Goal: Task Accomplishment & Management: Manage account settings

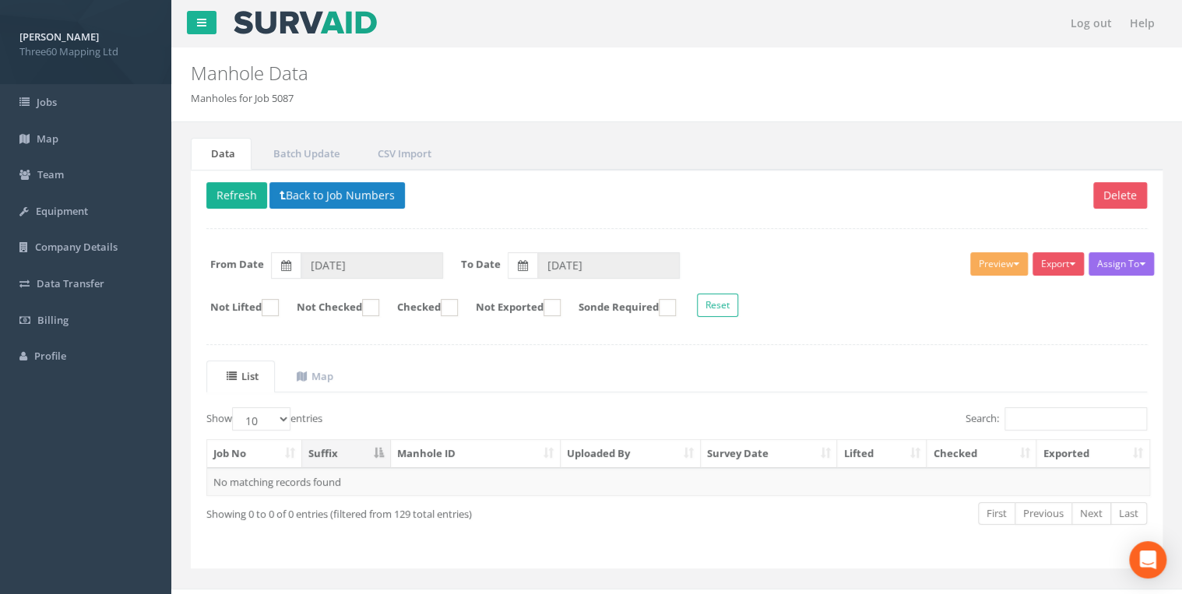
click at [317, 249] on div "Assign To No Companies Added Export 360 Manhole Heathrow United Utilities SurvA…" at bounding box center [677, 287] width 964 height 85
click at [318, 259] on input "[DATE]" at bounding box center [372, 265] width 143 height 26
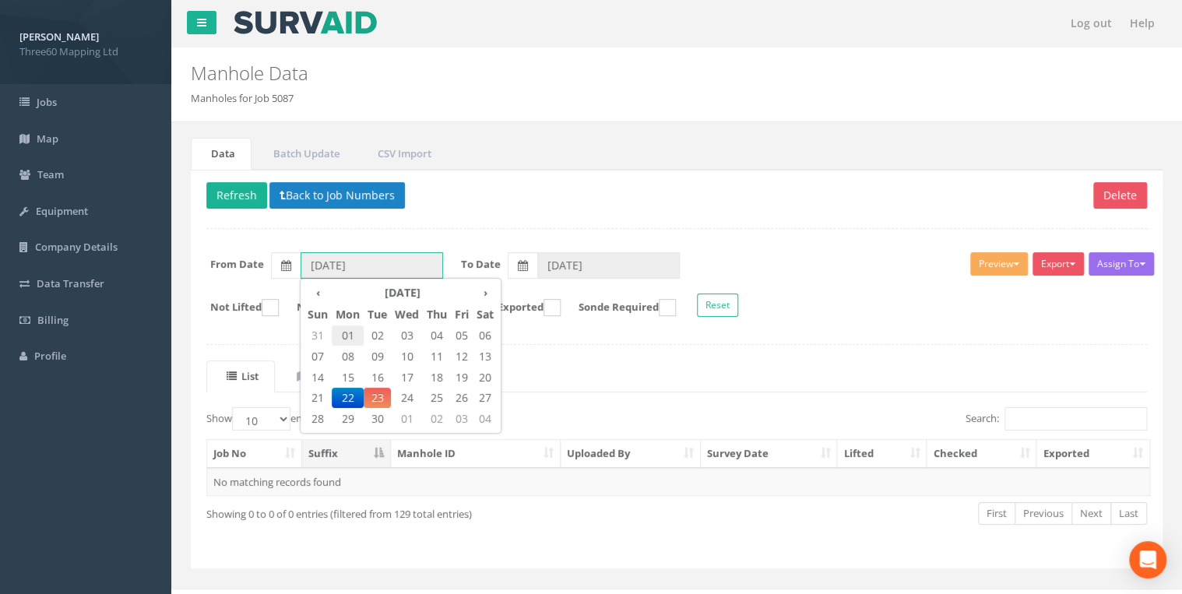
click at [344, 327] on span "01" at bounding box center [348, 336] width 32 height 20
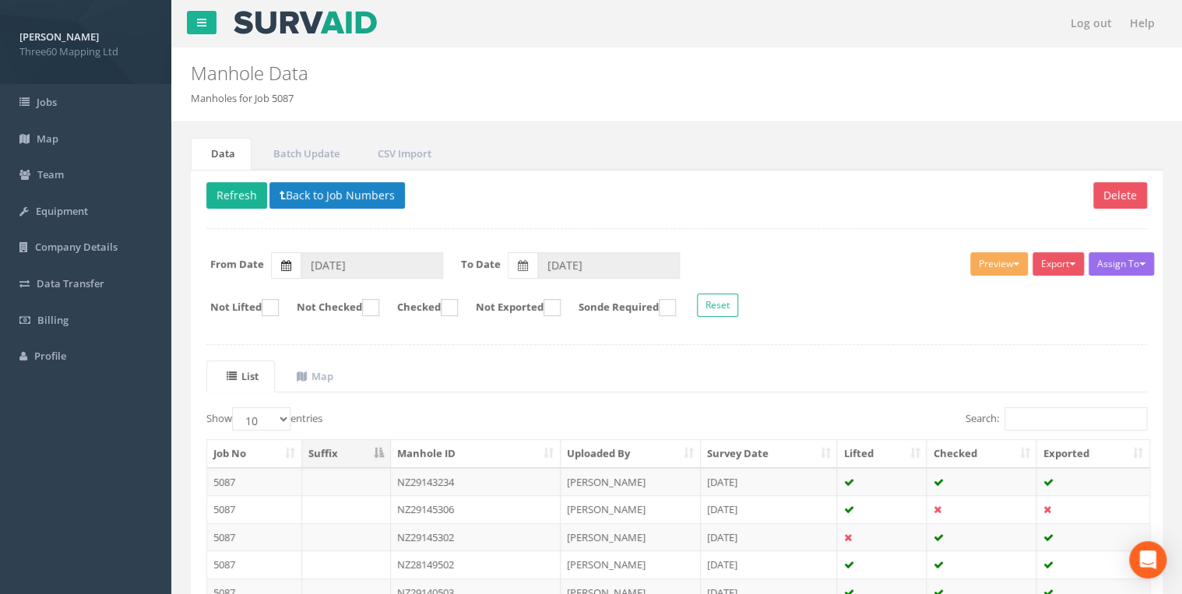
click at [297, 262] on label at bounding box center [286, 265] width 30 height 26
click at [301, 262] on input "[DATE]" at bounding box center [372, 265] width 143 height 26
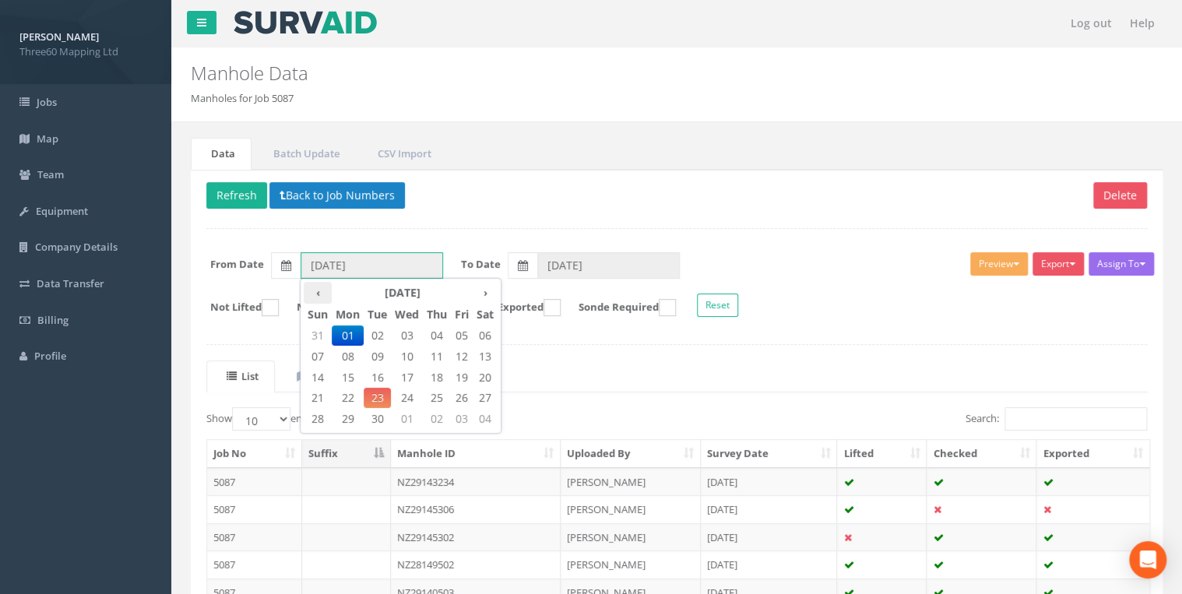
click at [315, 296] on th "‹" at bounding box center [318, 293] width 28 height 22
click at [345, 378] on span "11" at bounding box center [348, 378] width 32 height 20
type input "[DATE]"
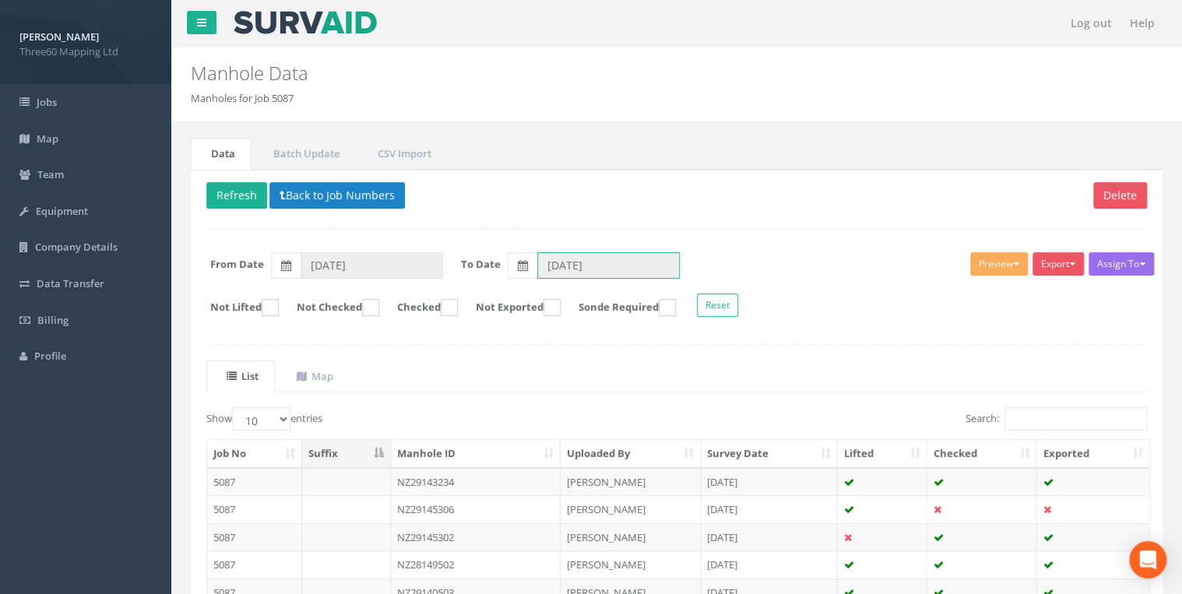
click at [584, 271] on input "[DATE]" at bounding box center [608, 265] width 143 height 26
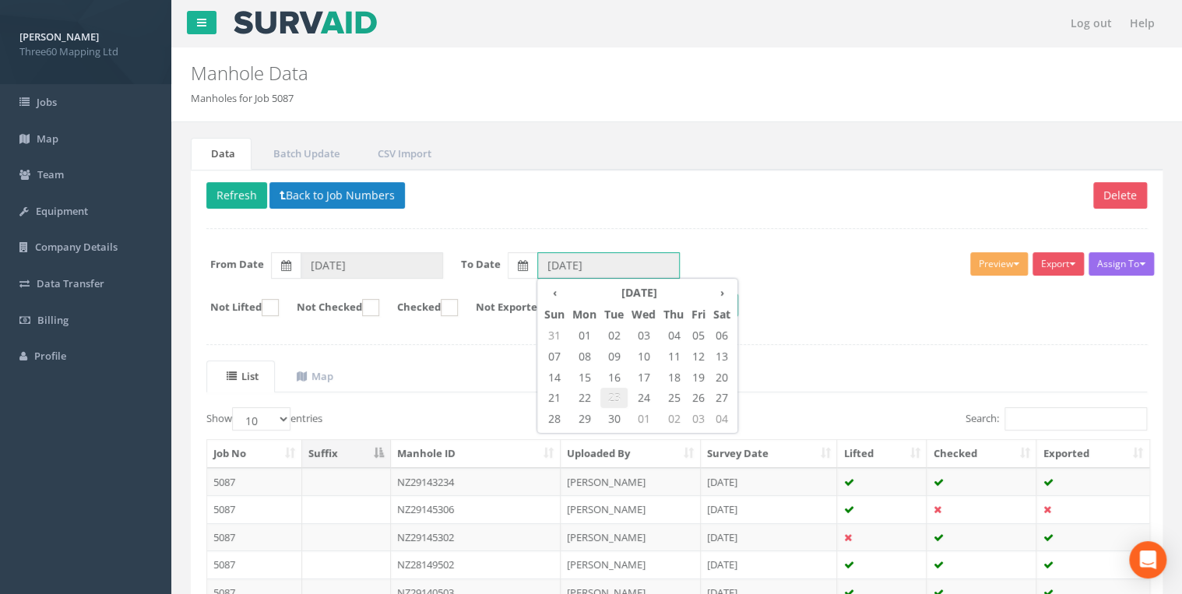
click at [614, 399] on span "23" at bounding box center [613, 398] width 27 height 20
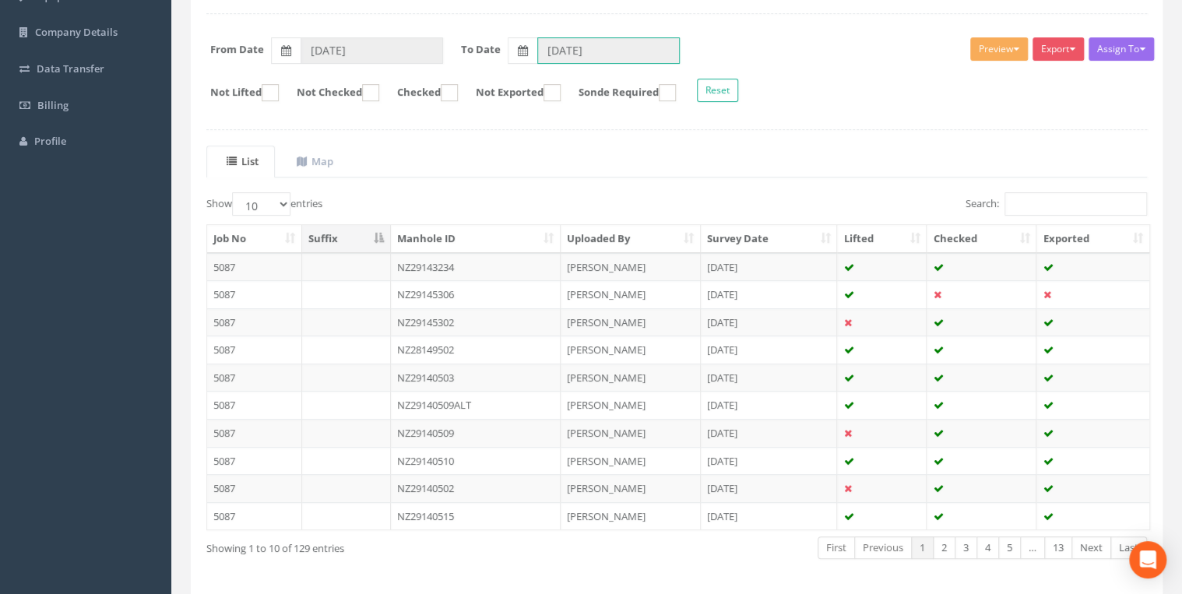
scroll to position [187, 0]
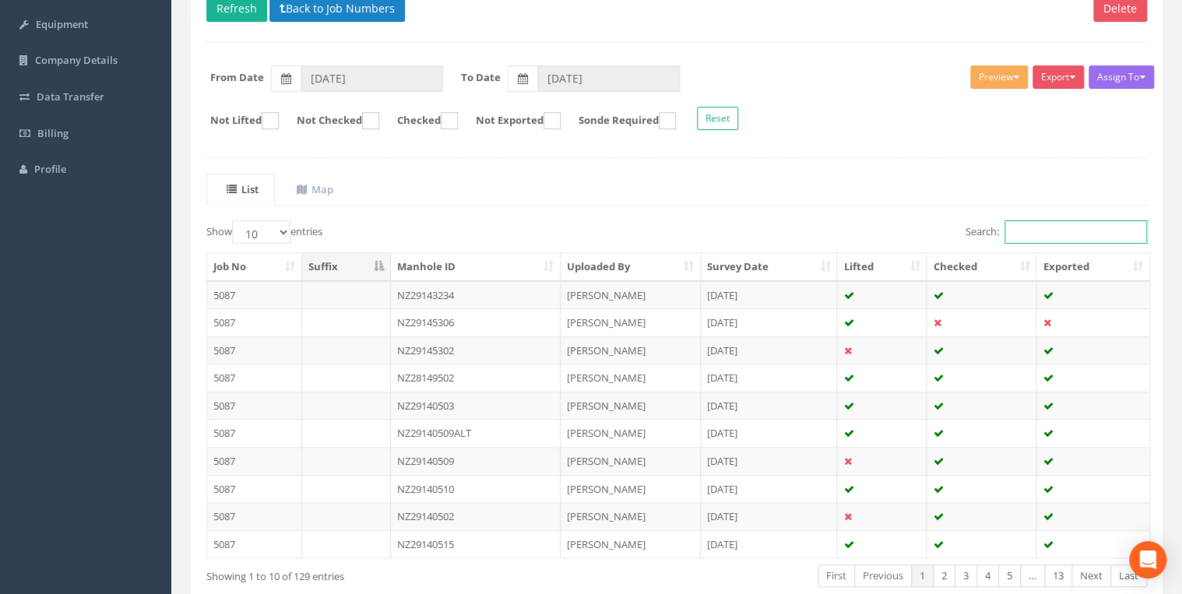
click at [1022, 234] on input "Search:" at bounding box center [1076, 231] width 143 height 23
click at [1037, 235] on input "Search:" at bounding box center [1076, 231] width 143 height 23
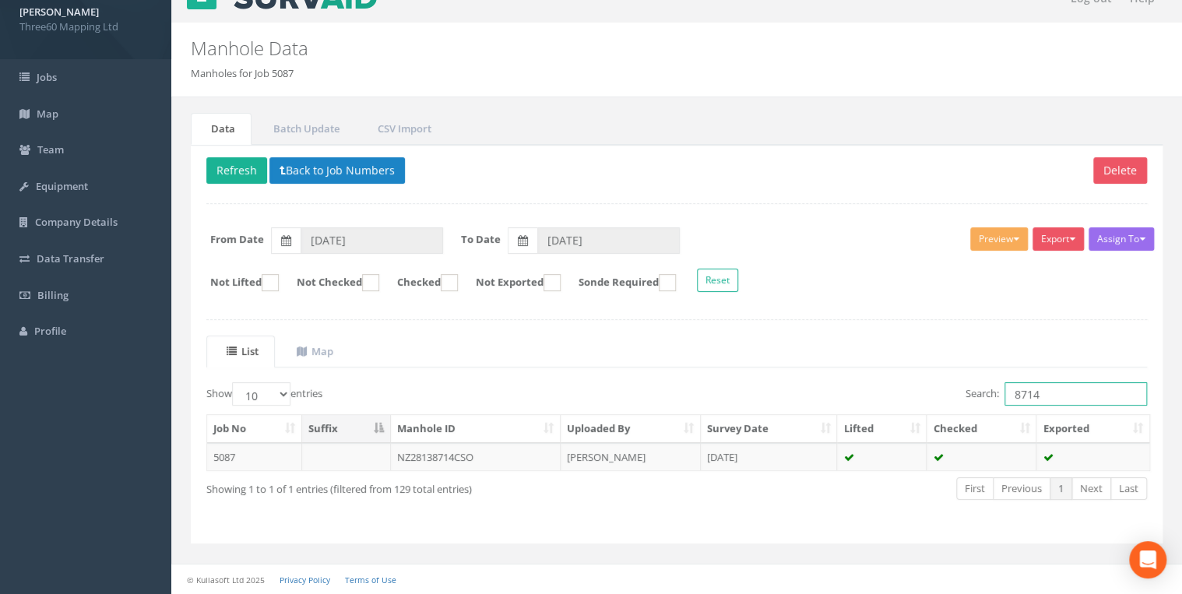
scroll to position [22, 0]
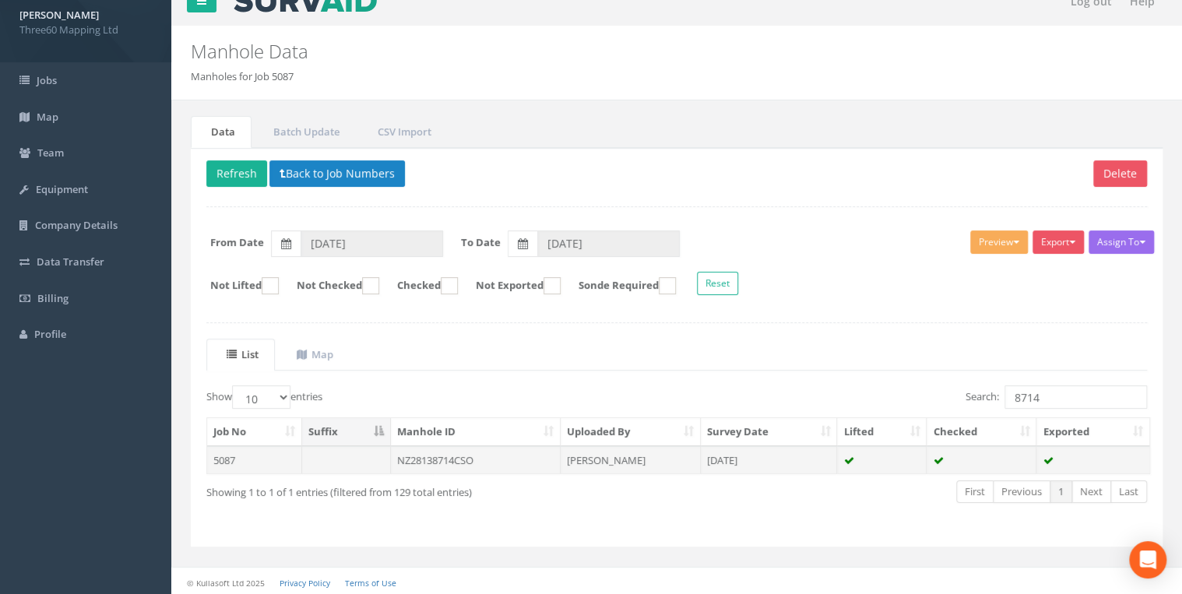
click at [462, 451] on td "NZ28138714CSO" at bounding box center [476, 460] width 170 height 28
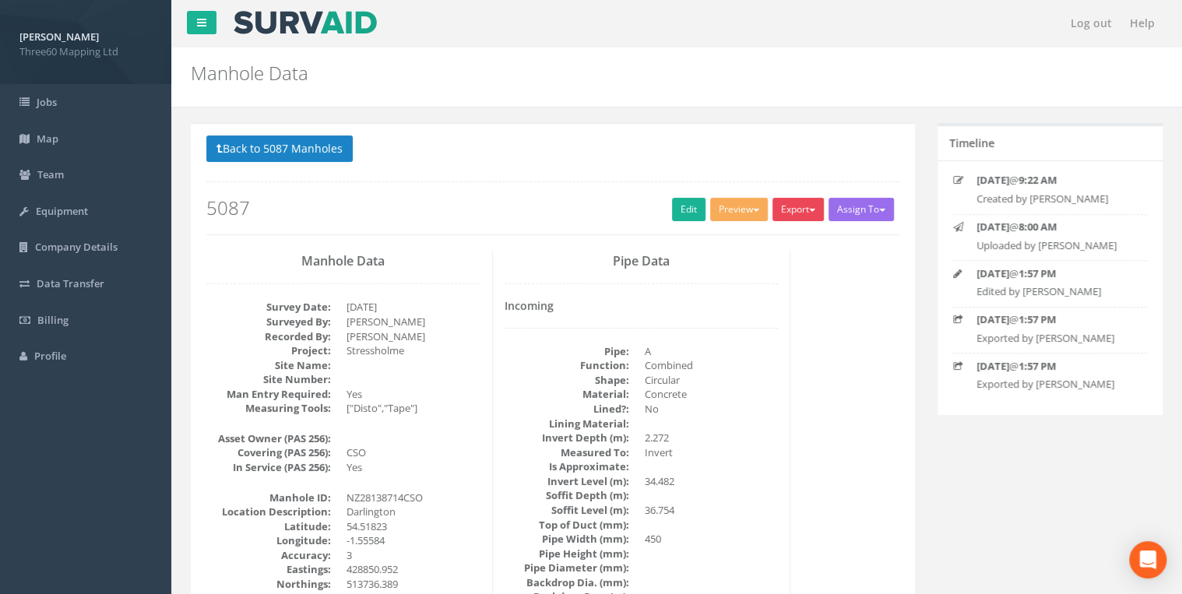
click at [791, 213] on button "Export" at bounding box center [798, 209] width 51 height 23
click at [766, 241] on link "360 Manhole" at bounding box center [766, 242] width 118 height 24
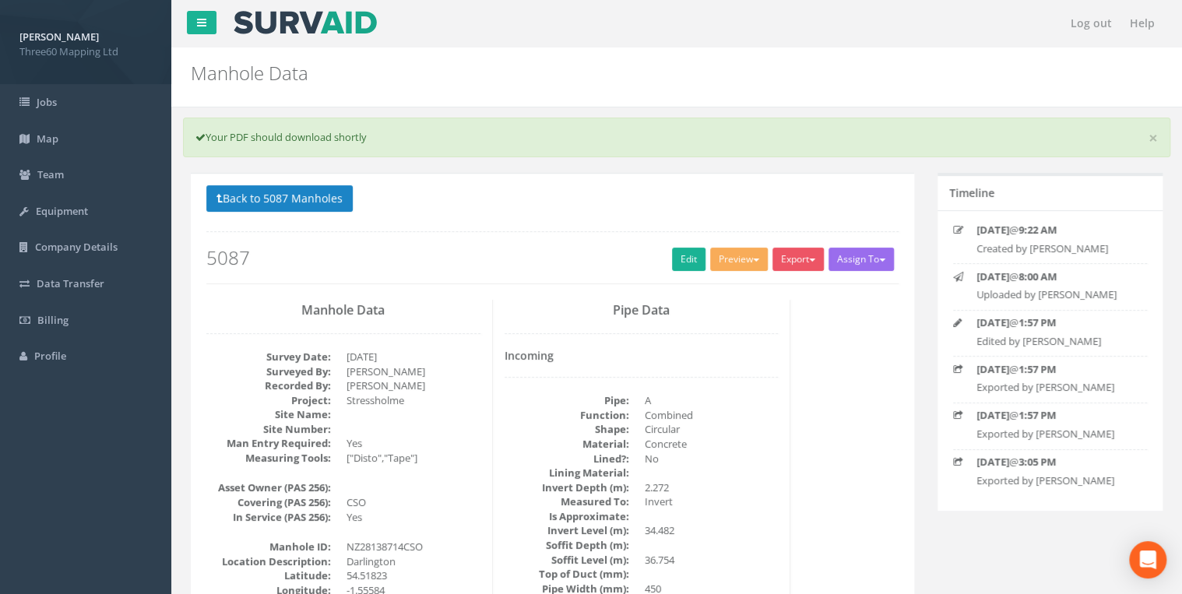
click at [850, 67] on h2 "Manhole Data" at bounding box center [594, 73] width 806 height 20
click at [321, 199] on button "Back to 5087 Manholes" at bounding box center [279, 198] width 146 height 26
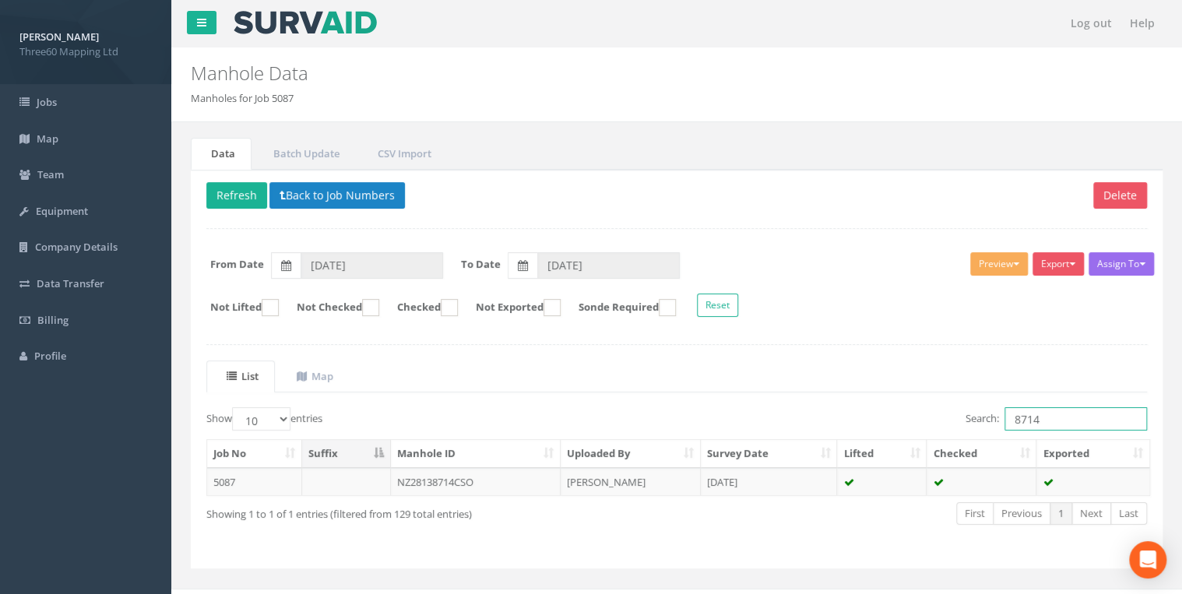
drag, startPoint x: 1057, startPoint y: 422, endPoint x: 915, endPoint y: 422, distance: 141.7
click at [915, 422] on div "Search: 8714" at bounding box center [917, 420] width 459 height 27
type input "0608"
click at [579, 478] on td "[PERSON_NAME]" at bounding box center [631, 482] width 140 height 28
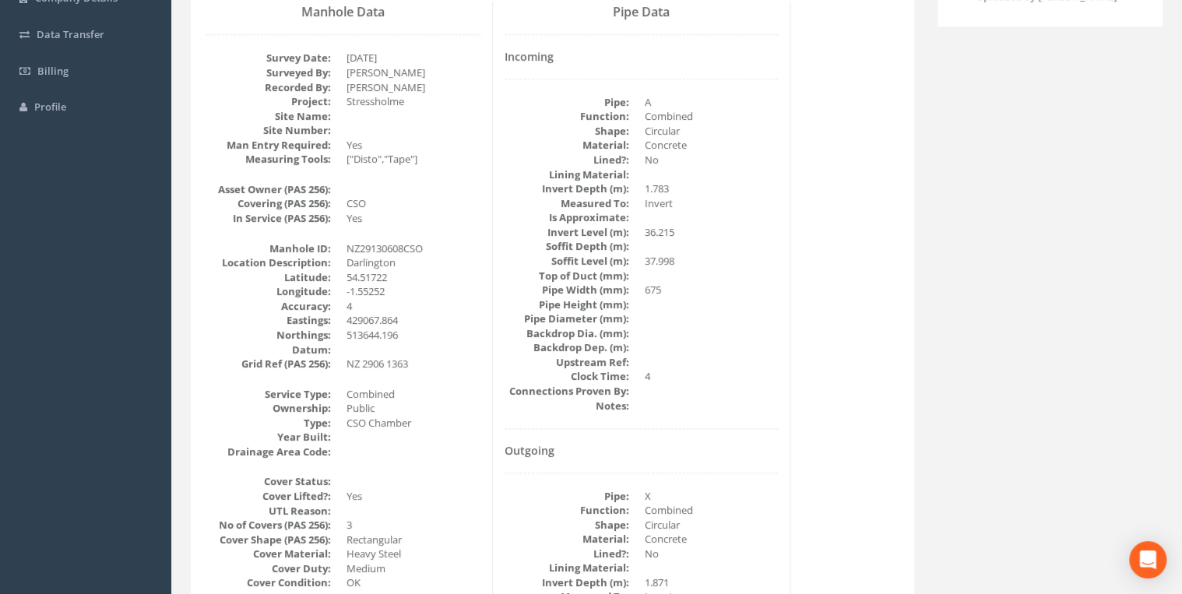
scroll to position [1, 0]
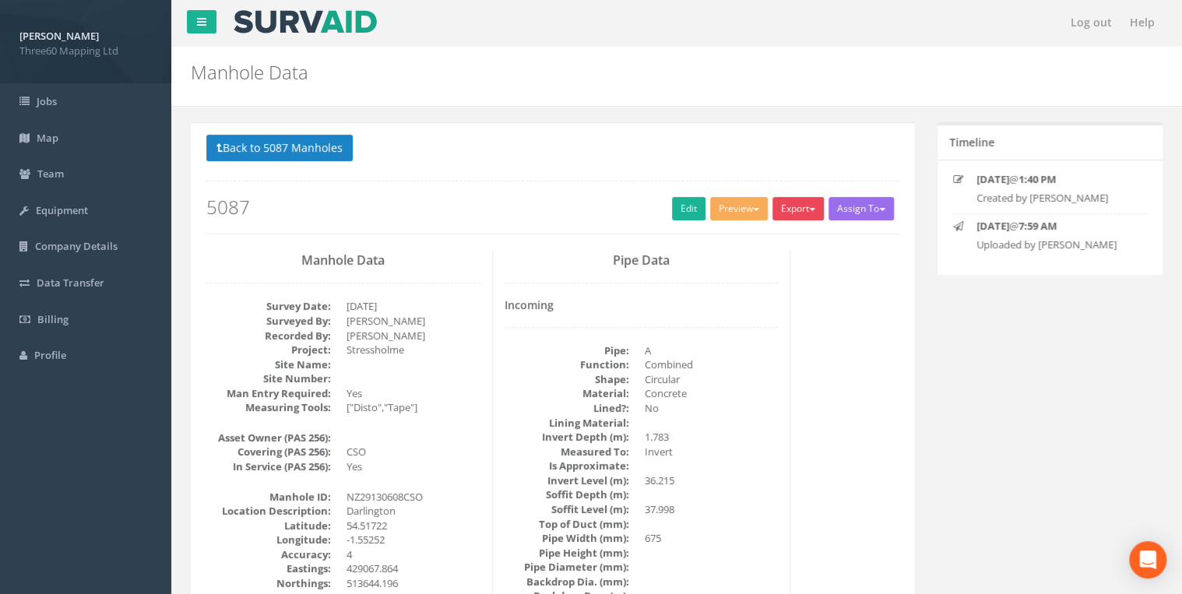
click at [779, 209] on button "Export" at bounding box center [798, 208] width 51 height 23
click at [752, 240] on link "360 Manhole" at bounding box center [766, 242] width 118 height 24
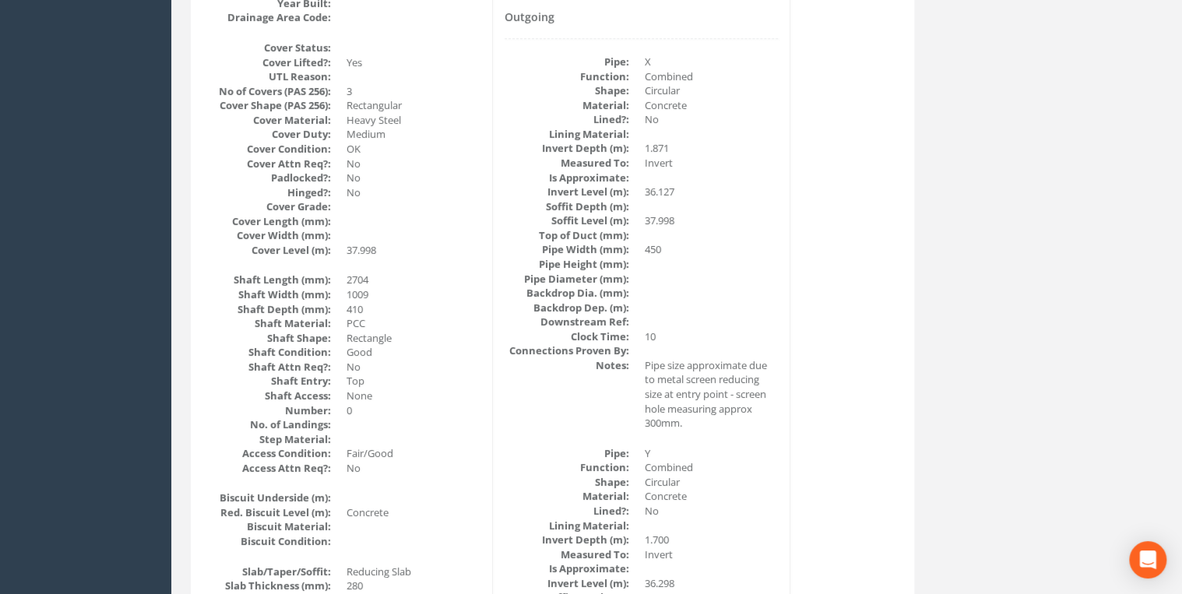
scroll to position [664, 0]
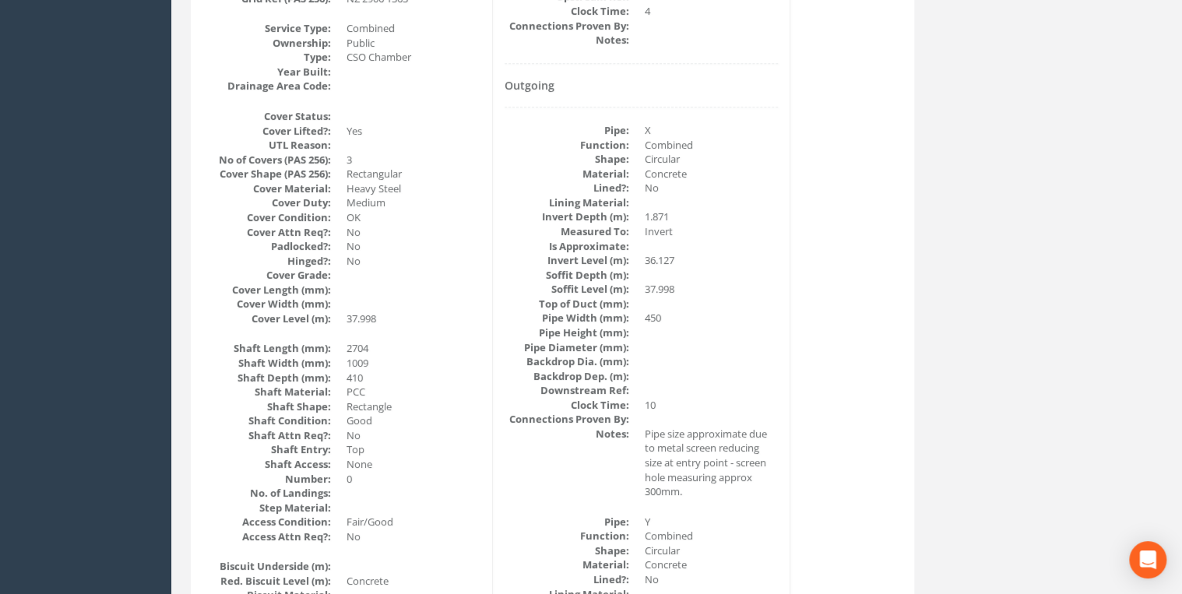
drag, startPoint x: 739, startPoint y: 499, endPoint x: 717, endPoint y: 490, distance: 23.7
click at [717, 490] on div "Outgoing Pipe: X Function: Combined Shape: Circular Material: Concrete Lined?: …" at bounding box center [642, 455] width 274 height 753
click at [773, 317] on dd "450" at bounding box center [712, 318] width 134 height 15
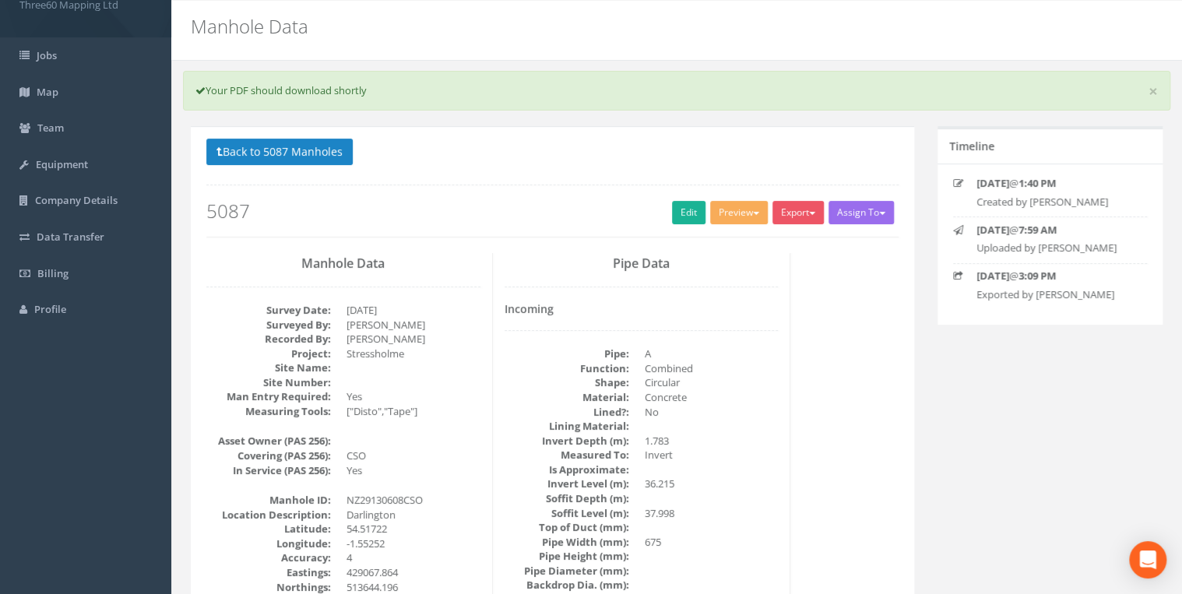
scroll to position [0, 0]
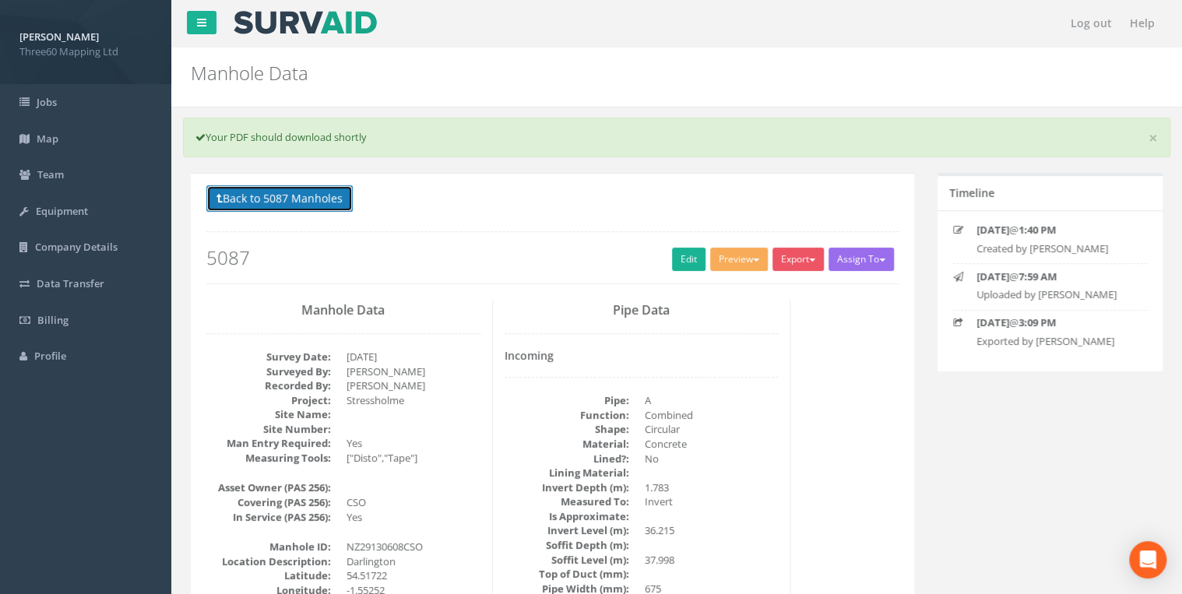
click at [251, 193] on button "Back to 5087 Manholes" at bounding box center [279, 198] width 146 height 26
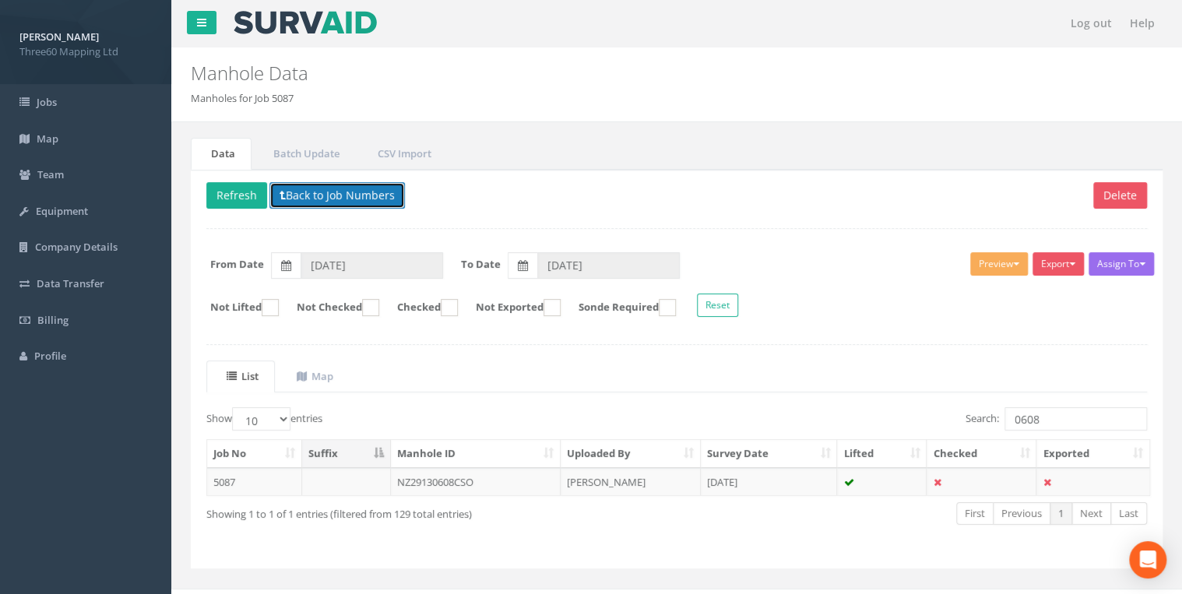
click at [354, 196] on button "Back to Job Numbers" at bounding box center [337, 195] width 136 height 26
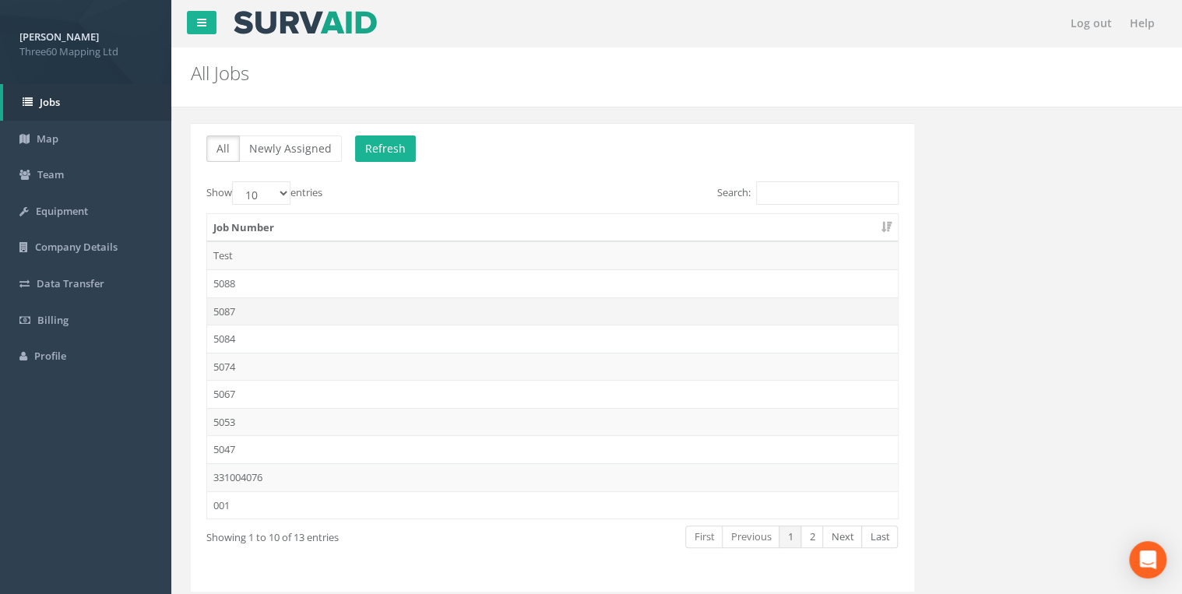
click at [224, 311] on td "5087" at bounding box center [552, 311] width 691 height 28
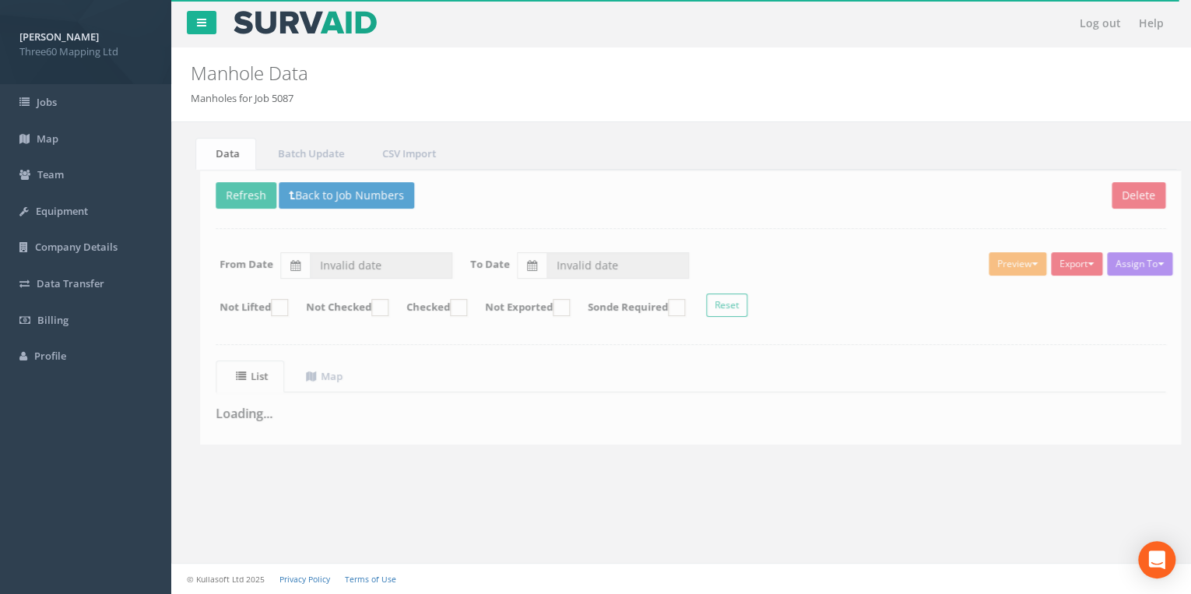
click at [919, 234] on div "Delete Refresh Back to Job Numbers Assign To No Companies Added Export 360 Manh…" at bounding box center [681, 307] width 981 height 275
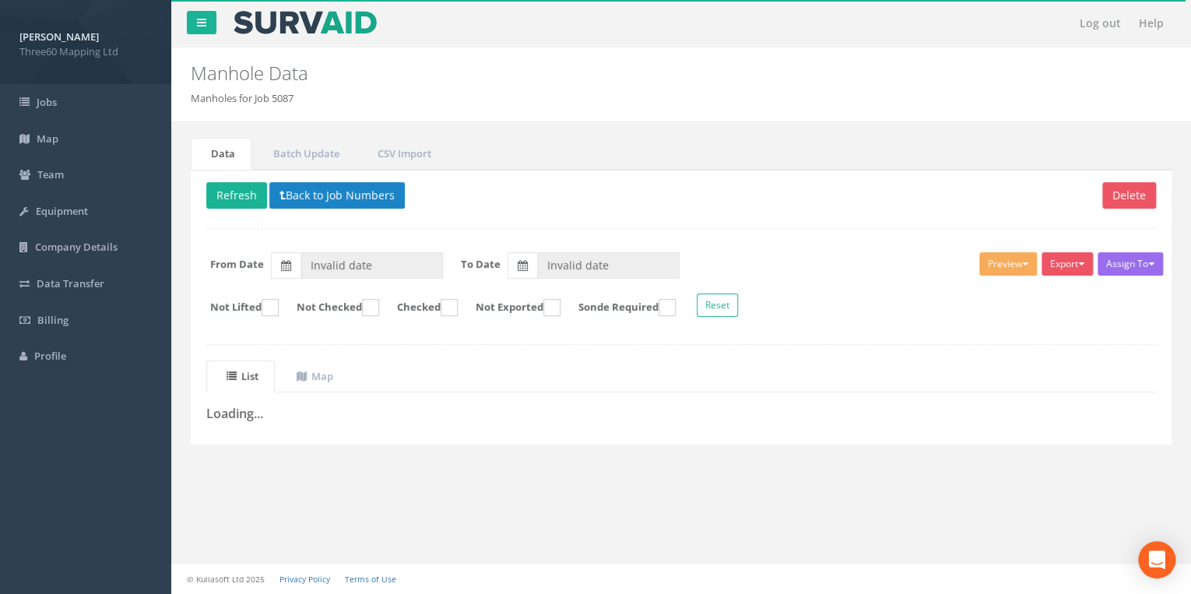
click at [1011, 332] on div "Delete Refresh Back to Job Numbers Assign To No Companies Added Export 360 Manh…" at bounding box center [681, 307] width 981 height 275
click at [1028, 344] on div at bounding box center [681, 344] width 950 height 1
click at [365, 268] on input "Invalid date" at bounding box center [372, 265] width 143 height 26
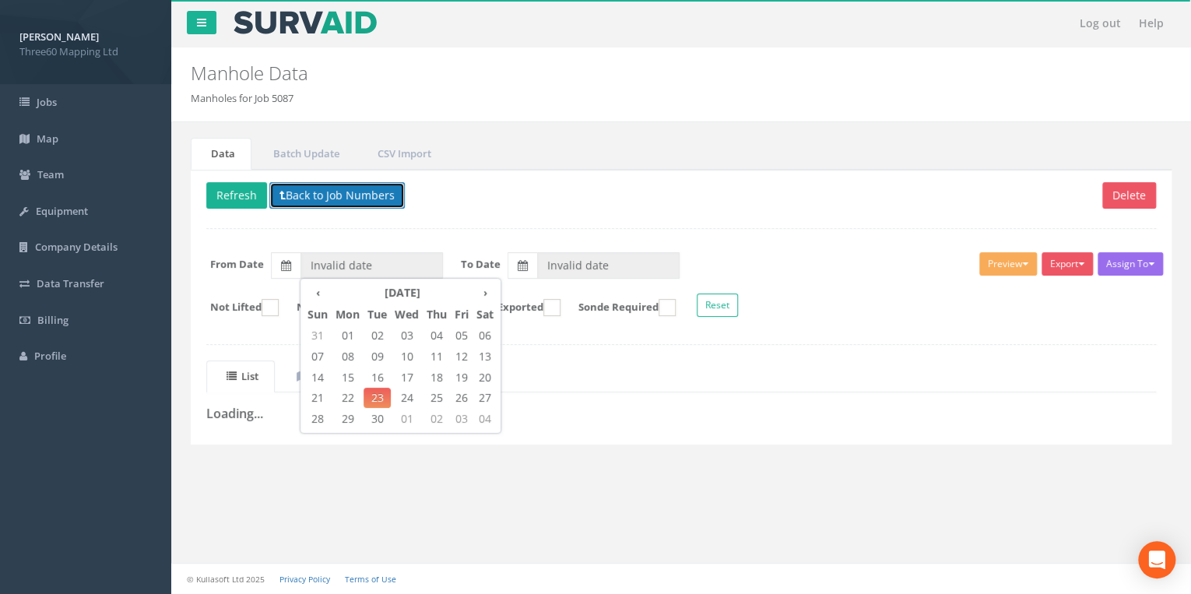
click at [294, 202] on button "Back to Job Numbers" at bounding box center [337, 195] width 136 height 26
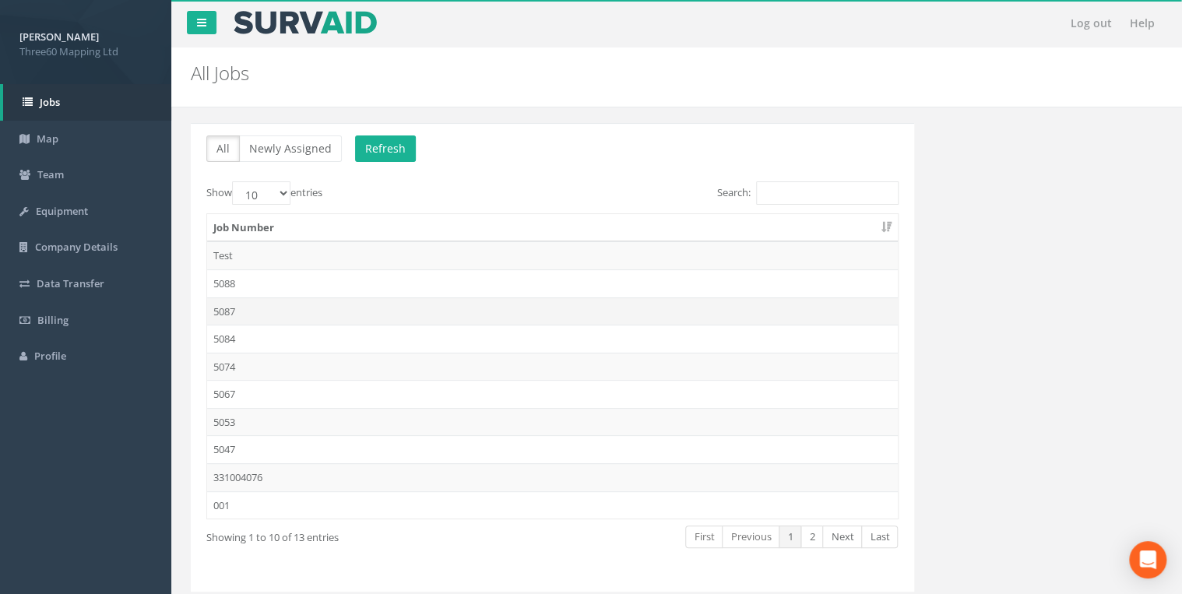
click at [240, 299] on td "5087" at bounding box center [552, 311] width 691 height 28
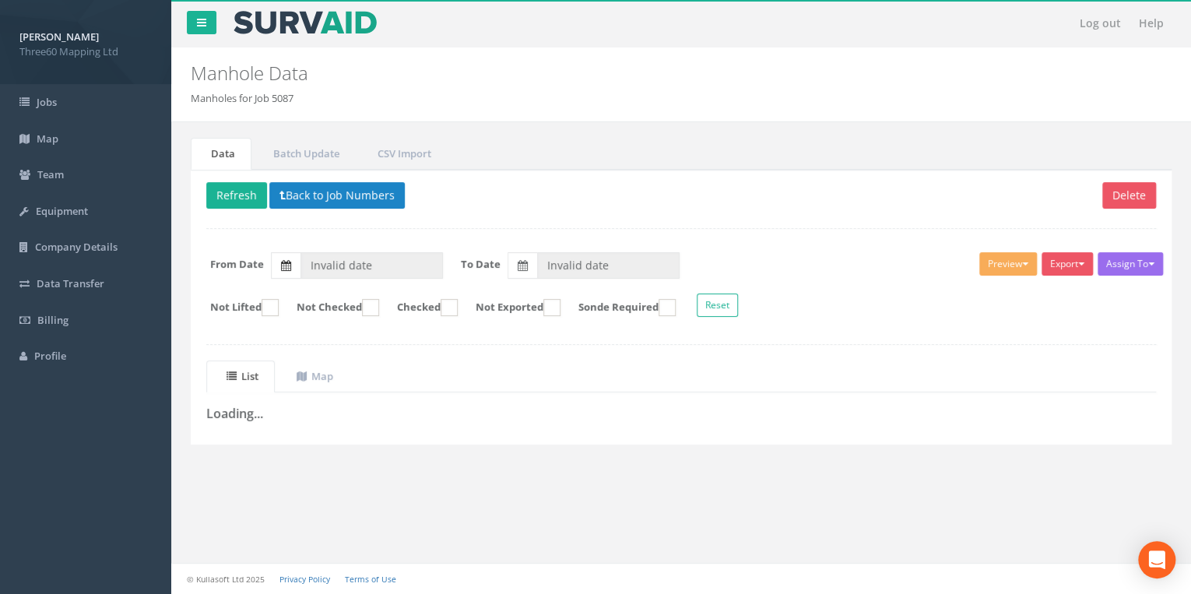
click at [297, 257] on label at bounding box center [286, 265] width 30 height 26
click at [301, 257] on input "Invalid date" at bounding box center [372, 265] width 143 height 26
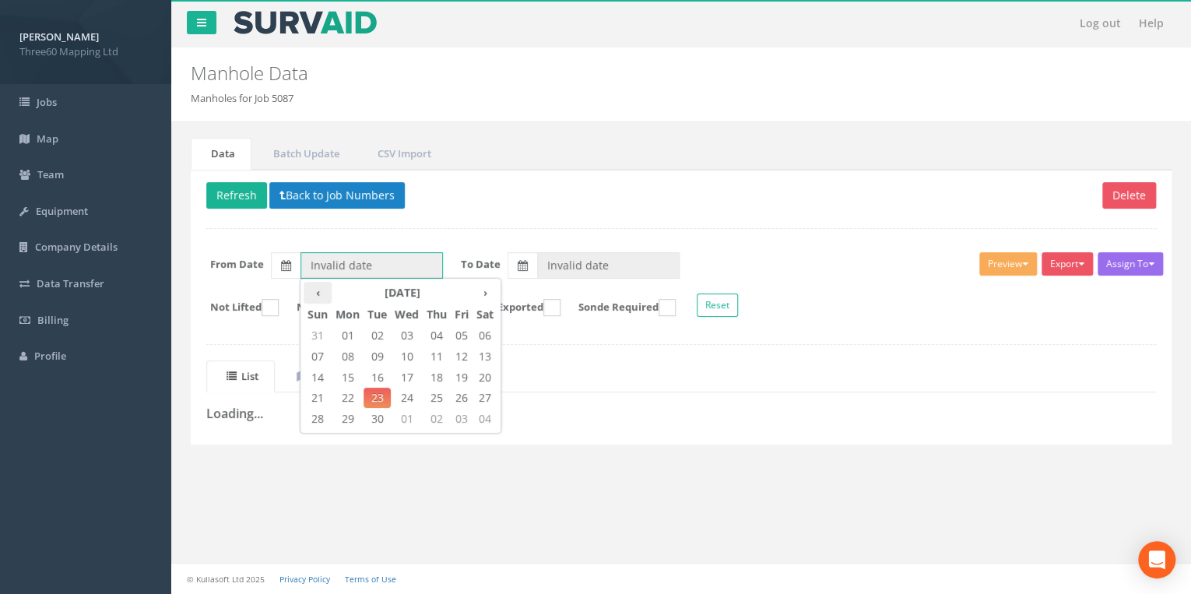
click at [316, 287] on th "‹" at bounding box center [318, 293] width 28 height 22
click at [354, 377] on span "11" at bounding box center [348, 378] width 32 height 20
type input "[DATE]"
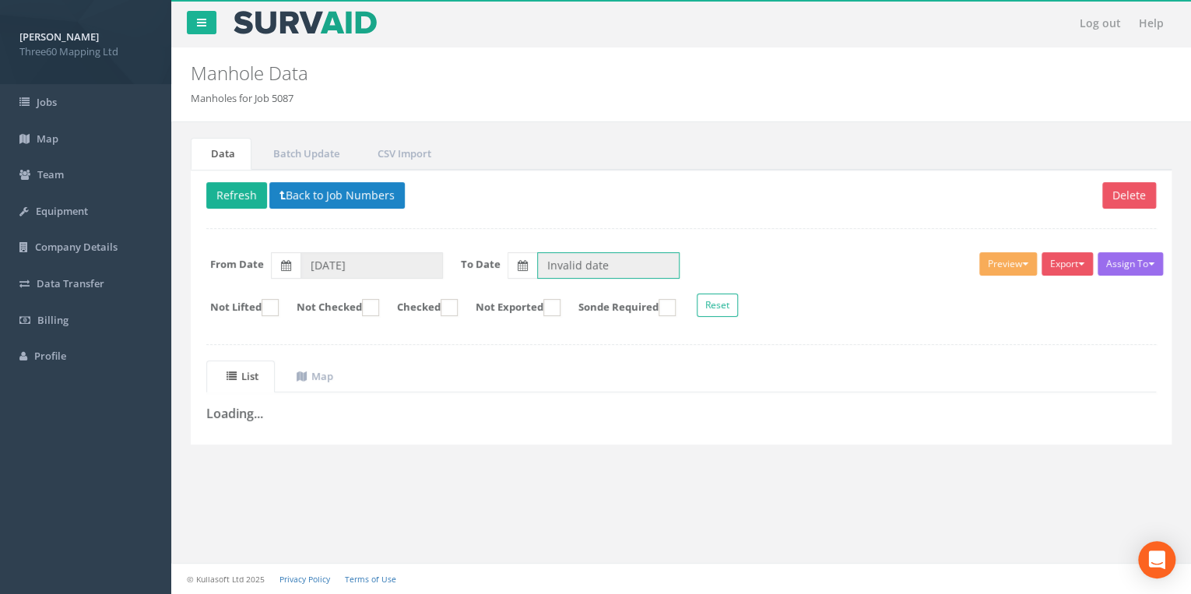
click at [614, 259] on input "Invalid date" at bounding box center [608, 265] width 143 height 26
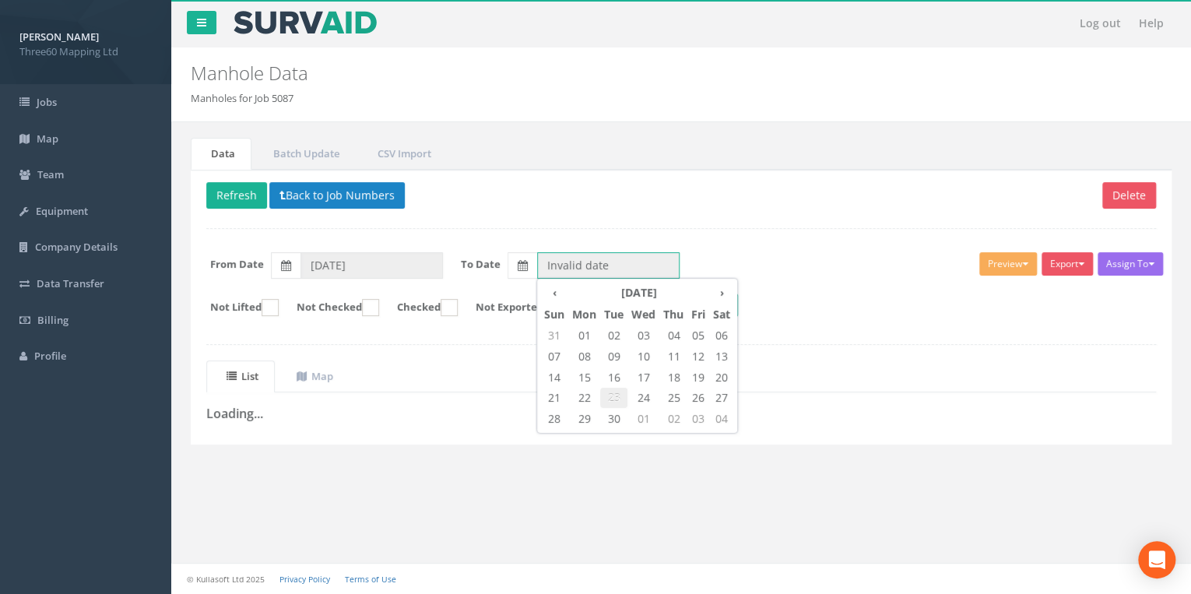
click at [611, 390] on span "23" at bounding box center [613, 398] width 27 height 20
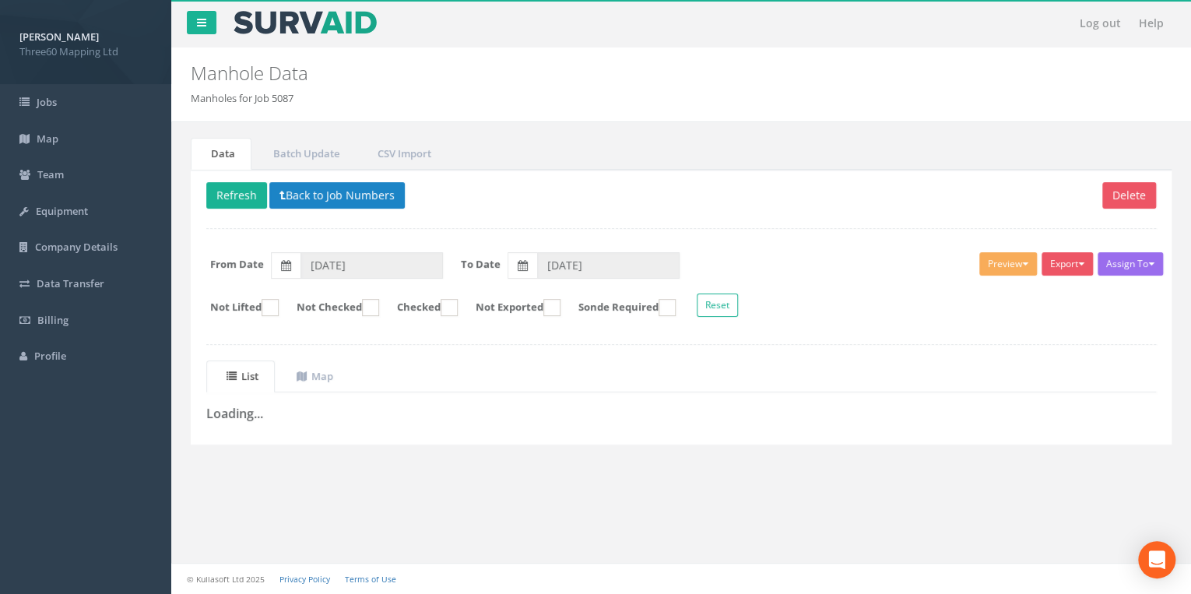
click at [577, 245] on div "Assign To No Companies Added Export 360 Manhole Heathrow United Utilities SurvA…" at bounding box center [681, 287] width 973 height 85
click at [576, 231] on div "Delete Refresh Back to Job Numbers Assign To No Companies Added Export 360 Manh…" at bounding box center [681, 307] width 981 height 275
click at [245, 202] on button "Refresh" at bounding box center [236, 195] width 61 height 26
drag, startPoint x: 539, startPoint y: 256, endPoint x: 547, endPoint y: 271, distance: 16.7
click at [540, 257] on input "[DATE]" at bounding box center [608, 265] width 143 height 26
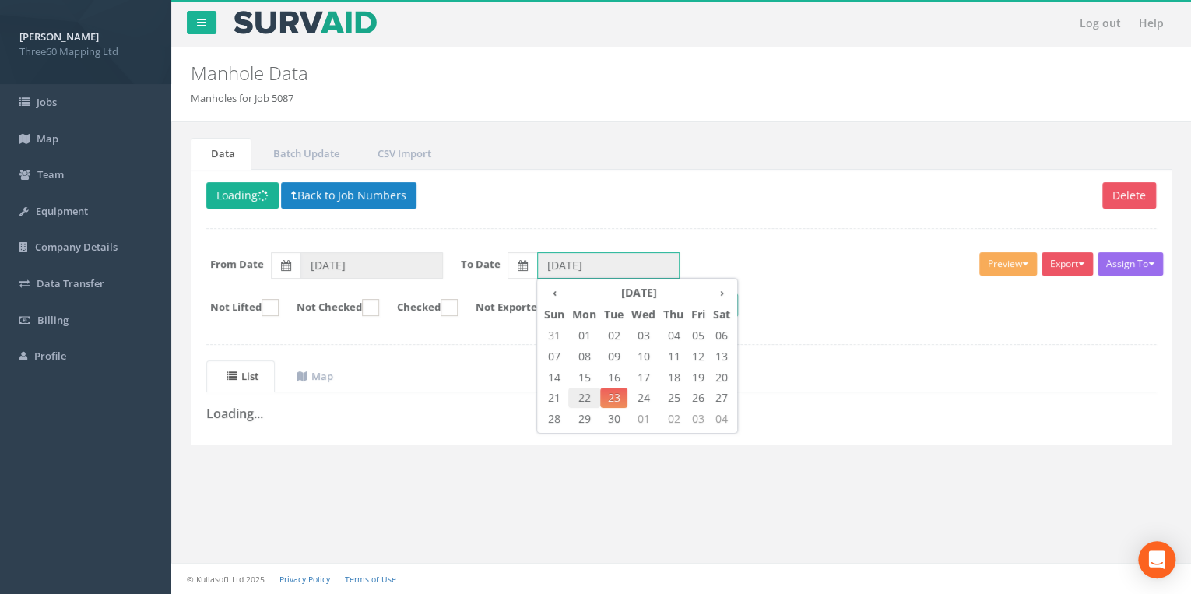
click at [585, 392] on span "22" at bounding box center [584, 398] width 32 height 20
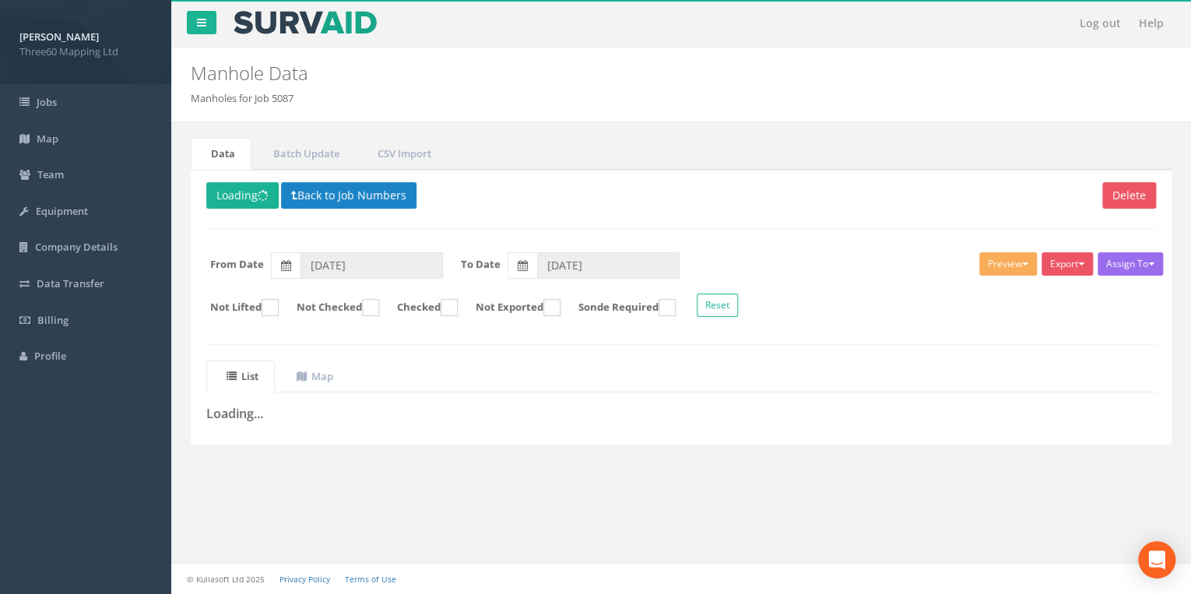
click at [508, 227] on div "Delete Loading Back to Job Numbers Assign To No Companies Added Export 360 Manh…" at bounding box center [681, 307] width 981 height 275
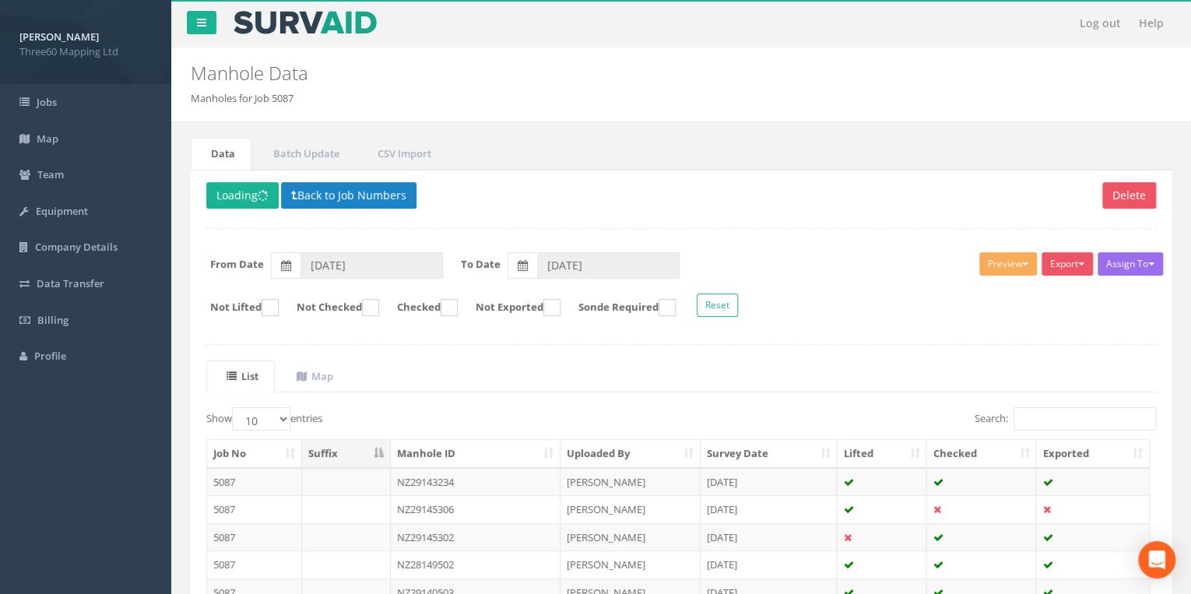
type input "[DATE]"
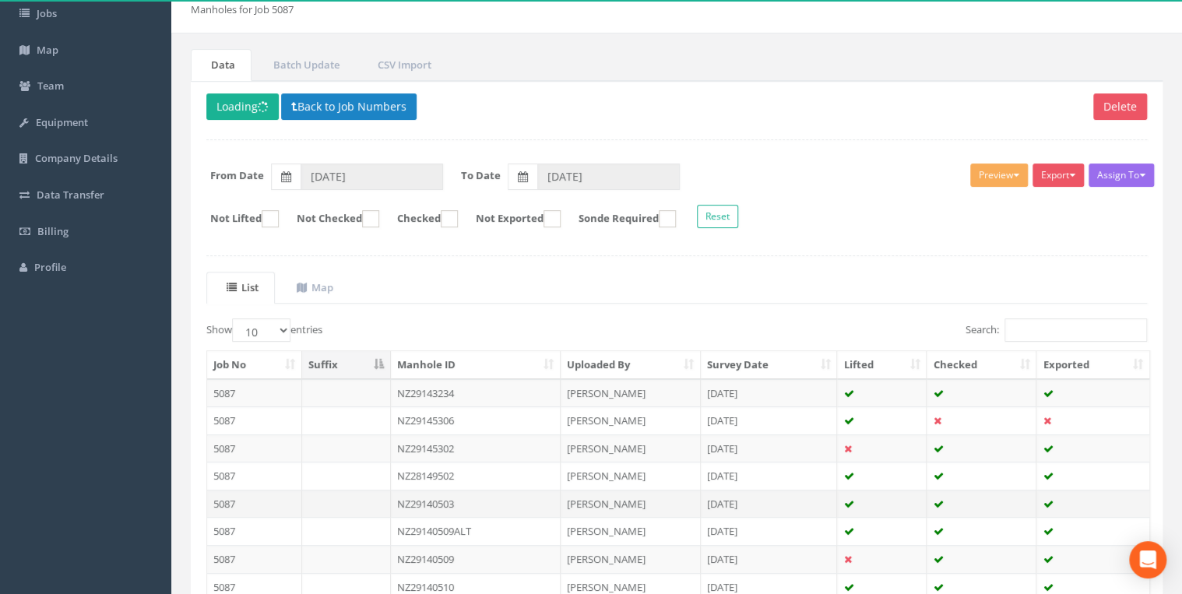
scroll to position [249, 0]
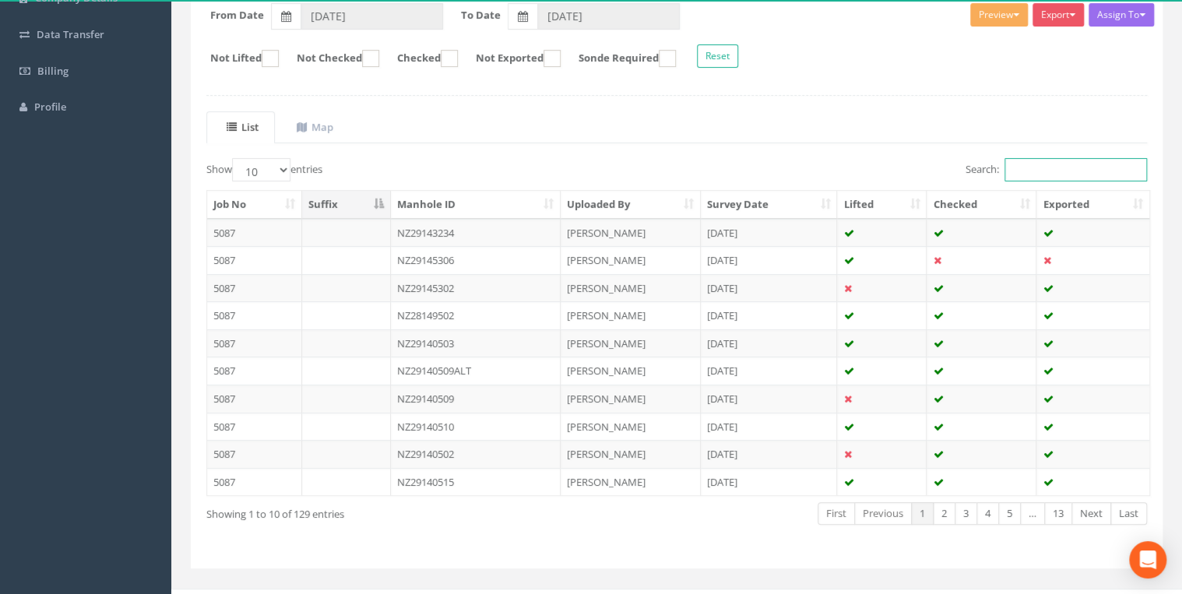
click at [1035, 171] on input "Search:" at bounding box center [1076, 169] width 143 height 23
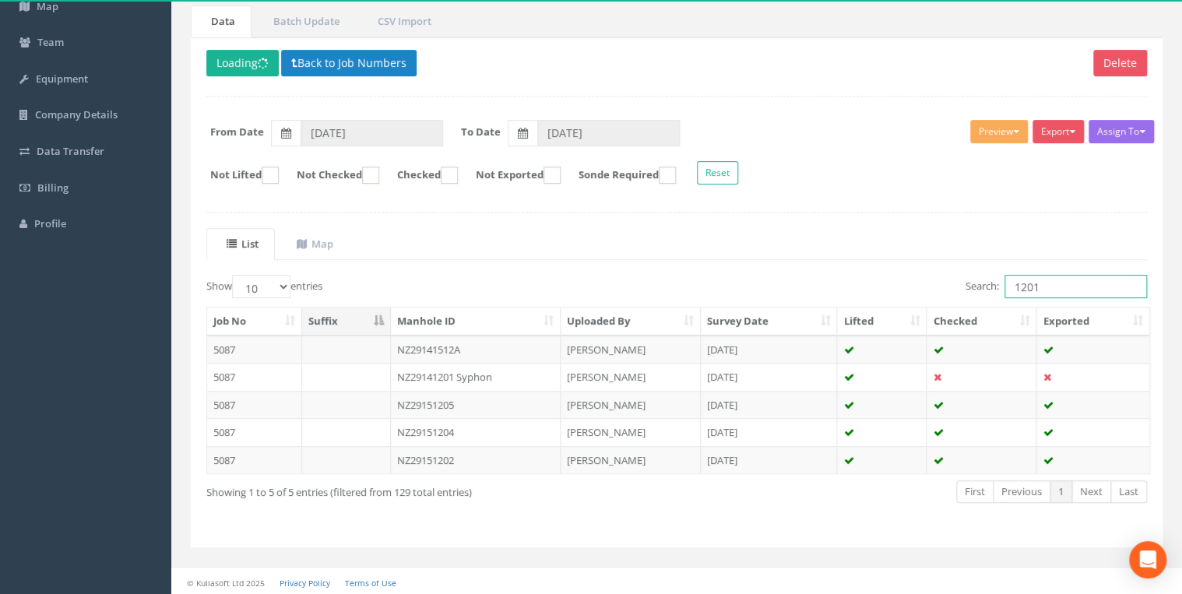
scroll to position [22, 0]
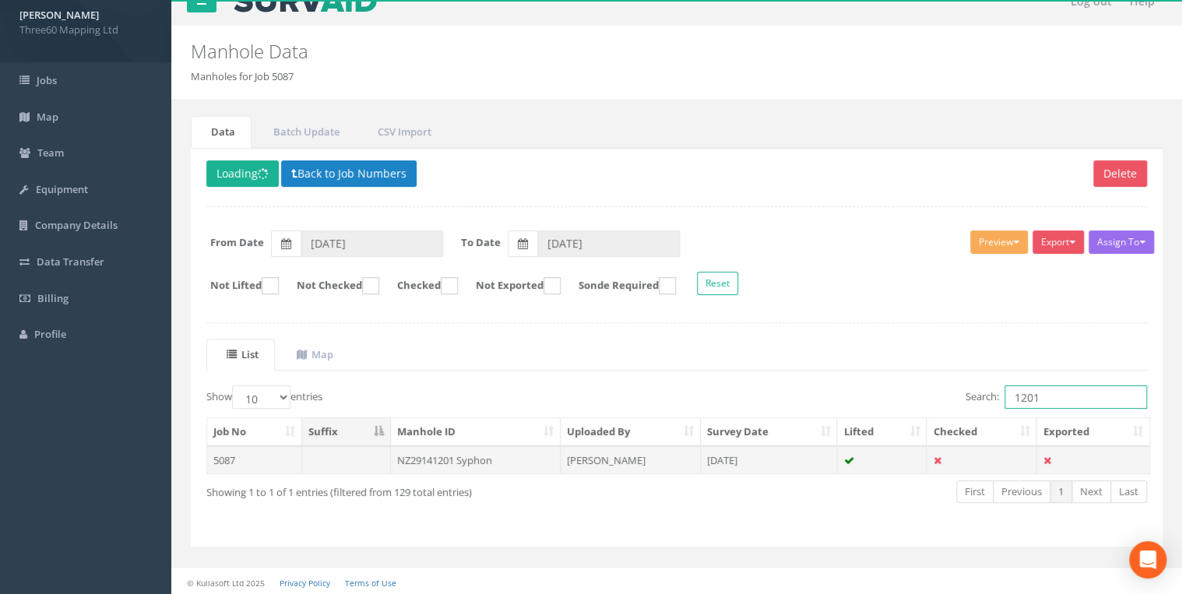
type input "1201"
click at [509, 456] on td "NZ29141201 Syphon" at bounding box center [476, 460] width 170 height 28
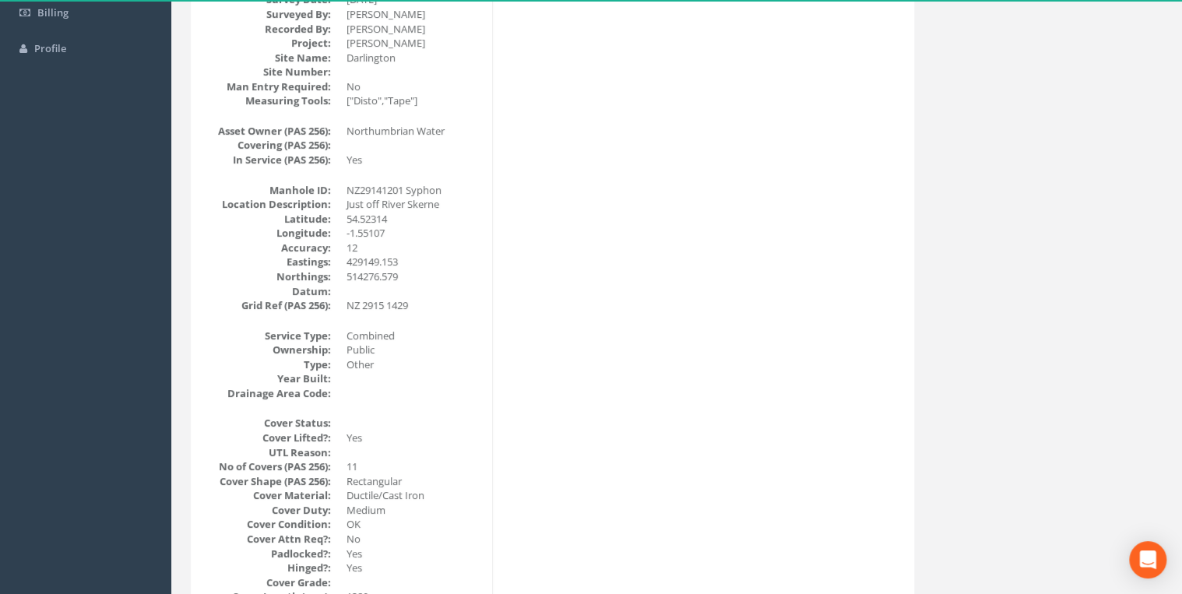
scroll to position [0, 0]
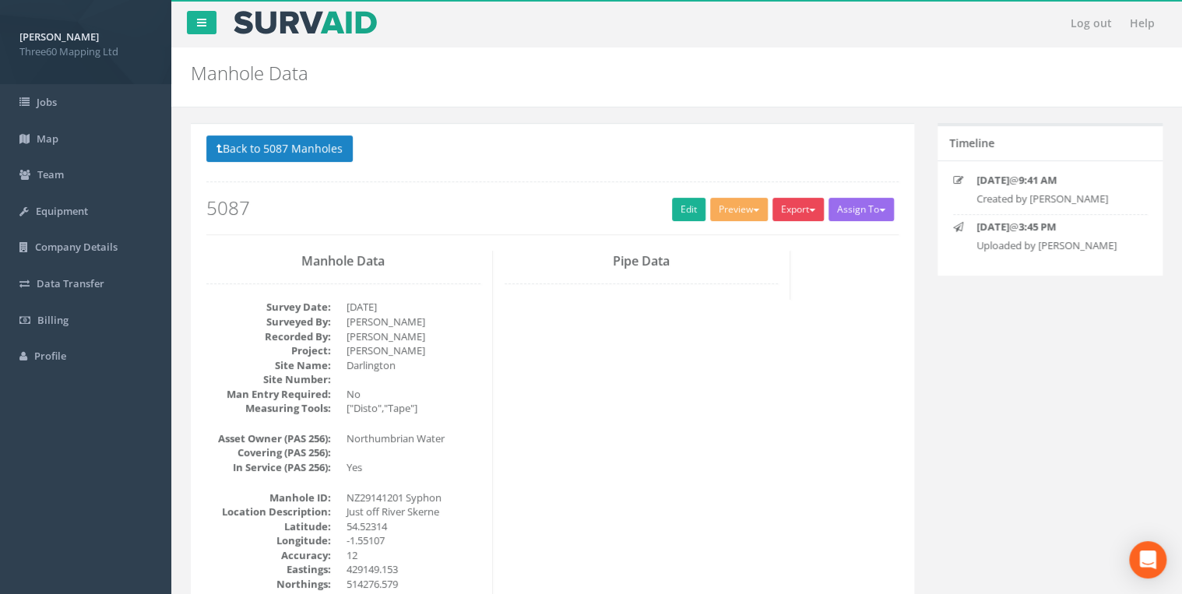
click at [807, 215] on button "Export" at bounding box center [798, 209] width 51 height 23
click at [759, 246] on link "360 Manhole" at bounding box center [766, 242] width 118 height 24
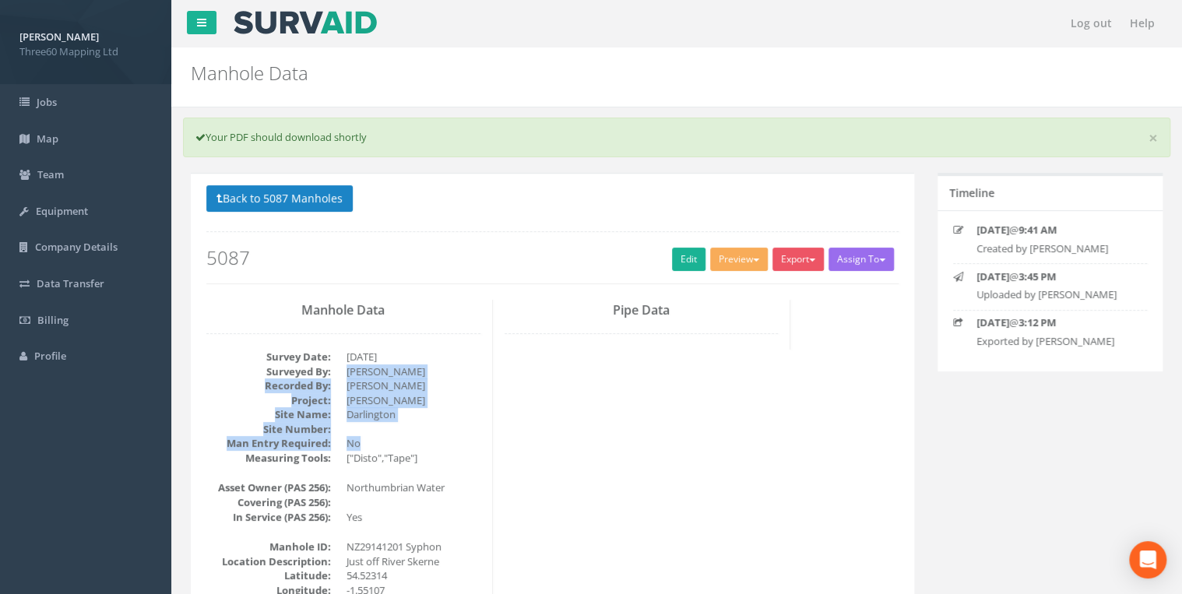
click at [477, 431] on dl "Survey Date: [DATE] Surveyed By: [PERSON_NAME] Recorded By: [PERSON_NAME] Proje…" at bounding box center [343, 408] width 274 height 116
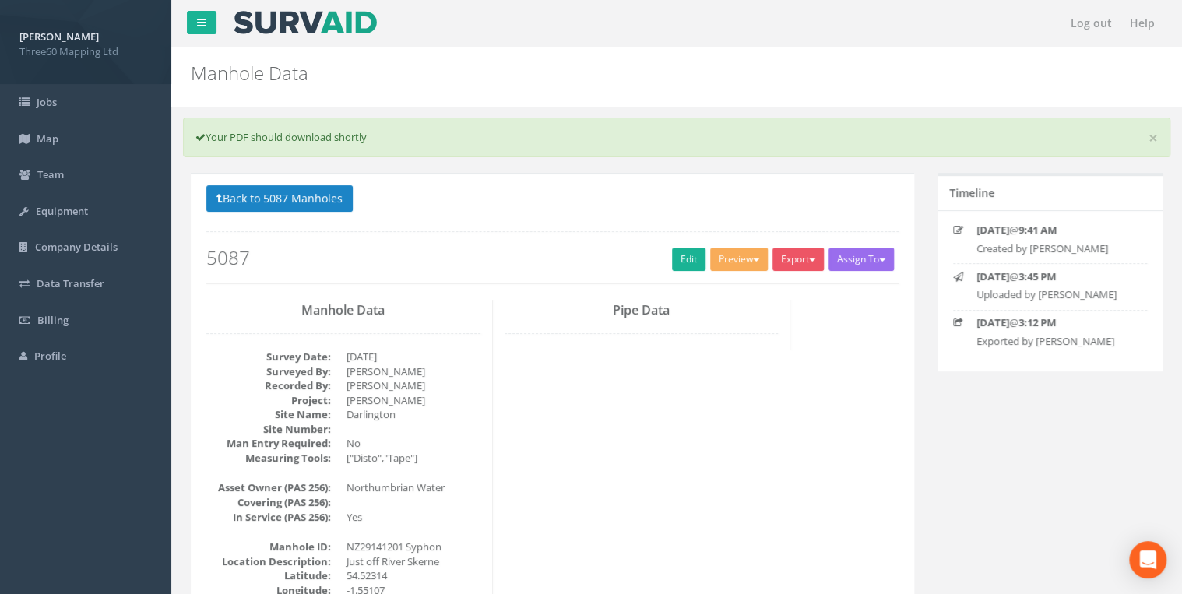
drag, startPoint x: 477, startPoint y: 431, endPoint x: 520, endPoint y: 261, distance: 175.3
click at [520, 261] on h2 "5087" at bounding box center [552, 258] width 692 height 20
click at [342, 202] on button "Back to 5087 Manholes" at bounding box center [279, 198] width 146 height 26
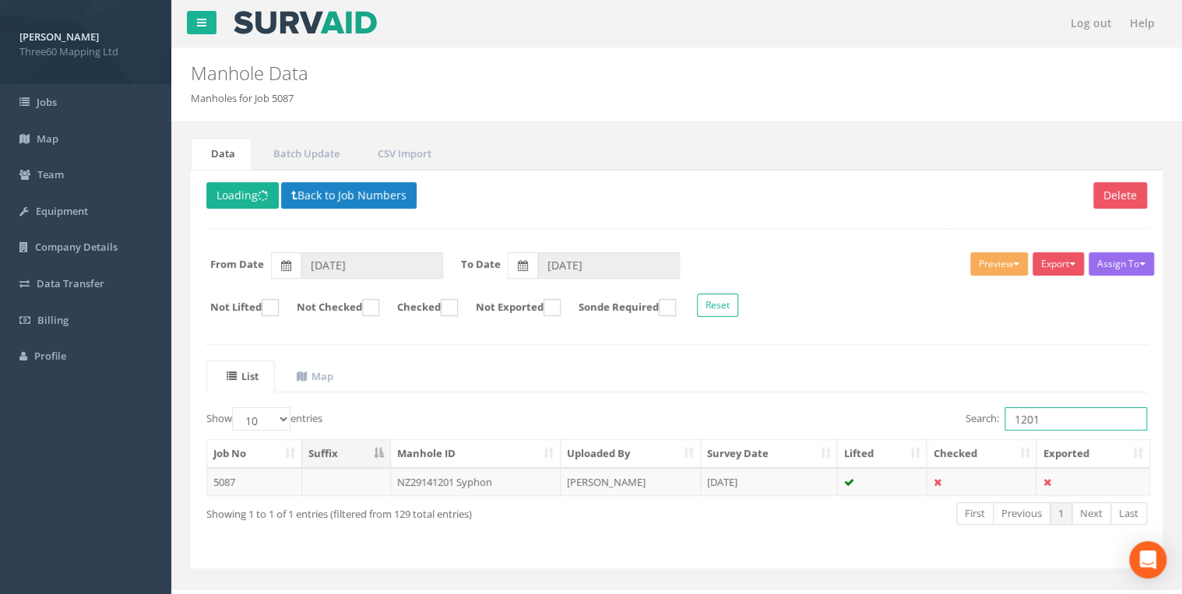
drag, startPoint x: 1053, startPoint y: 411, endPoint x: 928, endPoint y: 413, distance: 124.6
click at [928, 413] on div "Search: 1201" at bounding box center [917, 420] width 459 height 27
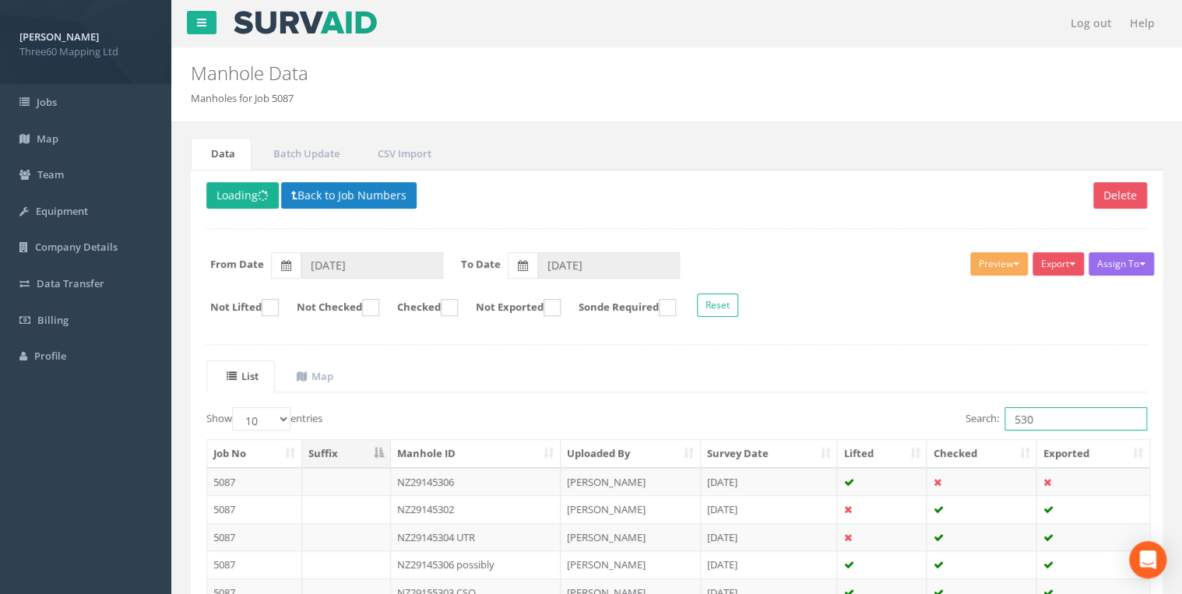
type input "5303"
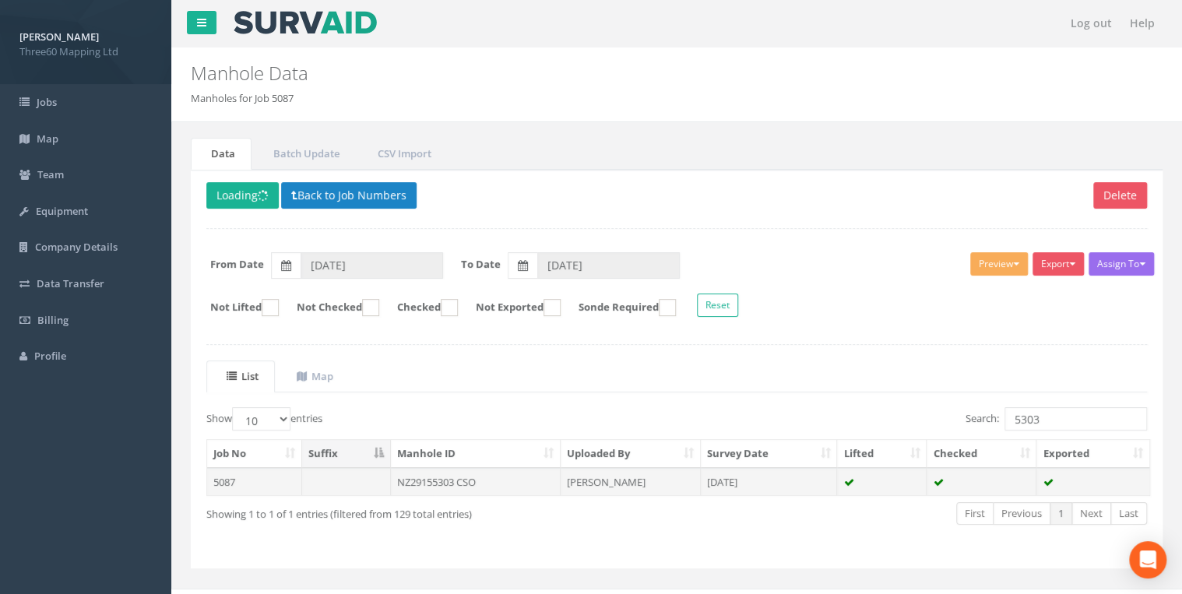
click at [515, 474] on td "NZ29155303 CSO" at bounding box center [476, 482] width 170 height 28
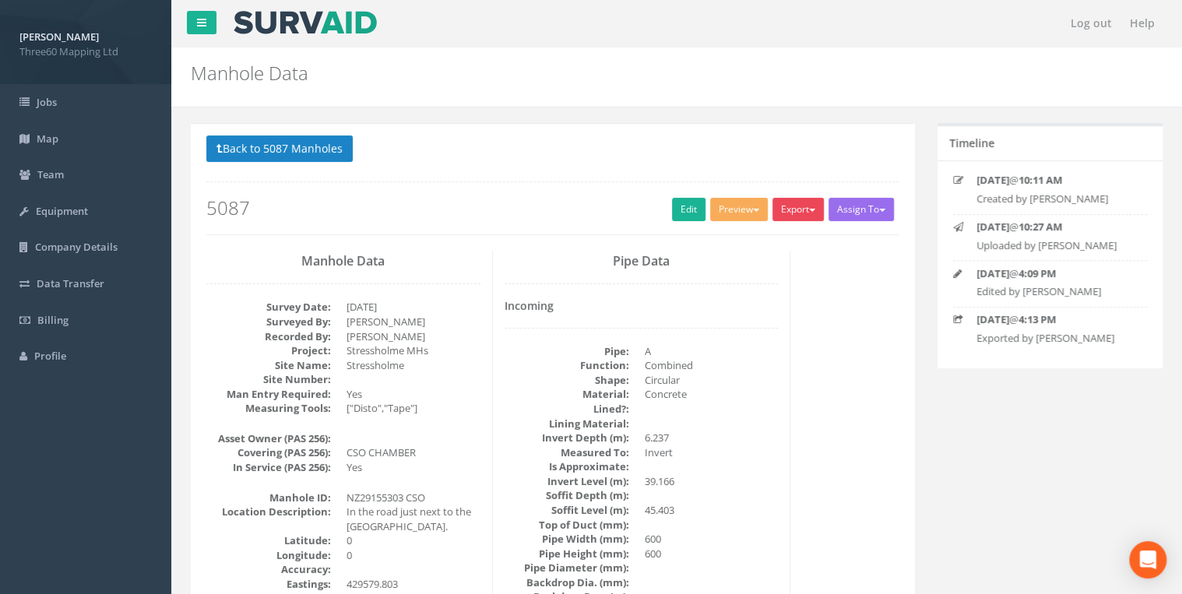
click at [781, 209] on button "Export" at bounding box center [798, 209] width 51 height 23
click at [776, 241] on link "360 Manhole" at bounding box center [766, 242] width 118 height 24
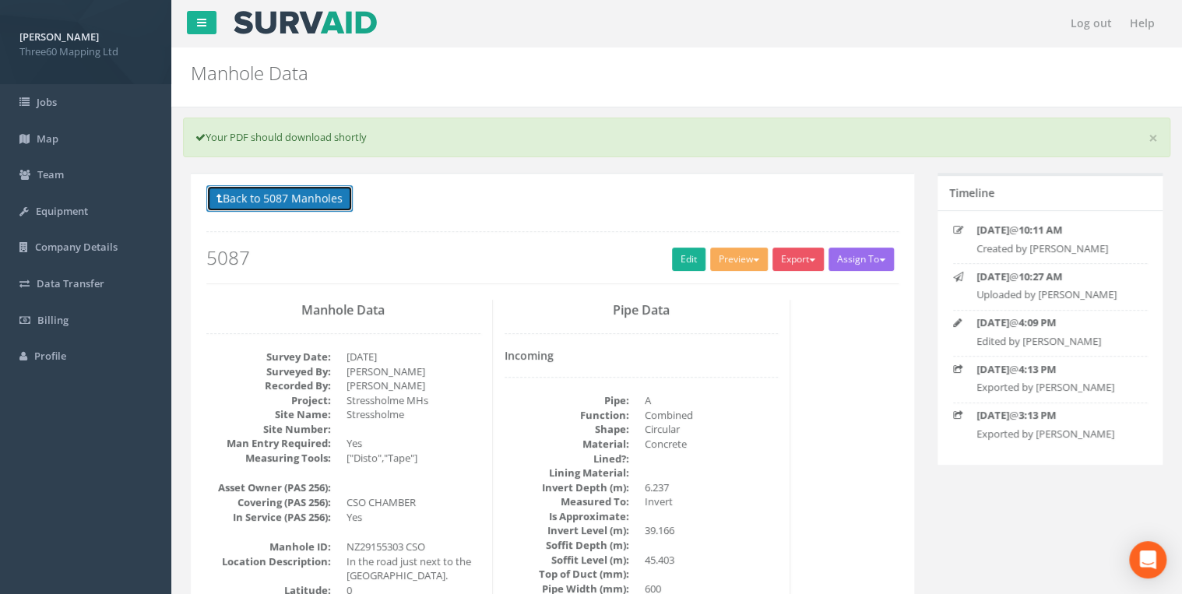
click at [342, 195] on button "Back to 5087 Manholes" at bounding box center [279, 198] width 146 height 26
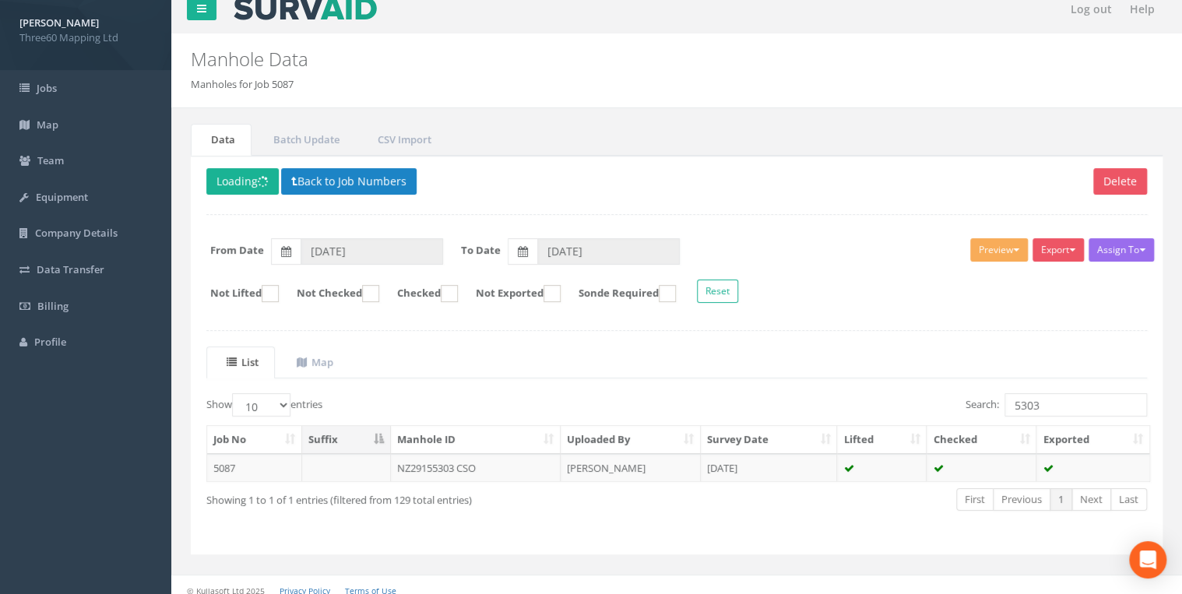
scroll to position [22, 0]
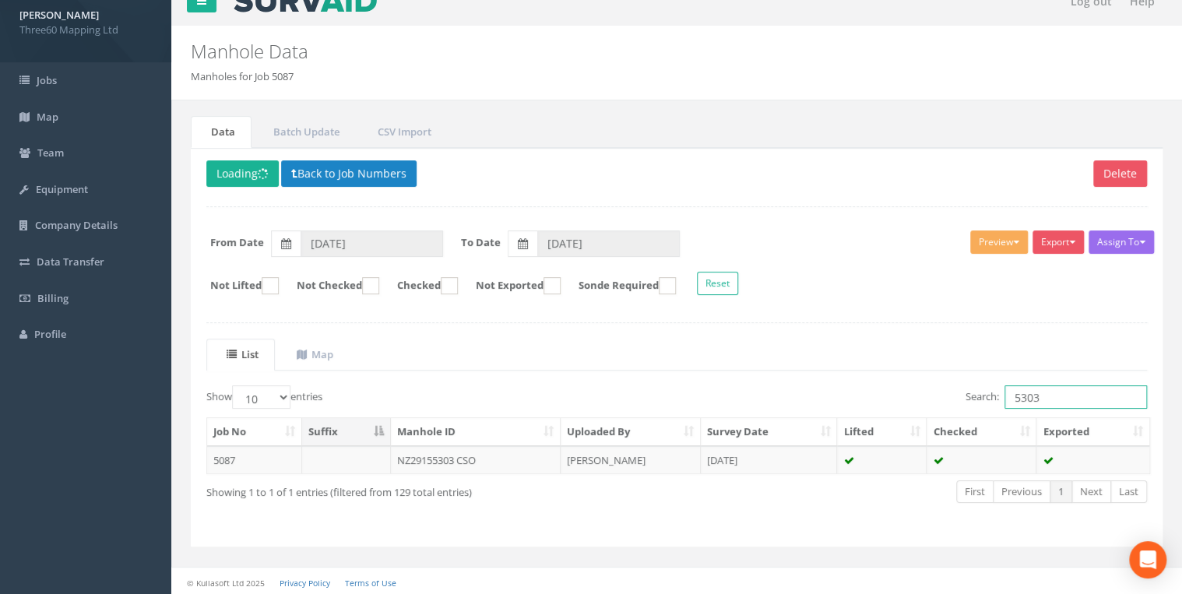
drag, startPoint x: 1048, startPoint y: 389, endPoint x: 876, endPoint y: 411, distance: 173.5
click at [891, 409] on div "Search: 5303" at bounding box center [917, 398] width 459 height 27
click at [447, 452] on td "NZ30140307 CSO" at bounding box center [476, 460] width 170 height 28
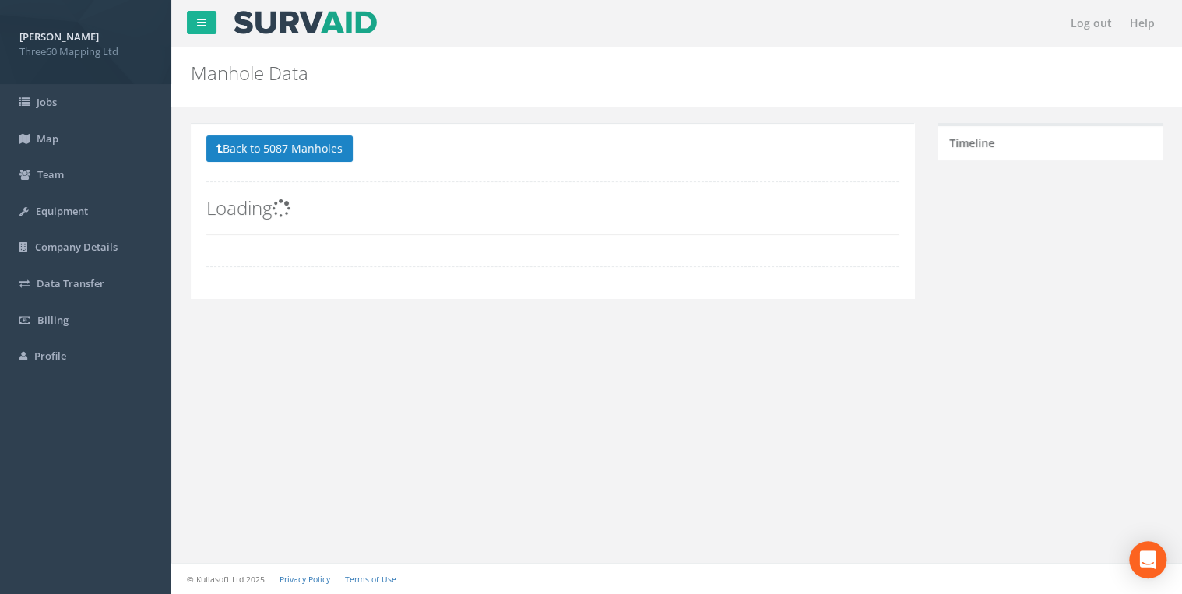
scroll to position [0, 0]
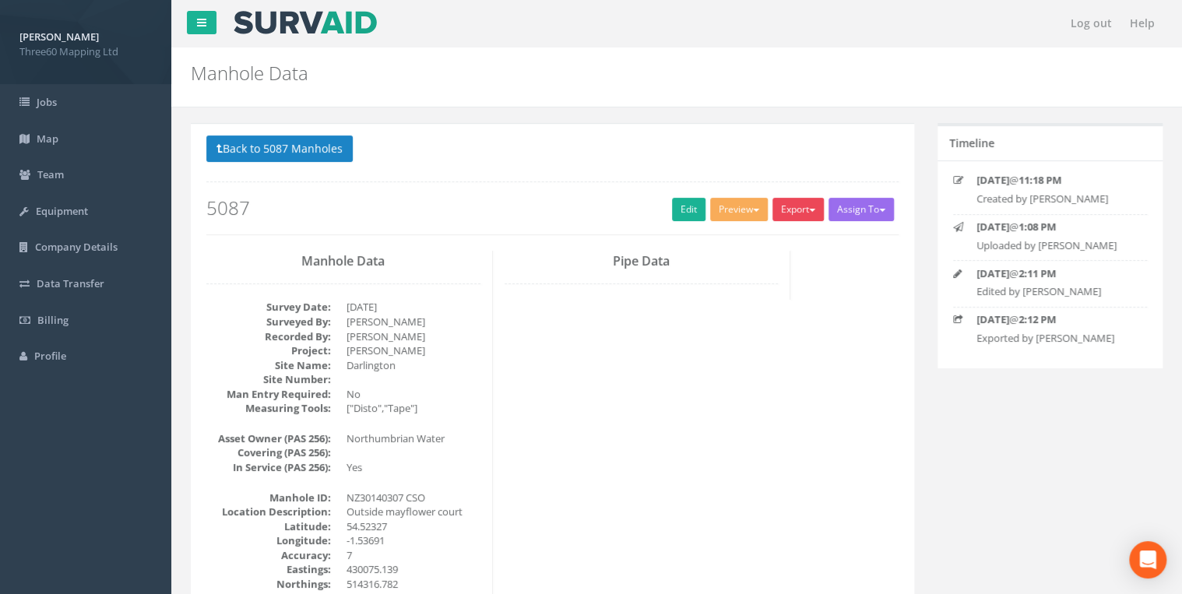
click at [783, 205] on button "Export" at bounding box center [798, 209] width 51 height 23
click at [755, 241] on link "360 Manhole" at bounding box center [766, 242] width 118 height 24
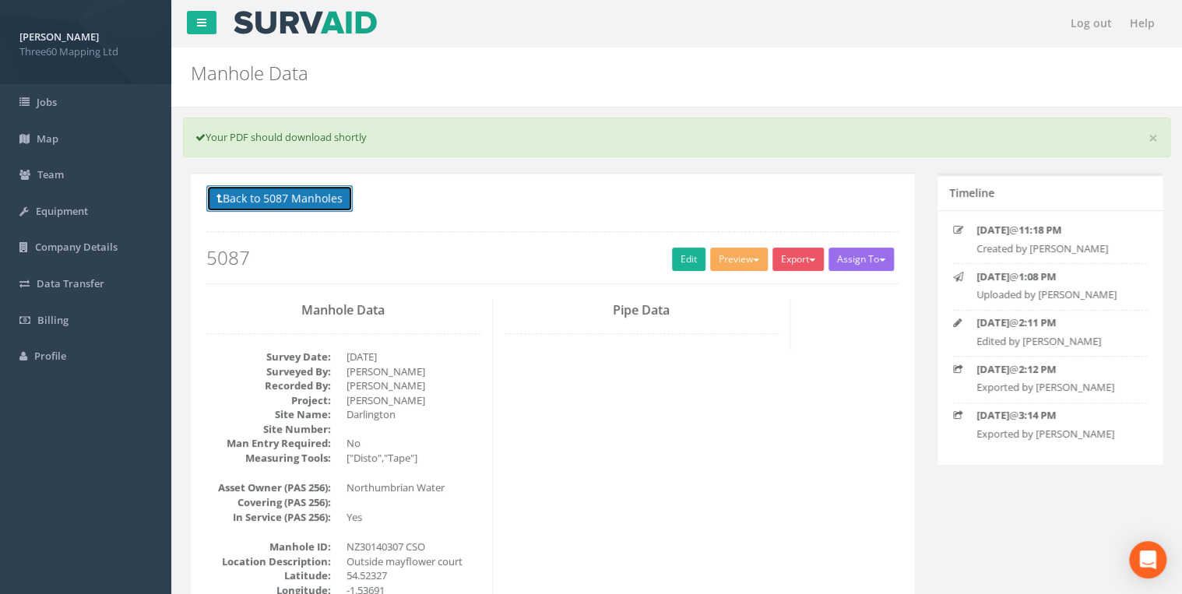
click at [305, 202] on button "Back to 5087 Manholes" at bounding box center [279, 198] width 146 height 26
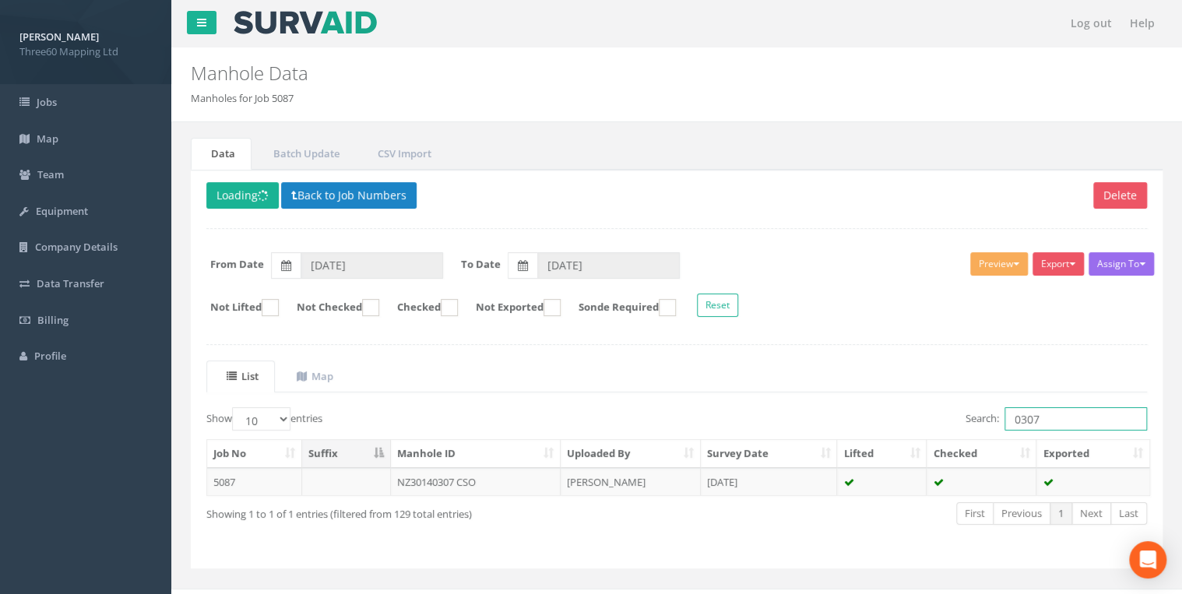
click at [1065, 414] on input "0307" at bounding box center [1076, 418] width 143 height 23
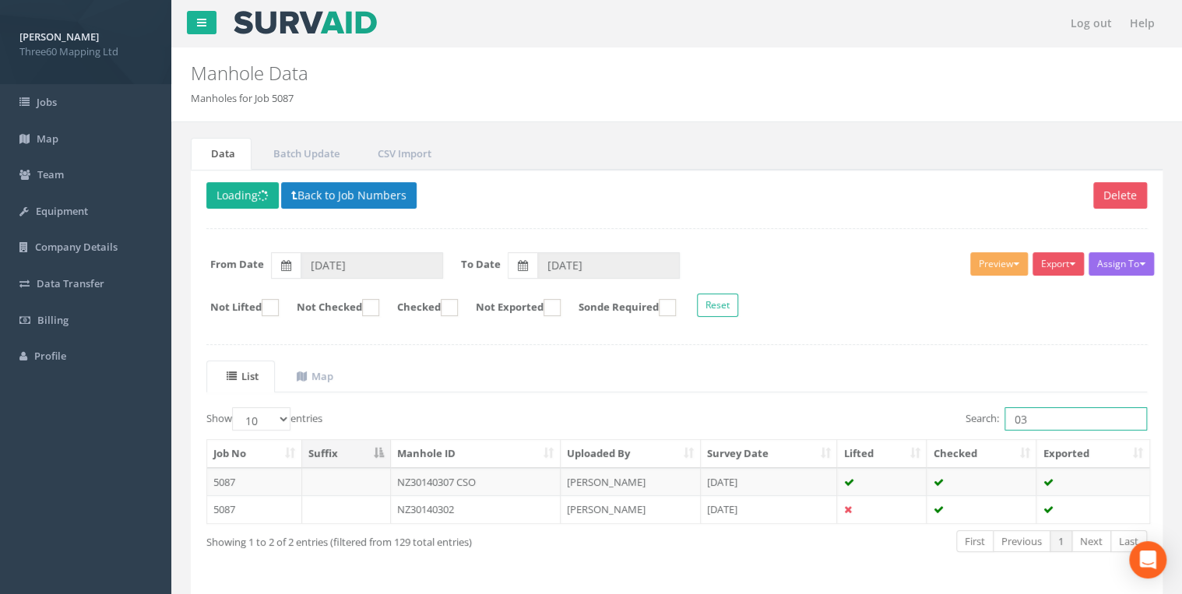
type input "0"
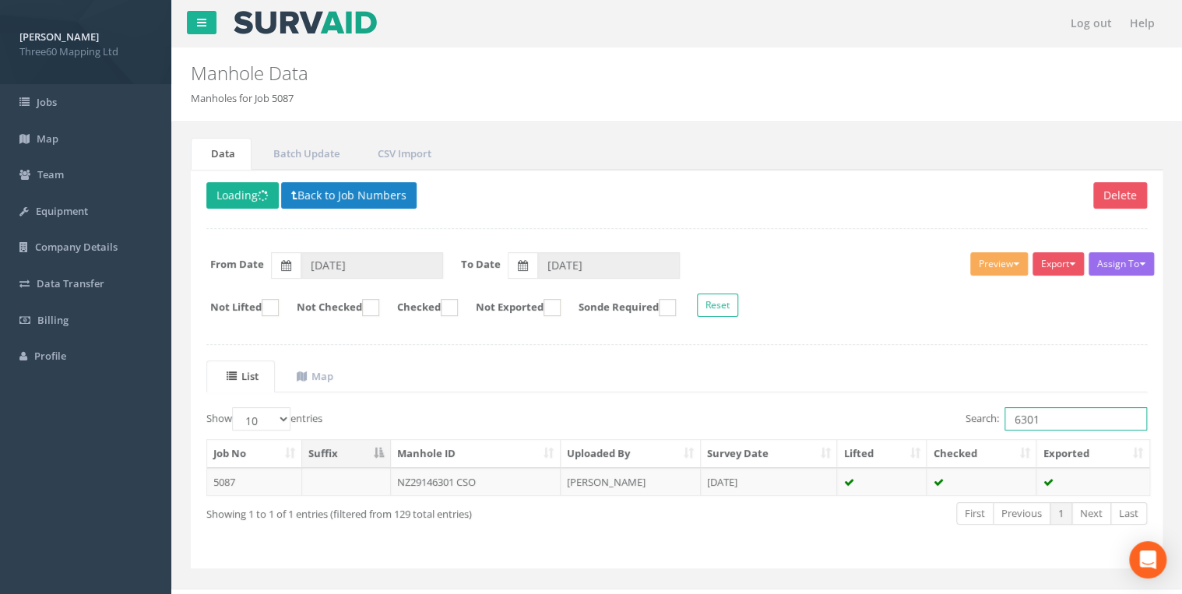
drag, startPoint x: 1036, startPoint y: 417, endPoint x: 1056, endPoint y: 417, distance: 20.2
click at [1037, 417] on input "6301" at bounding box center [1076, 418] width 143 height 23
click at [1040, 416] on input "6301" at bounding box center [1076, 418] width 143 height 23
type input "6301"
click at [511, 475] on td "NZ29146301 CSO" at bounding box center [476, 482] width 170 height 28
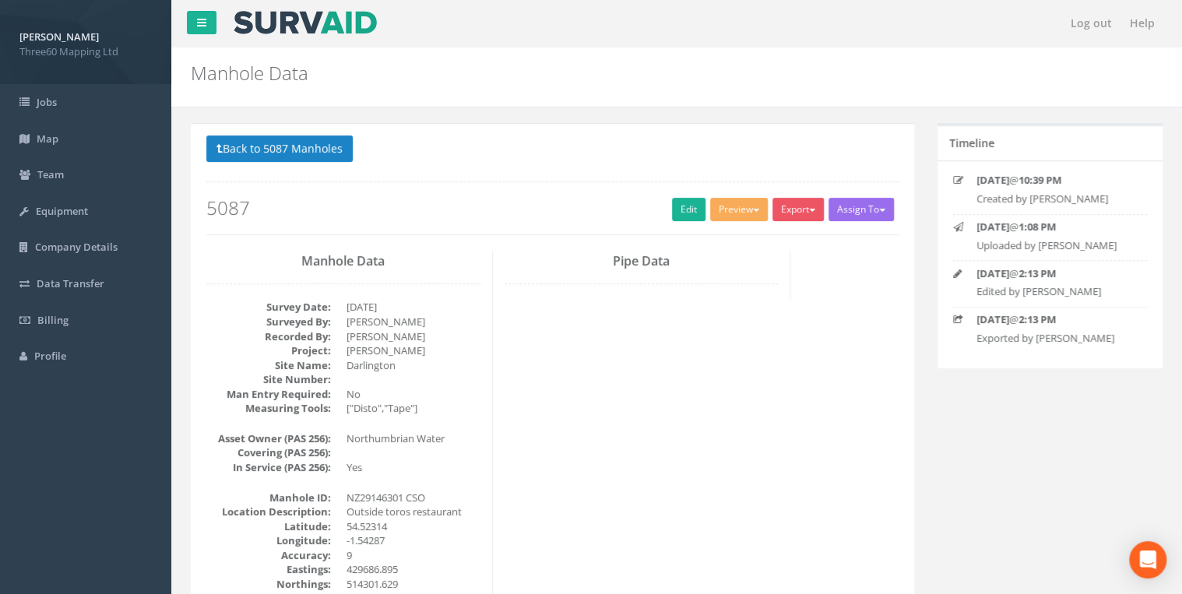
click at [795, 224] on div "Export 360 Manhole Heathrow United Utilities SurvAid IC SurvAid Manhole" at bounding box center [801, 211] width 56 height 27
click at [794, 211] on button "Export" at bounding box center [798, 209] width 51 height 23
click at [774, 238] on link "360 Manhole" at bounding box center [766, 242] width 118 height 24
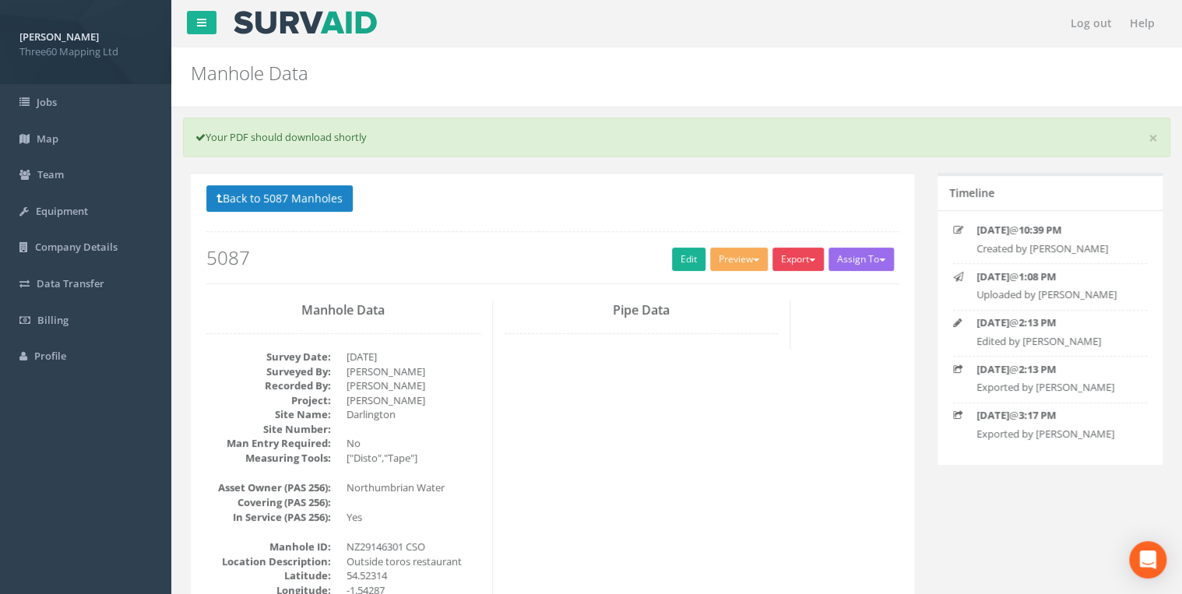
click at [794, 252] on button "Export" at bounding box center [798, 259] width 51 height 23
click at [734, 290] on link "360 Manhole" at bounding box center [766, 292] width 118 height 24
click at [811, 262] on button "Export" at bounding box center [798, 259] width 51 height 23
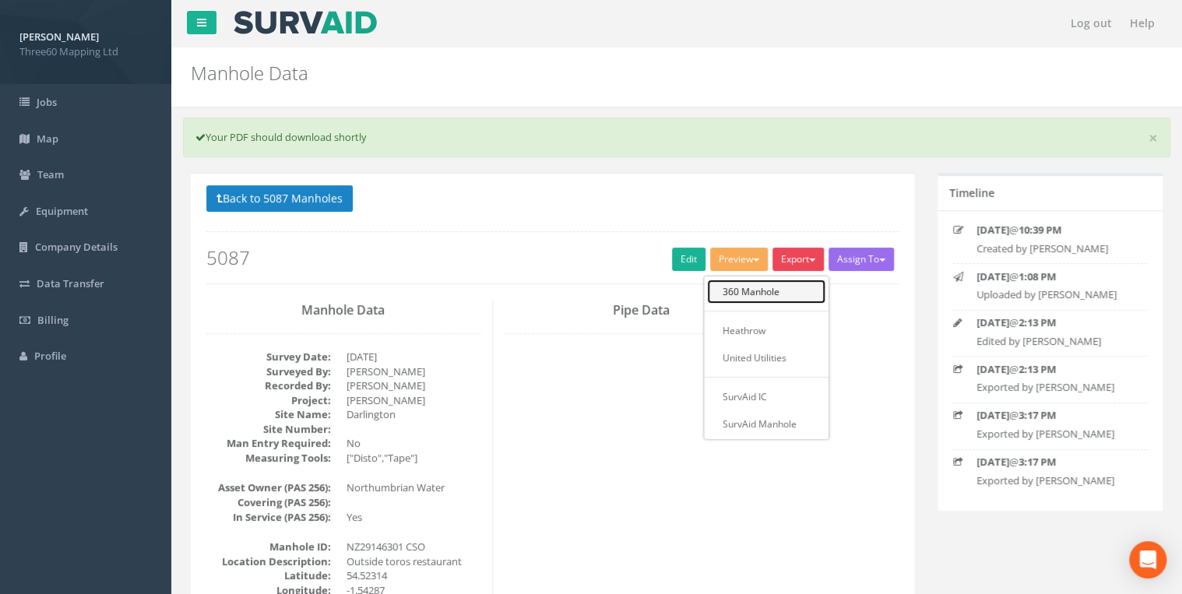
click at [751, 290] on link "360 Manhole" at bounding box center [766, 292] width 118 height 24
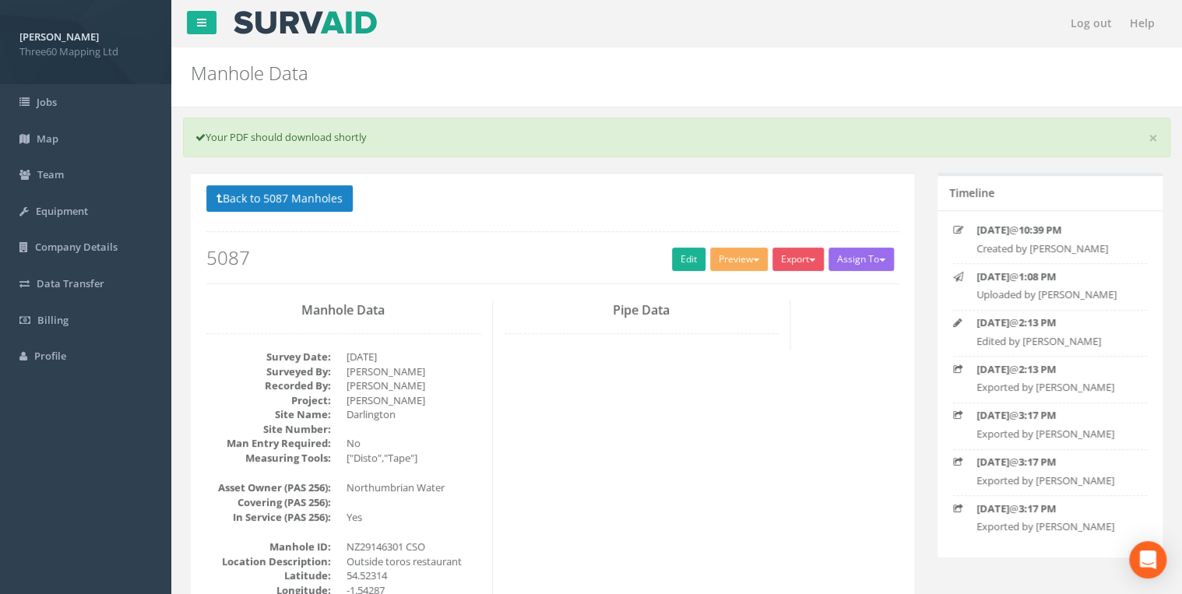
click at [804, 253] on button "Export" at bounding box center [798, 259] width 51 height 23
click at [741, 287] on link "360 Manhole" at bounding box center [766, 292] width 118 height 24
click at [539, 227] on div "Back to 5087 Manholes Back to Map Assign To No Companies Added Export 360 Manho…" at bounding box center [552, 234] width 692 height 99
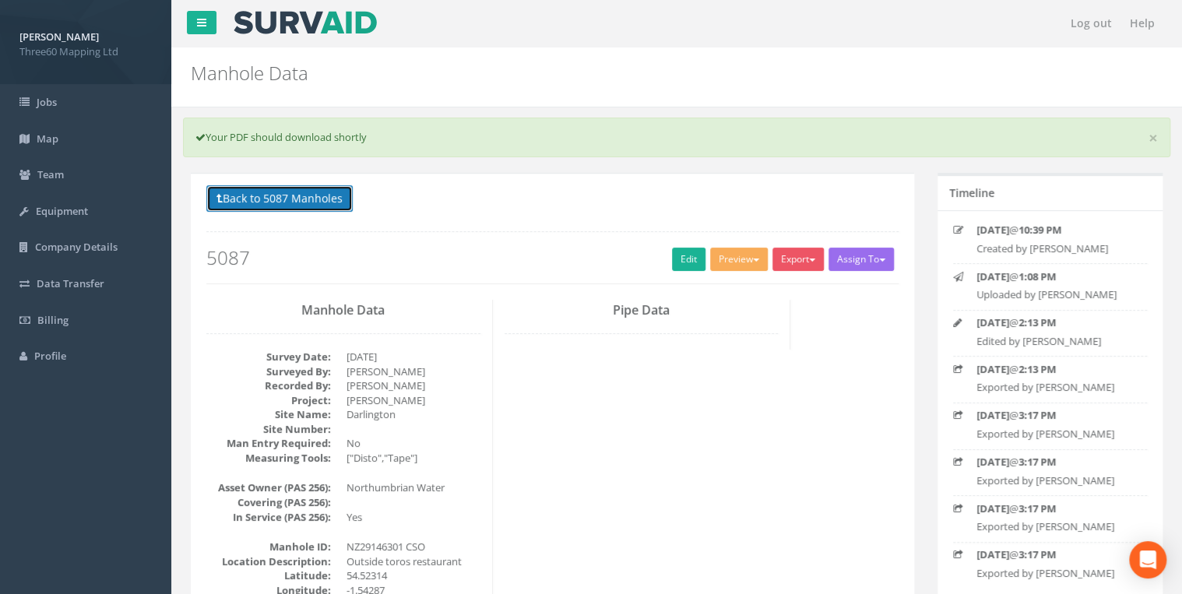
click at [334, 205] on button "Back to 5087 Manholes" at bounding box center [279, 198] width 146 height 26
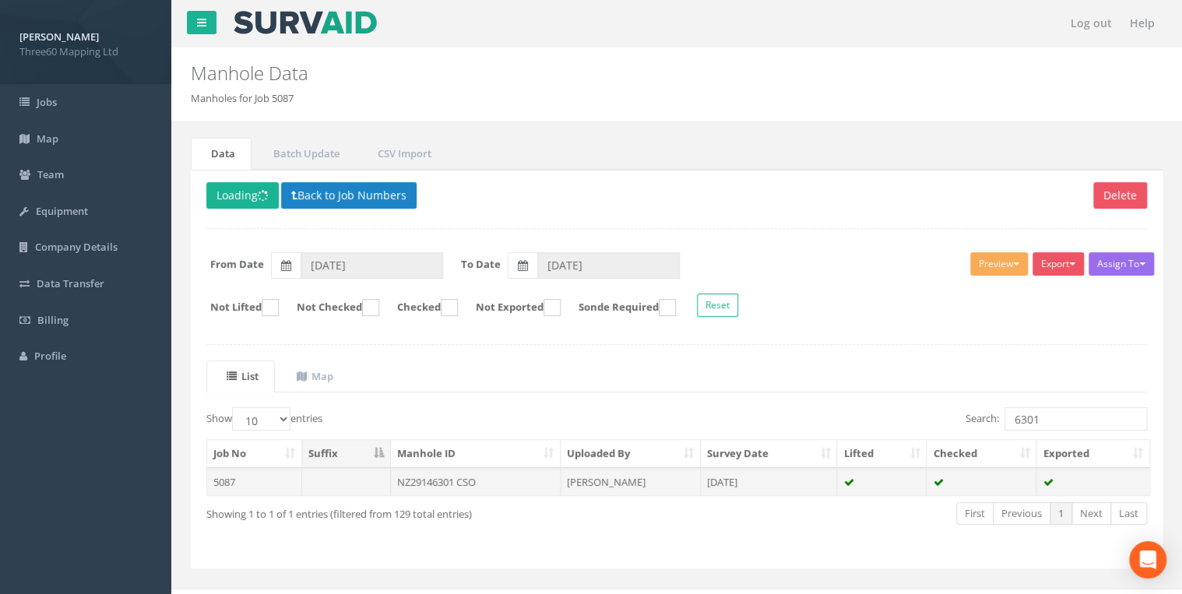
click at [697, 481] on td "[PERSON_NAME]" at bounding box center [631, 482] width 140 height 28
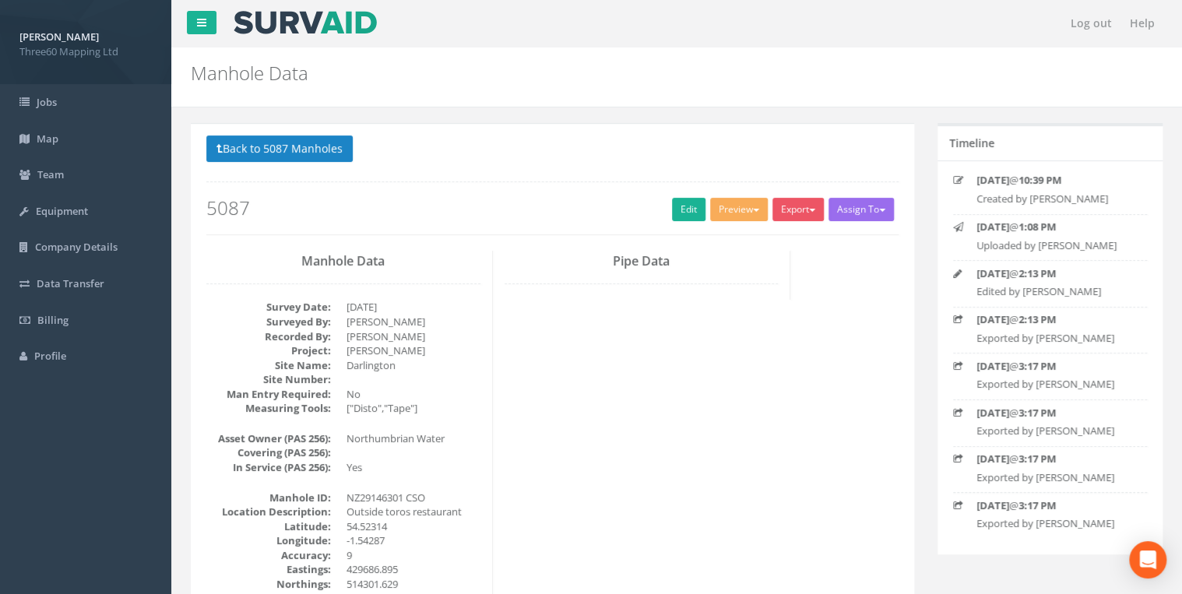
click at [802, 227] on div "Back to 5087 Manholes Back to Map Assign To No Companies Added Export 360 Manho…" at bounding box center [552, 185] width 692 height 99
click at [798, 216] on button "Export" at bounding box center [798, 209] width 51 height 23
click at [737, 253] on ul "360 Manhole Heathrow United Utilities SurvAid IC SurvAid Manhole" at bounding box center [766, 308] width 125 height 163
click at [773, 223] on div "Export 360 Manhole Heathrow United Utilities SurvAid IC SurvAid Manhole" at bounding box center [801, 211] width 56 height 27
click at [788, 209] on button "Export" at bounding box center [798, 209] width 51 height 23
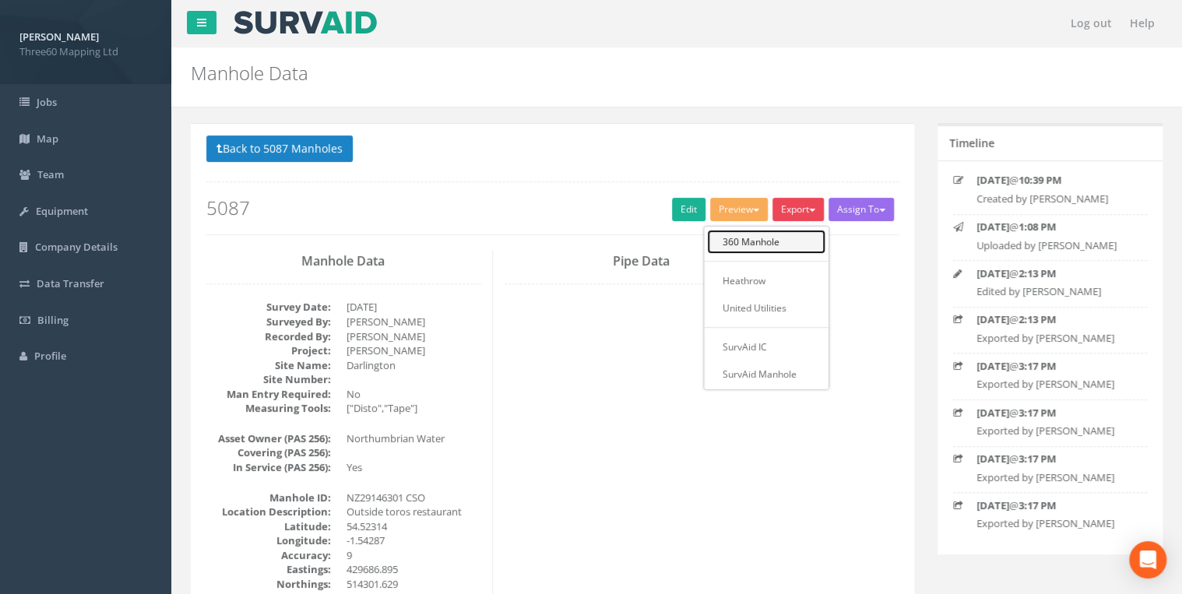
click at [752, 230] on link "360 Manhole" at bounding box center [766, 242] width 118 height 24
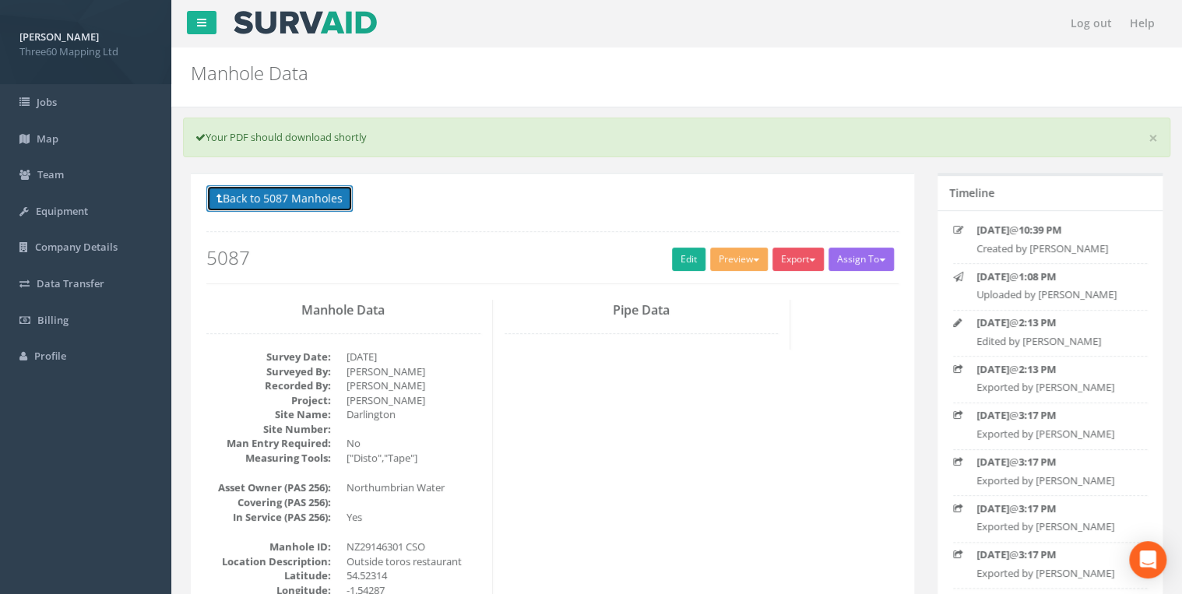
click at [319, 204] on button "Back to 5087 Manholes" at bounding box center [279, 198] width 146 height 26
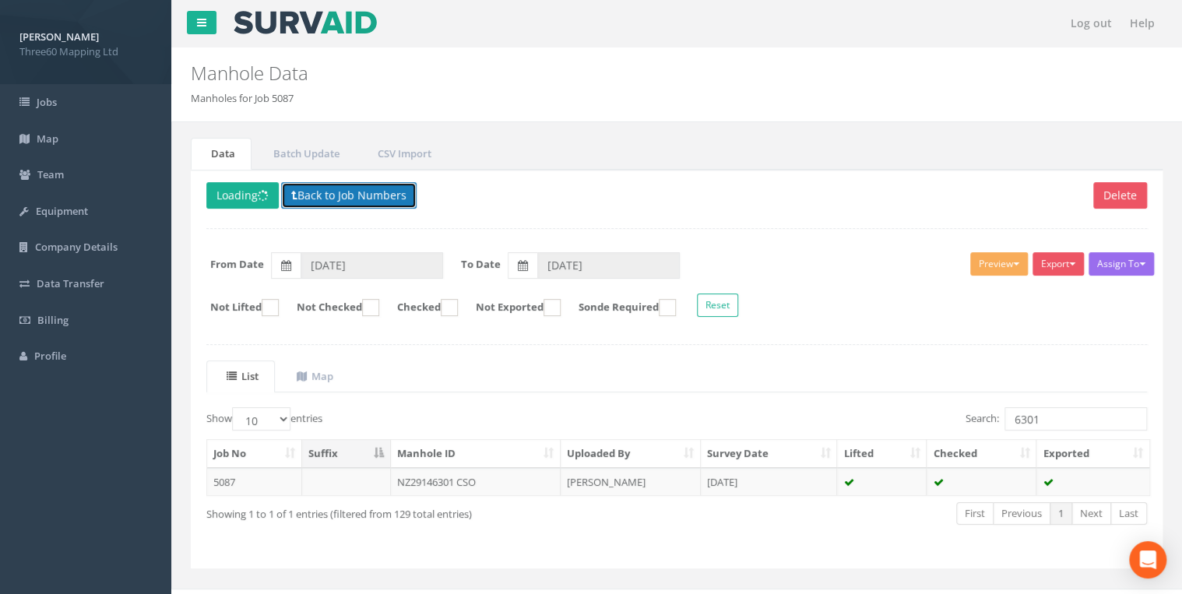
click at [350, 202] on button "Back to Job Numbers" at bounding box center [349, 195] width 136 height 26
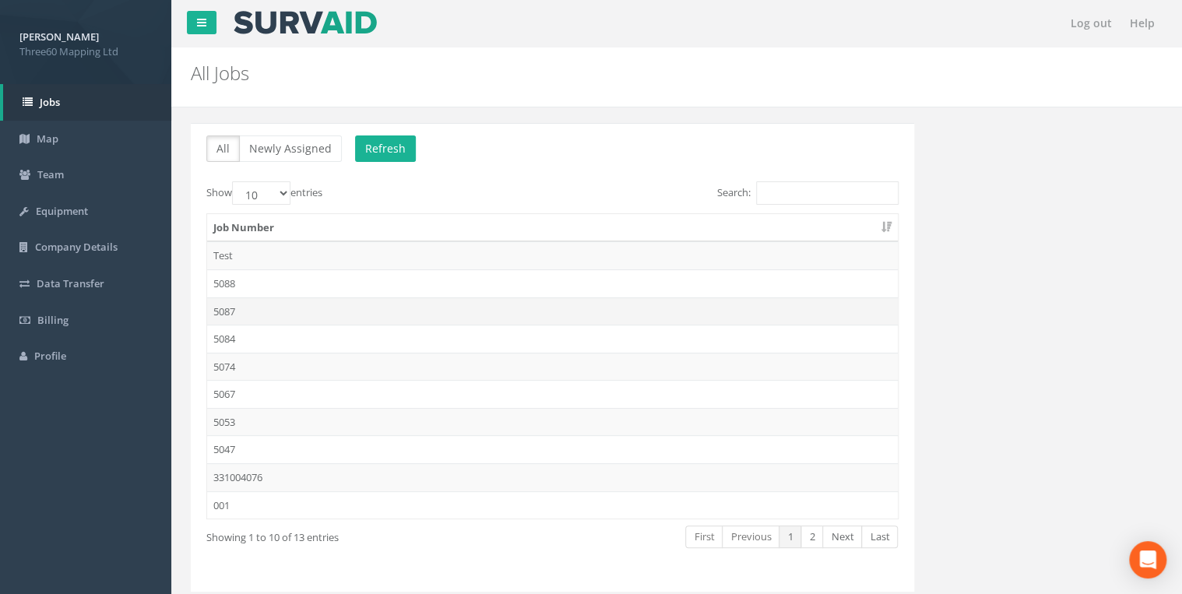
click at [210, 318] on td "5087" at bounding box center [552, 311] width 691 height 28
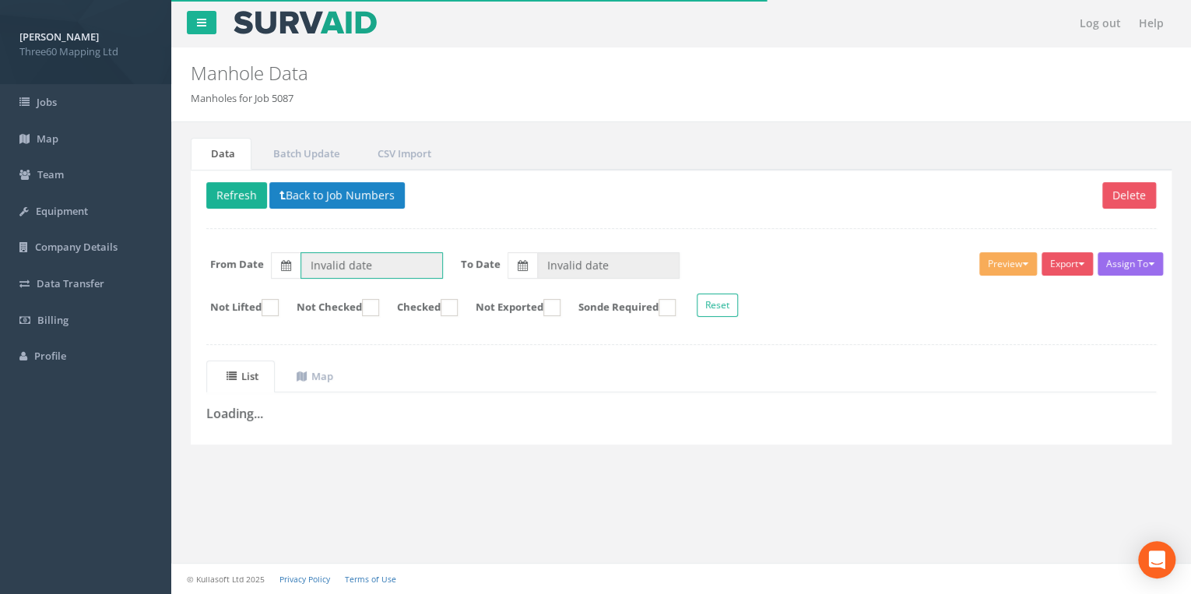
click at [357, 257] on input "Invalid date" at bounding box center [372, 265] width 143 height 26
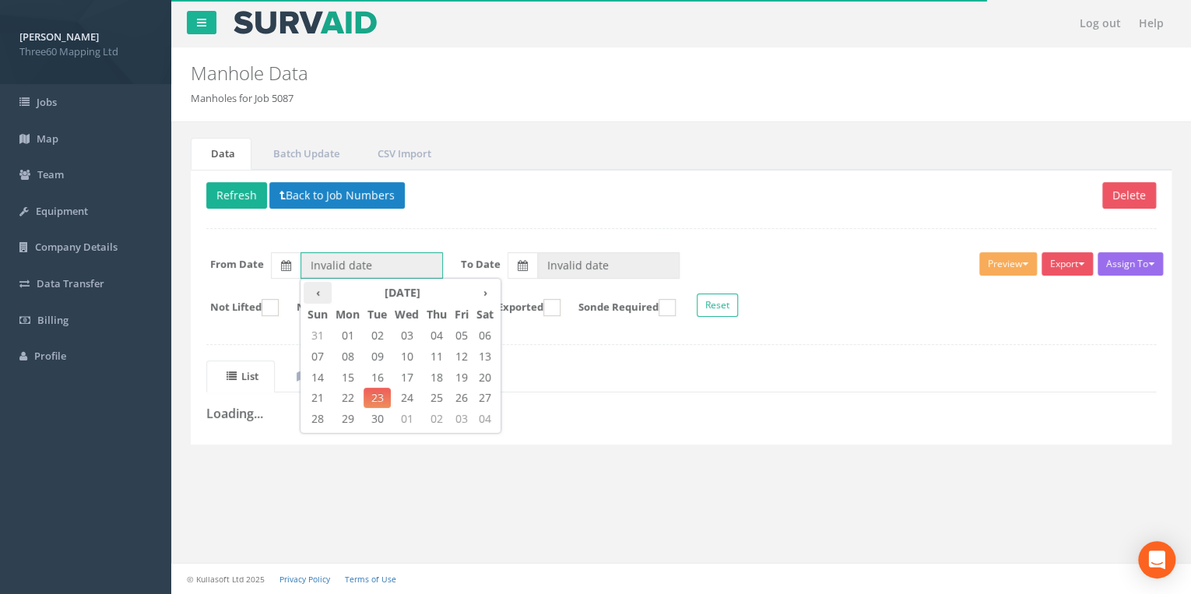
click at [318, 286] on th "‹" at bounding box center [318, 293] width 28 height 22
click at [347, 378] on span "11" at bounding box center [348, 378] width 32 height 20
type input "[DATE]"
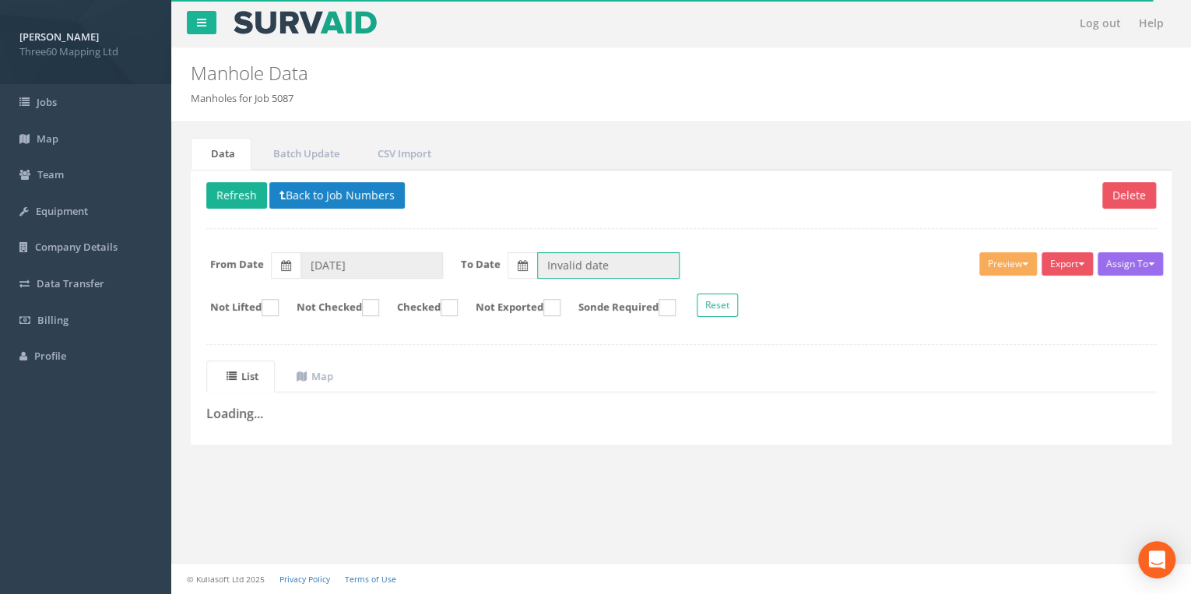
click at [569, 258] on input "Invalid date" at bounding box center [608, 265] width 143 height 26
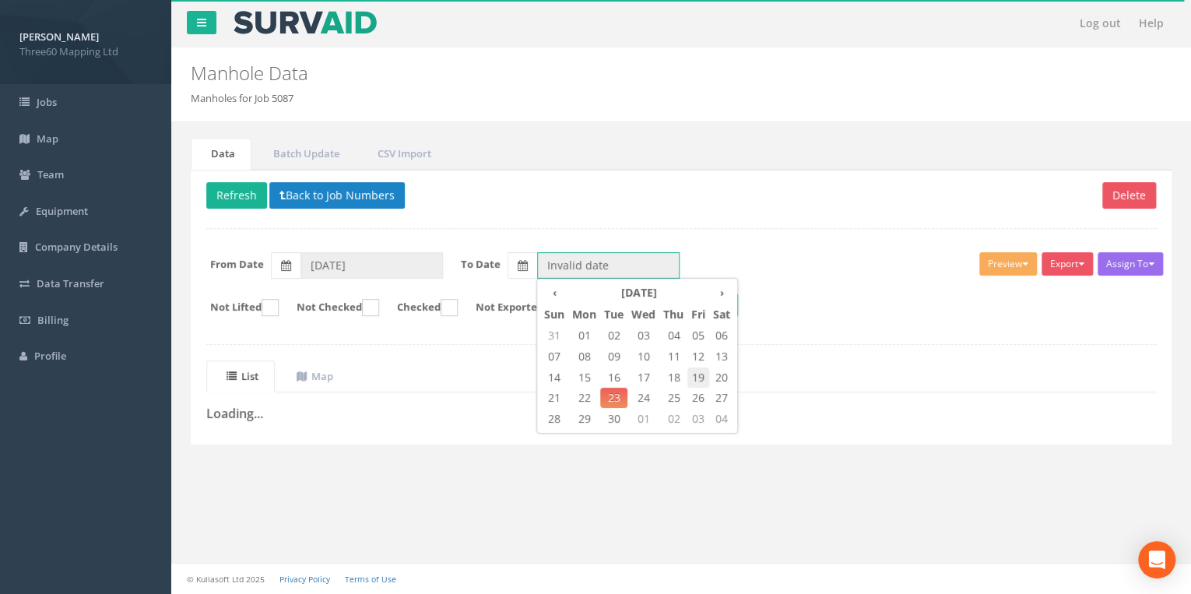
click at [695, 374] on span "19" at bounding box center [699, 378] width 22 height 20
type input "[DATE]"
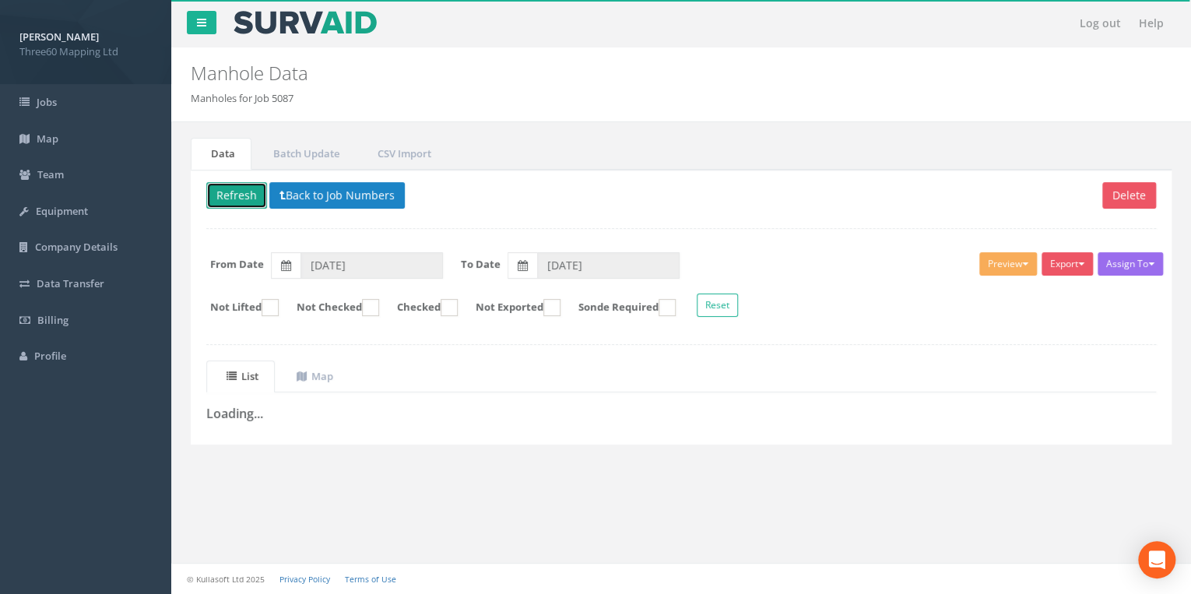
click at [248, 199] on button "Refresh" at bounding box center [236, 195] width 61 height 26
click at [867, 241] on div "Delete Loading Back to Job Numbers Assign To No Companies Added Export 360 Manh…" at bounding box center [681, 307] width 981 height 275
click at [358, 187] on button "Back to Job Numbers" at bounding box center [349, 195] width 136 height 26
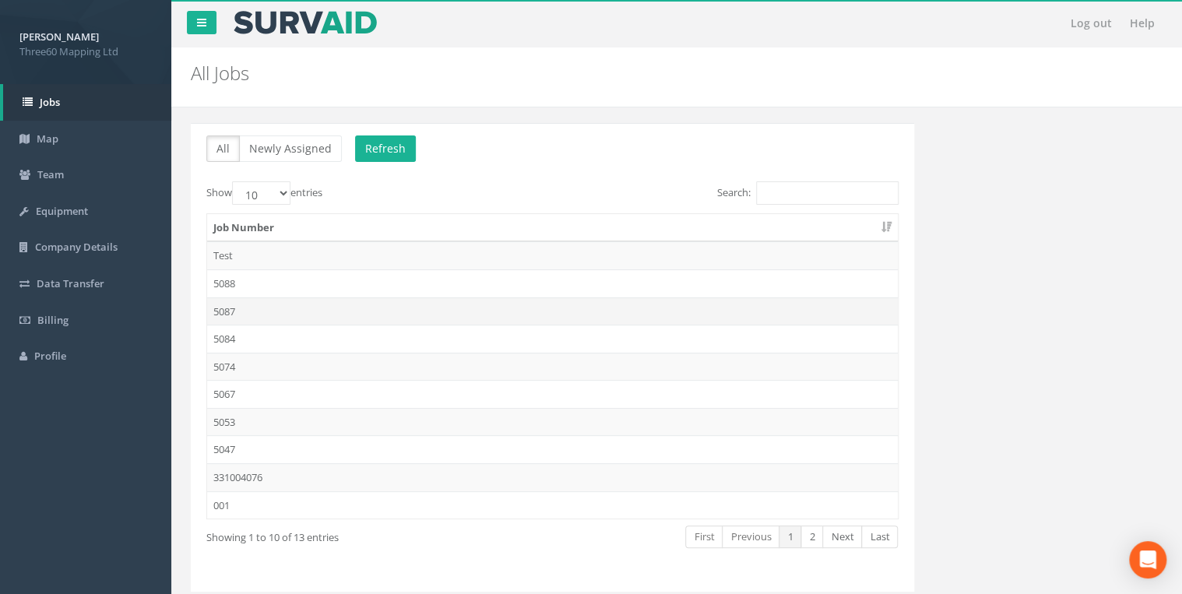
click at [229, 309] on td "5087" at bounding box center [552, 311] width 691 height 28
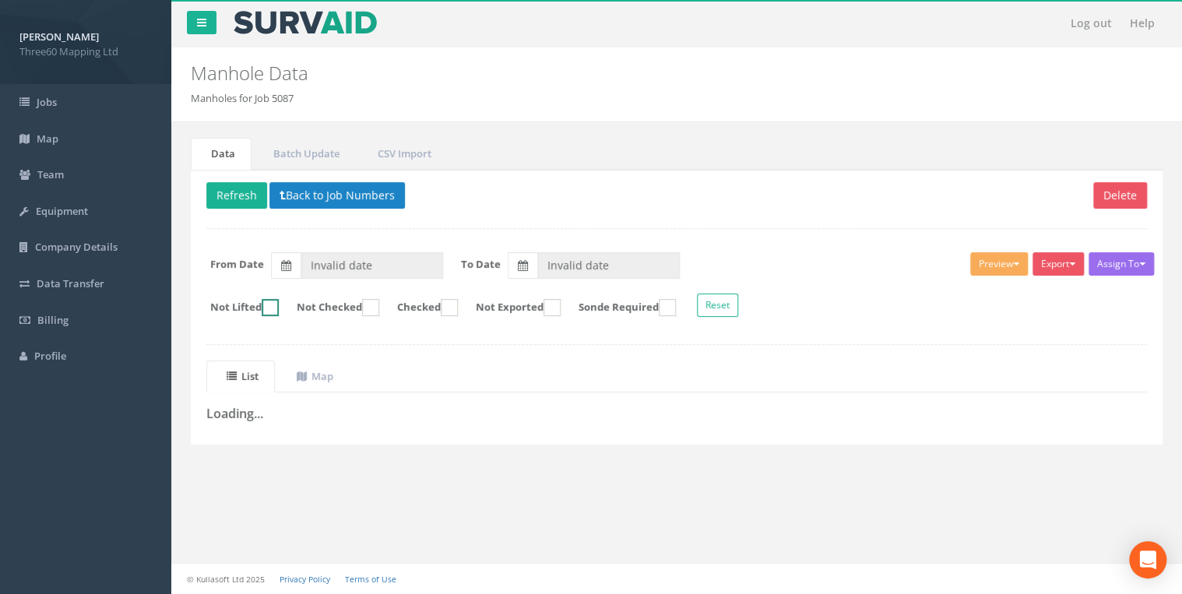
type input "[DATE]"
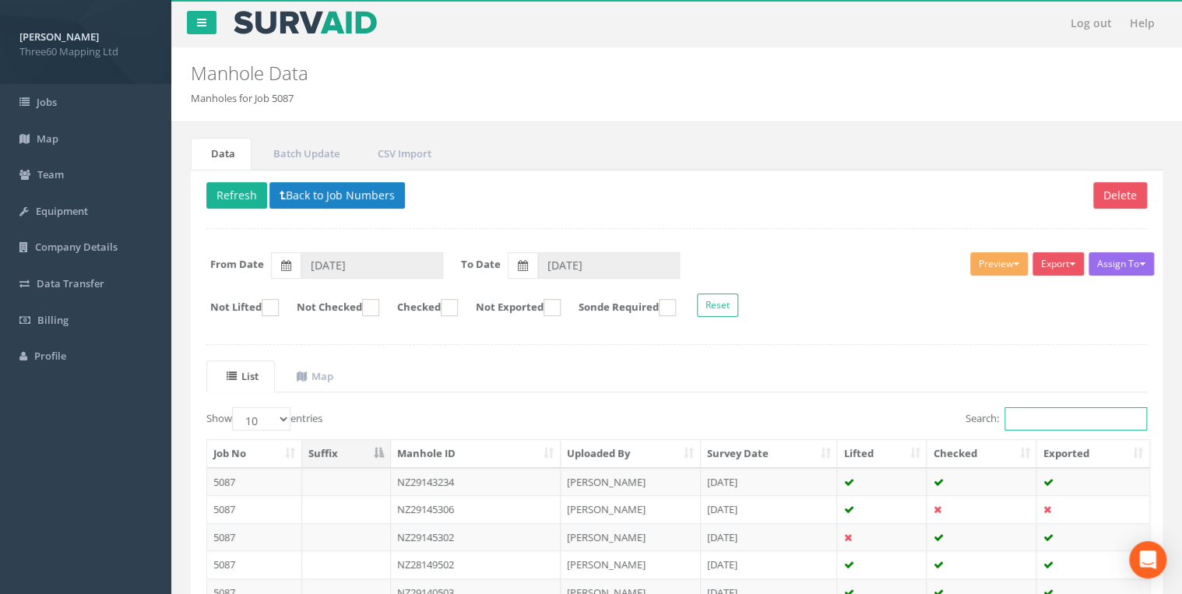
click at [1053, 417] on input "Search:" at bounding box center [1076, 418] width 143 height 23
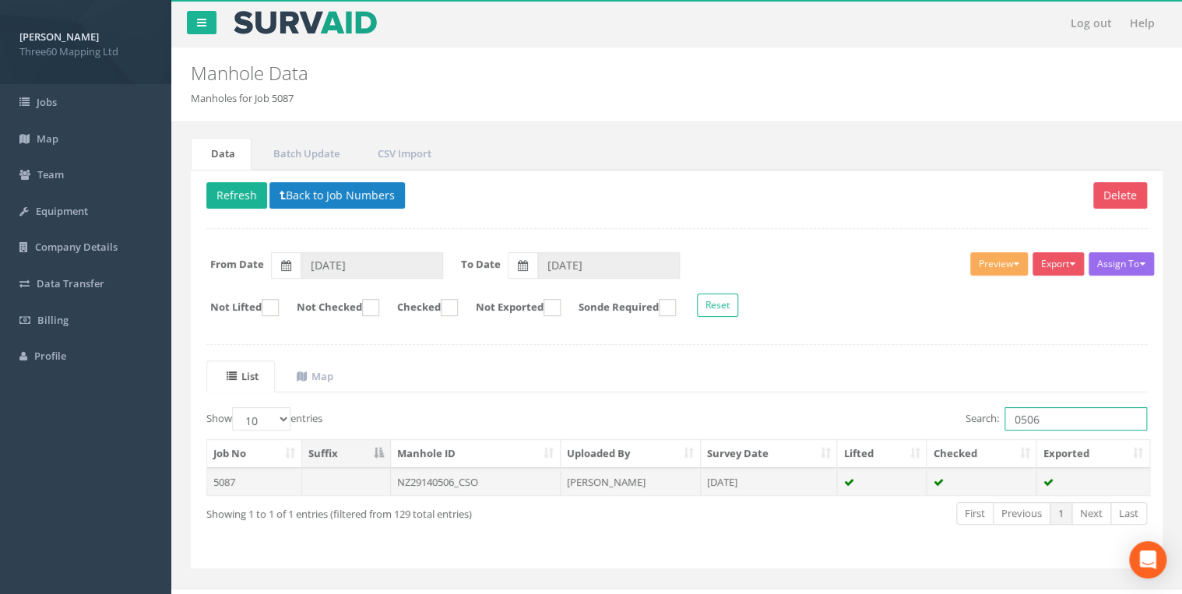
type input "0506"
click at [501, 470] on td "NZ29140506_CSO" at bounding box center [476, 482] width 171 height 28
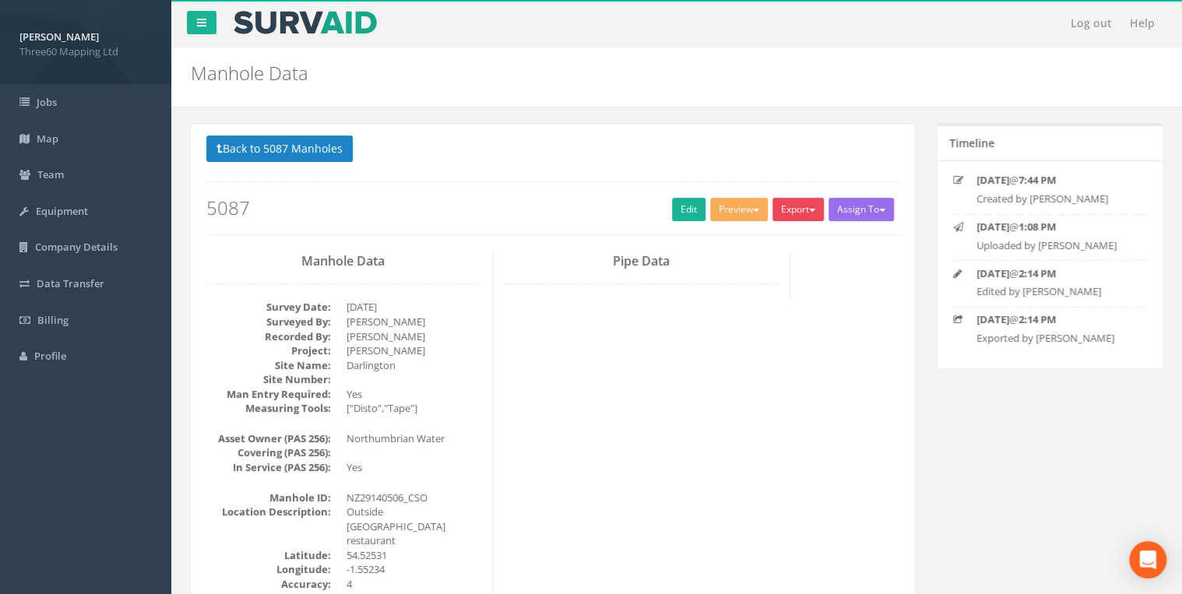
click at [806, 199] on button "Export" at bounding box center [798, 209] width 51 height 23
click at [755, 241] on link "360 Manhole" at bounding box center [766, 242] width 118 height 24
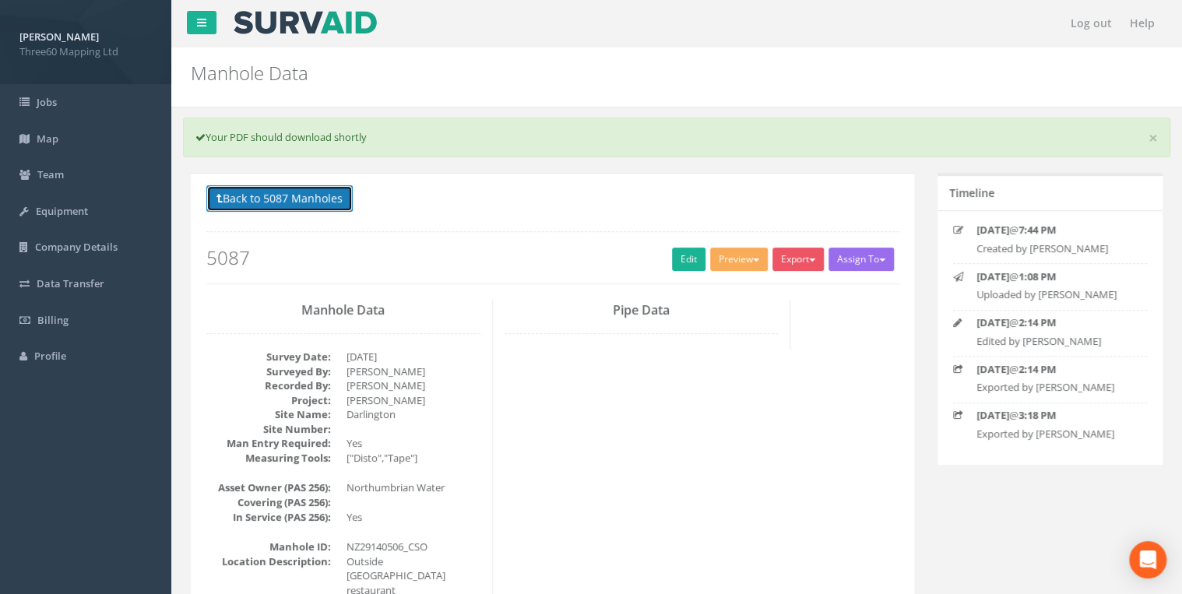
click at [326, 202] on button "Back to 5087 Manholes" at bounding box center [279, 198] width 146 height 26
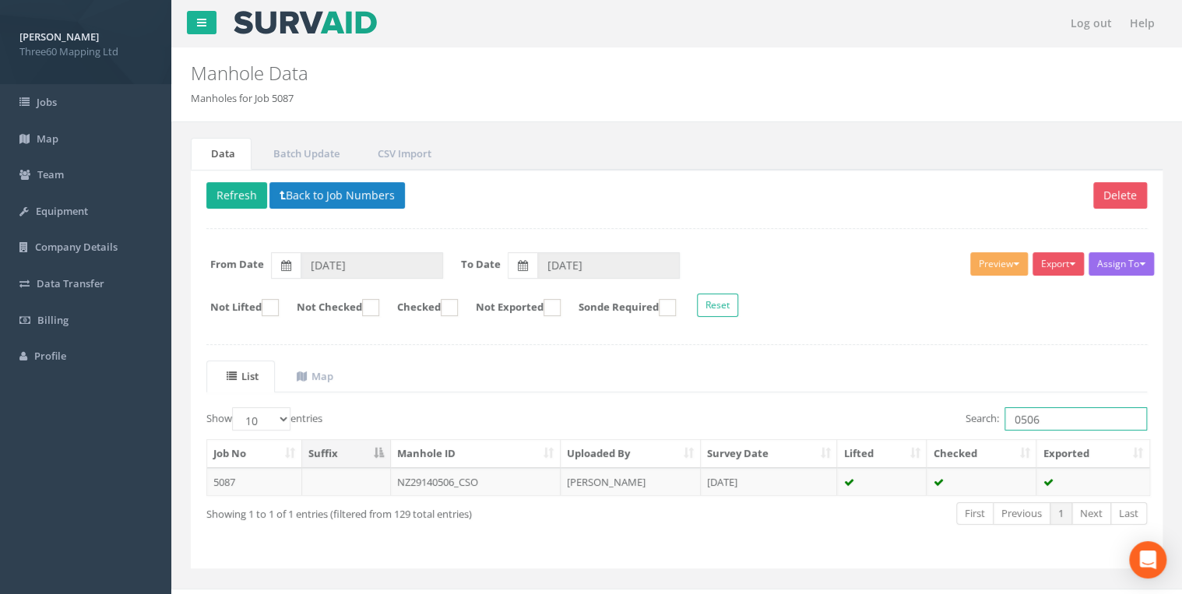
drag, startPoint x: 984, startPoint y: 424, endPoint x: 947, endPoint y: 430, distance: 37.8
click at [949, 430] on div "Search: 0506" at bounding box center [917, 420] width 459 height 27
type input "4901"
click at [754, 475] on td "[DATE]" at bounding box center [769, 482] width 137 height 28
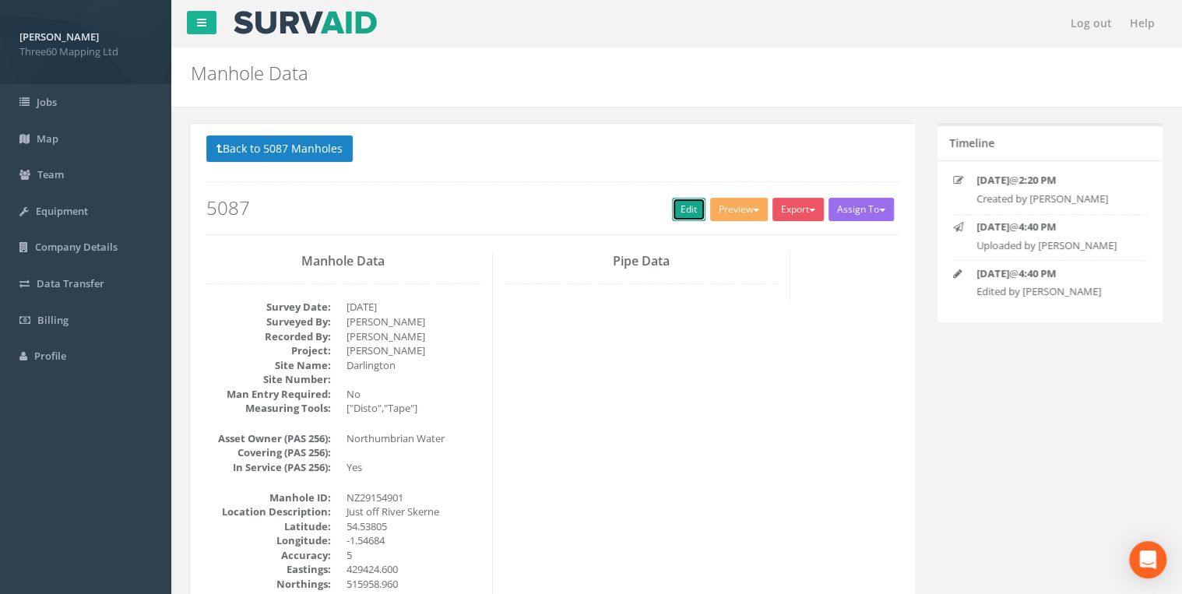
click at [679, 207] on link "Edit" at bounding box center [688, 209] width 33 height 23
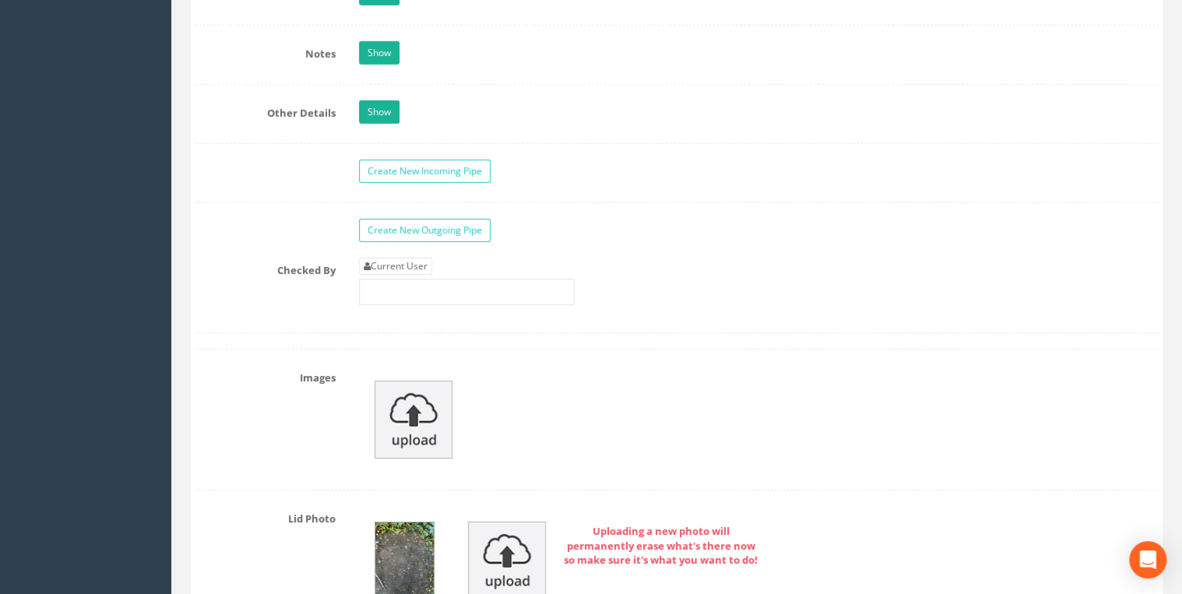
scroll to position [2492, 0]
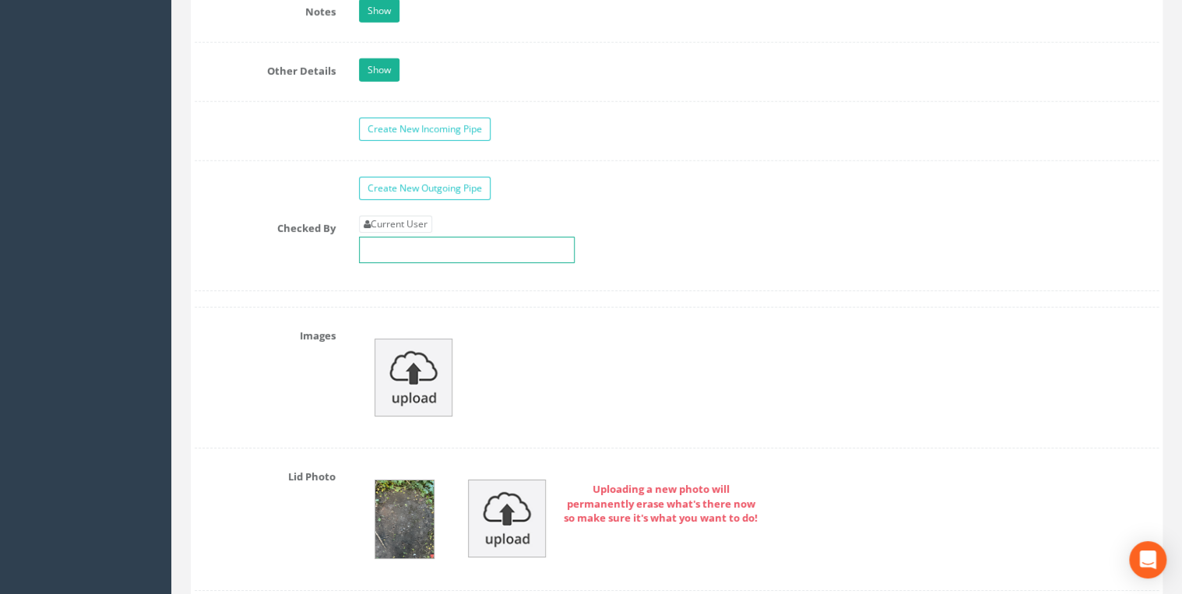
click at [426, 237] on input "text" at bounding box center [467, 250] width 216 height 26
click at [421, 216] on link "Current User" at bounding box center [395, 224] width 73 height 17
type input "[PERSON_NAME]"
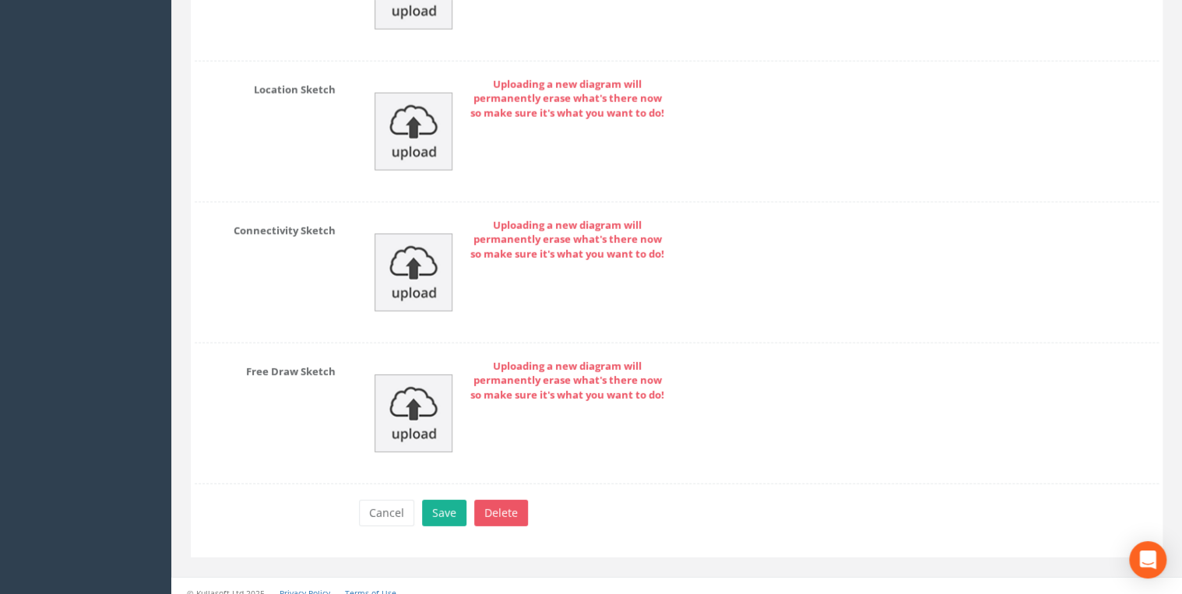
scroll to position [5137, 0]
click at [448, 499] on button "Save" at bounding box center [444, 512] width 44 height 26
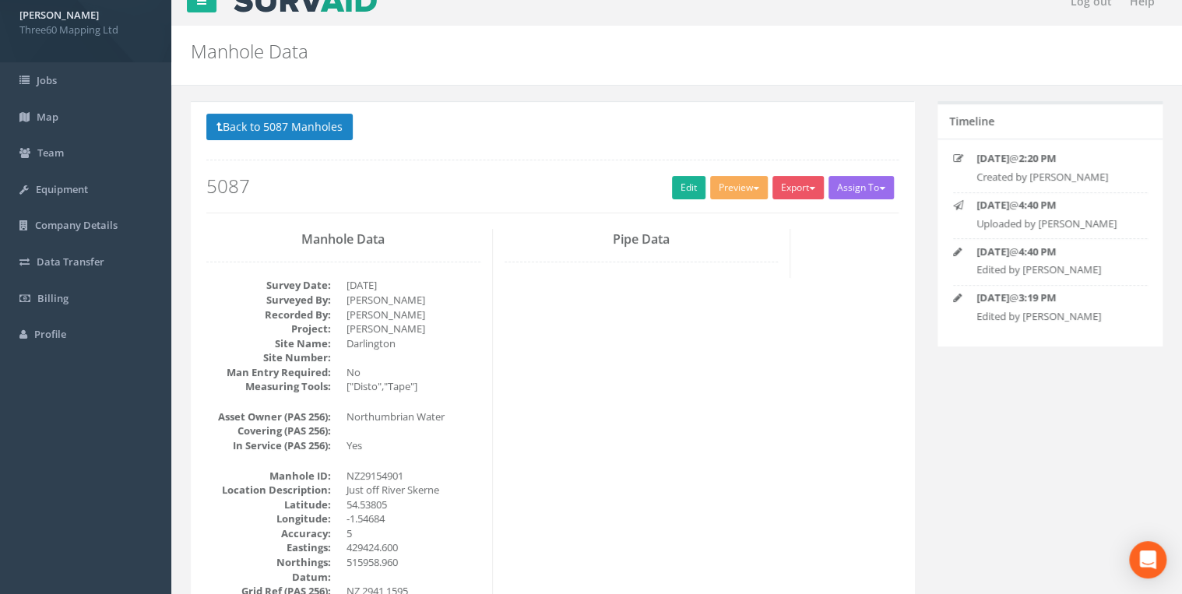
scroll to position [0, 0]
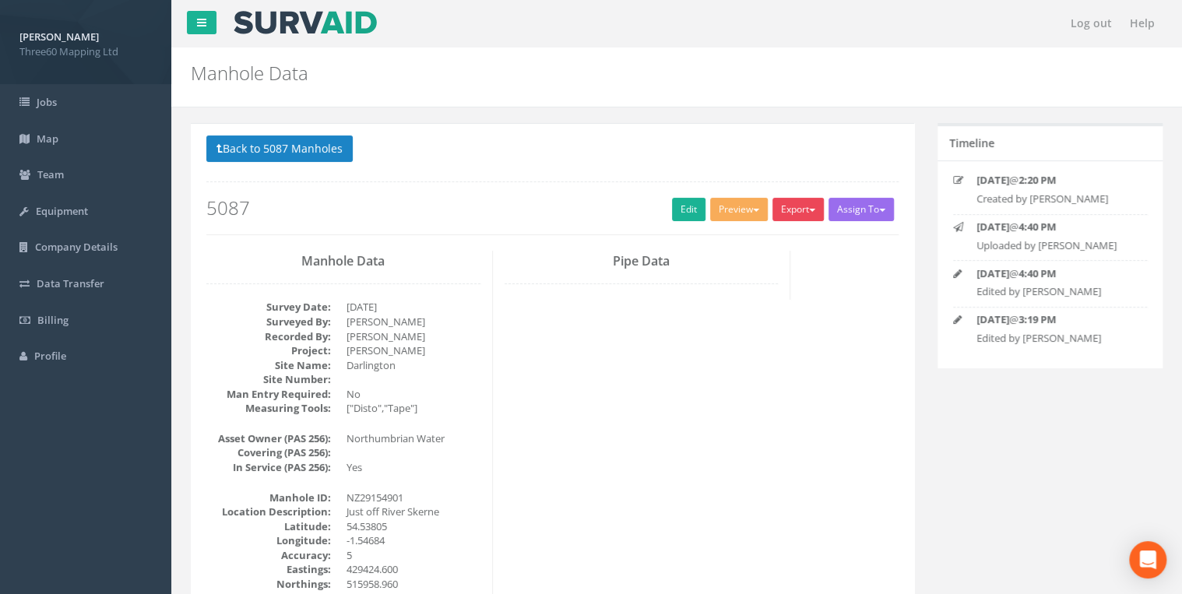
click at [791, 211] on button "Export" at bounding box center [798, 209] width 51 height 23
click at [760, 240] on link "360 Manhole" at bounding box center [766, 242] width 118 height 24
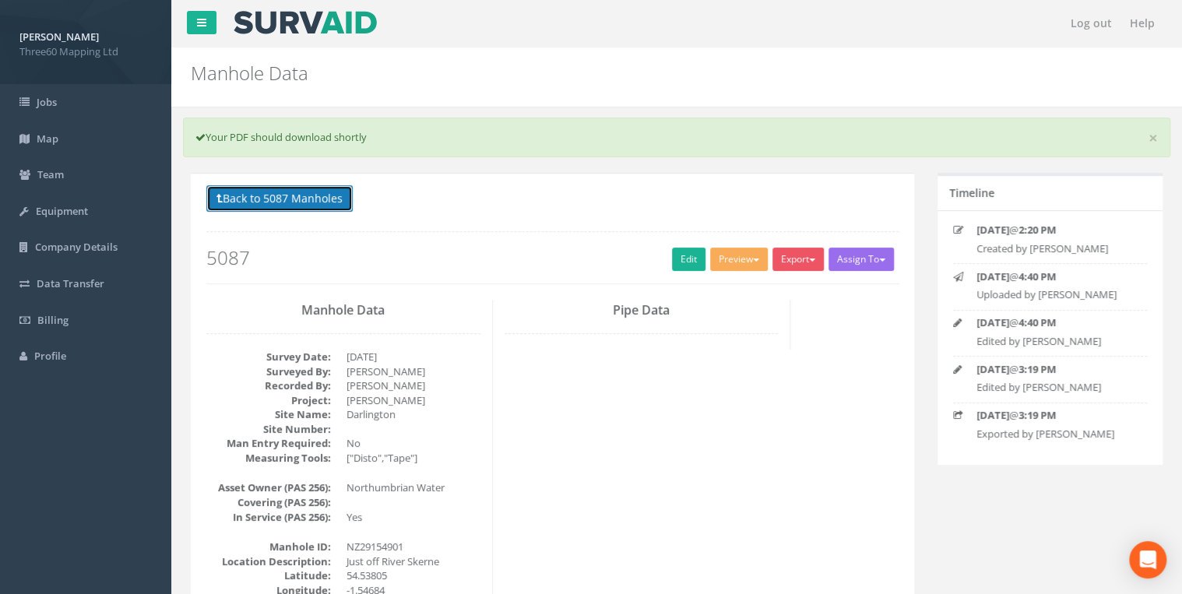
click at [334, 193] on button "Back to 5087 Manholes" at bounding box center [279, 198] width 146 height 26
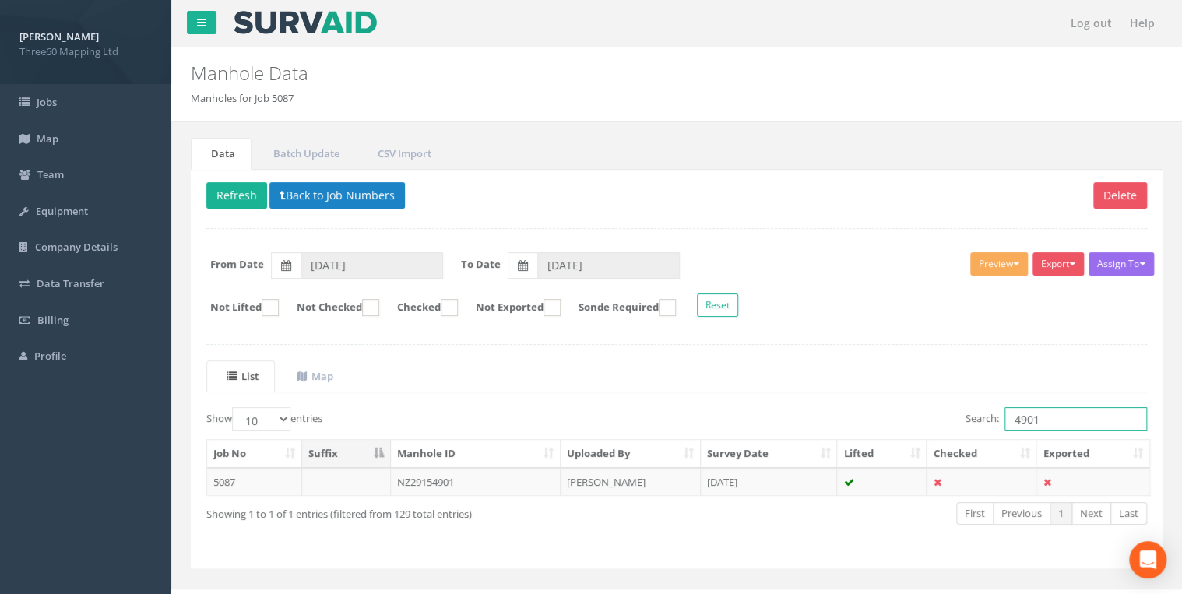
drag, startPoint x: 1037, startPoint y: 413, endPoint x: 941, endPoint y: 414, distance: 95.8
click at [941, 414] on div "Search: 4901" at bounding box center [917, 420] width 459 height 27
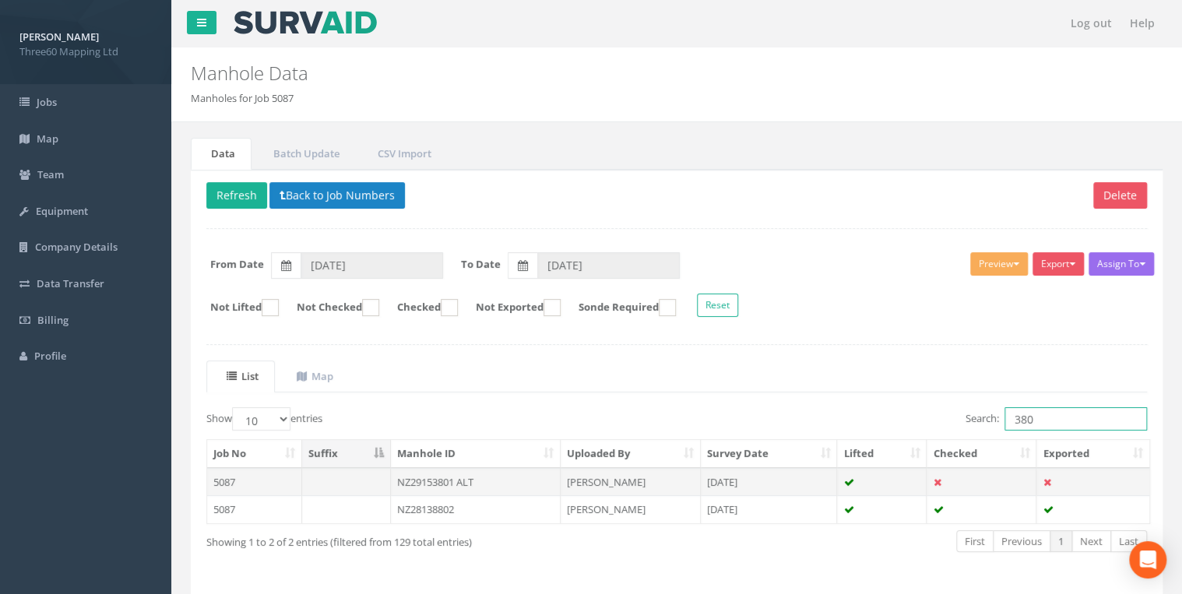
type input "380"
click at [469, 480] on td "NZ29153801 ALT" at bounding box center [476, 482] width 170 height 28
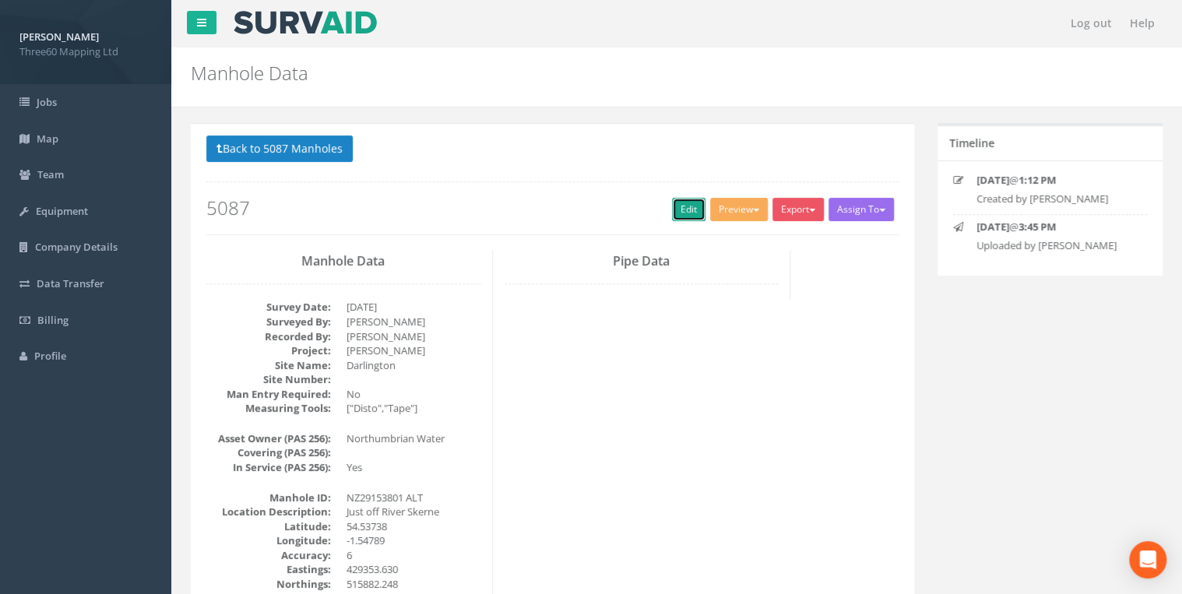
click at [683, 212] on link "Edit" at bounding box center [688, 209] width 33 height 23
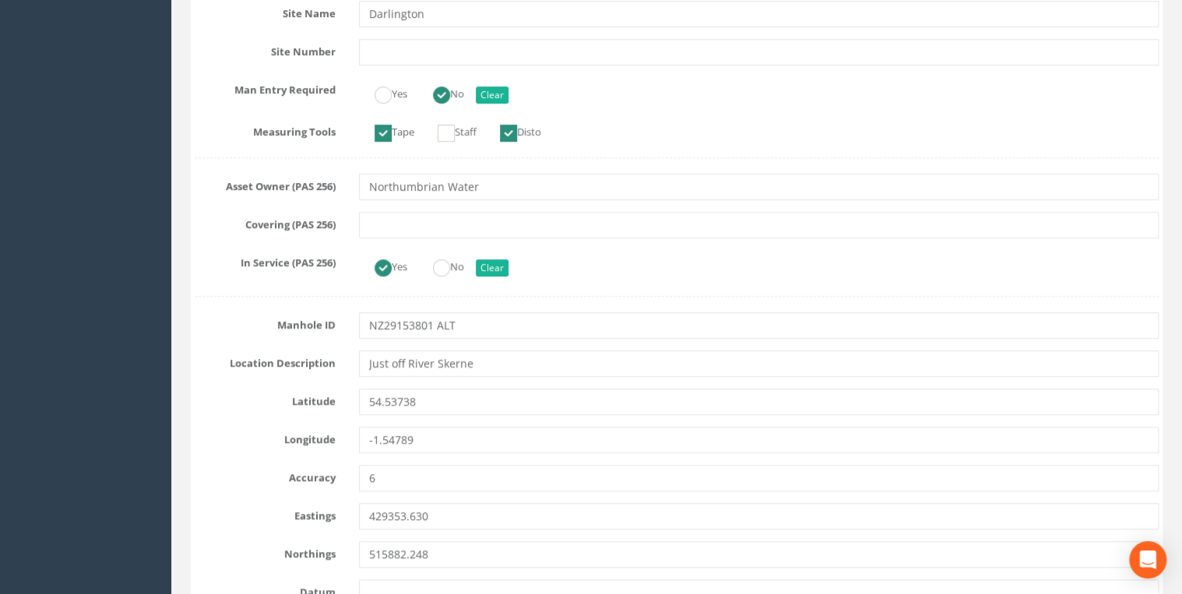
scroll to position [581, 0]
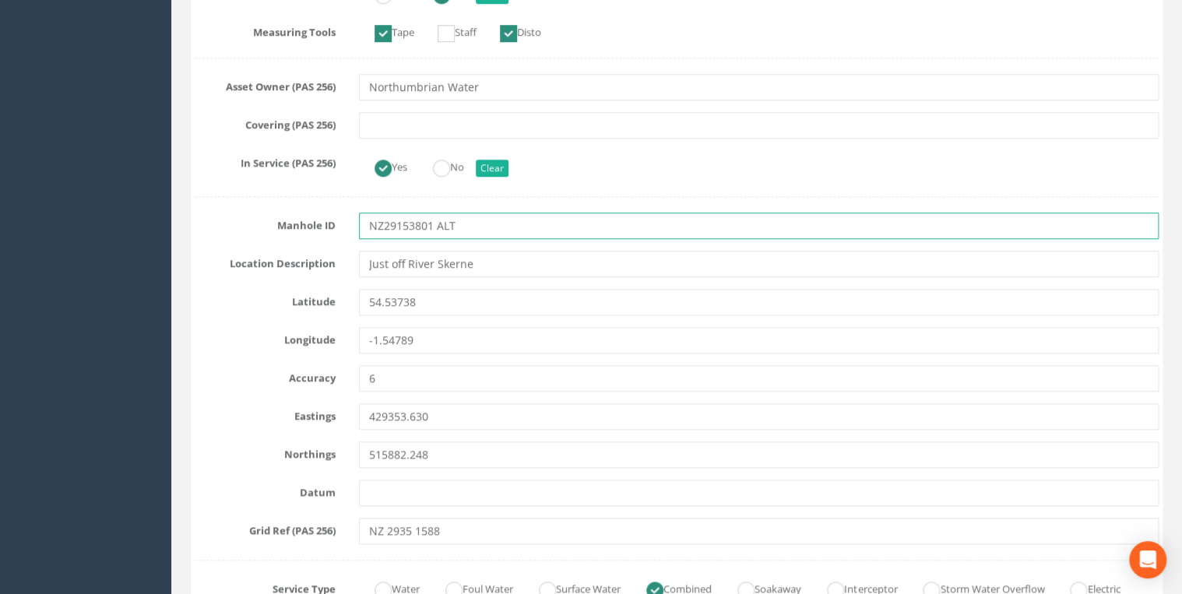
click at [431, 221] on input "NZ29153801 ALT" at bounding box center [759, 226] width 800 height 26
click at [501, 214] on input "NZ29153802 ALT" at bounding box center [759, 226] width 800 height 26
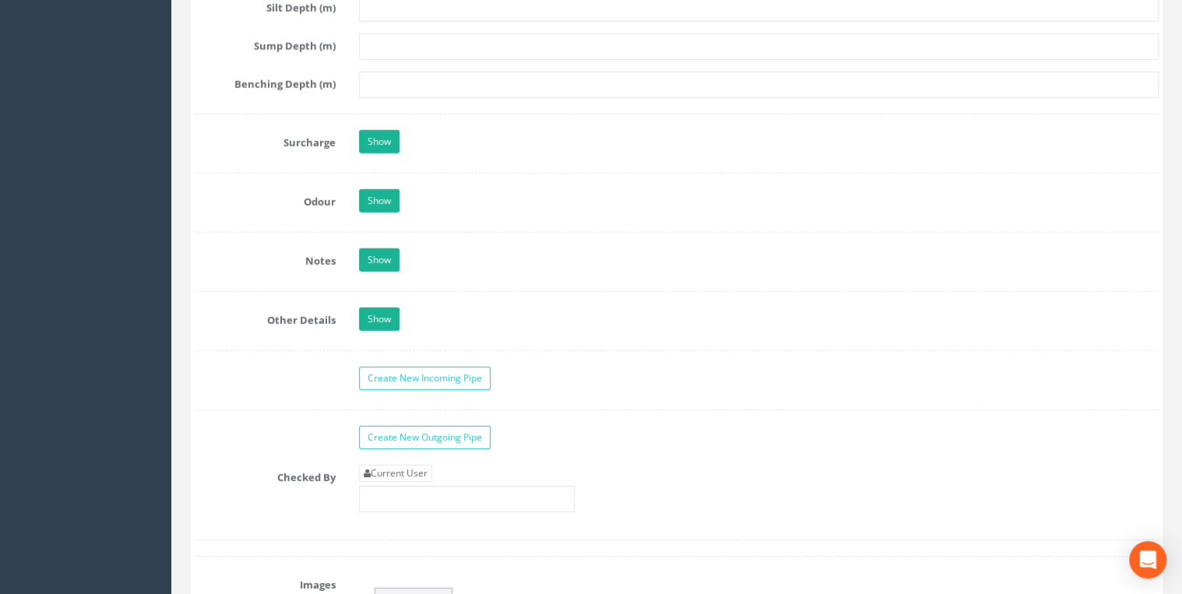
scroll to position [2492, 0]
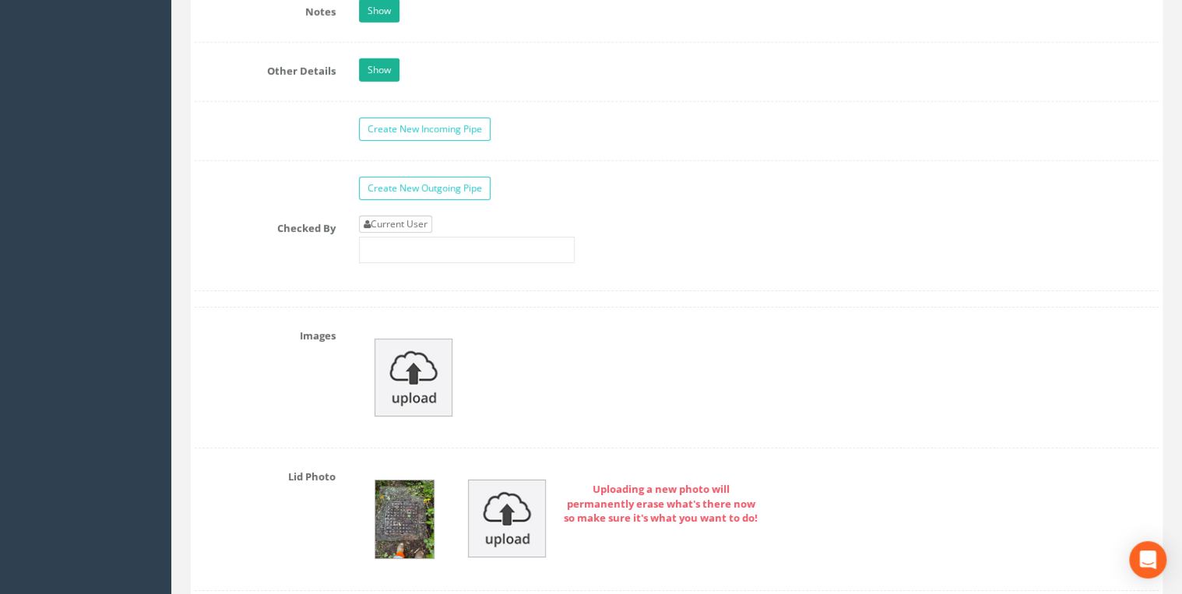
type input "NZ29153802 ALT"
click at [411, 220] on link "Current User" at bounding box center [395, 224] width 73 height 17
type input "[PERSON_NAME]"
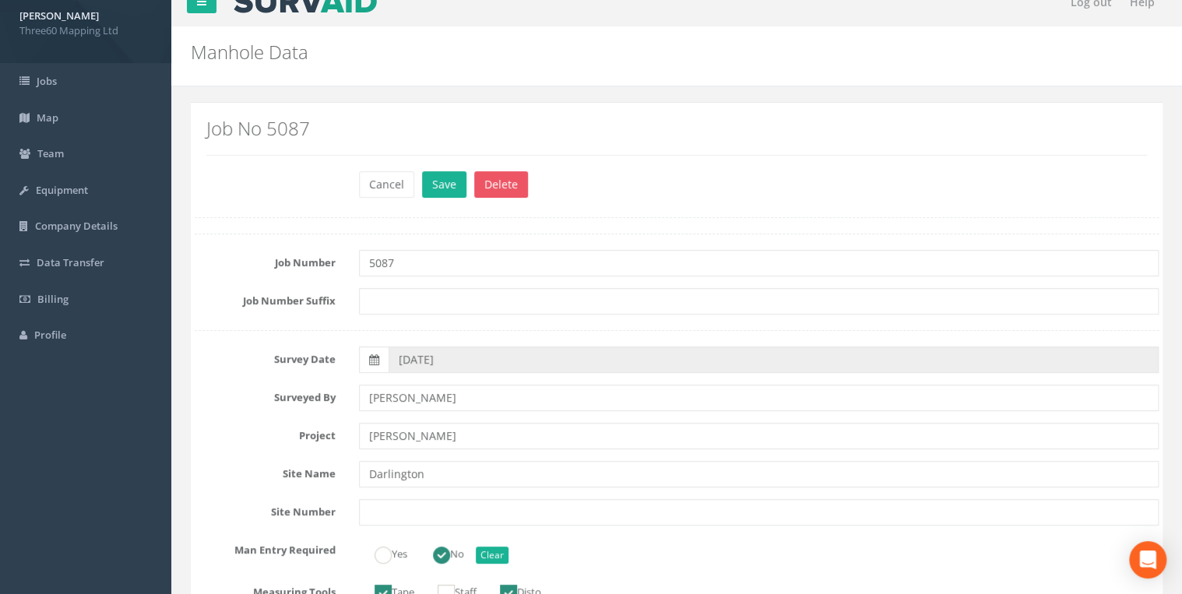
scroll to position [0, 0]
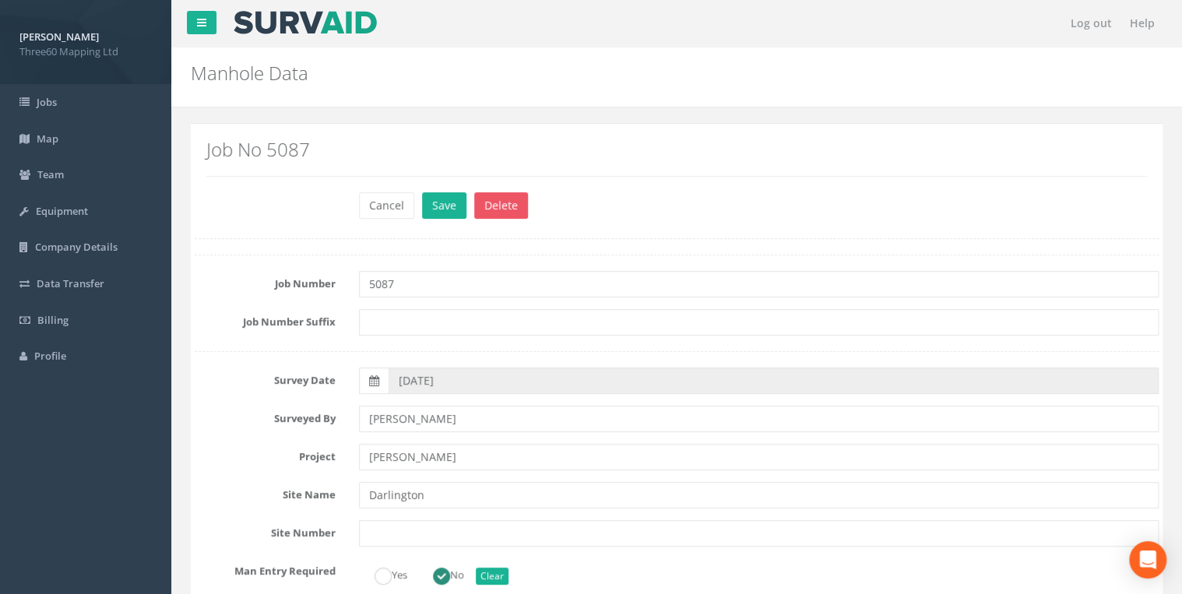
click at [449, 220] on div "Cancel Save Delete" at bounding box center [758, 207] width 823 height 30
click at [448, 214] on button "Save" at bounding box center [444, 205] width 44 height 26
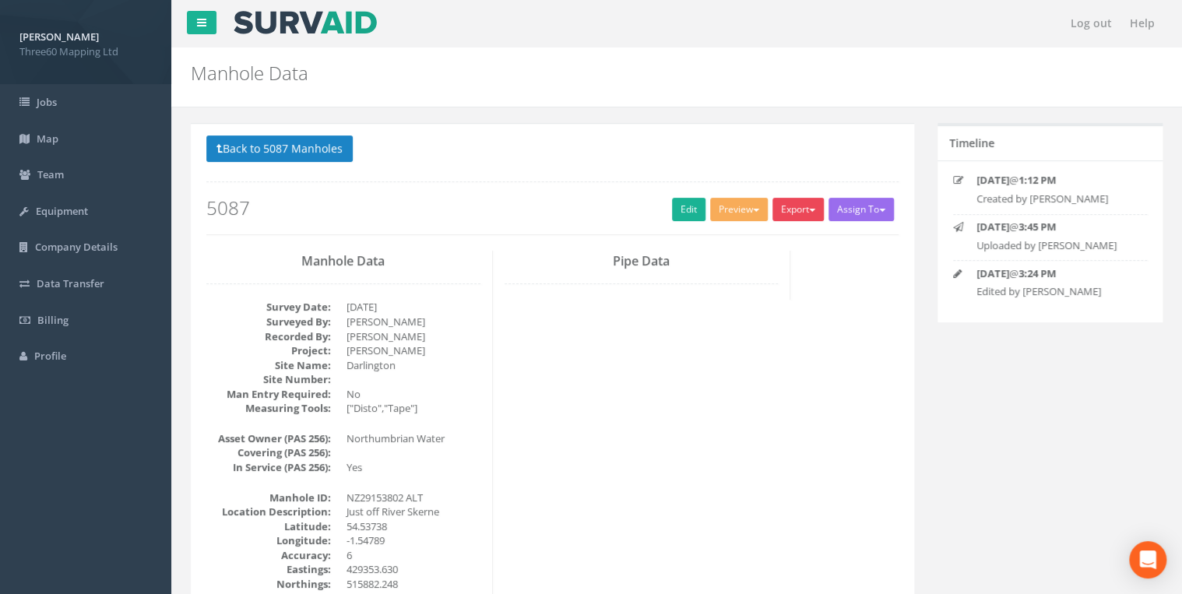
click at [804, 202] on button "Export" at bounding box center [798, 209] width 51 height 23
click at [762, 231] on link "360 Manhole" at bounding box center [766, 242] width 118 height 24
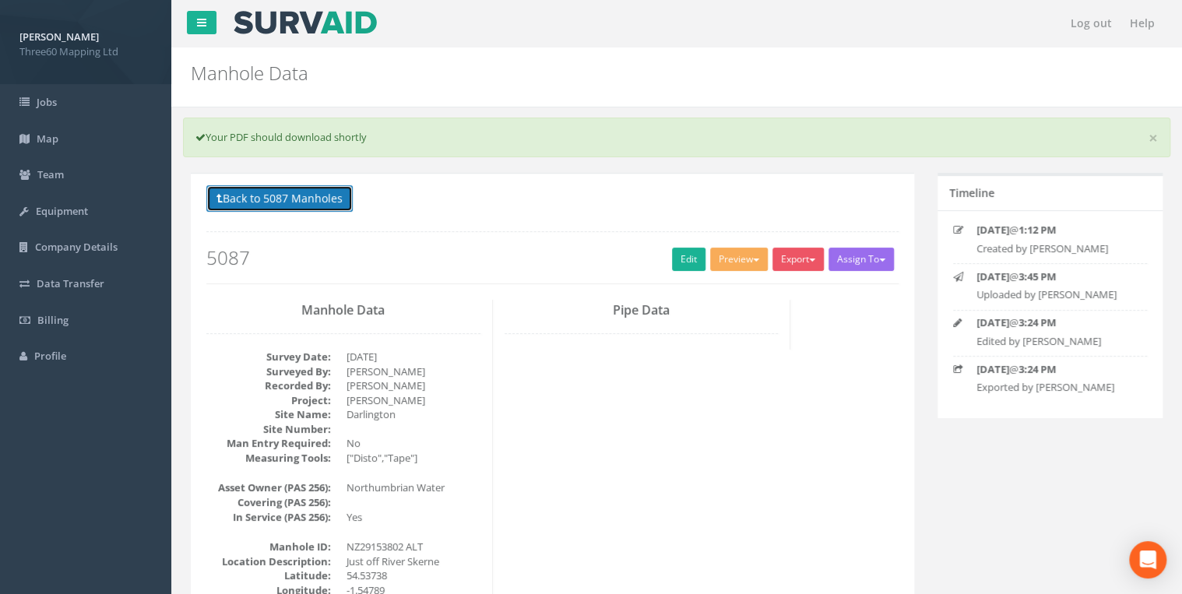
click at [323, 202] on button "Back to 5087 Manholes" at bounding box center [279, 198] width 146 height 26
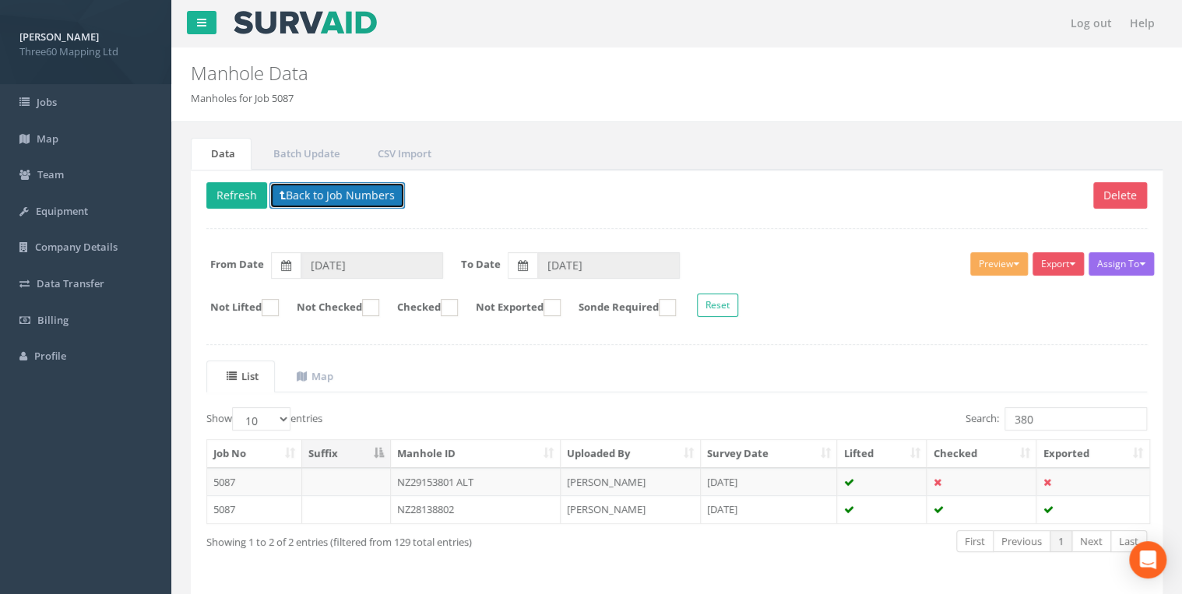
click at [296, 200] on button "Back to Job Numbers" at bounding box center [337, 195] width 136 height 26
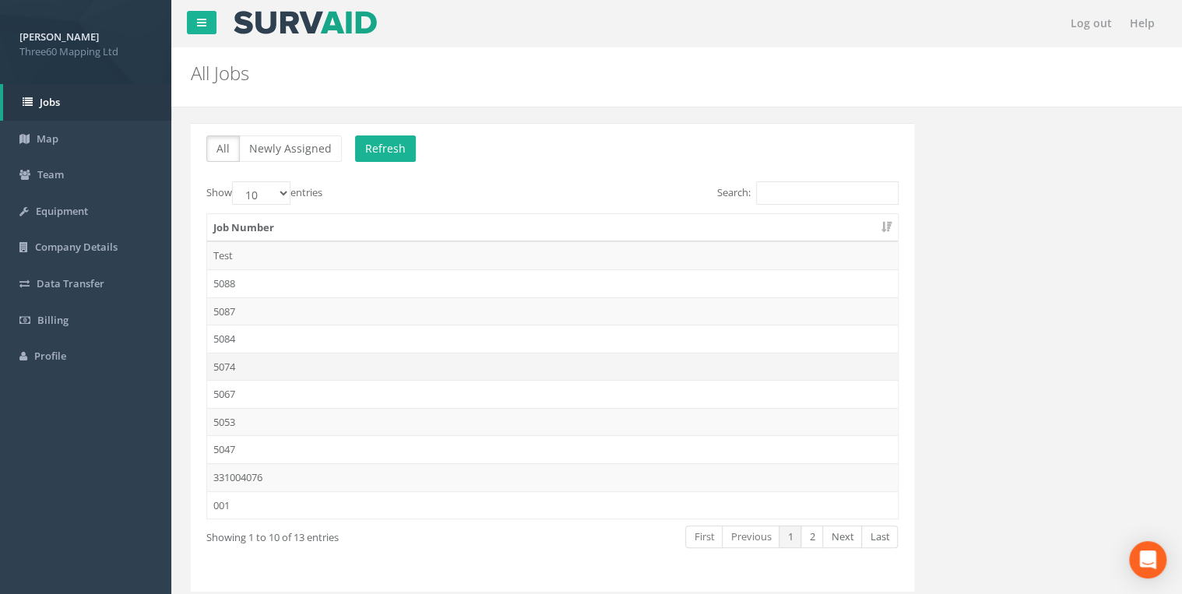
click at [227, 368] on td "5074" at bounding box center [552, 367] width 691 height 28
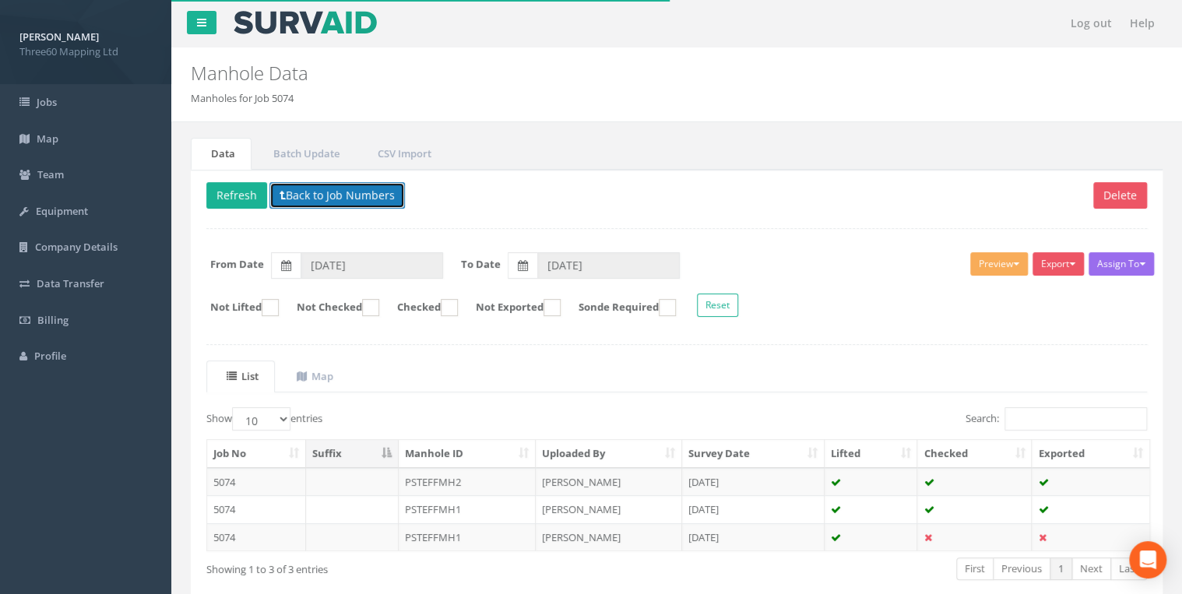
click at [311, 202] on button "Back to Job Numbers" at bounding box center [337, 195] width 136 height 26
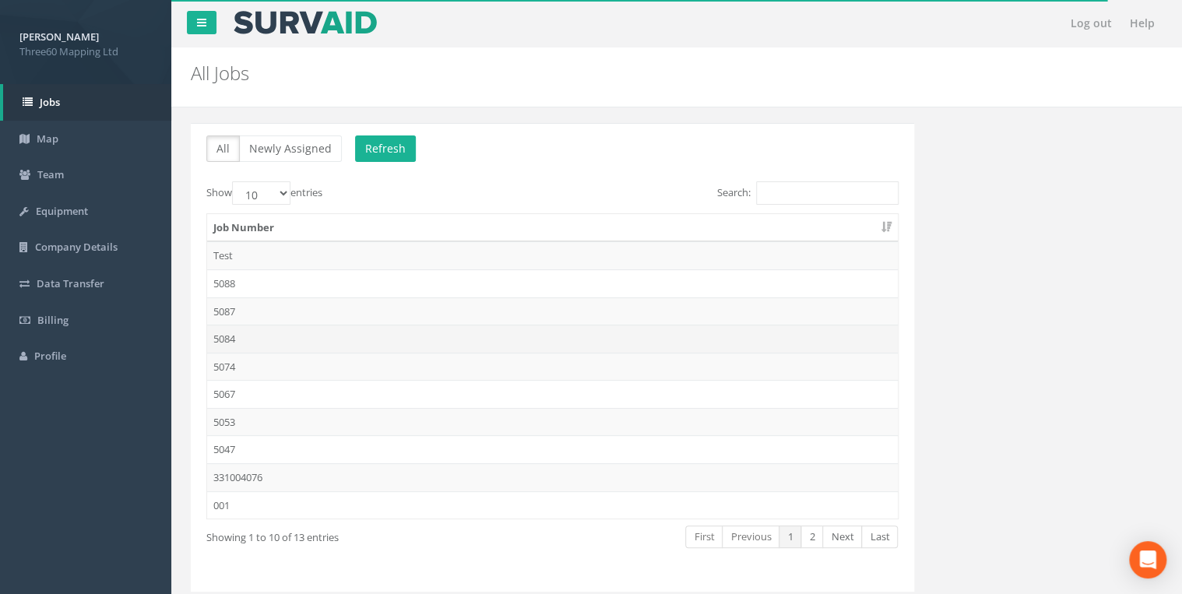
click at [231, 333] on td "5084" at bounding box center [552, 339] width 691 height 28
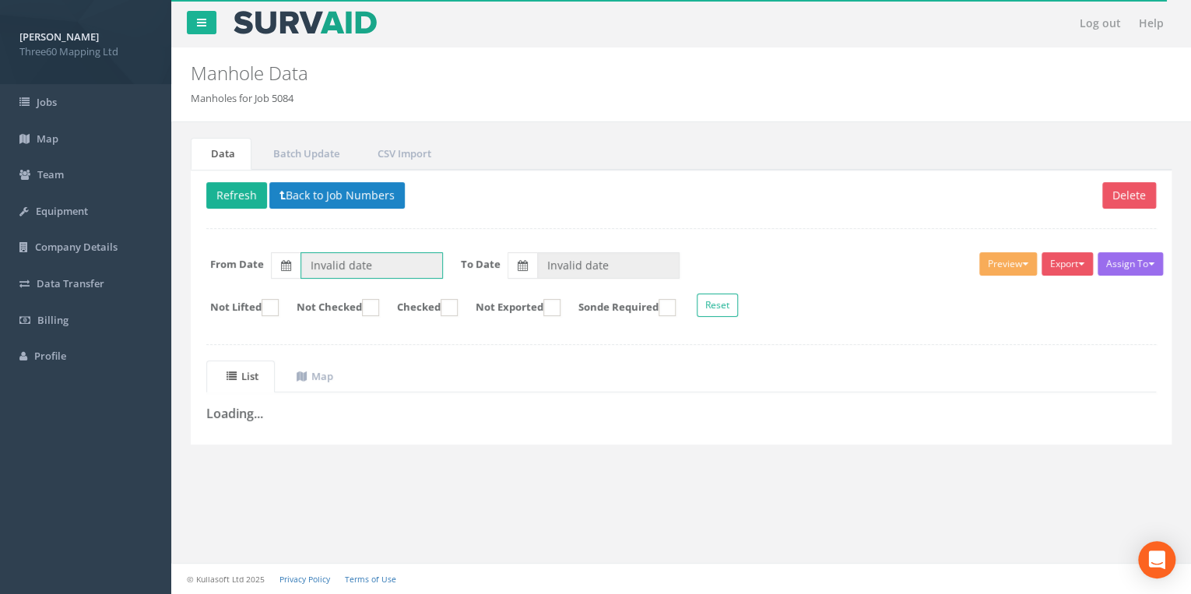
click at [318, 254] on input "Invalid date" at bounding box center [372, 265] width 143 height 26
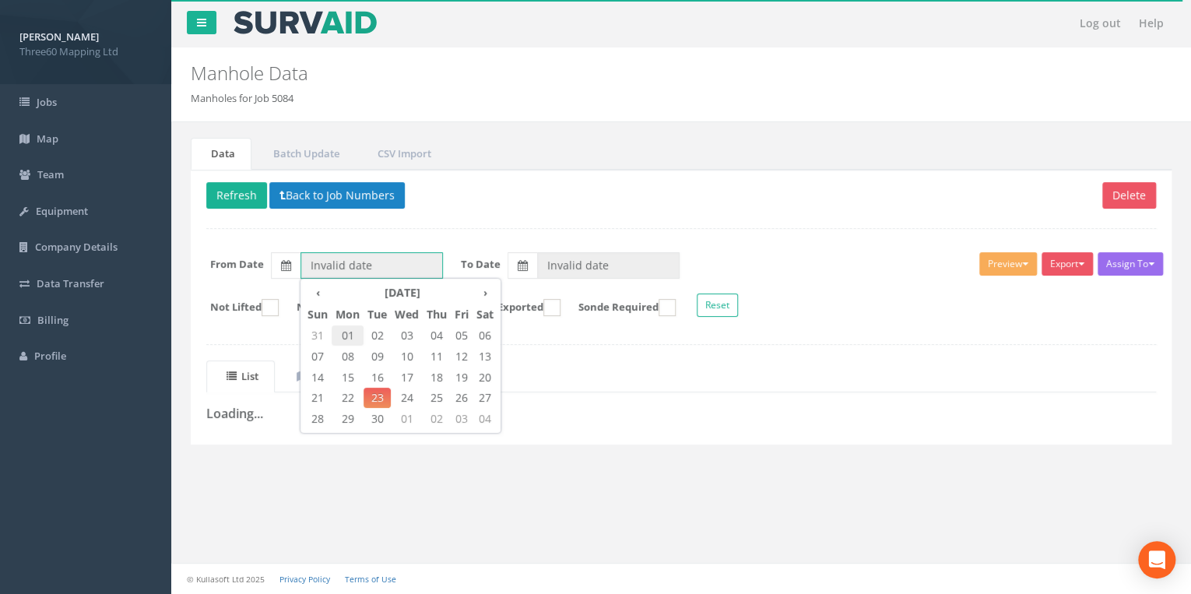
click at [347, 333] on span "01" at bounding box center [348, 336] width 32 height 20
type input "[DATE]"
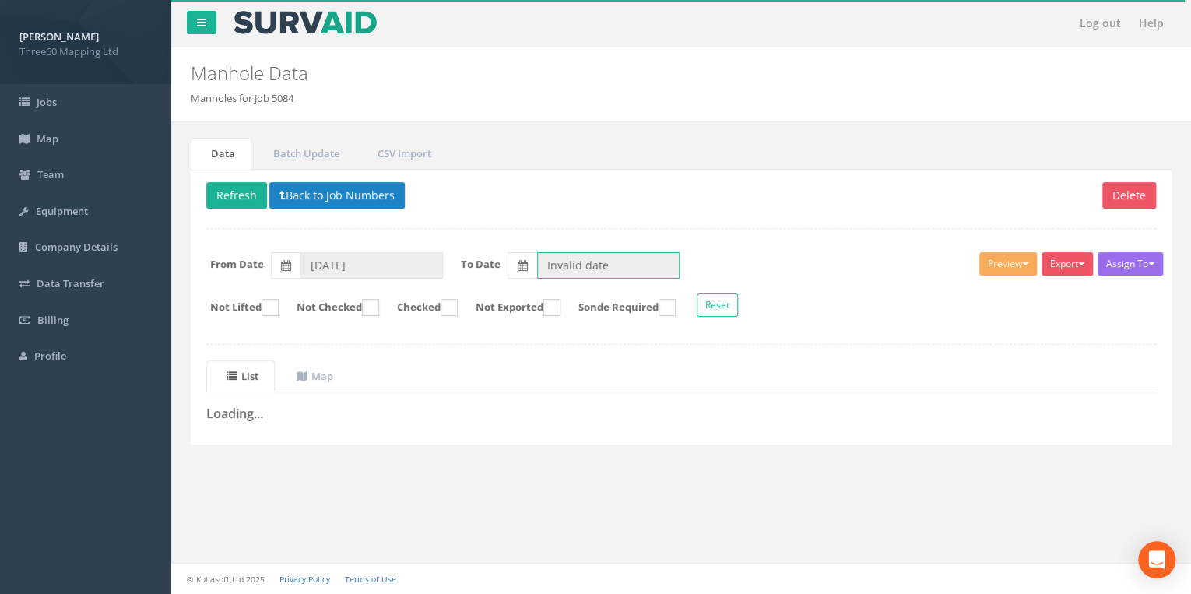
click at [572, 268] on input "Invalid date" at bounding box center [608, 265] width 143 height 26
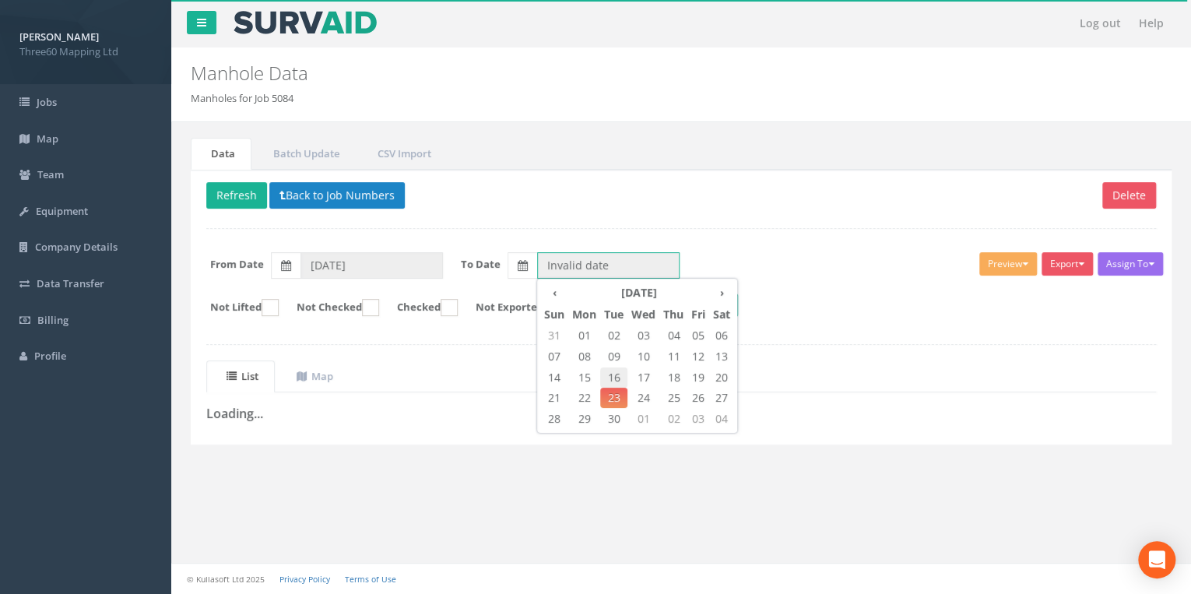
click at [618, 380] on span "16" at bounding box center [613, 378] width 27 height 20
type input "[DATE]"
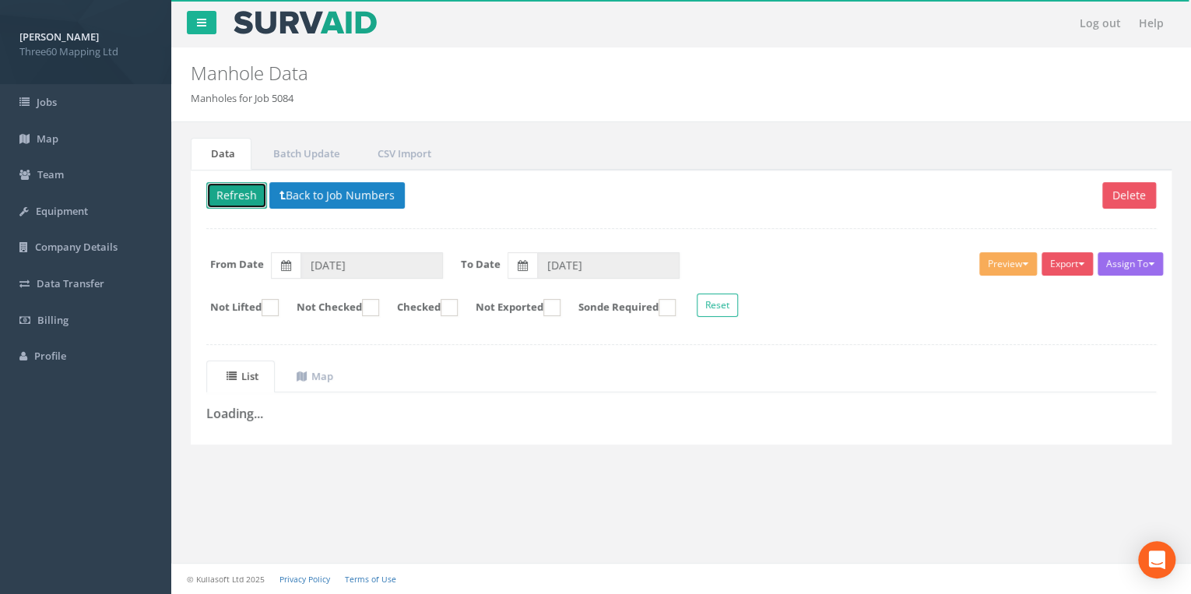
click at [231, 191] on button "Refresh" at bounding box center [236, 195] width 61 height 26
click at [357, 267] on input "[DATE]" at bounding box center [372, 265] width 143 height 26
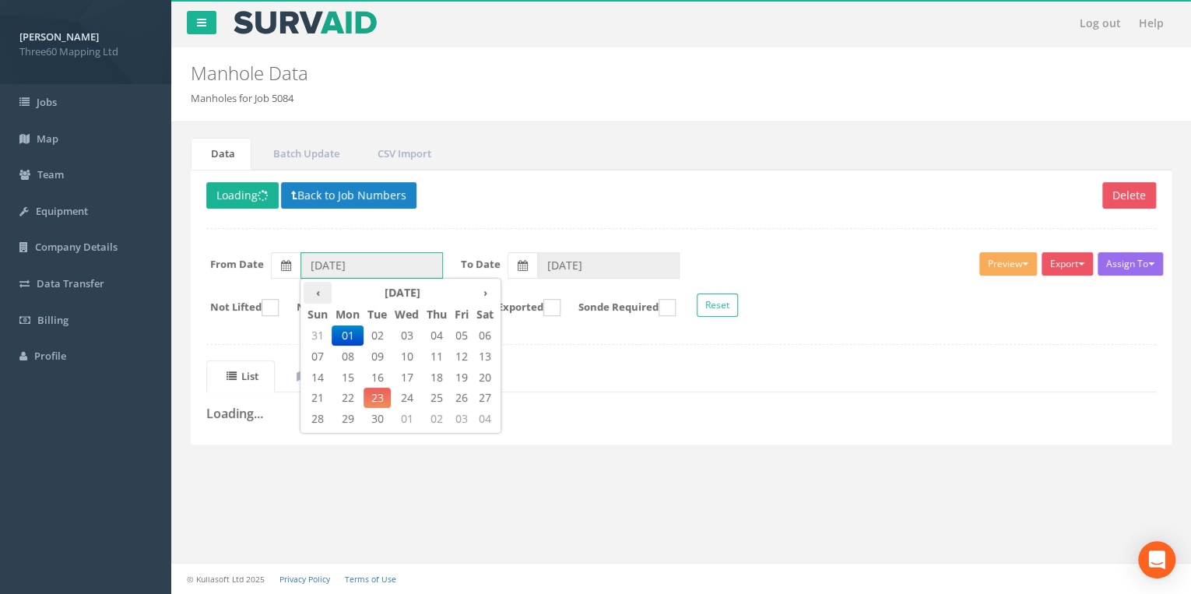
click at [319, 291] on th "‹" at bounding box center [318, 293] width 28 height 22
click at [348, 389] on span "18" at bounding box center [348, 398] width 32 height 20
type input "[DATE]"
click at [598, 202] on p "Delete Loading Back to Job Numbers" at bounding box center [681, 197] width 950 height 30
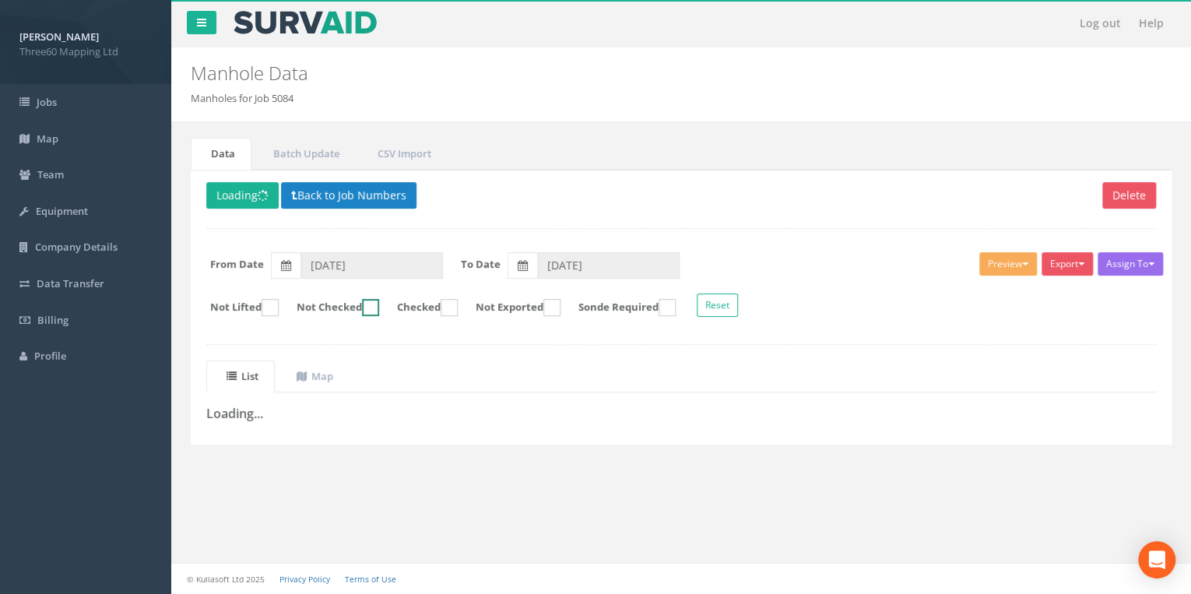
click at [379, 308] on ins at bounding box center [370, 307] width 17 height 17
checkbox input "true"
click at [274, 307] on ins at bounding box center [270, 307] width 17 height 17
checkbox input "true"
click at [379, 304] on ins at bounding box center [370, 307] width 17 height 17
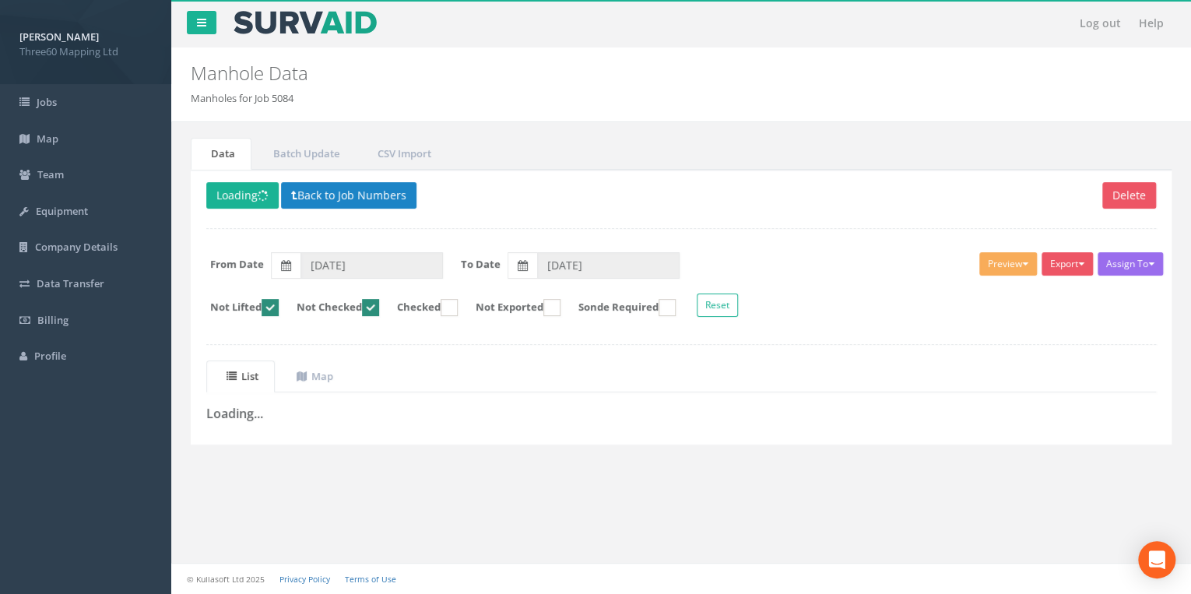
checkbox input "false"
click at [458, 301] on ins at bounding box center [449, 307] width 17 height 17
checkbox input "true"
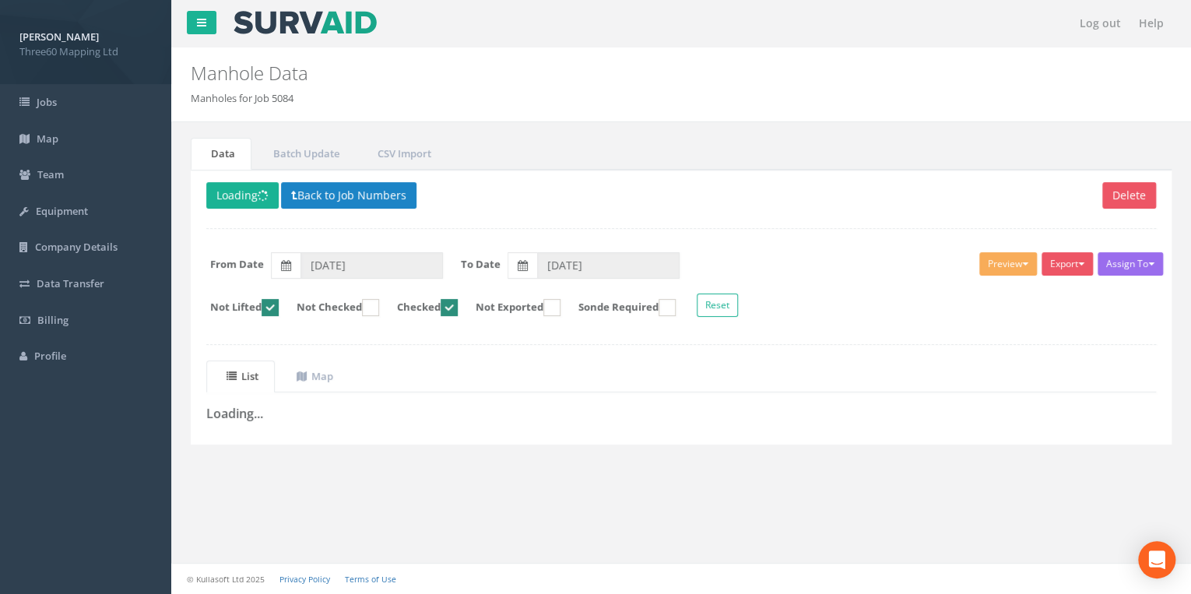
click at [379, 304] on ins at bounding box center [370, 307] width 17 height 17
click at [288, 301] on label "Not Checked" at bounding box center [330, 307] width 98 height 17
checkbox input "false"
click at [279, 301] on ins at bounding box center [270, 307] width 17 height 17
checkbox input "false"
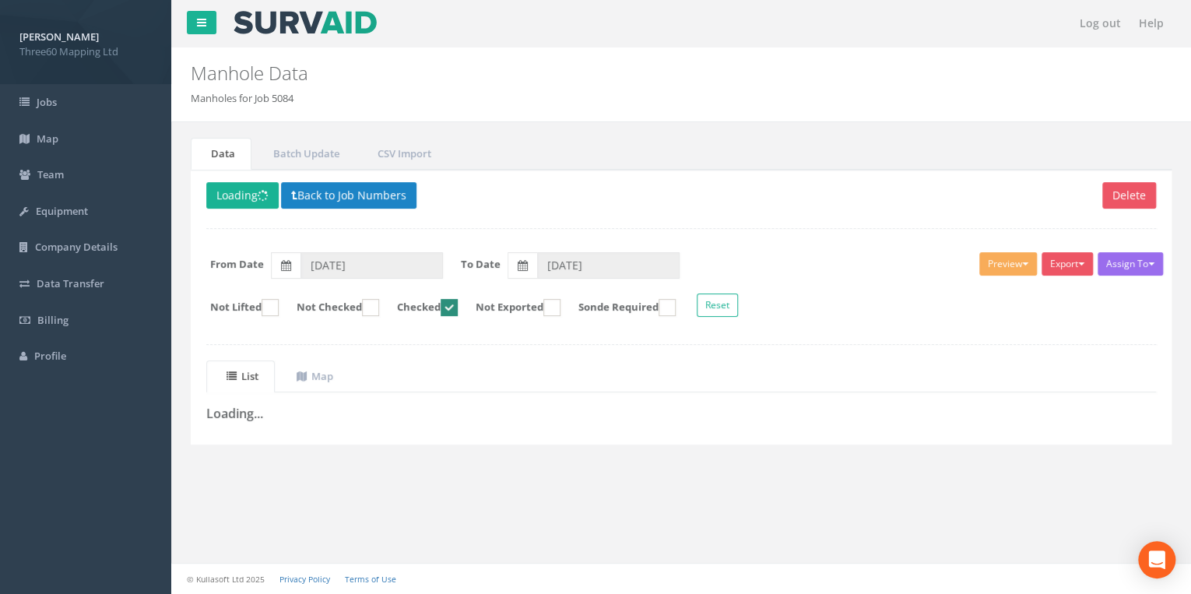
click at [458, 301] on ins at bounding box center [449, 307] width 17 height 17
checkbox input "false"
click at [349, 202] on button "Back to Job Numbers" at bounding box center [349, 195] width 136 height 26
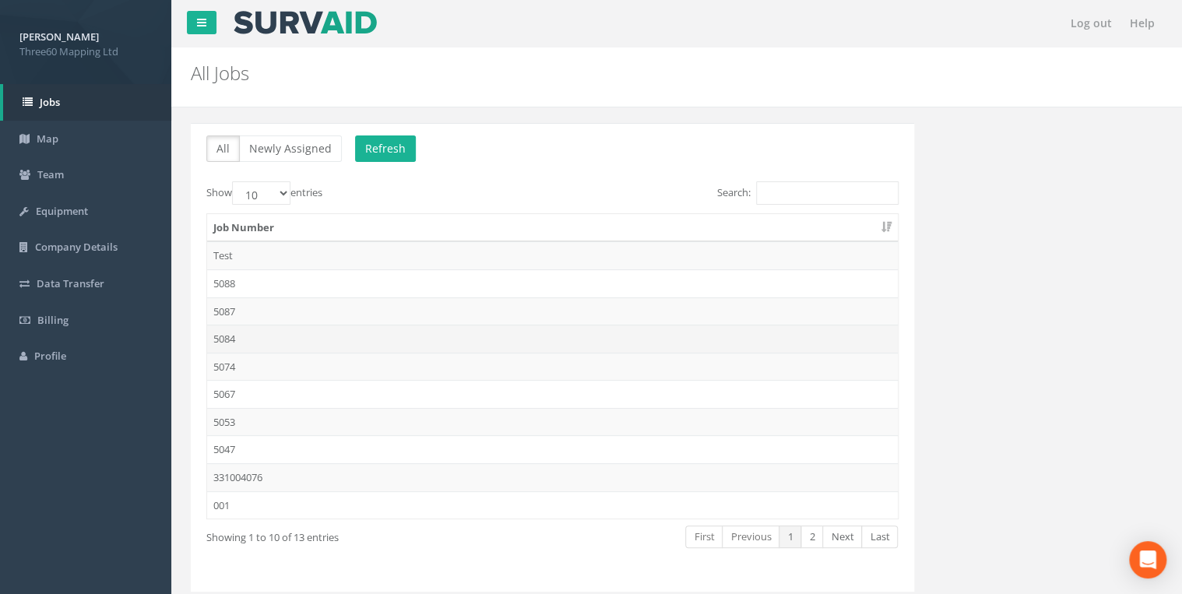
click at [238, 333] on td "5084" at bounding box center [552, 339] width 691 height 28
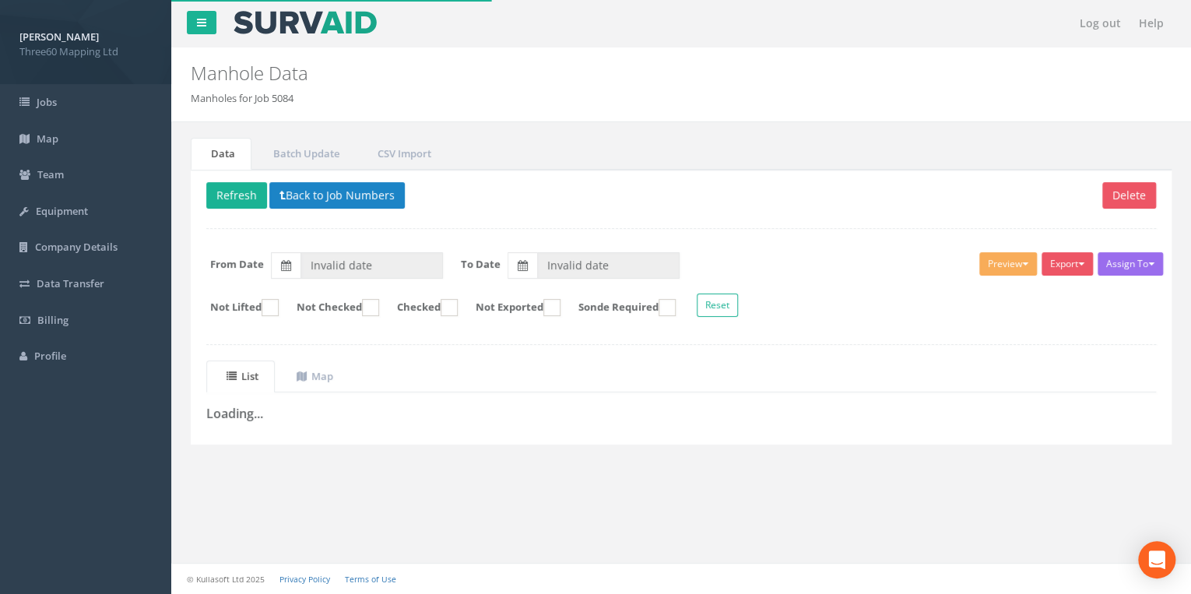
click at [338, 280] on div "Assign To No Companies Added Export 360 Manhole Heathrow United Utilities SurvA…" at bounding box center [681, 287] width 973 height 85
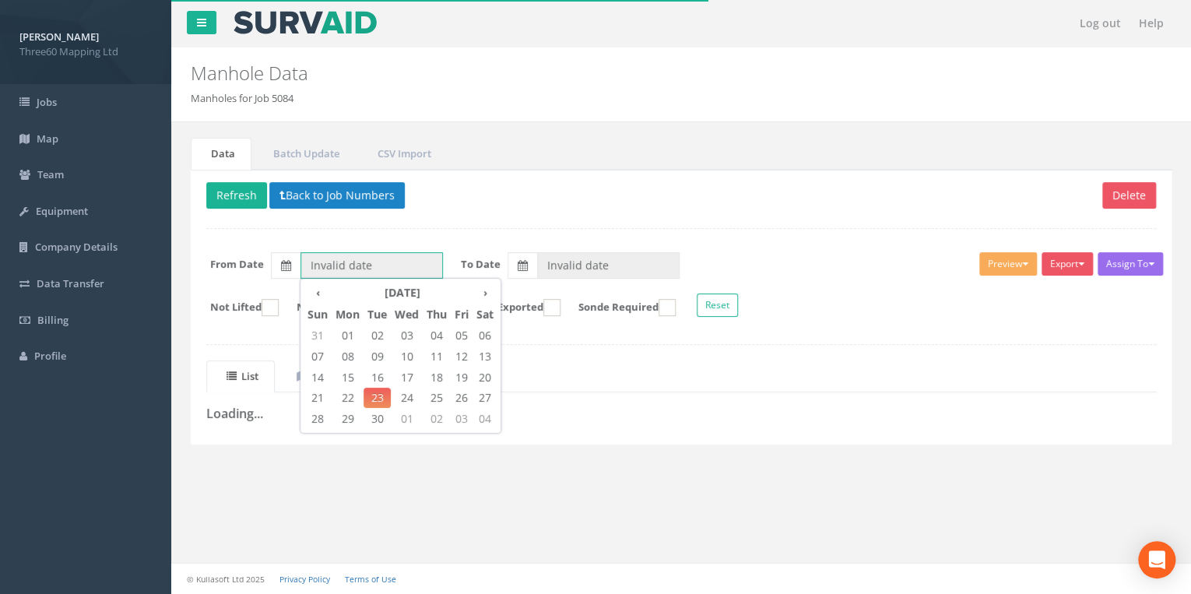
click at [330, 262] on input "Invalid date" at bounding box center [372, 265] width 143 height 26
click at [352, 350] on span "08" at bounding box center [348, 357] width 32 height 20
type input "[DATE]"
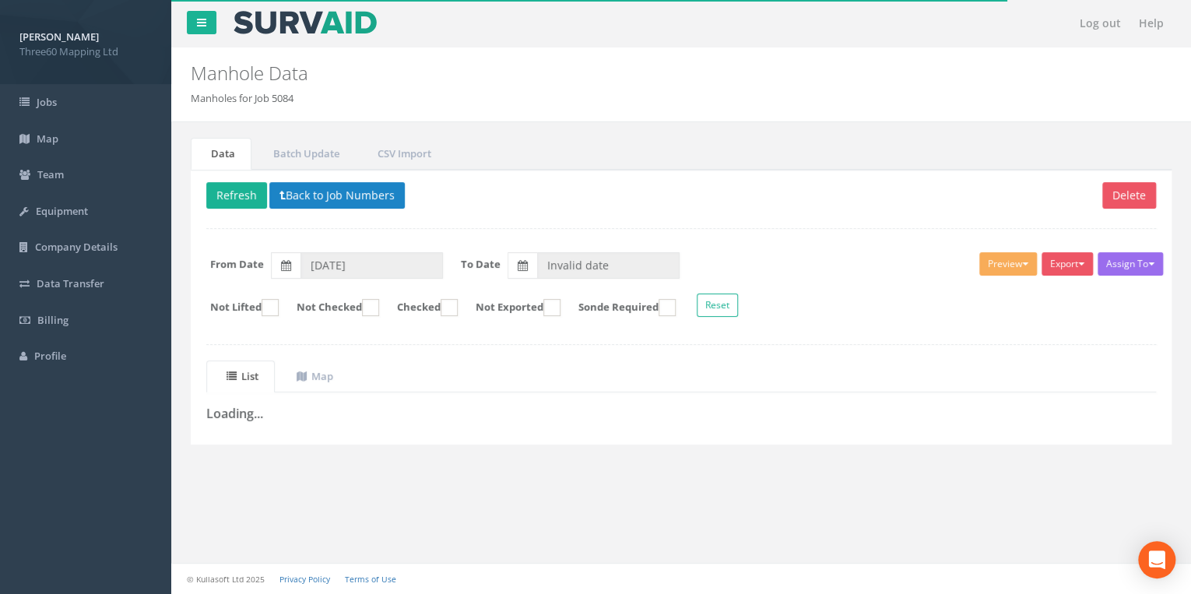
drag, startPoint x: 517, startPoint y: 265, endPoint x: 583, endPoint y: 255, distance: 66.9
click at [581, 255] on div "Invalid date" at bounding box center [594, 265] width 172 height 26
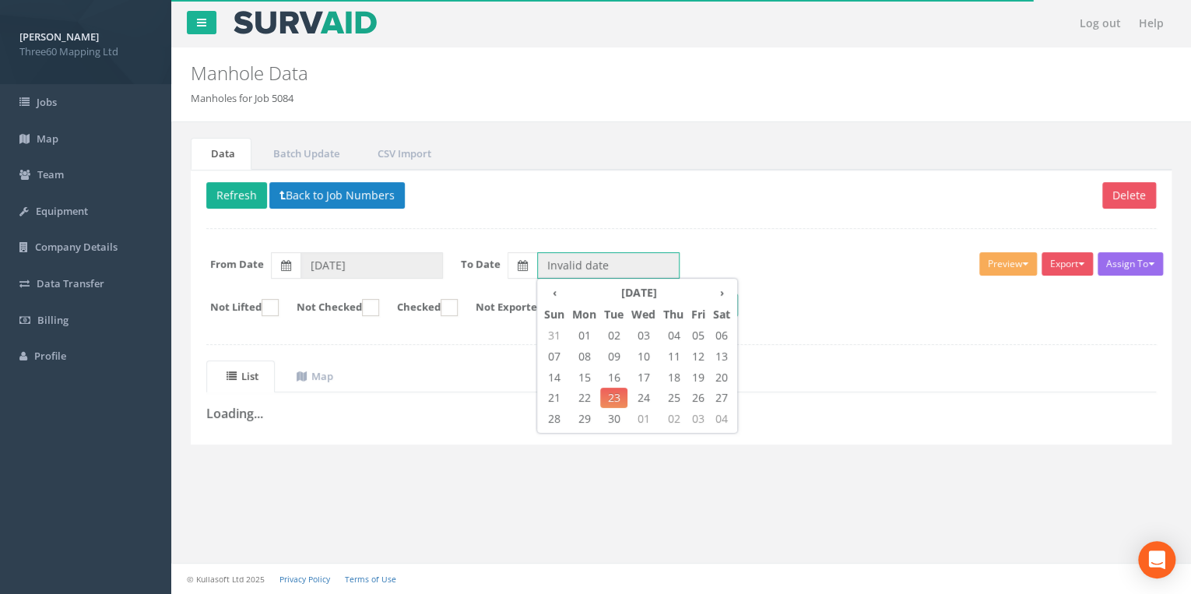
click at [584, 255] on input "Invalid date" at bounding box center [608, 265] width 143 height 26
click at [642, 378] on span "17" at bounding box center [644, 378] width 32 height 20
type input "[DATE]"
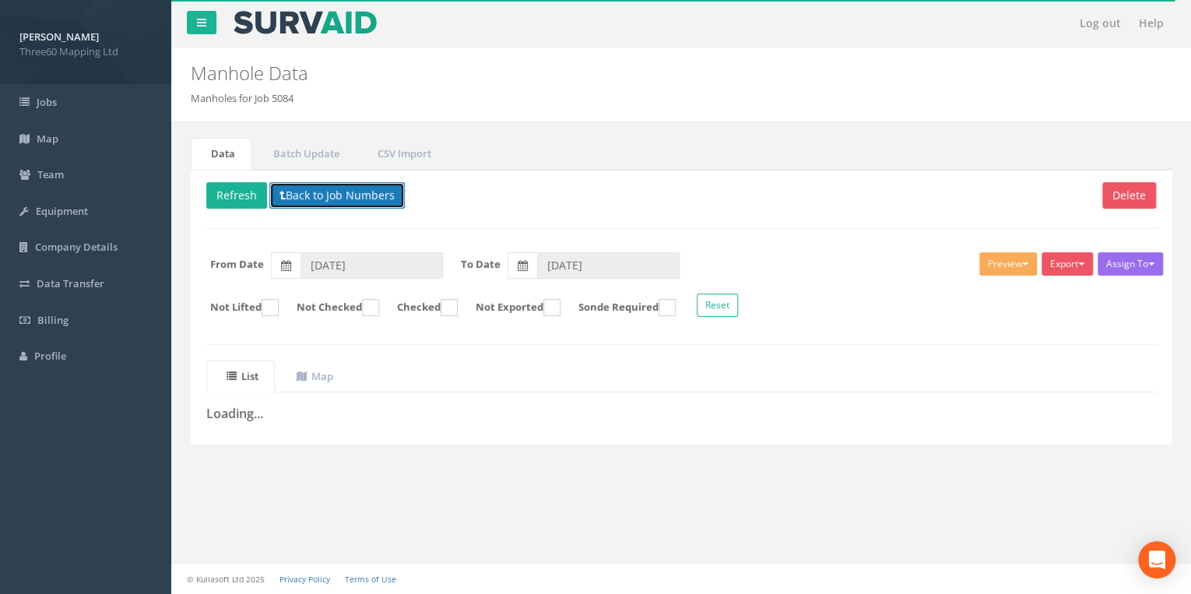
click at [287, 199] on button "Back to Job Numbers" at bounding box center [337, 195] width 136 height 26
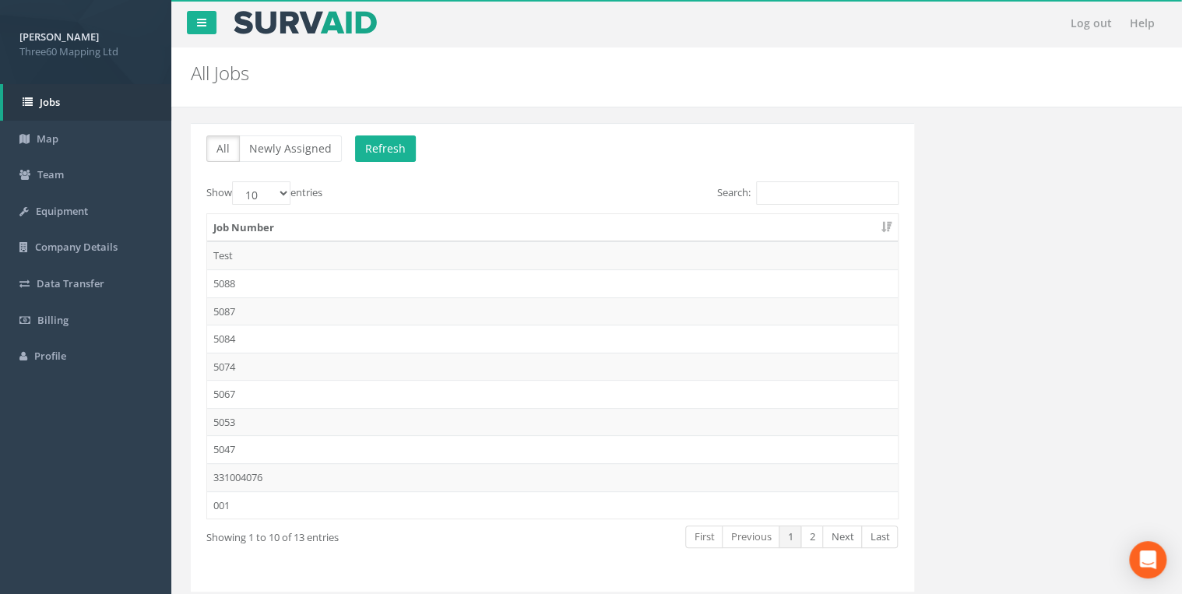
click at [227, 333] on td "5084" at bounding box center [552, 339] width 691 height 28
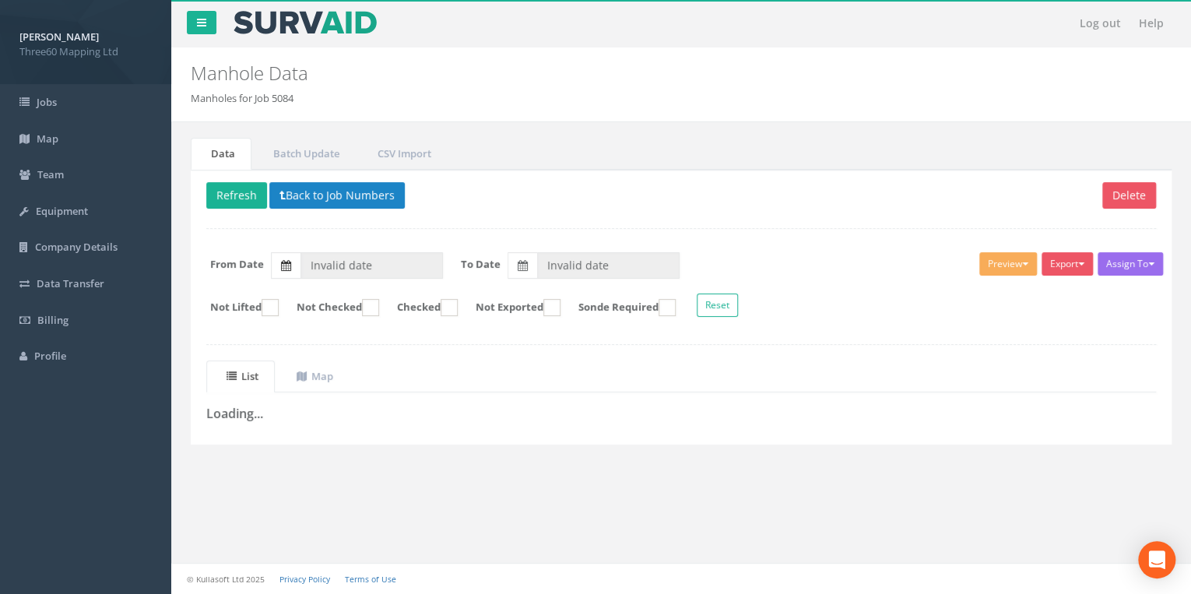
click at [295, 252] on label at bounding box center [286, 265] width 30 height 26
click at [301, 252] on input "Invalid date" at bounding box center [372, 265] width 143 height 26
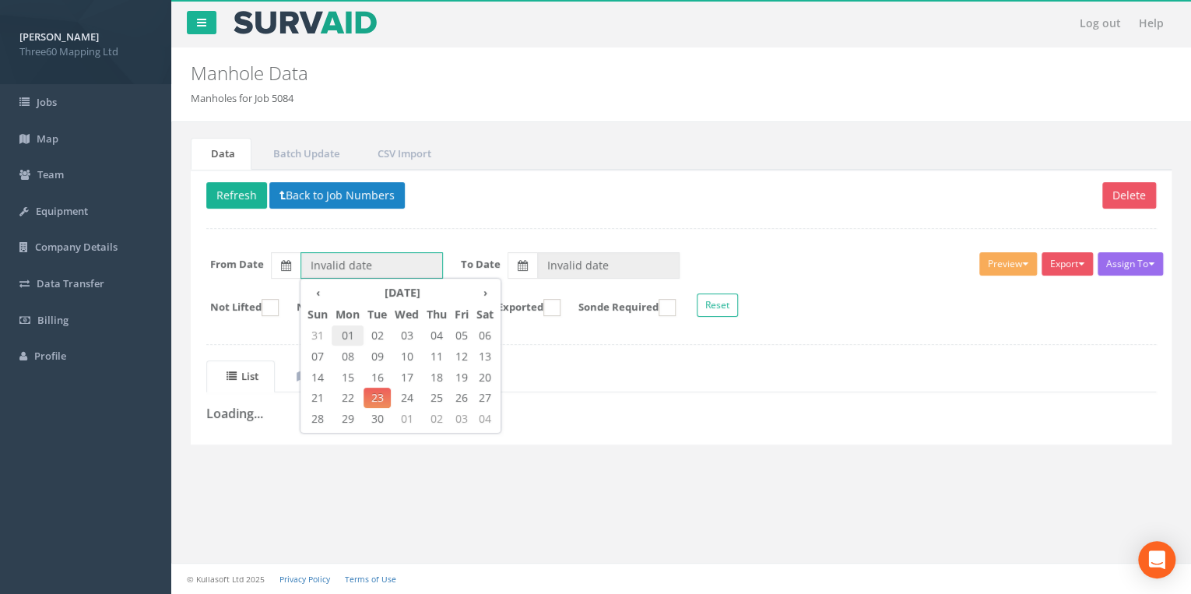
click at [341, 329] on span "01" at bounding box center [348, 336] width 32 height 20
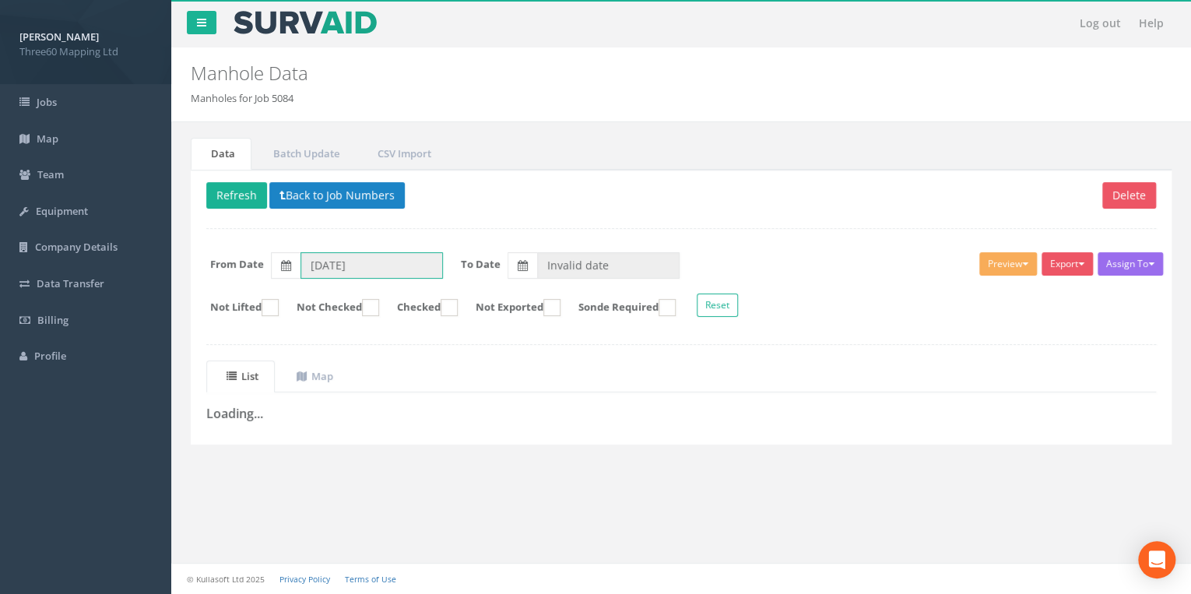
click at [333, 265] on input "[DATE]" at bounding box center [372, 265] width 143 height 26
click at [291, 263] on label at bounding box center [286, 265] width 30 height 26
click at [301, 263] on input "[DATE]" at bounding box center [372, 265] width 143 height 26
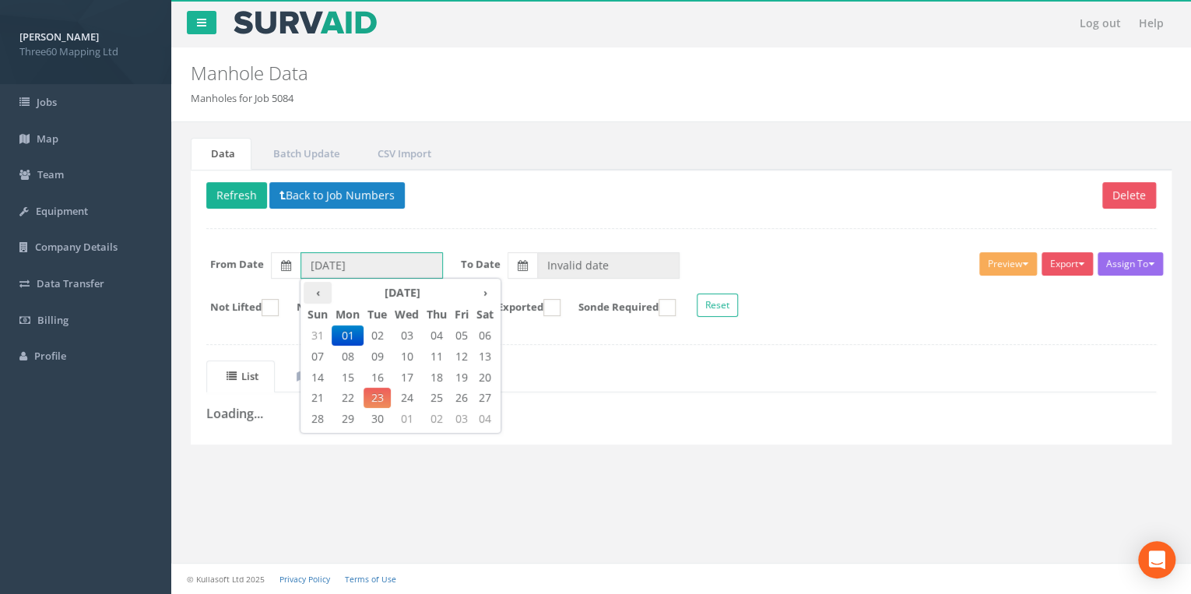
click at [308, 293] on th "‹" at bounding box center [318, 293] width 28 height 22
click at [381, 360] on span "05" at bounding box center [377, 357] width 27 height 20
type input "[DATE]"
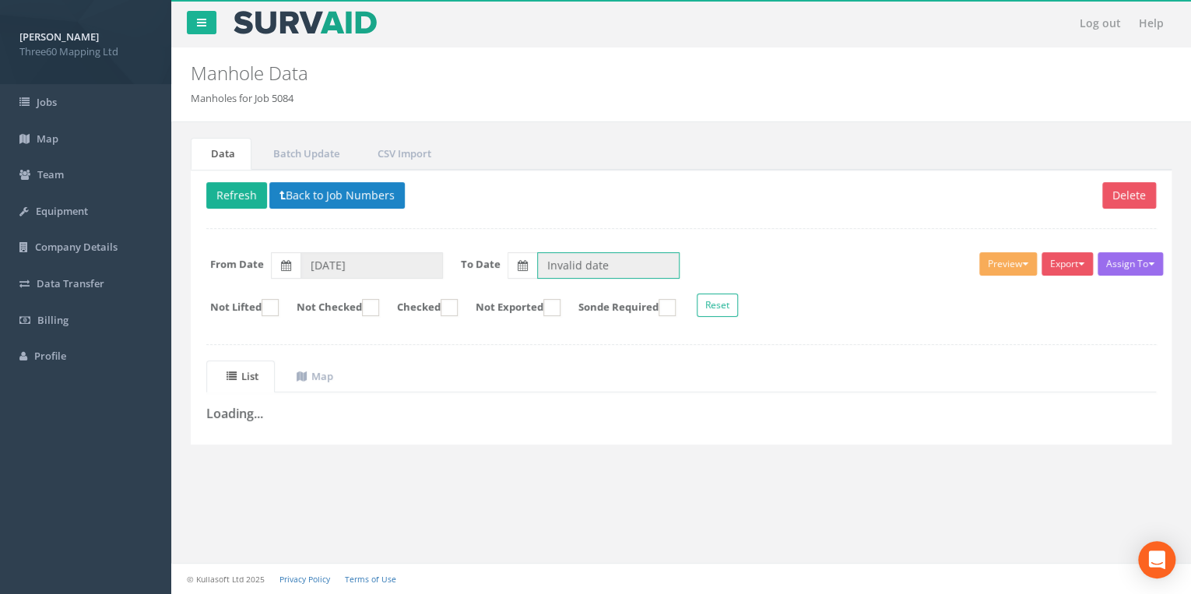
click at [562, 265] on input "Invalid date" at bounding box center [608, 265] width 143 height 26
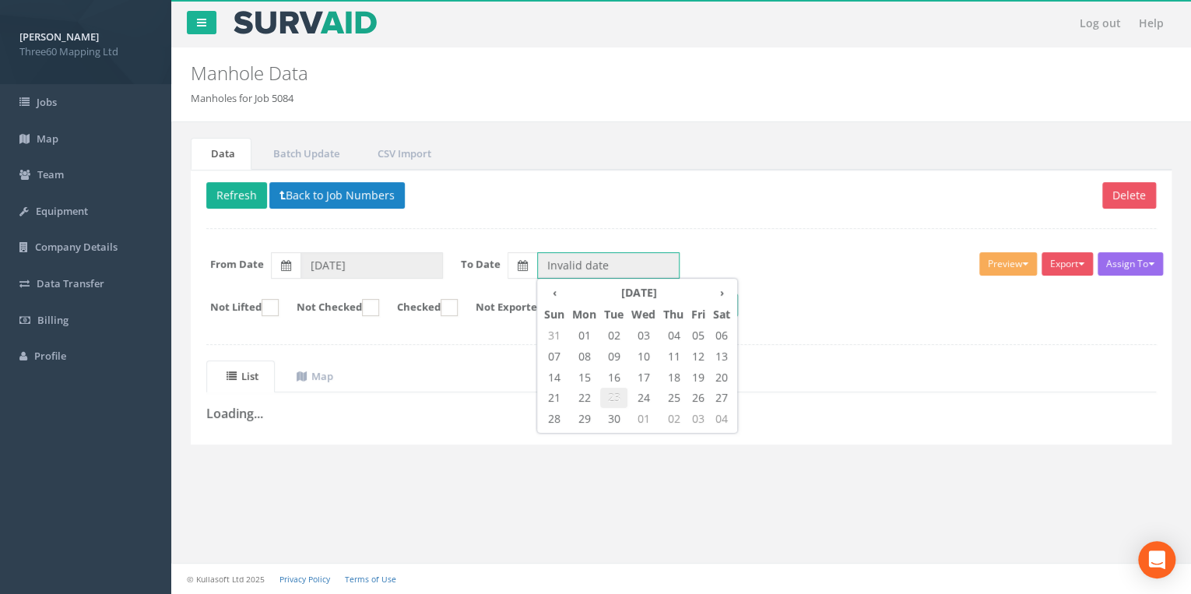
click at [612, 396] on span "23" at bounding box center [613, 398] width 27 height 20
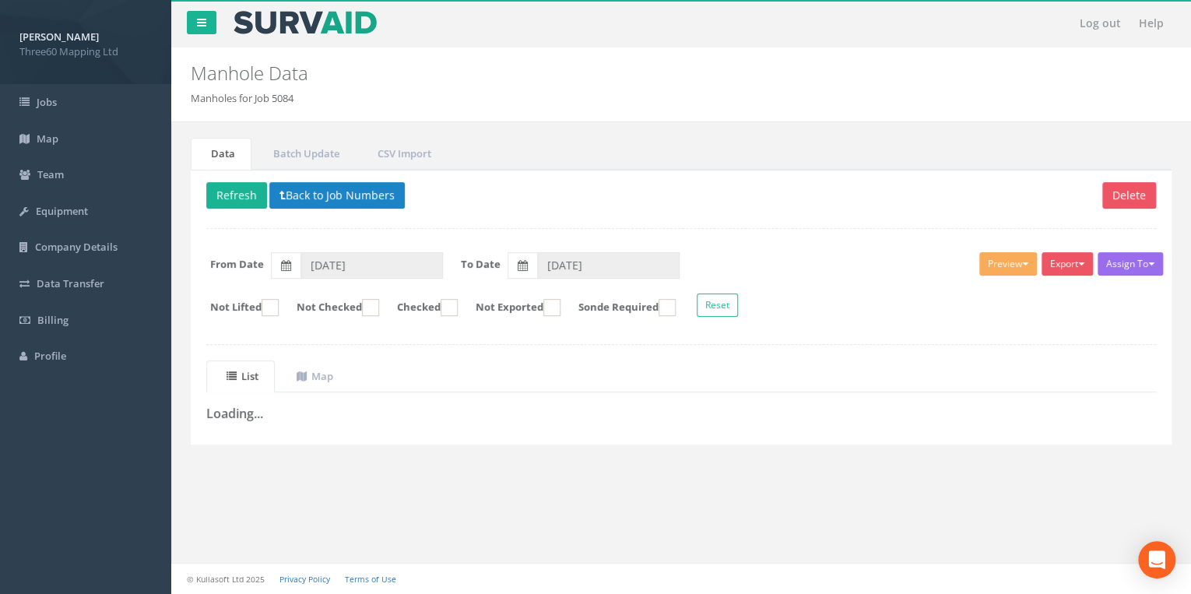
click at [567, 232] on div "Delete Refresh Back to Job Numbers Assign To No Companies Added Export 360 Manh…" at bounding box center [681, 307] width 981 height 275
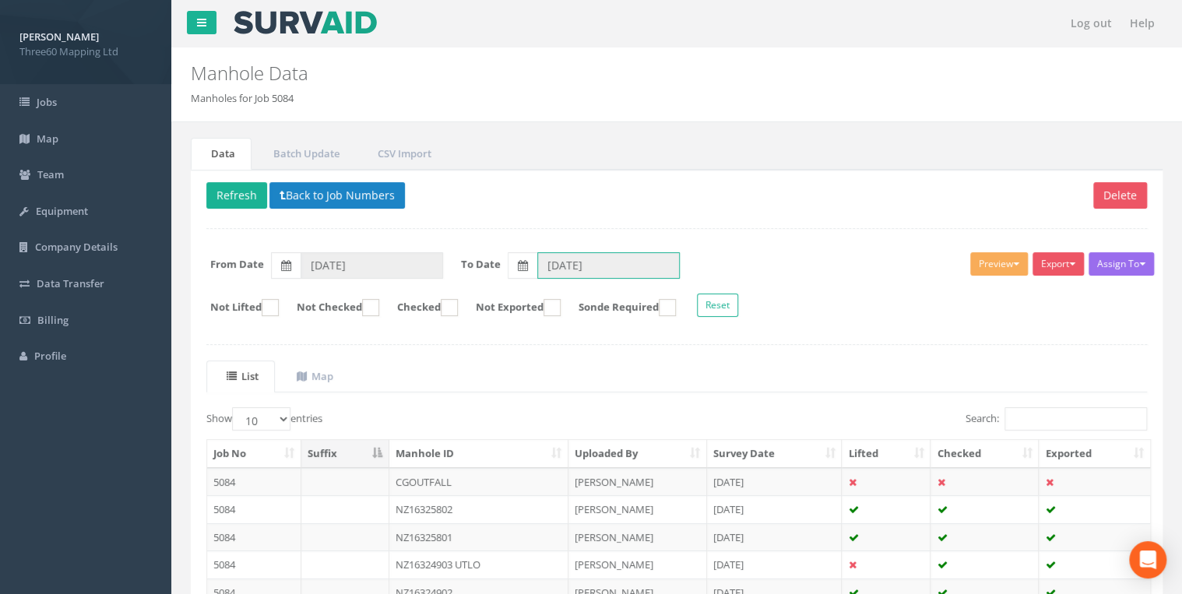
click at [574, 273] on input "[DATE]" at bounding box center [608, 265] width 143 height 26
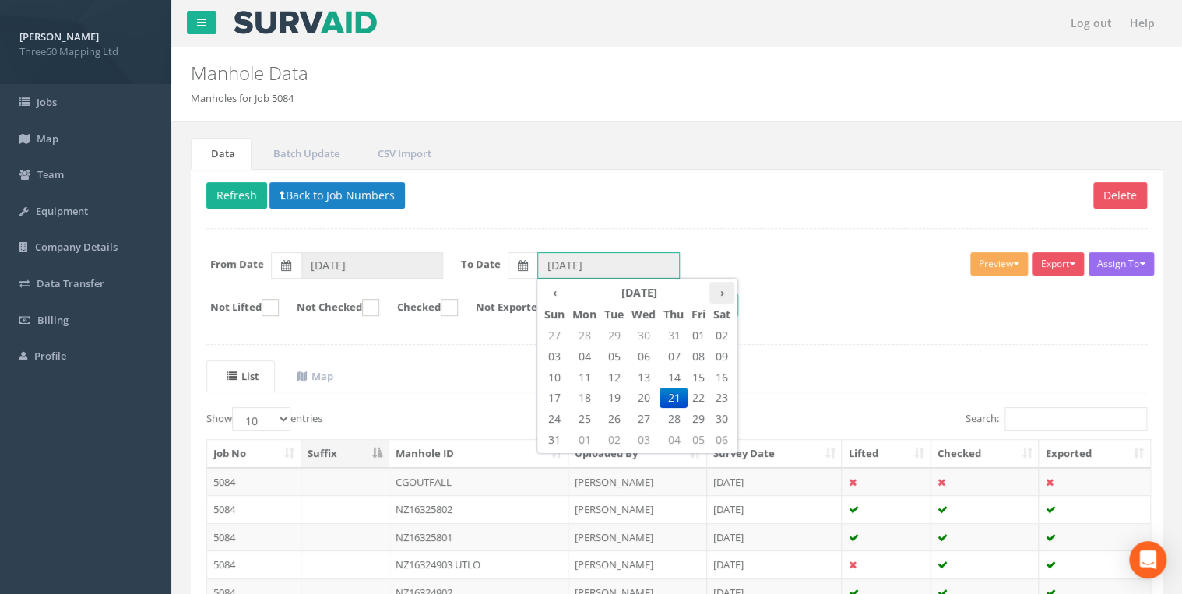
click at [724, 294] on th "›" at bounding box center [721, 293] width 25 height 22
click at [698, 373] on span "19" at bounding box center [699, 378] width 22 height 20
type input "[DATE]"
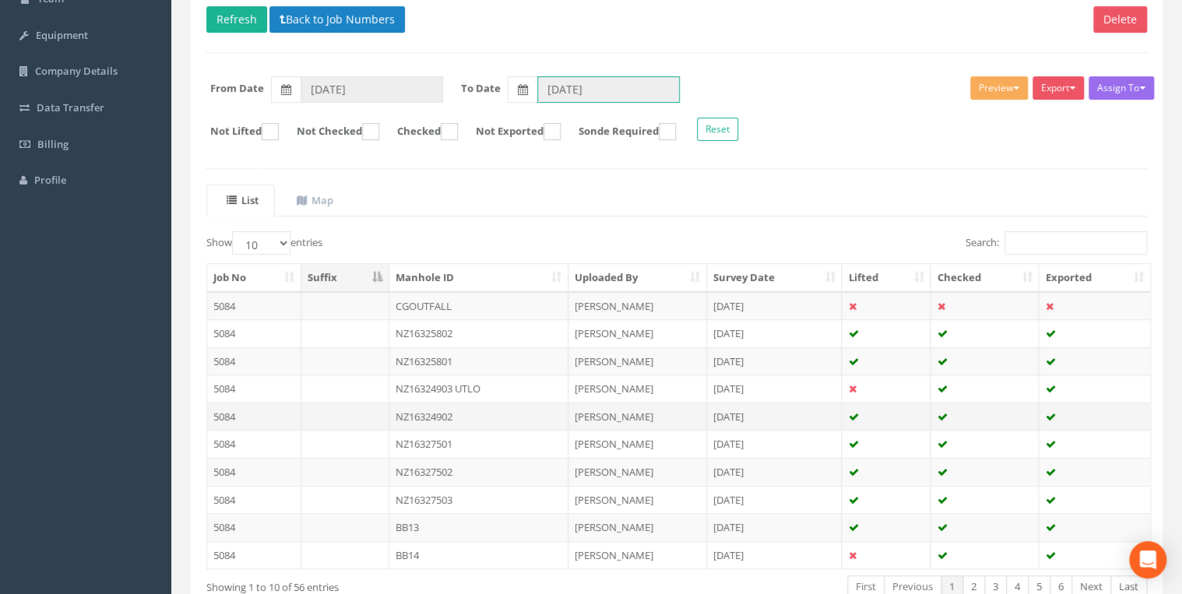
scroll to position [270, 0]
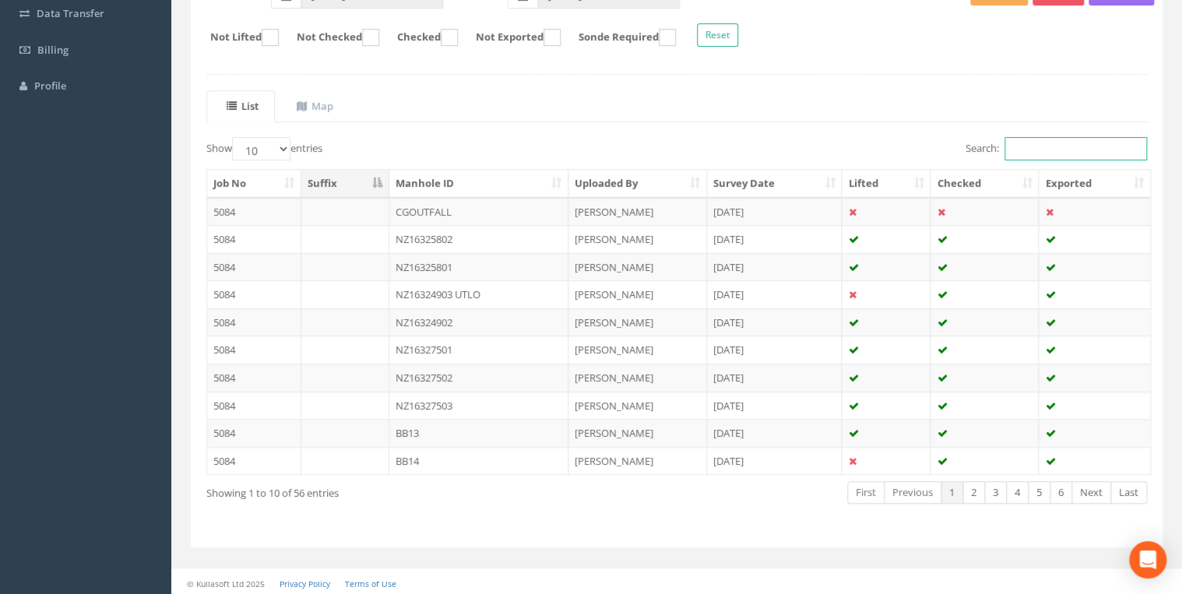
click at [1032, 141] on input "Search:" at bounding box center [1076, 148] width 143 height 23
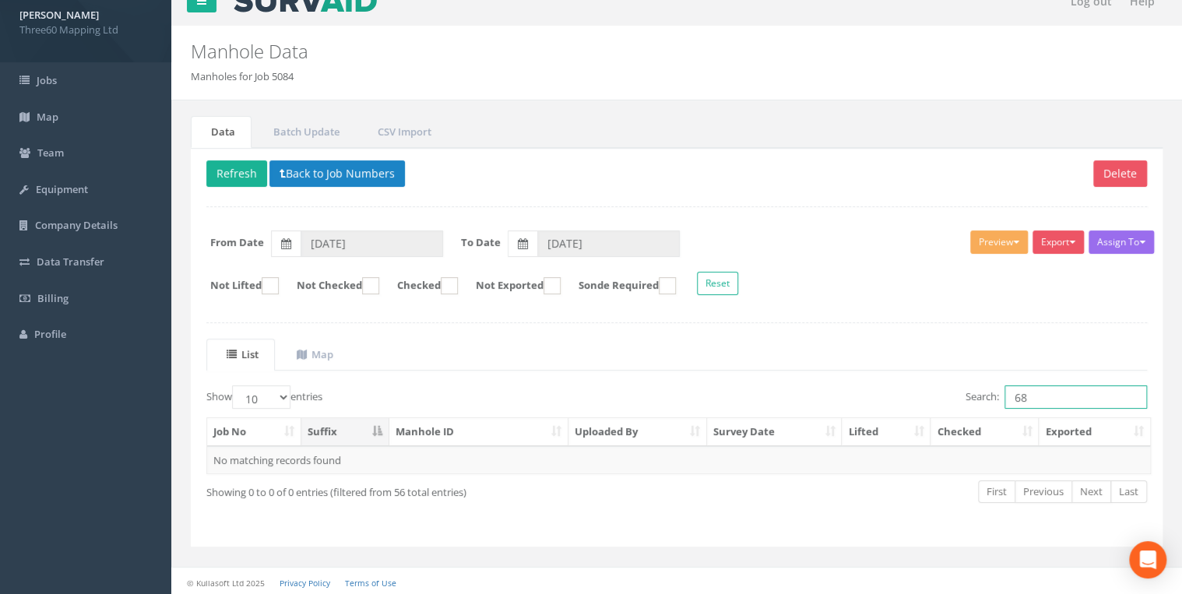
type input "6"
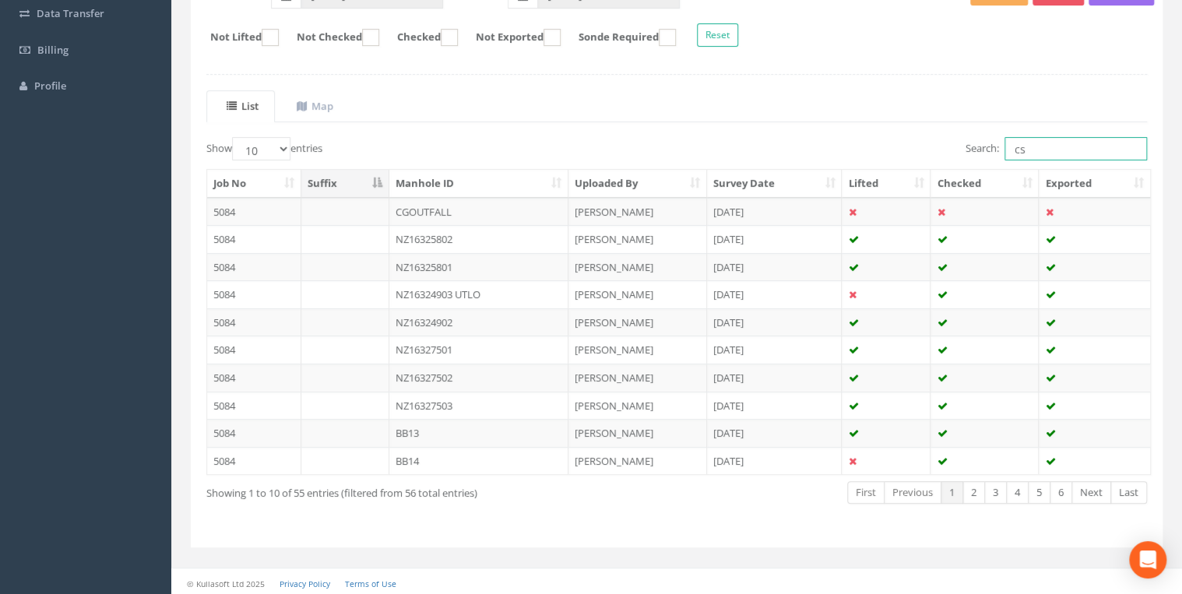
scroll to position [187, 0]
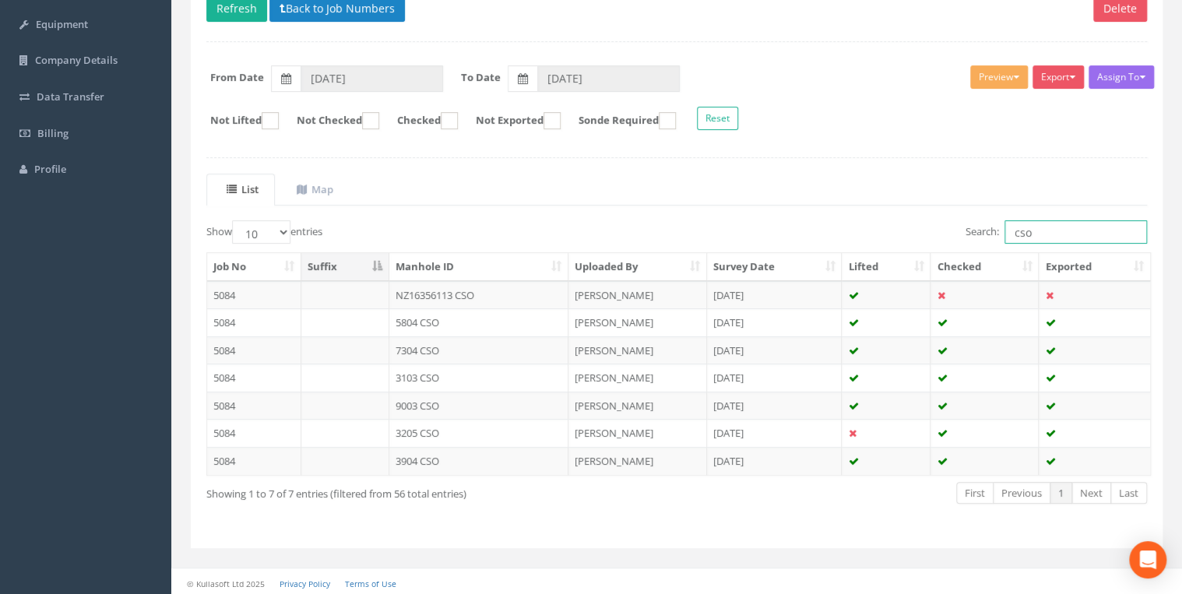
type input "cso"
click at [458, 290] on td "NZ16356113 CSO" at bounding box center [478, 295] width 179 height 28
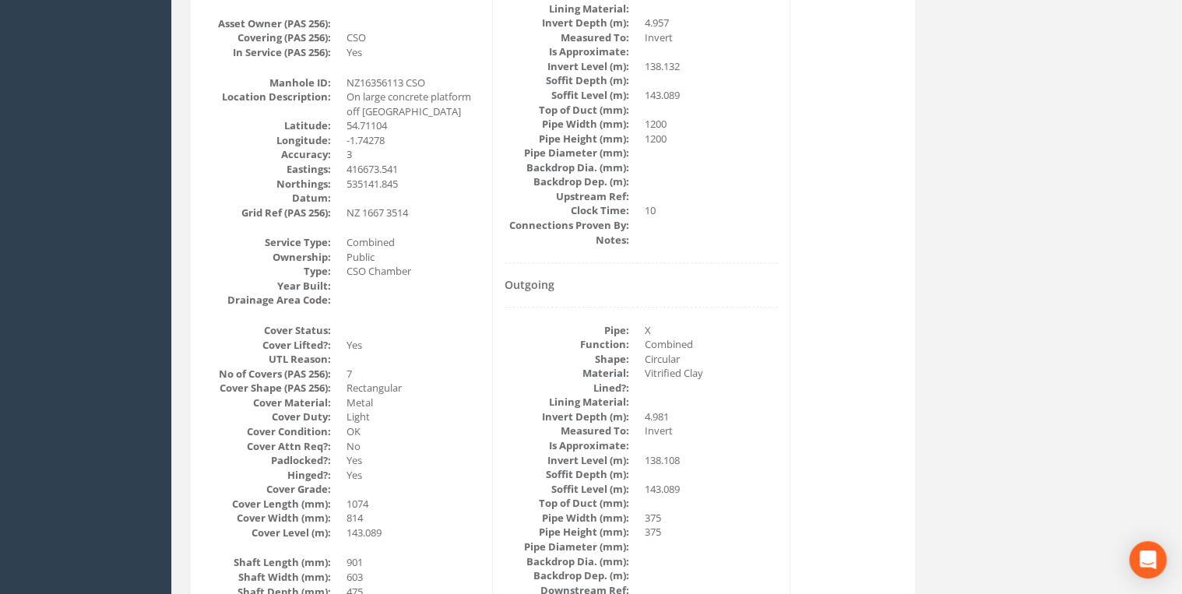
scroll to position [83, 0]
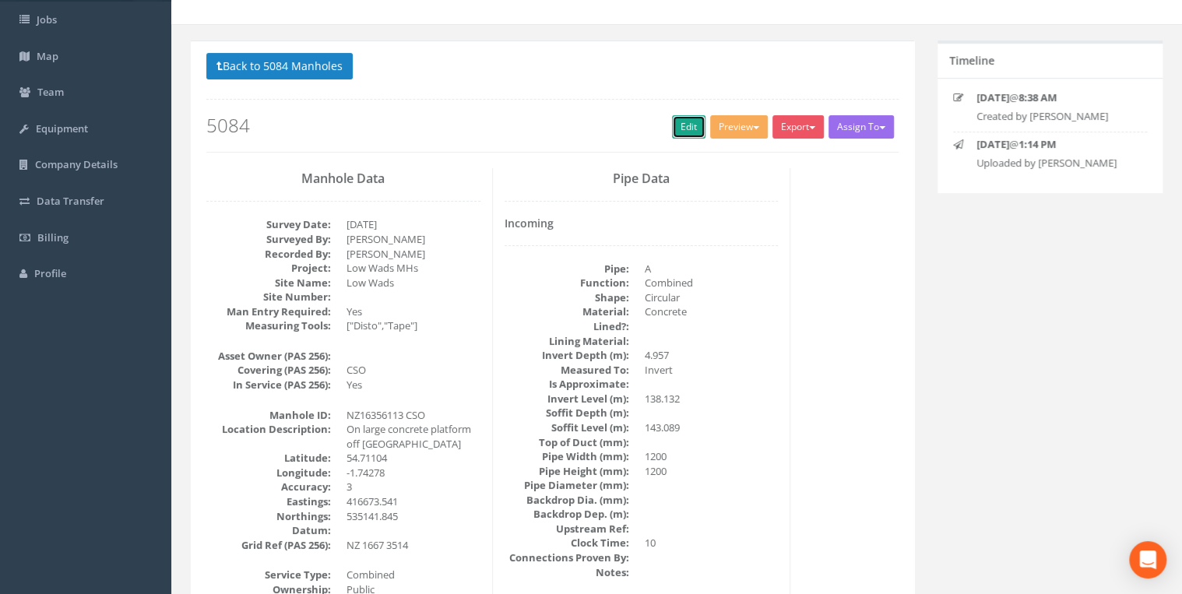
click at [684, 128] on link "Edit" at bounding box center [688, 126] width 33 height 23
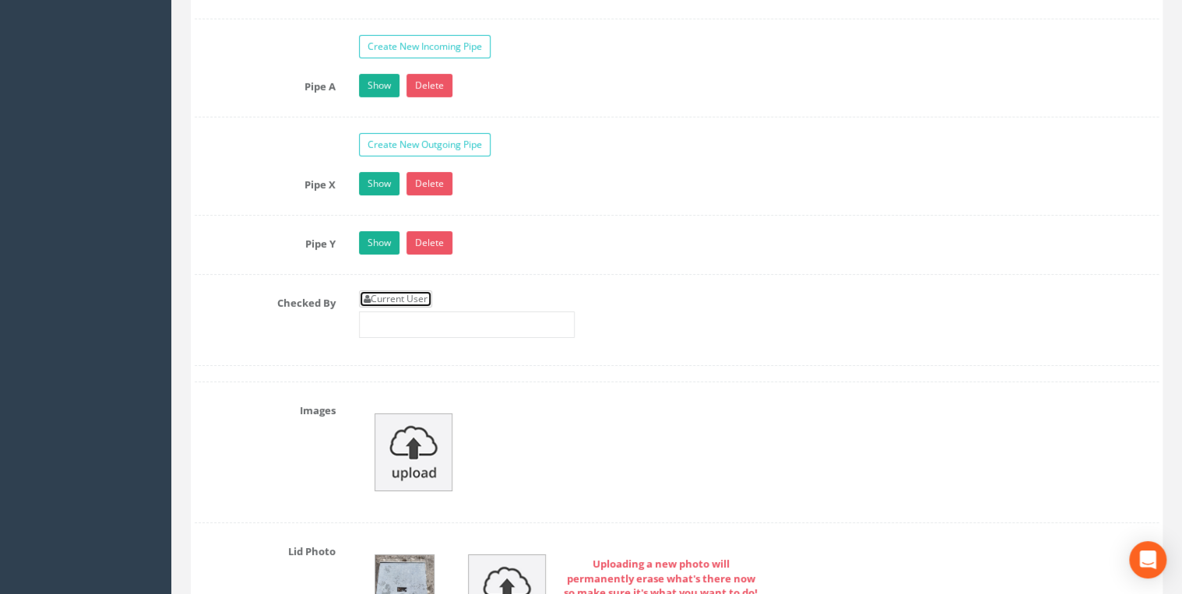
click at [424, 290] on link "Current User" at bounding box center [395, 298] width 73 height 17
type input "[PERSON_NAME]"
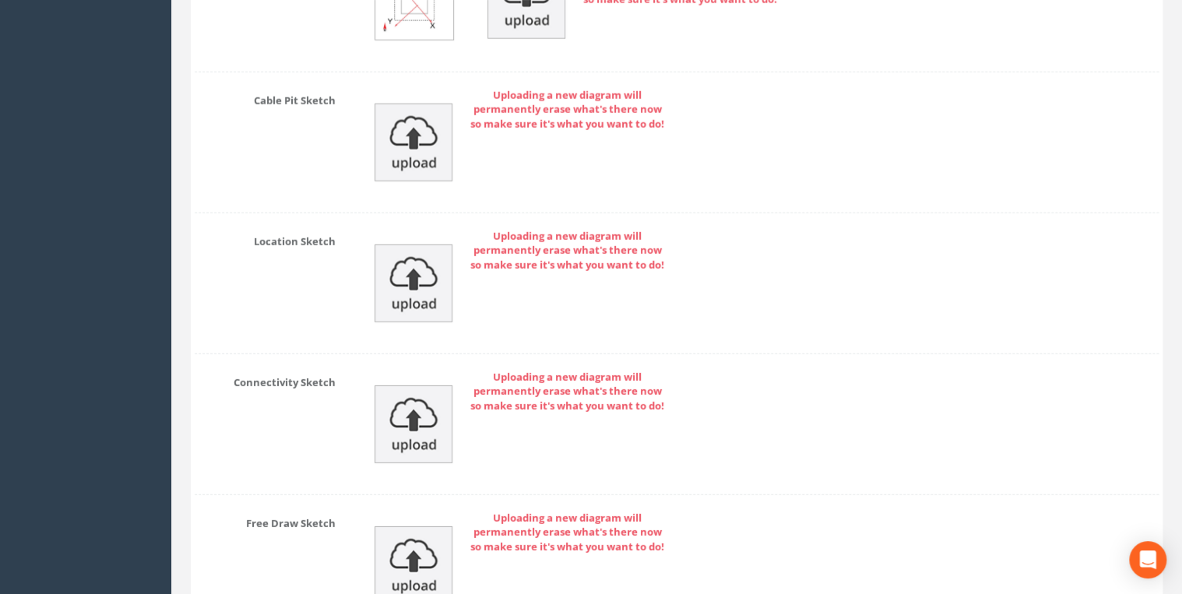
scroll to position [5295, 0]
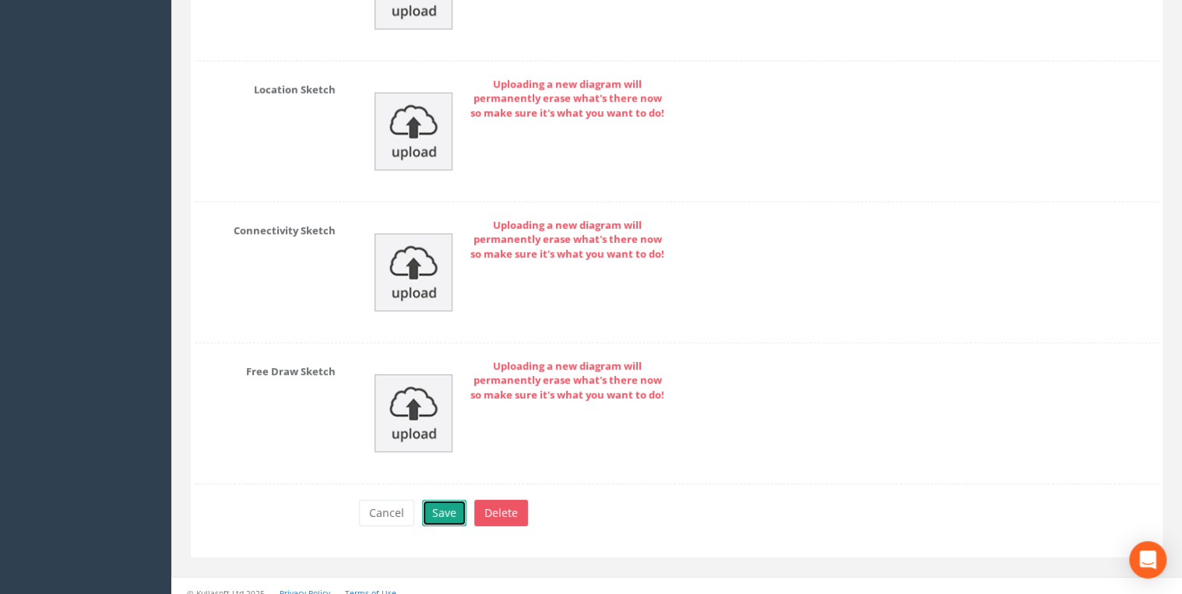
click at [457, 500] on button "Save" at bounding box center [444, 513] width 44 height 26
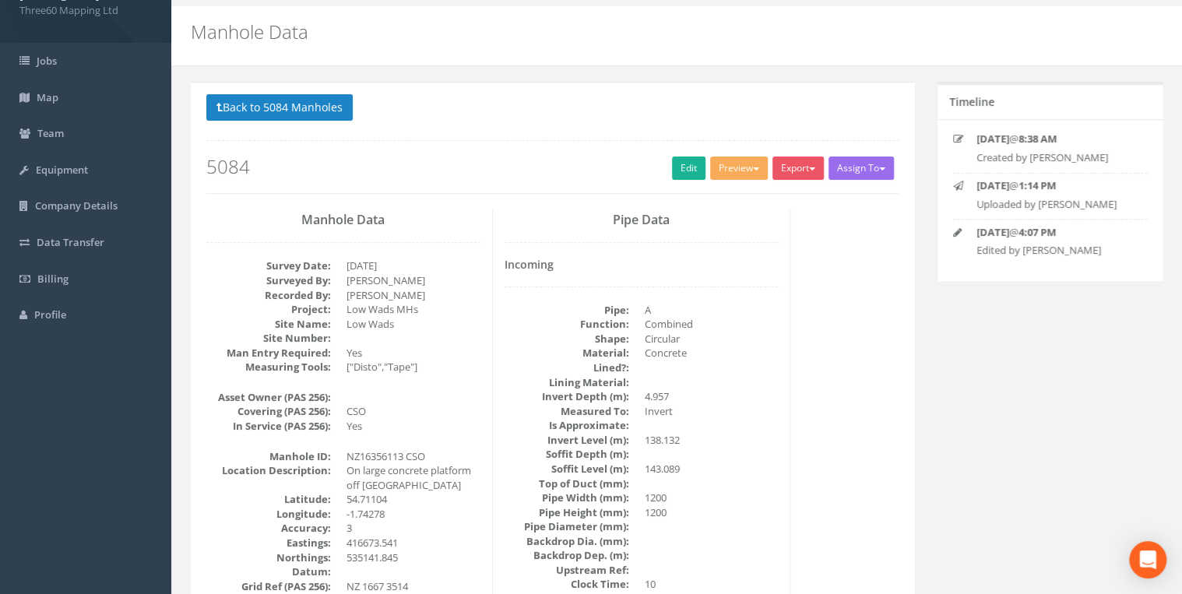
scroll to position [0, 0]
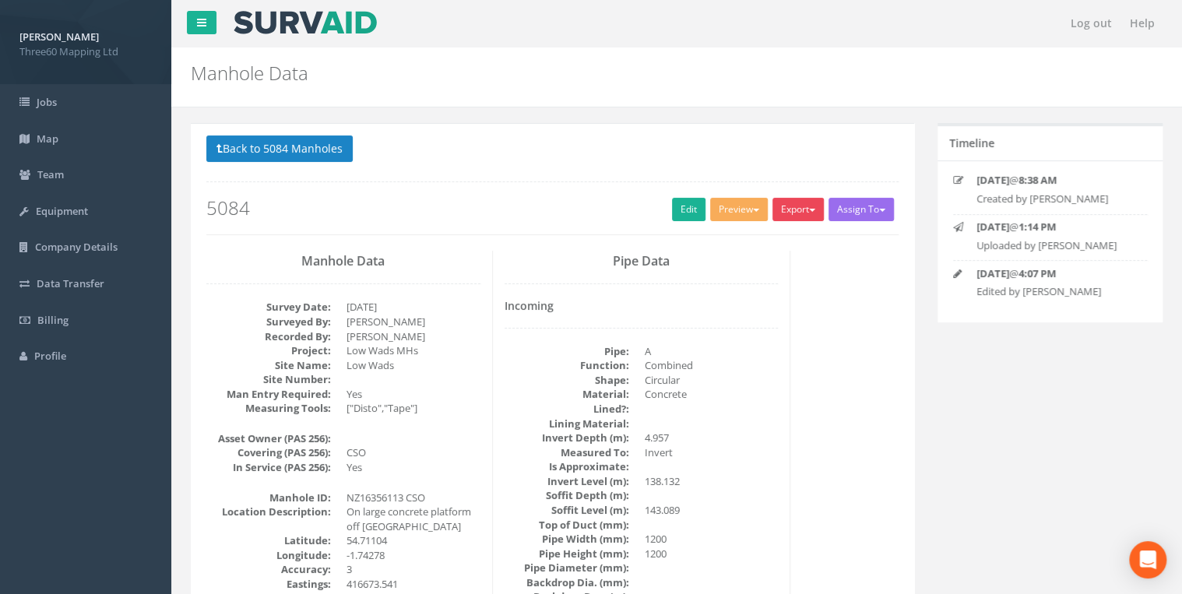
click at [803, 209] on button "Export" at bounding box center [798, 209] width 51 height 23
click at [771, 234] on link "360 Manhole" at bounding box center [766, 242] width 118 height 24
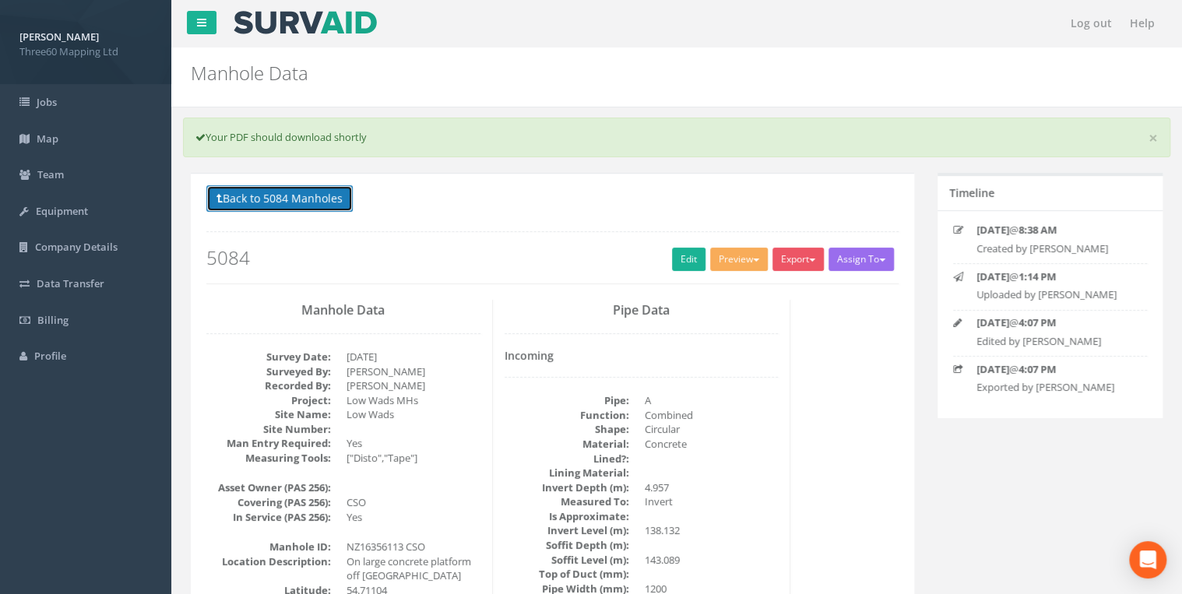
click at [333, 196] on button "Back to 5084 Manholes" at bounding box center [279, 198] width 146 height 26
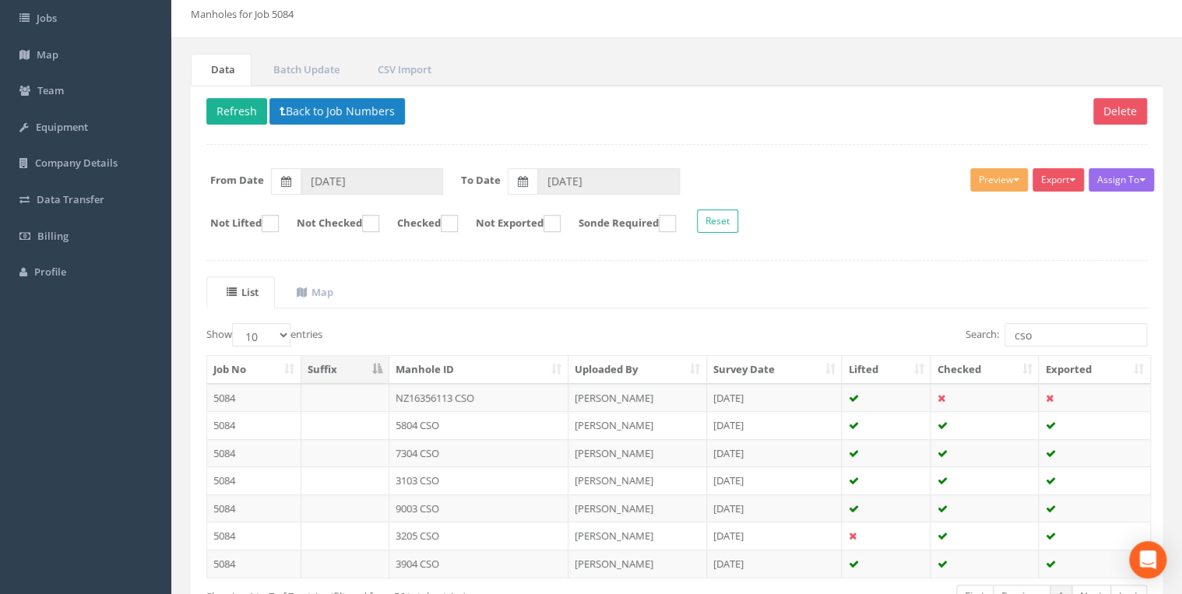
scroll to position [187, 0]
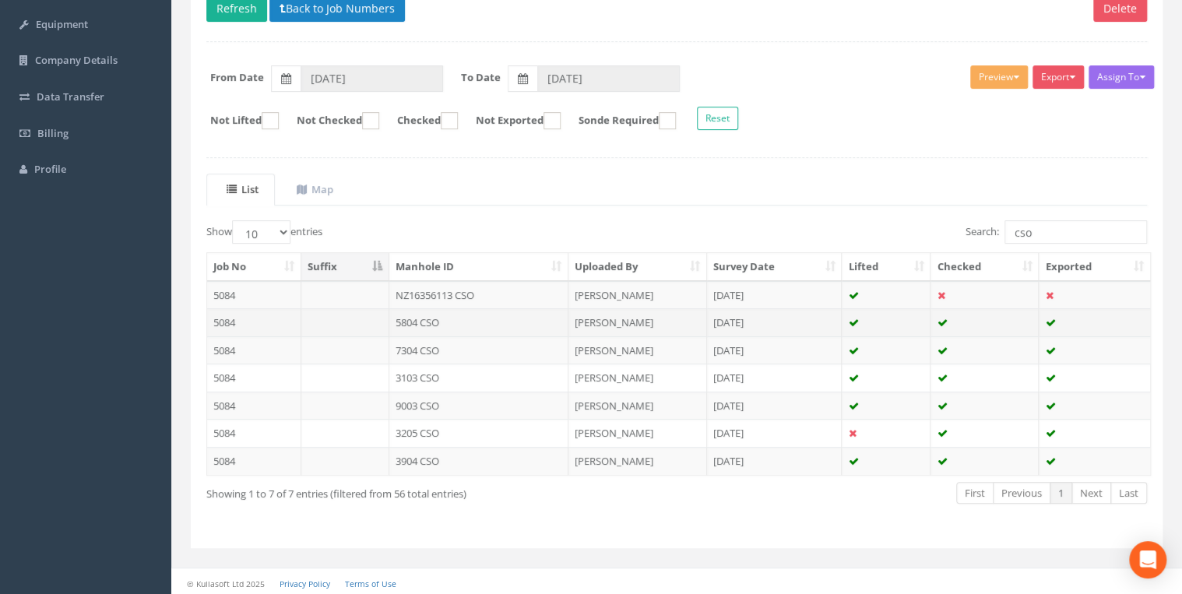
click at [457, 318] on td "5804 CSO" at bounding box center [478, 322] width 179 height 28
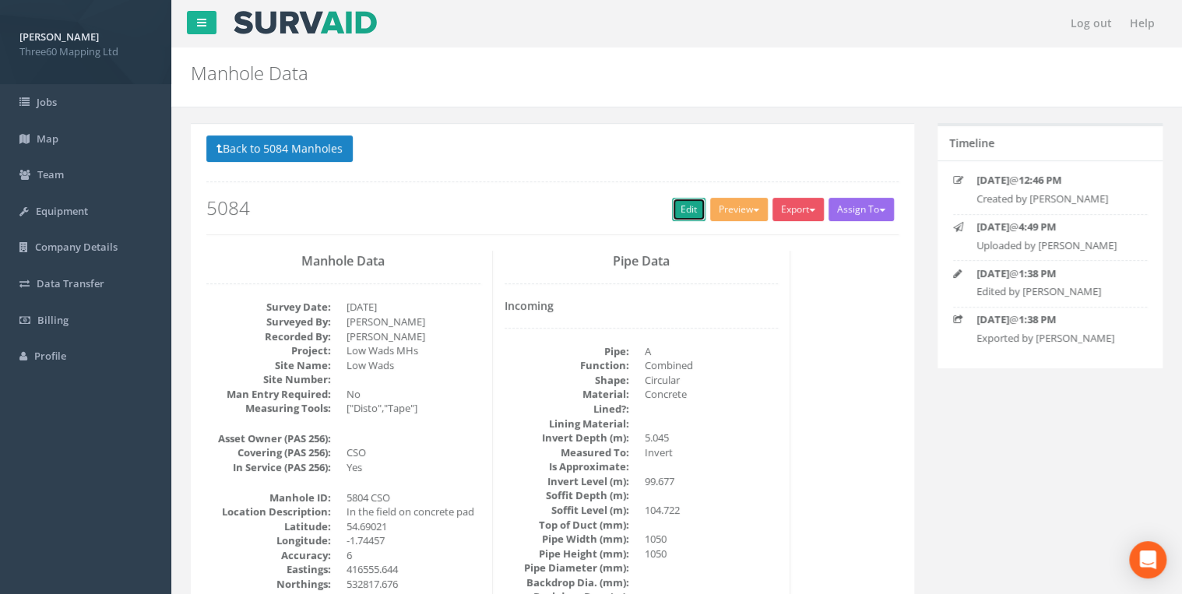
click at [681, 210] on link "Edit" at bounding box center [688, 209] width 33 height 23
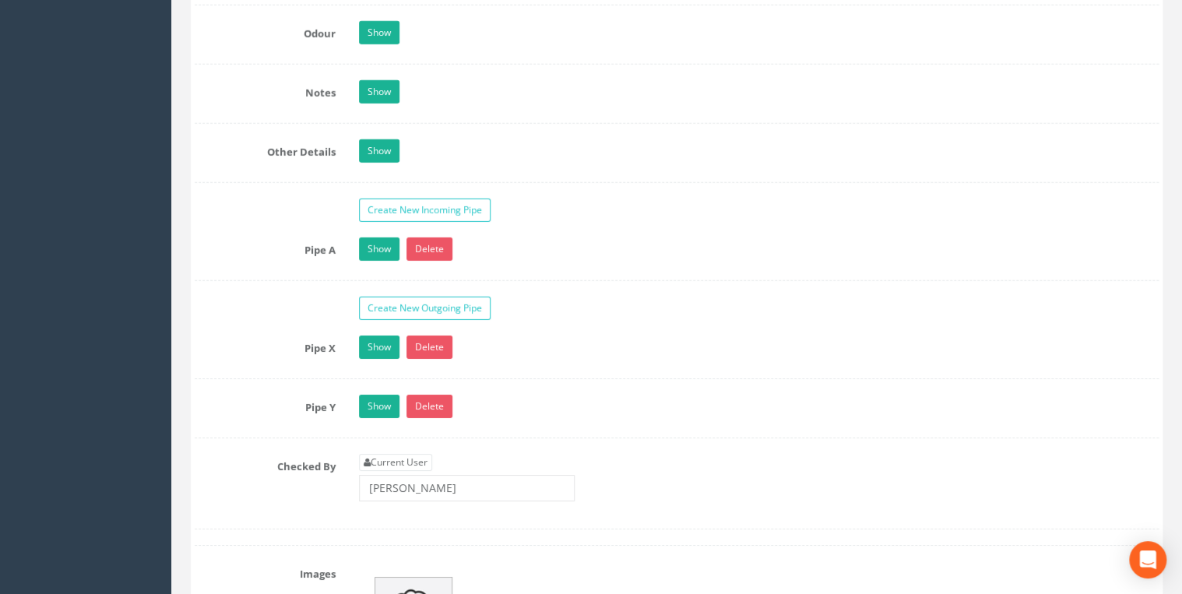
scroll to position [2409, 0]
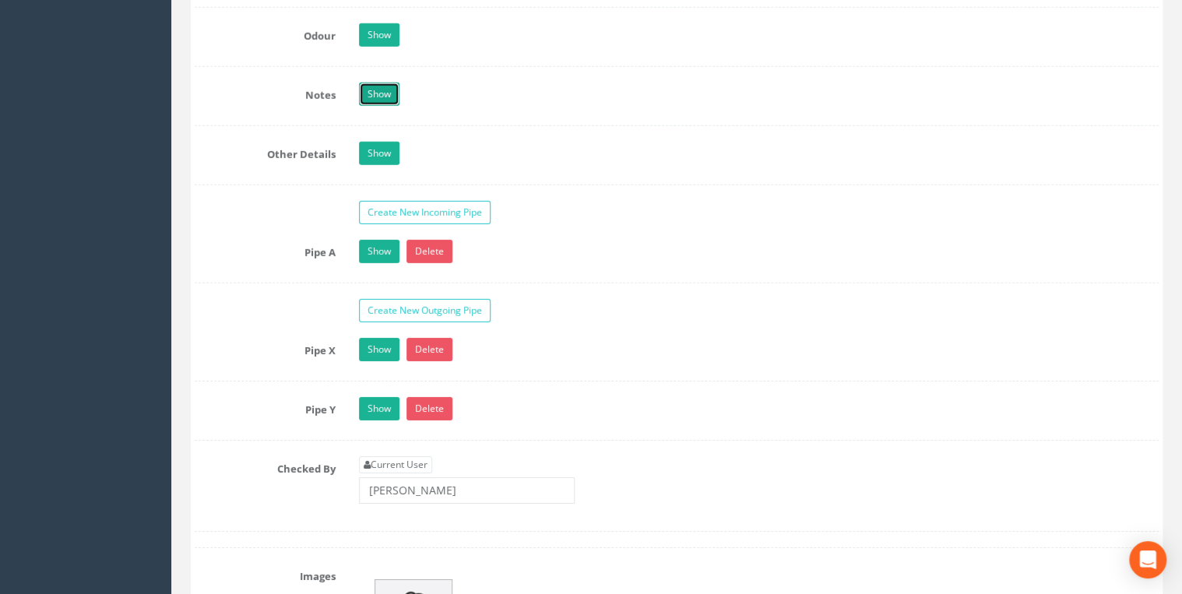
click at [384, 98] on link "Show" at bounding box center [379, 94] width 40 height 23
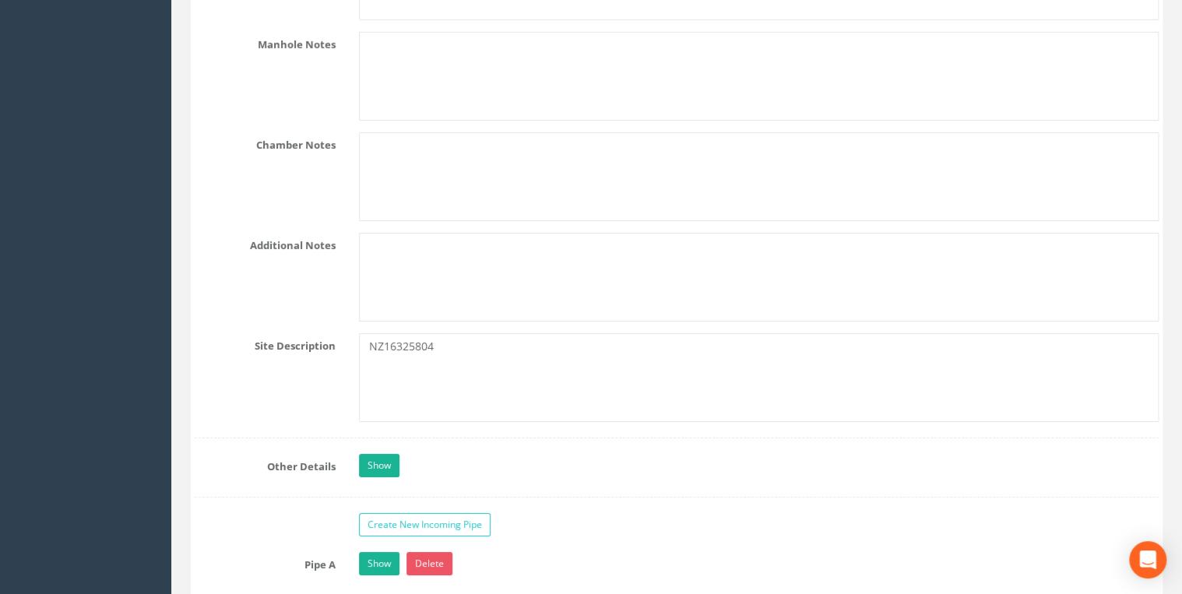
scroll to position [2658, 0]
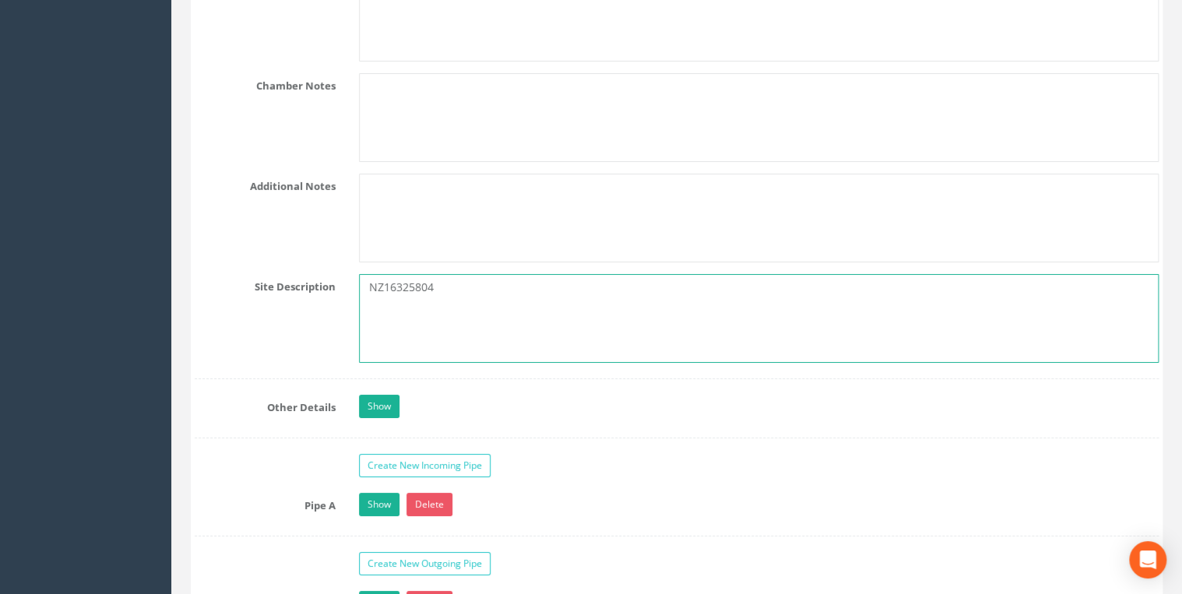
drag, startPoint x: 442, startPoint y: 280, endPoint x: 296, endPoint y: 296, distance: 147.2
click at [296, 296] on div "Site Description NZ16325804" at bounding box center [676, 318] width 987 height 89
click at [492, 280] on textarea "NZ16325804" at bounding box center [759, 318] width 800 height 89
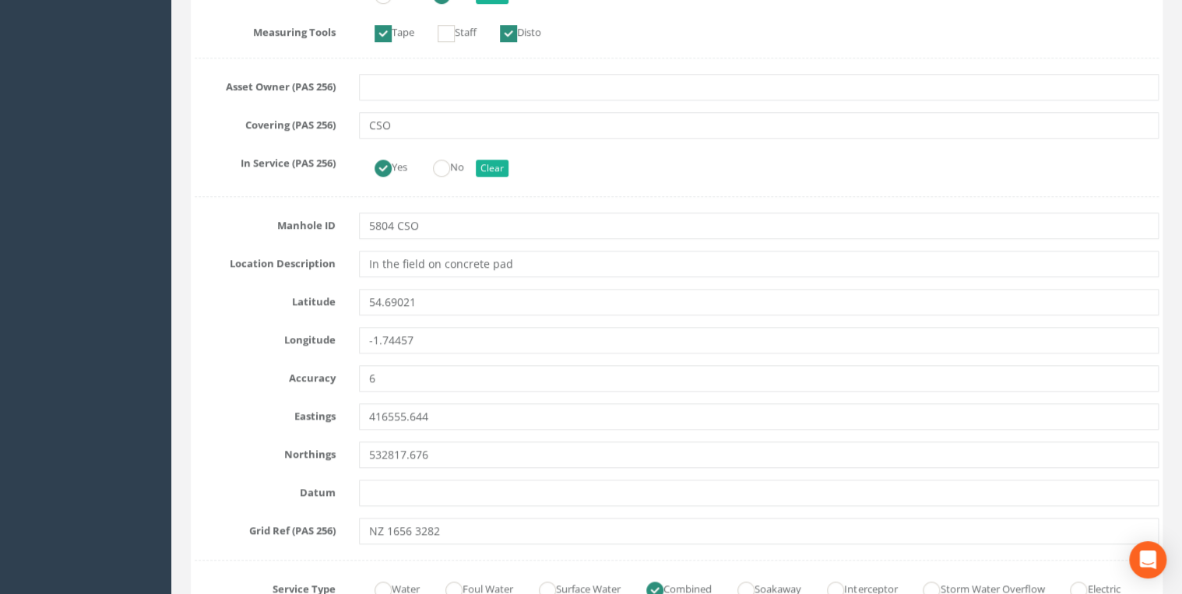
scroll to position [498, 0]
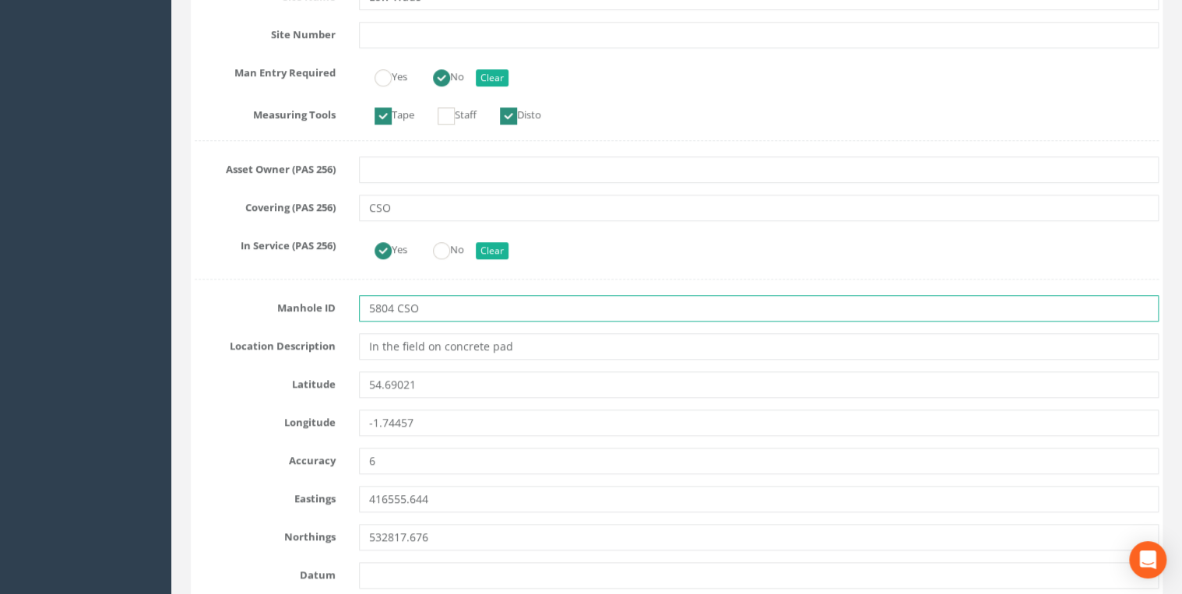
click at [370, 305] on input "5804 CSO" at bounding box center [759, 308] width 800 height 26
paste input "NZ16325804"
click at [456, 310] on input "NZ163258045804 CSO" at bounding box center [759, 308] width 800 height 26
click at [473, 312] on input "NZ16325804 CSO" at bounding box center [759, 308] width 800 height 26
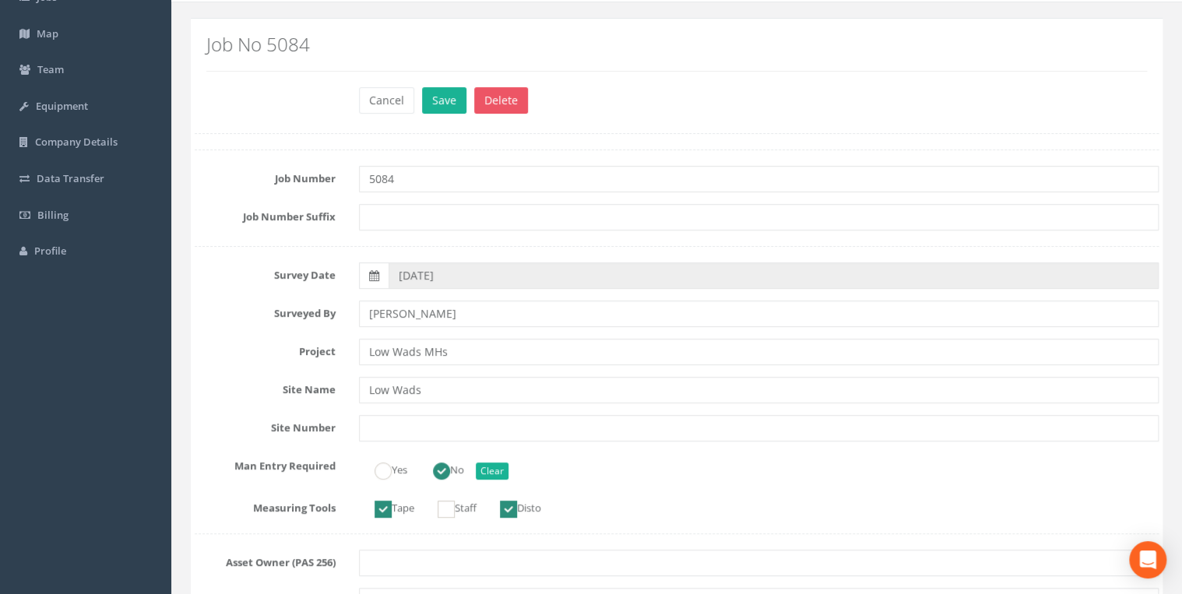
scroll to position [0, 0]
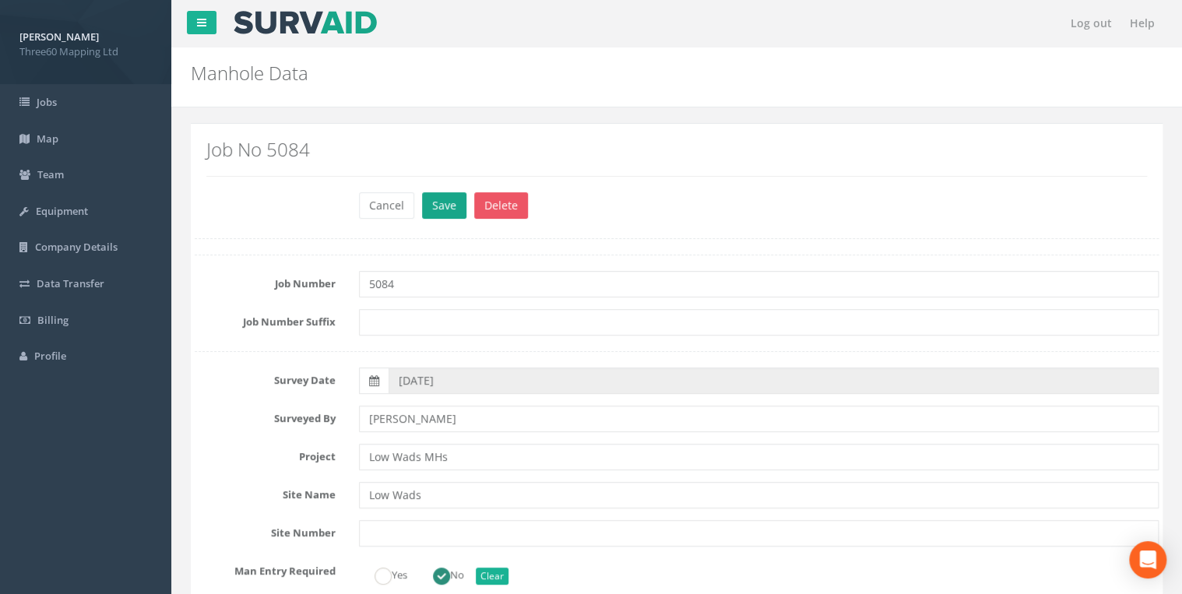
type input "NZ16325804 CSO"
click at [450, 205] on button "Save" at bounding box center [444, 205] width 44 height 26
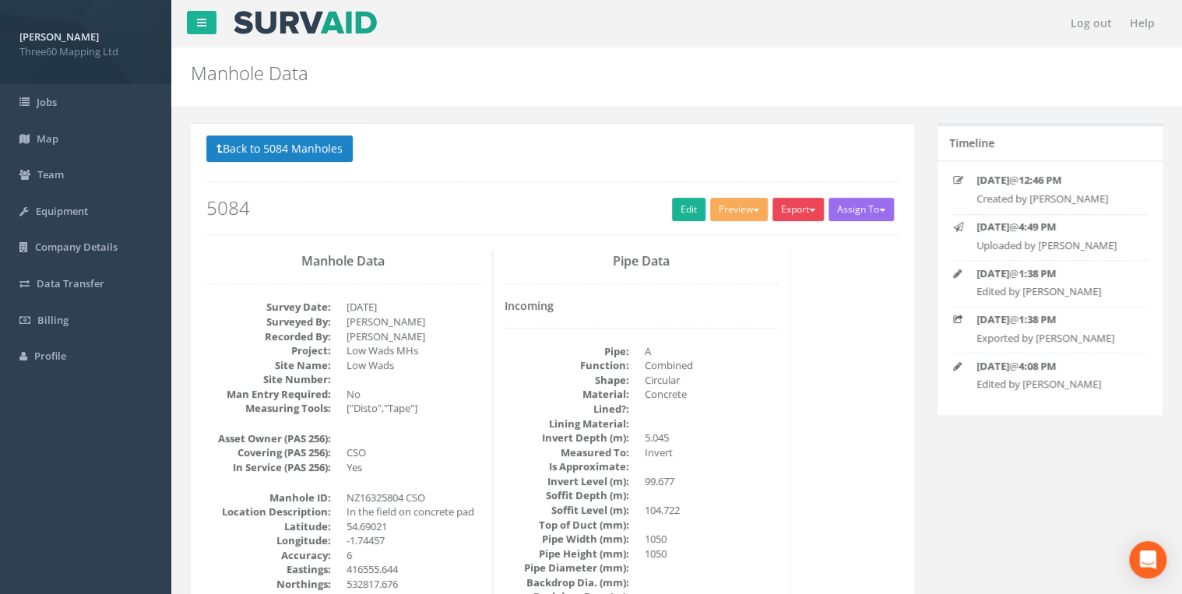
click at [810, 206] on button "Export" at bounding box center [798, 209] width 51 height 23
click at [766, 242] on link "360 Manhole" at bounding box center [766, 242] width 118 height 24
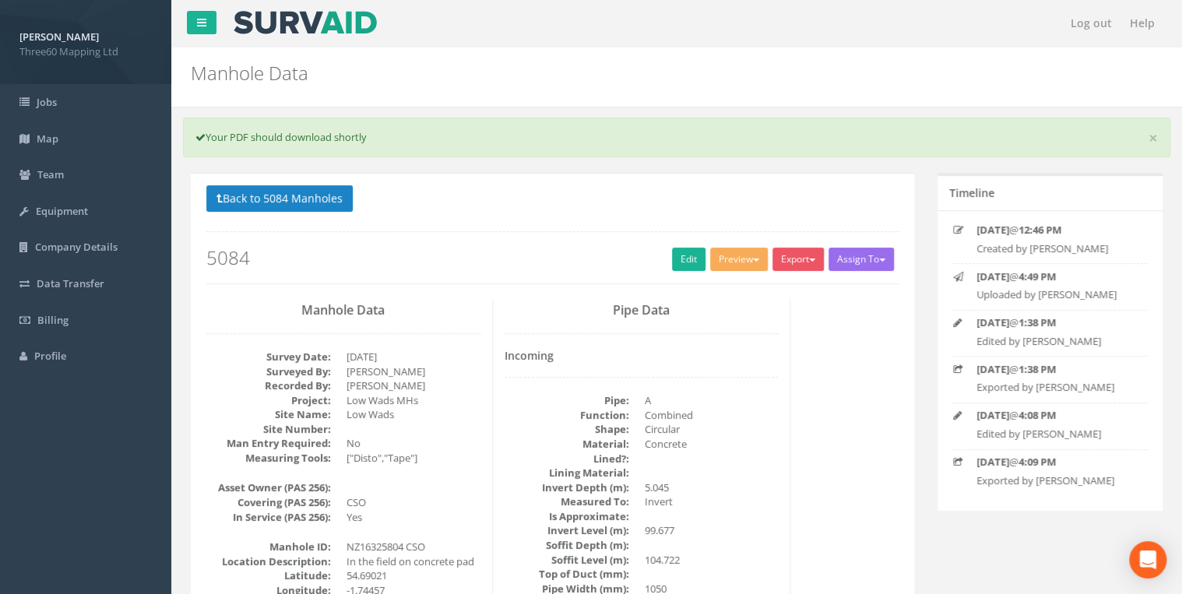
click at [356, 205] on p "Back to 5084 Manholes Back to Map" at bounding box center [552, 200] width 692 height 30
click at [348, 203] on button "Back to 5084 Manholes" at bounding box center [279, 198] width 146 height 26
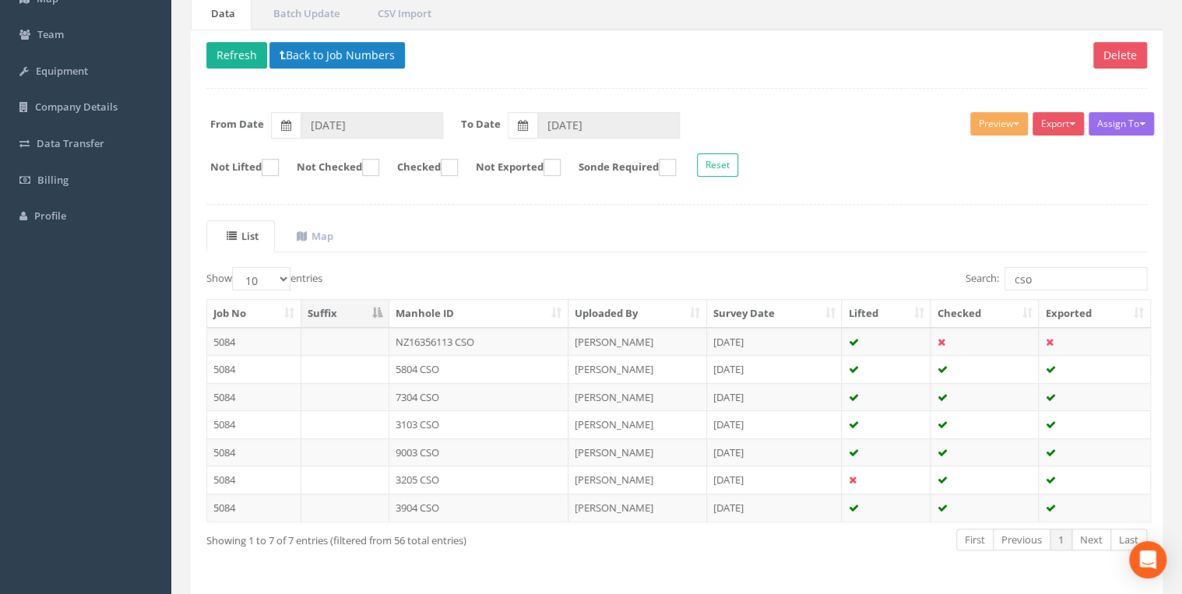
scroll to position [187, 0]
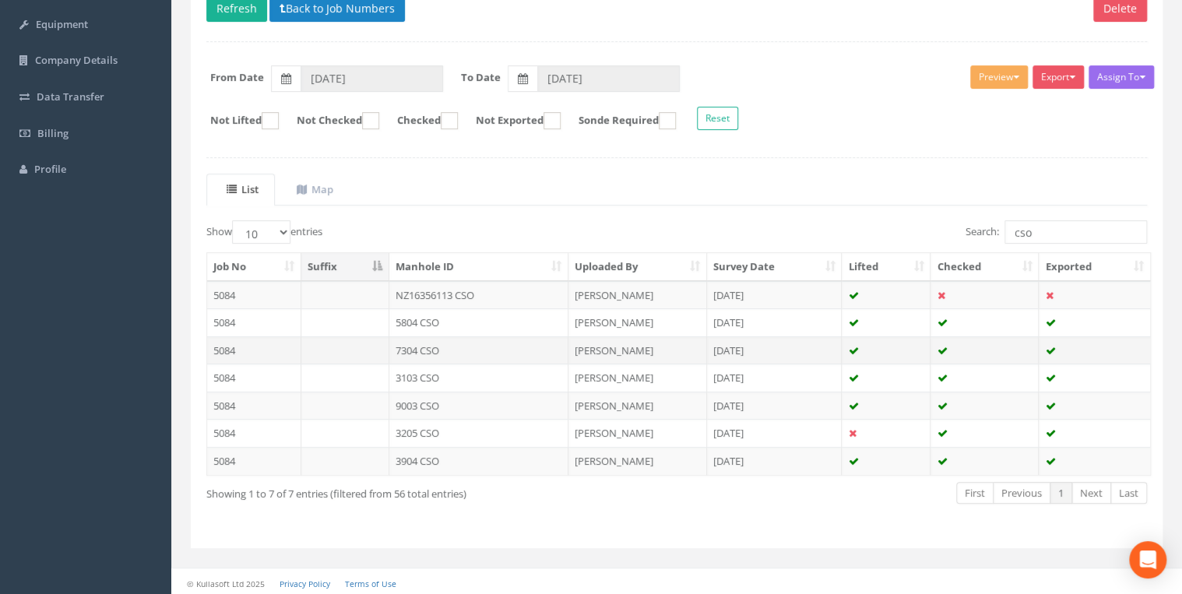
click at [438, 340] on td "7304 CSO" at bounding box center [478, 350] width 179 height 28
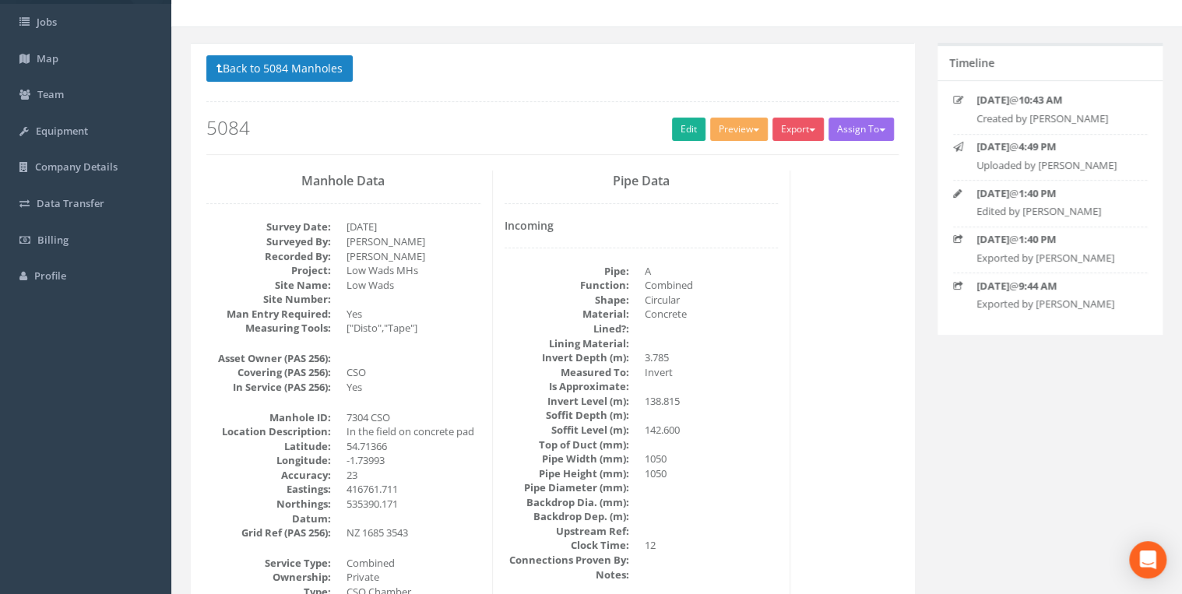
scroll to position [0, 0]
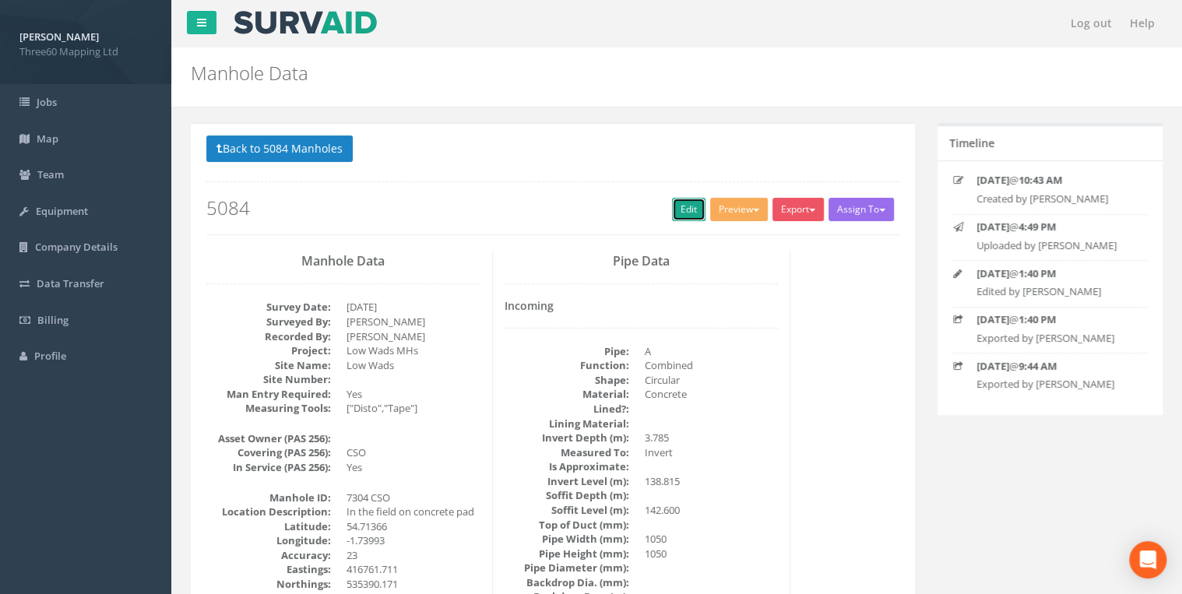
click at [677, 204] on link "Edit" at bounding box center [688, 209] width 33 height 23
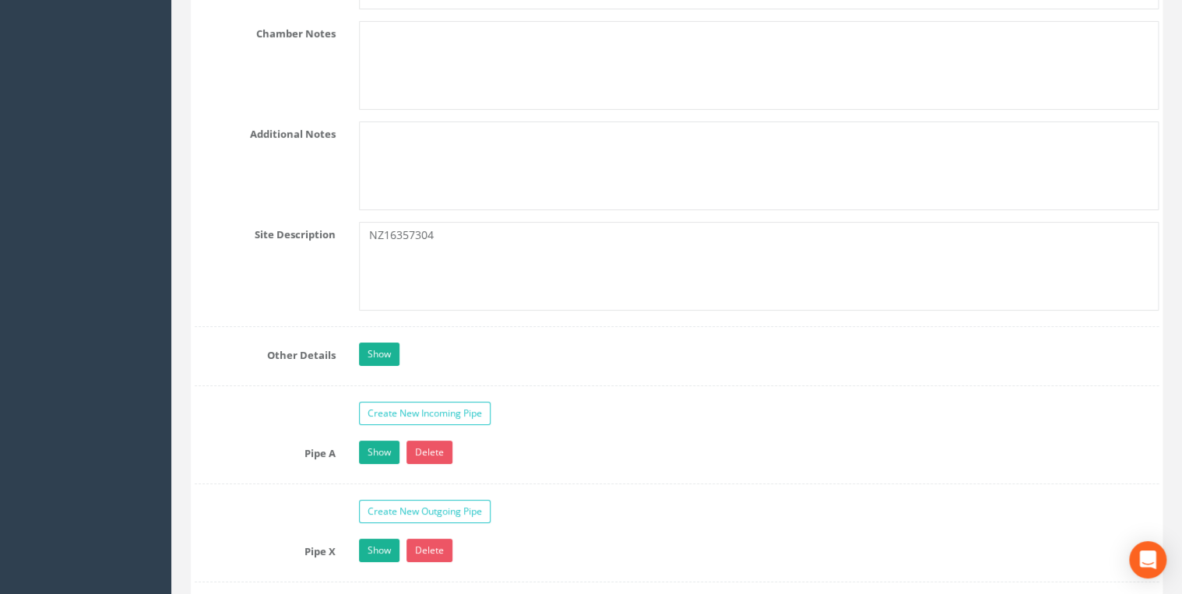
scroll to position [2907, 0]
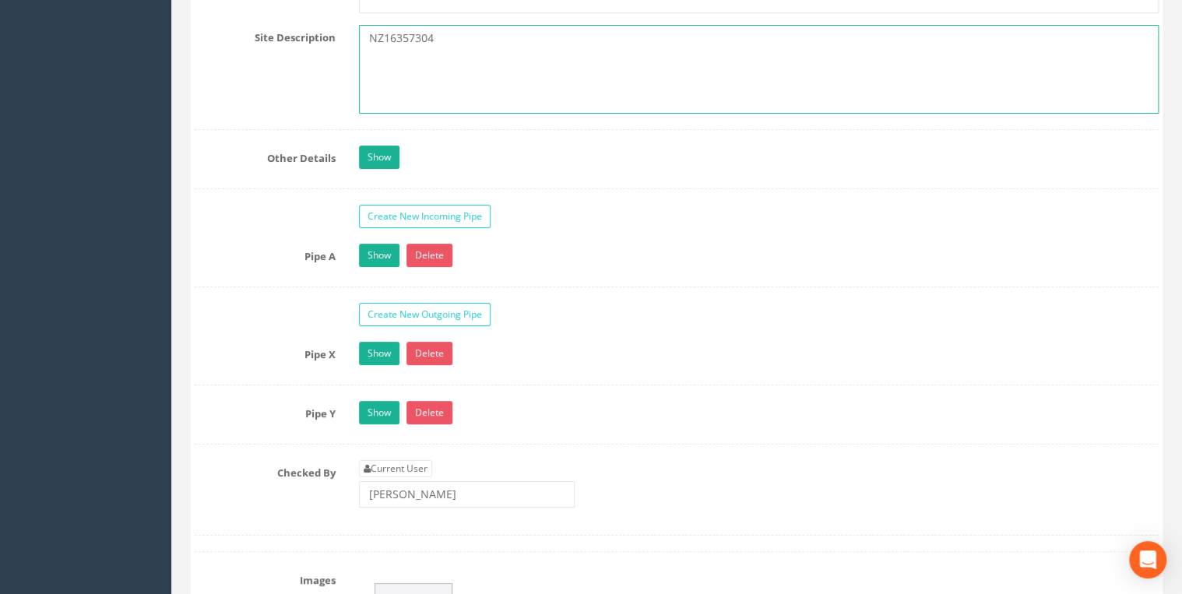
drag, startPoint x: 454, startPoint y: 31, endPoint x: 265, endPoint y: 30, distance: 189.2
click at [265, 30] on div "Site Description NZ16357304" at bounding box center [676, 69] width 987 height 89
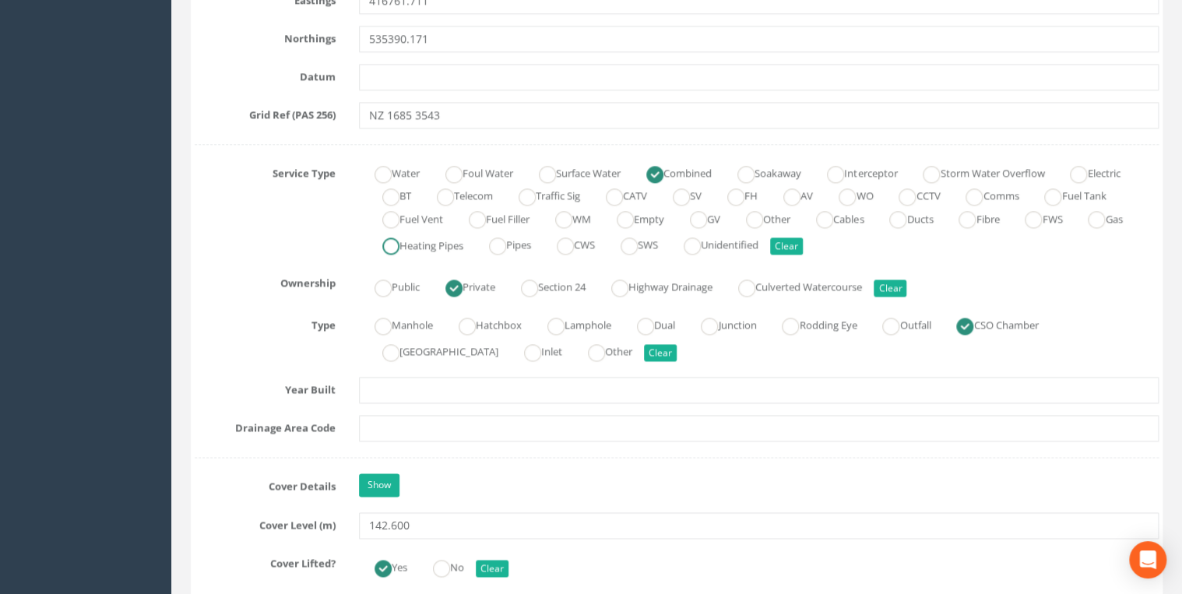
scroll to position [748, 0]
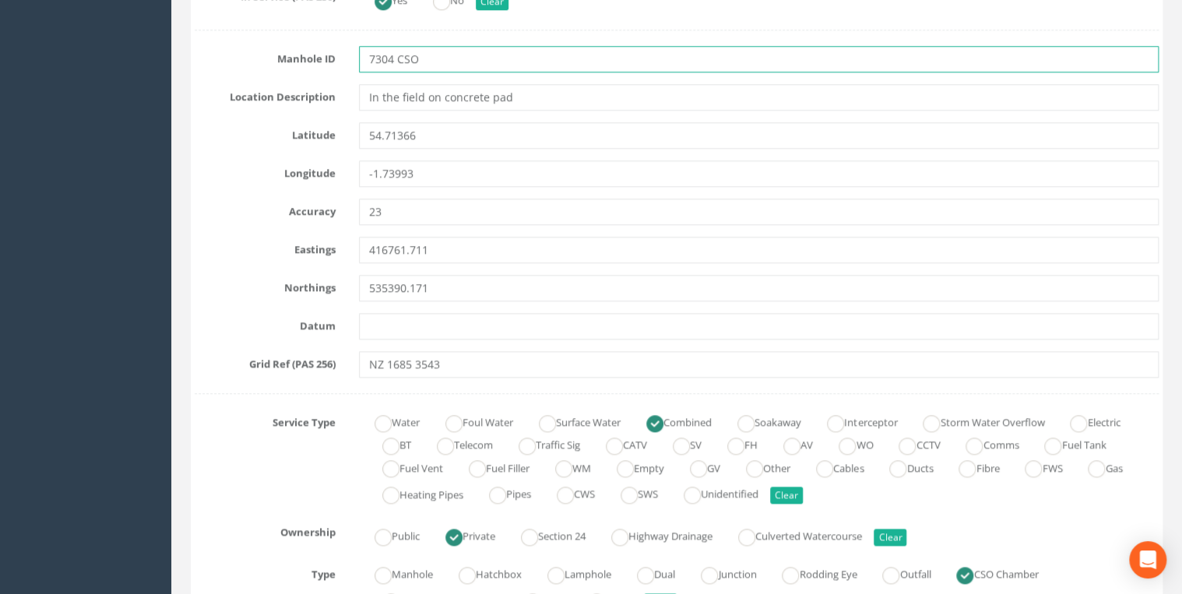
drag, startPoint x: 391, startPoint y: 54, endPoint x: 347, endPoint y: 56, distance: 44.5
click at [347, 56] on div "7304 CSO" at bounding box center [758, 59] width 823 height 26
paste input "NZ1635"
click at [480, 51] on input "NZ16357304 CSO" at bounding box center [759, 59] width 800 height 26
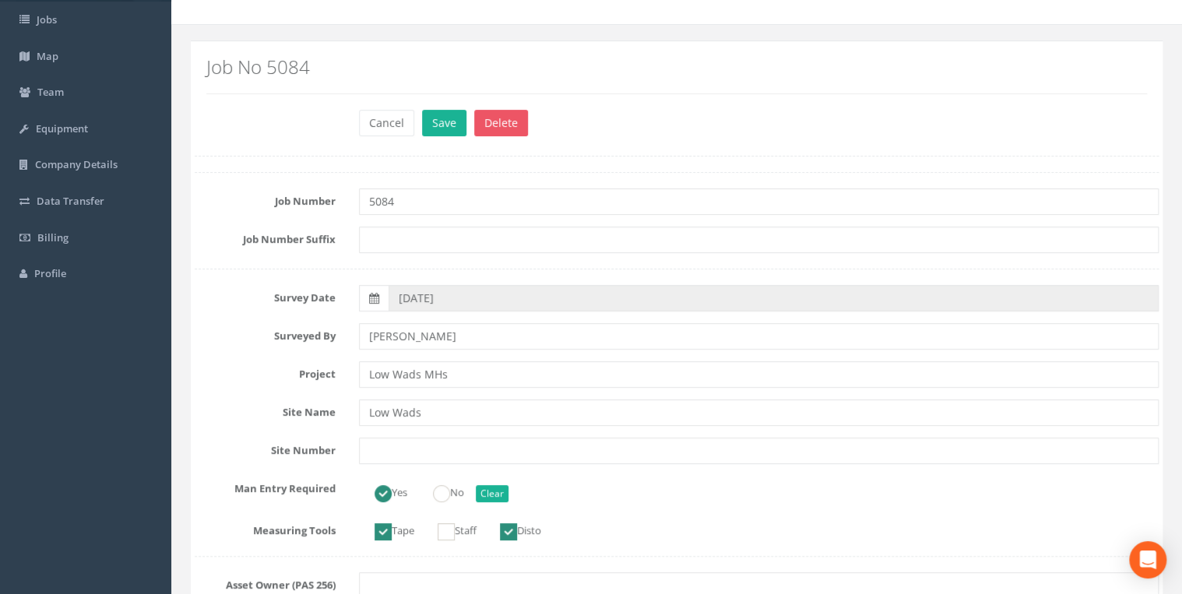
scroll to position [0, 0]
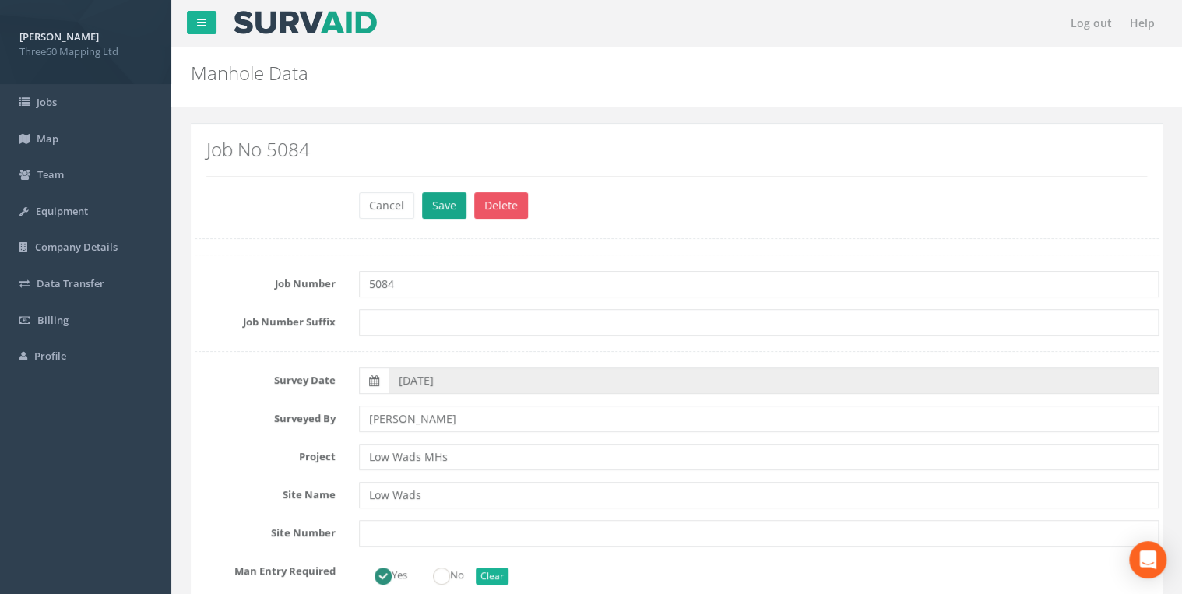
type input "NZ16357304 CSO"
click at [445, 202] on button "Save" at bounding box center [444, 205] width 44 height 26
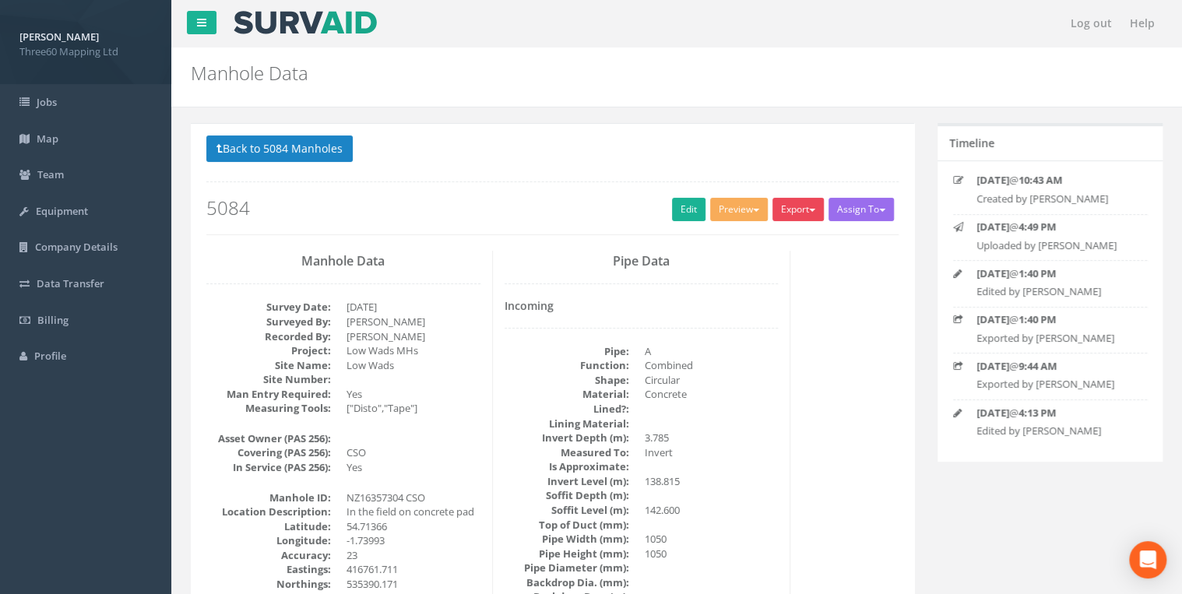
click at [810, 209] on span "button" at bounding box center [812, 210] width 6 height 3
click at [795, 238] on link "360 Manhole" at bounding box center [766, 242] width 118 height 24
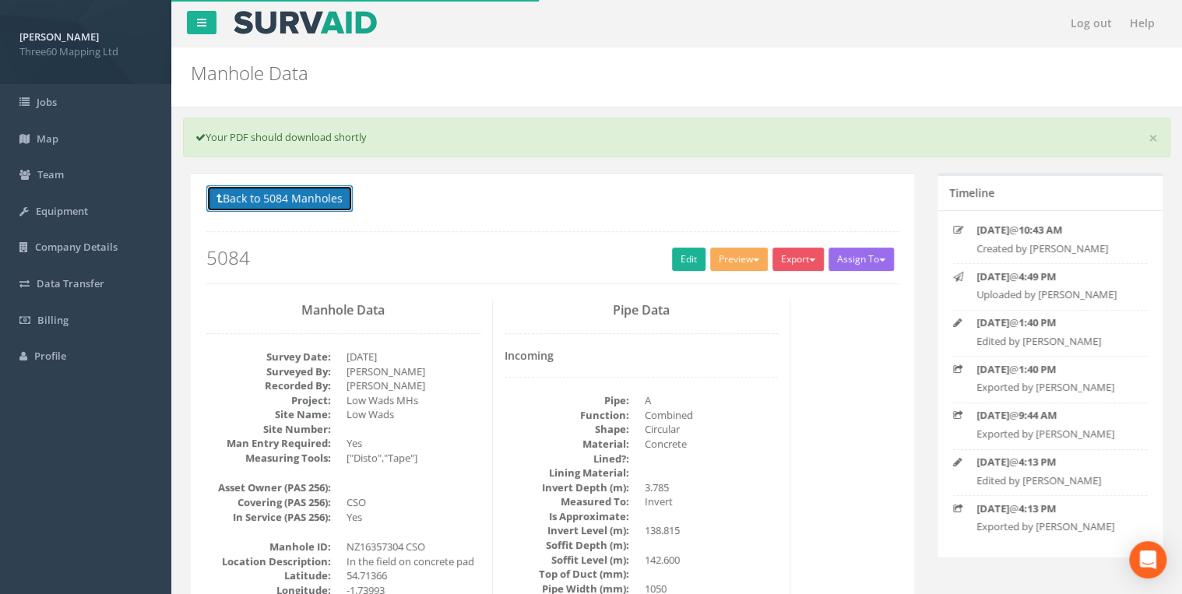
click at [344, 202] on button "Back to 5084 Manholes" at bounding box center [279, 198] width 146 height 26
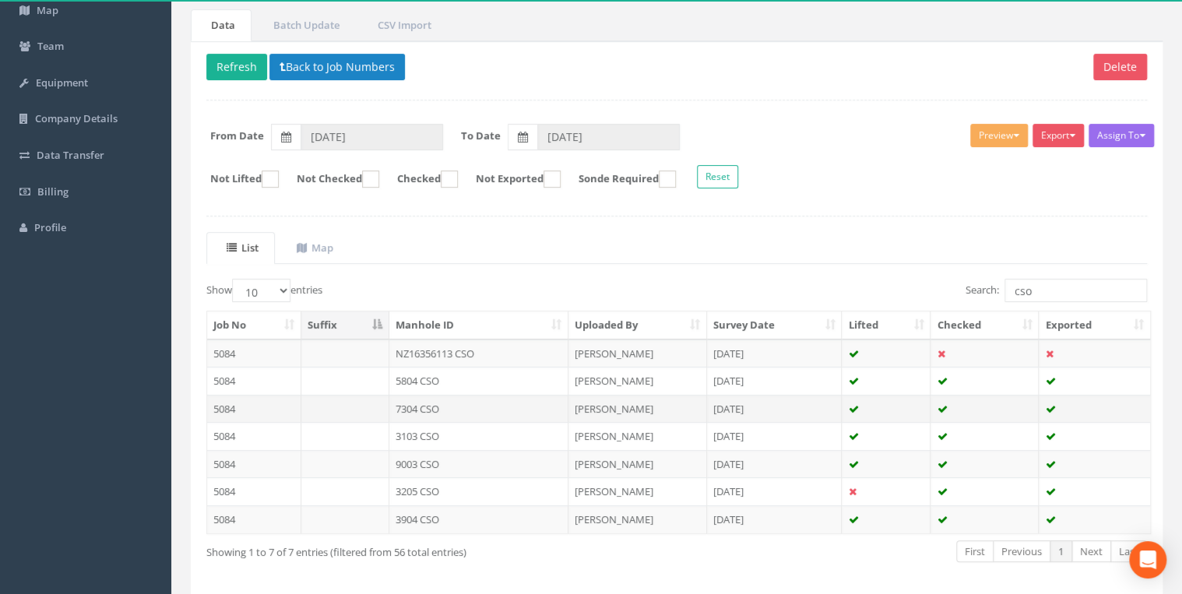
scroll to position [187, 0]
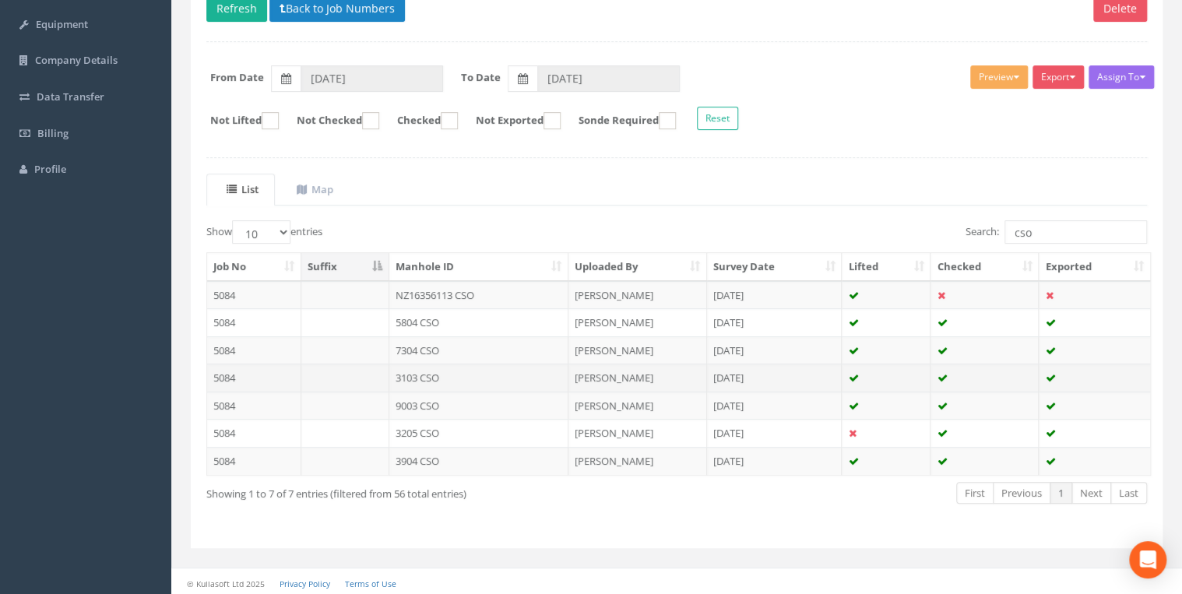
click at [433, 368] on td "3103 CSO" at bounding box center [478, 378] width 179 height 28
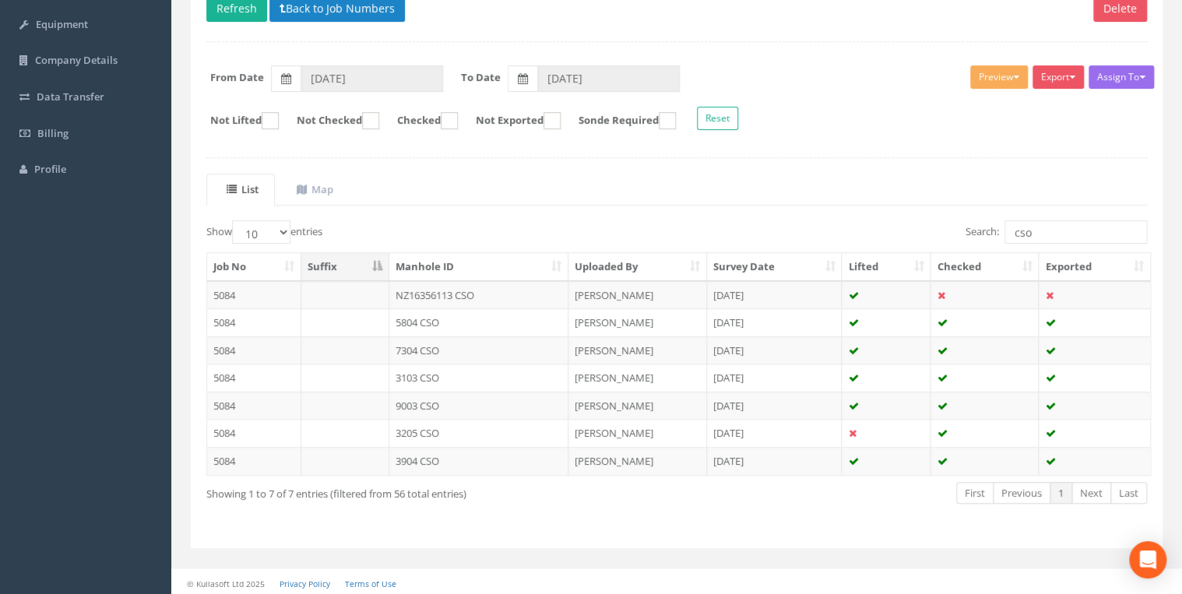
scroll to position [0, 0]
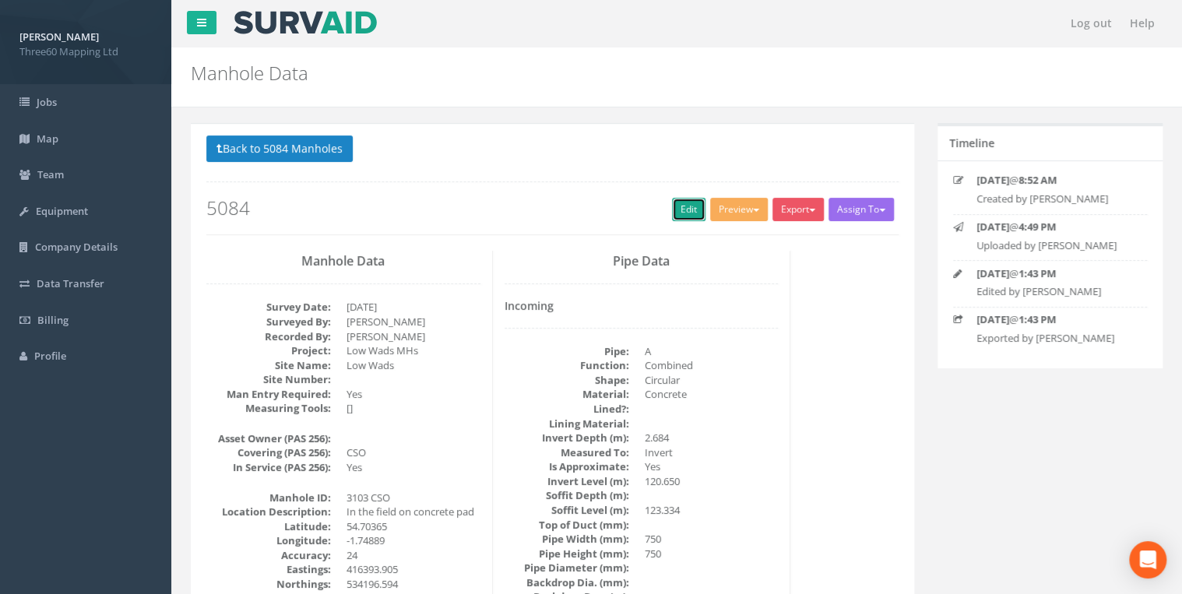
click at [689, 209] on link "Edit" at bounding box center [688, 209] width 33 height 23
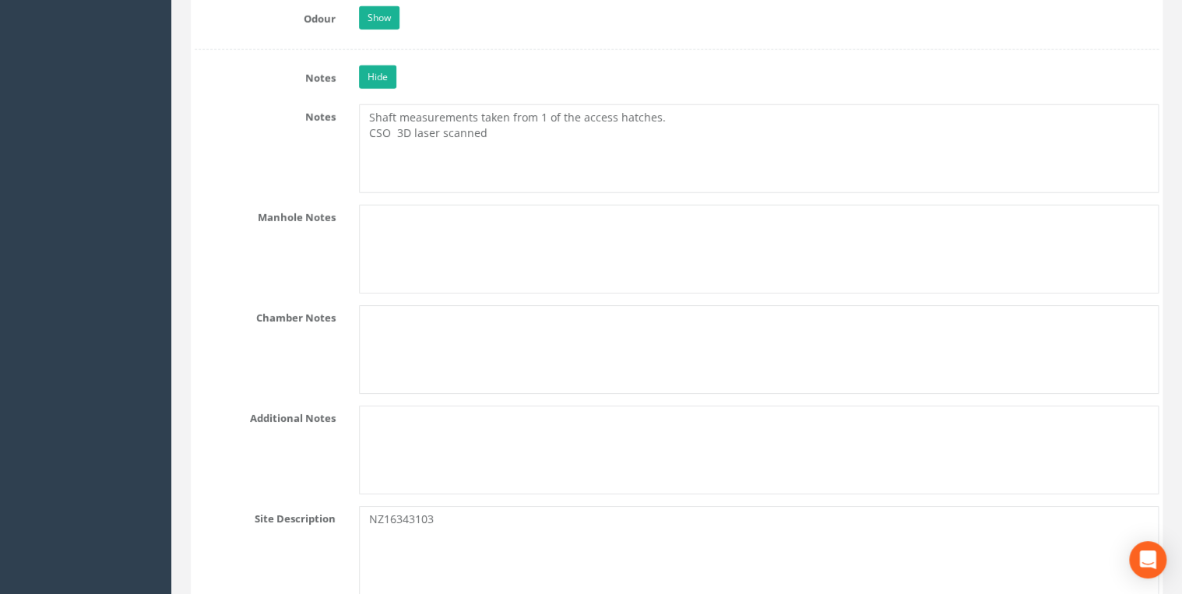
scroll to position [2575, 0]
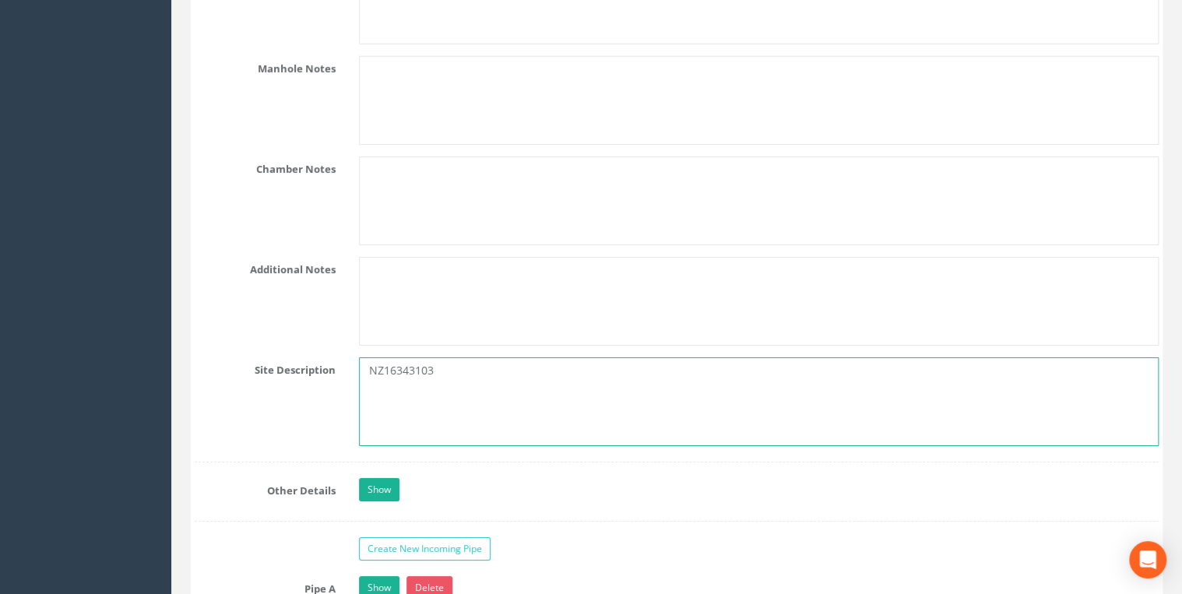
drag, startPoint x: 420, startPoint y: 371, endPoint x: 278, endPoint y: 371, distance: 141.7
click at [278, 371] on div "Site Description NZ16343103" at bounding box center [676, 401] width 987 height 89
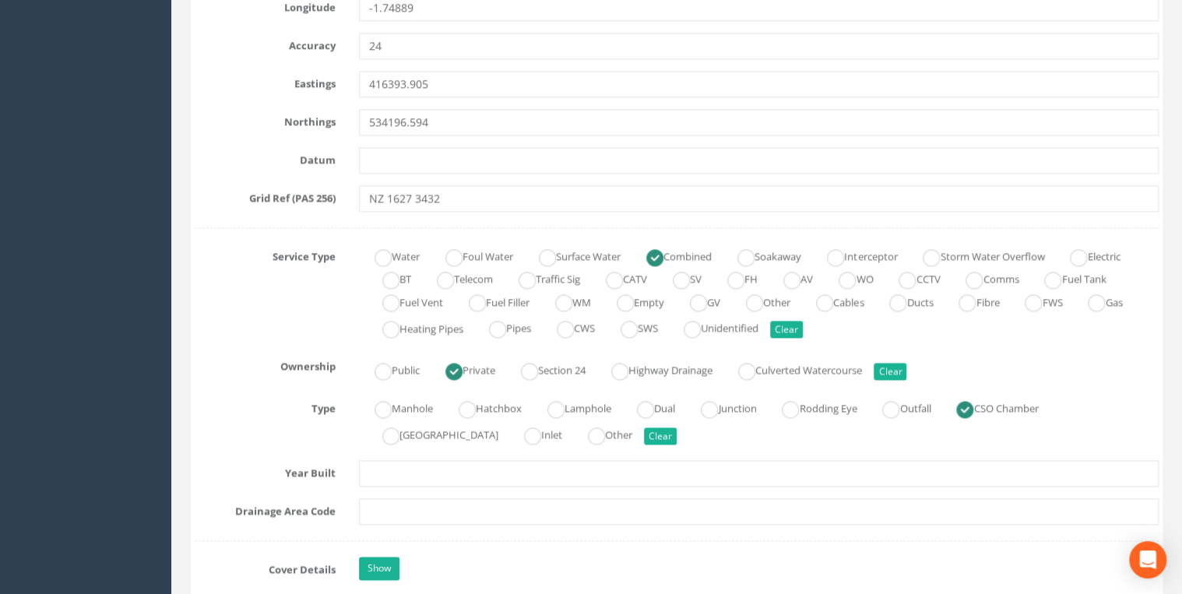
scroll to position [498, 0]
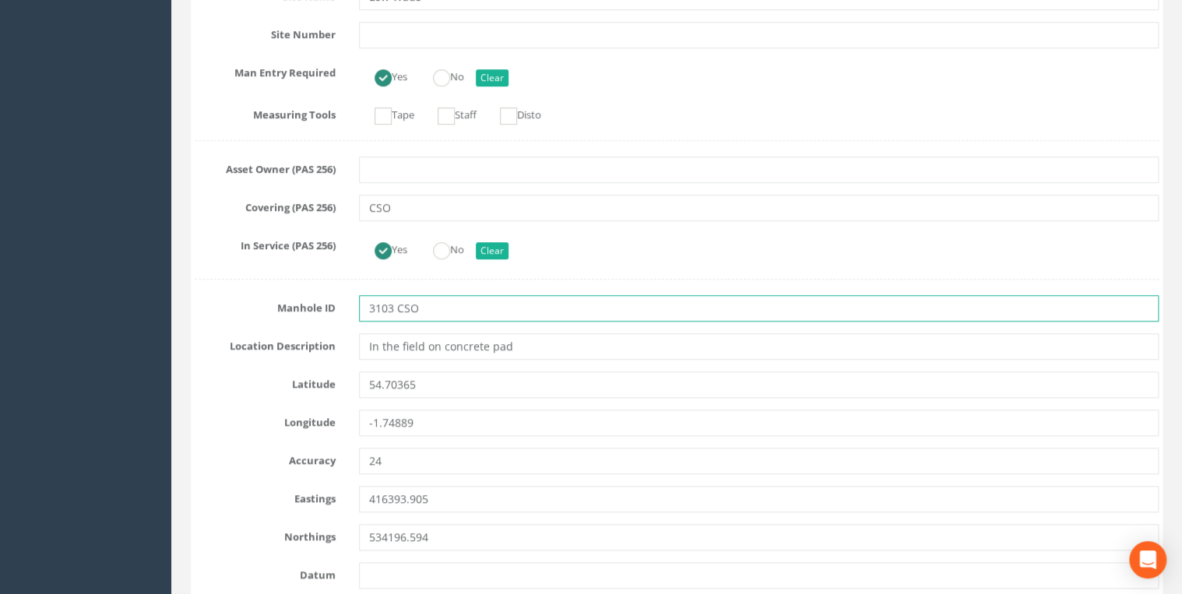
drag, startPoint x: 390, startPoint y: 305, endPoint x: 357, endPoint y: 308, distance: 32.9
click at [357, 308] on div "3103 CSO" at bounding box center [758, 308] width 823 height 26
paste input "NZ1634"
click at [485, 302] on input "NZ16343103 CSO" at bounding box center [759, 308] width 800 height 26
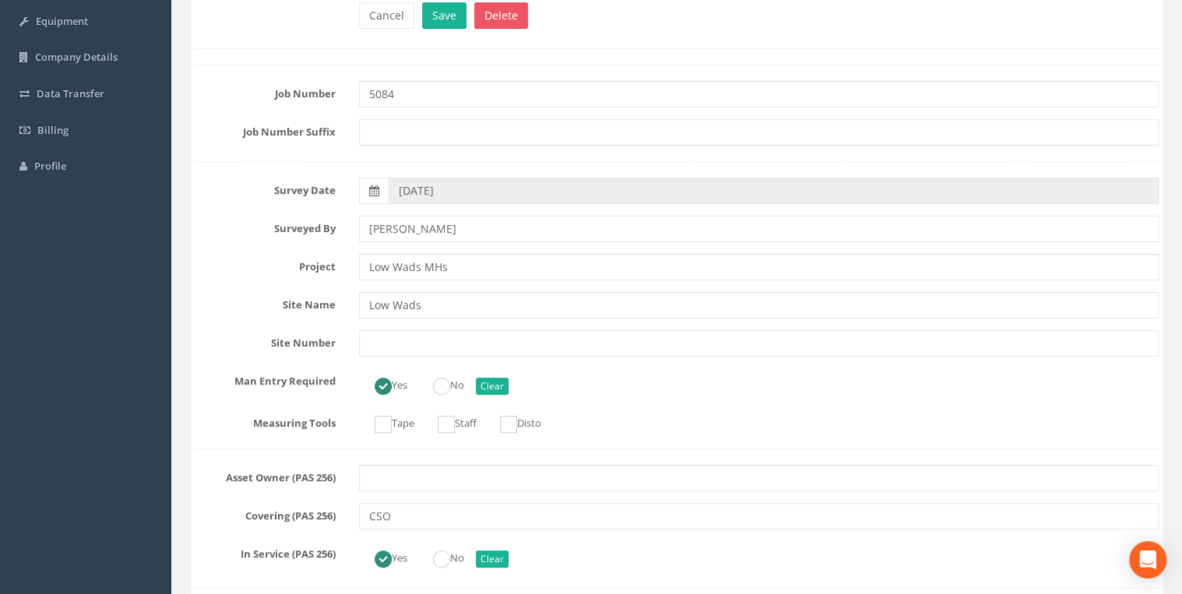
scroll to position [0, 0]
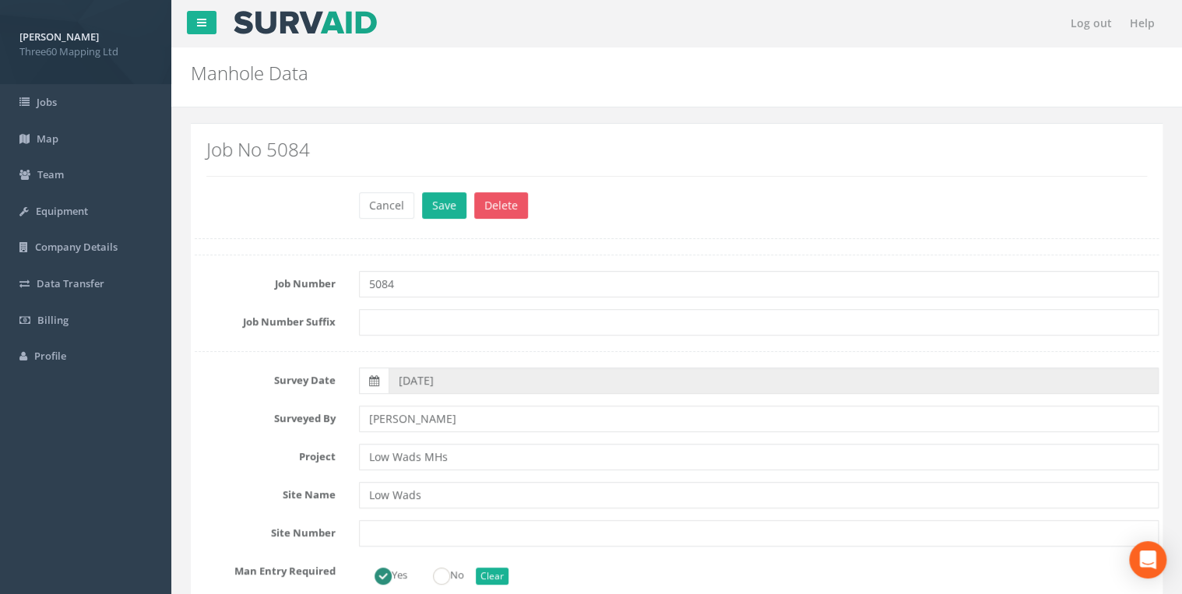
type input "NZ16343103 CSO"
click at [440, 218] on div "Cancel Save Delete" at bounding box center [758, 207] width 823 height 30
click at [442, 213] on button "Save" at bounding box center [444, 205] width 44 height 26
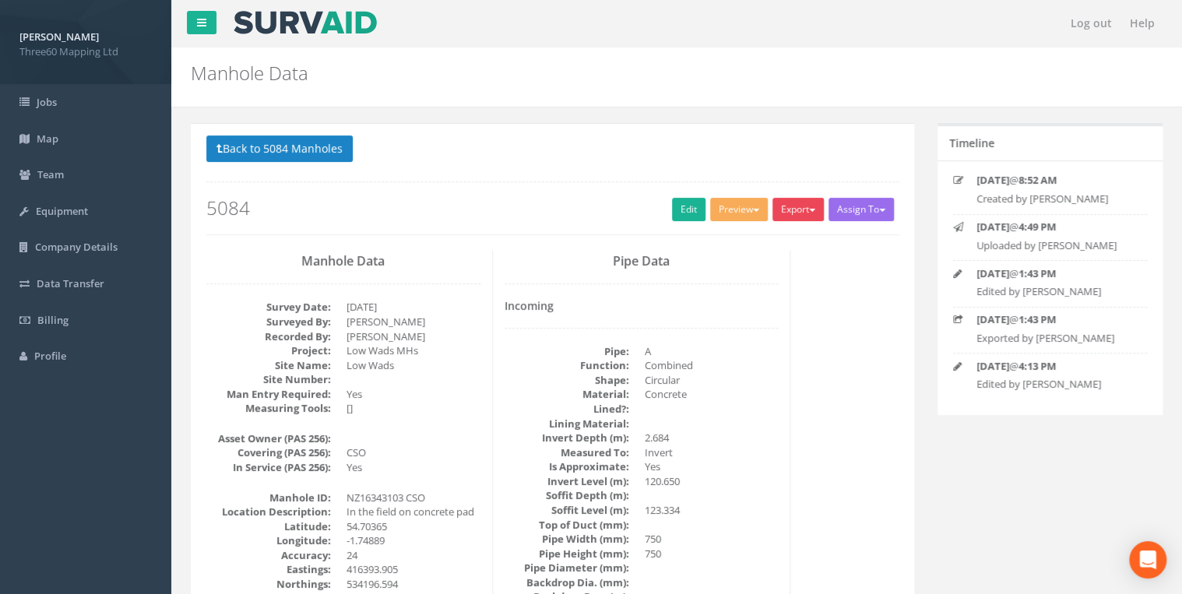
click at [794, 205] on button "Export" at bounding box center [798, 209] width 51 height 23
click at [765, 237] on link "360 Manhole" at bounding box center [766, 242] width 118 height 24
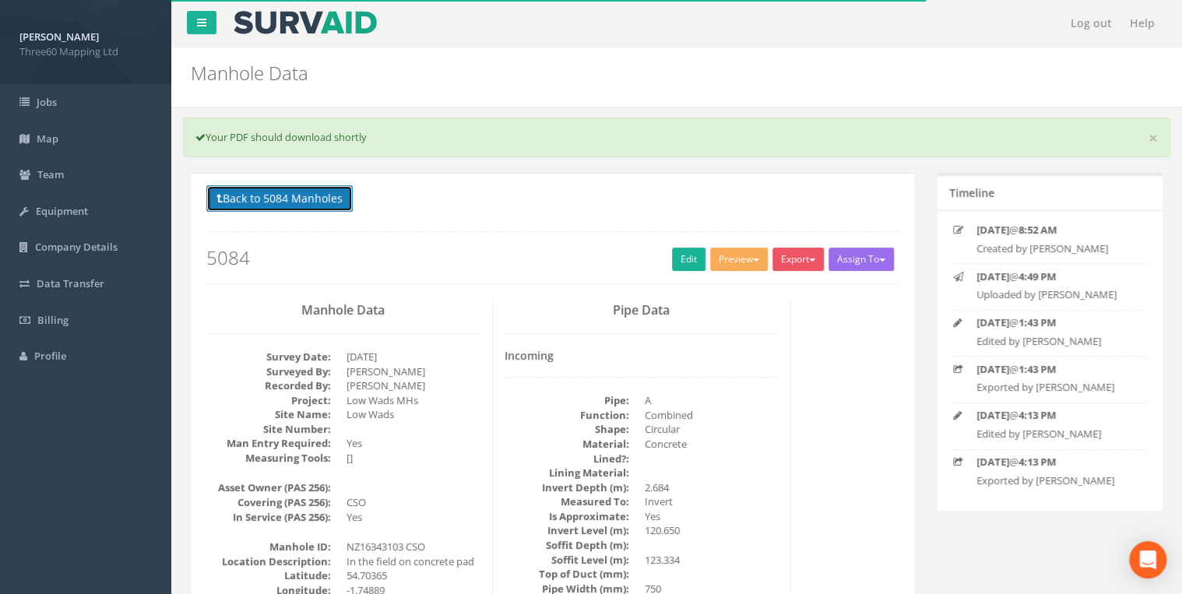
click at [318, 201] on button "Back to 5084 Manholes" at bounding box center [279, 198] width 146 height 26
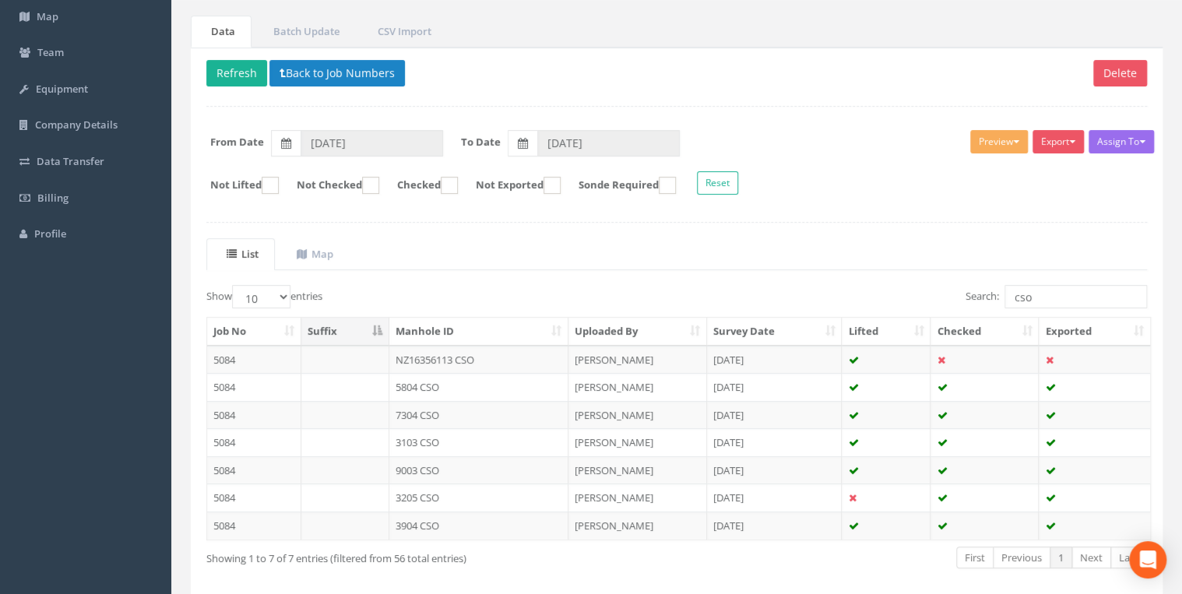
scroll to position [187, 0]
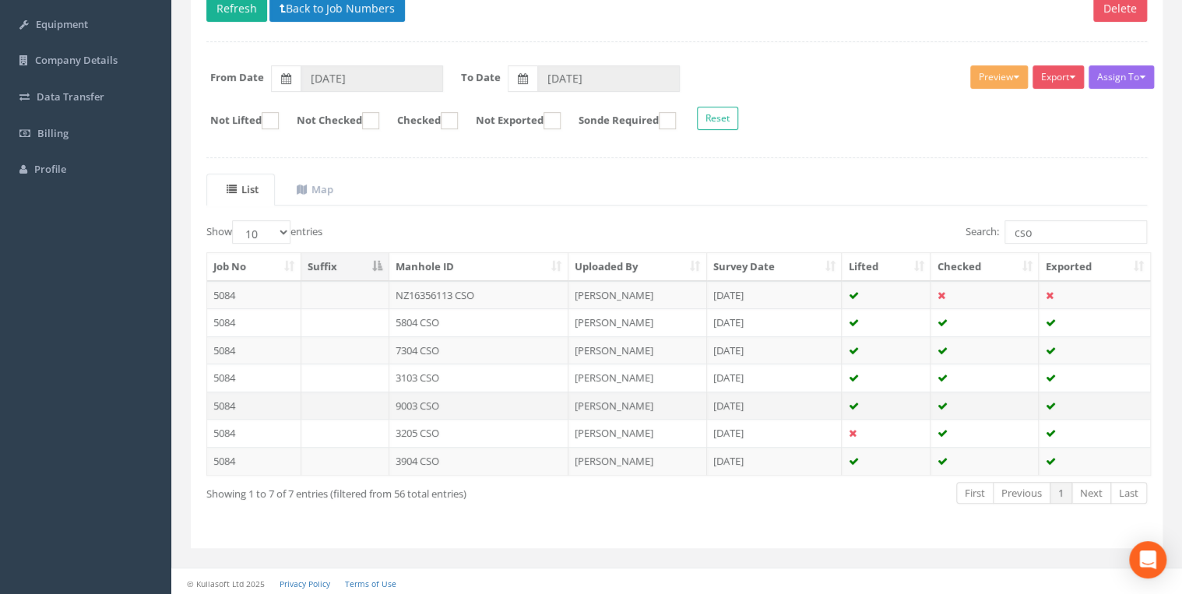
click at [436, 396] on td "9003 CSO" at bounding box center [478, 406] width 179 height 28
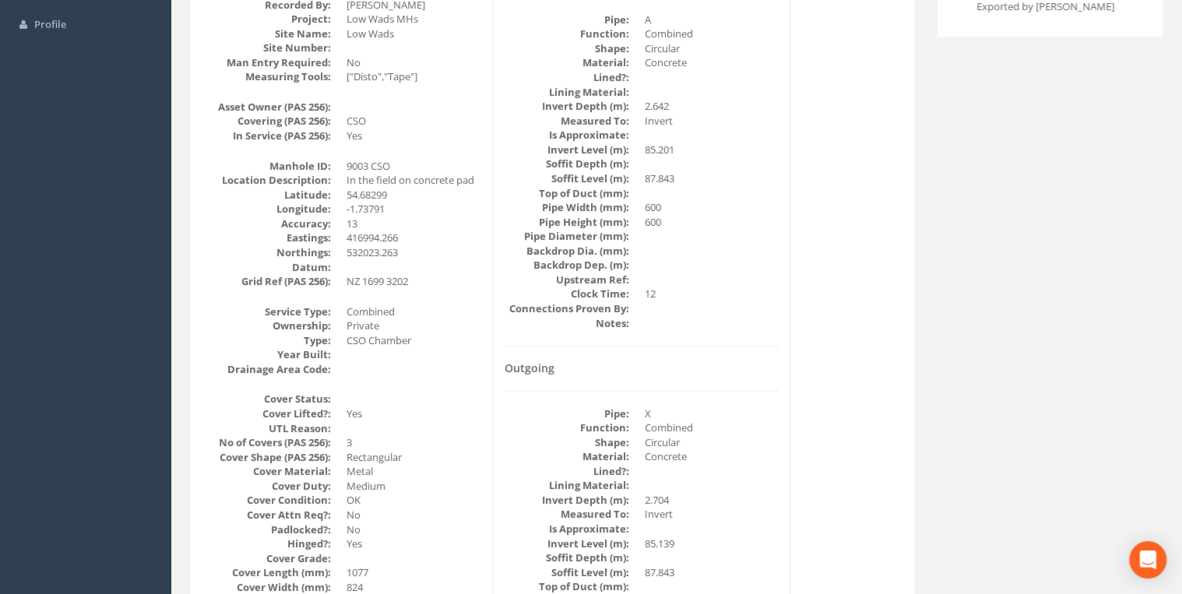
scroll to position [0, 0]
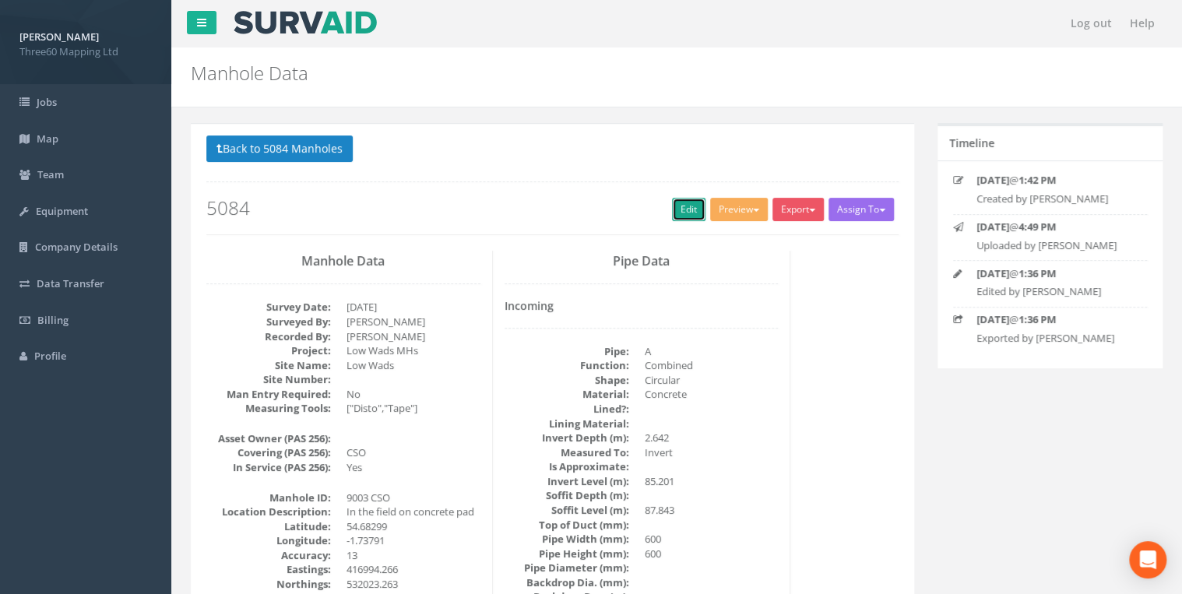
drag, startPoint x: 667, startPoint y: 209, endPoint x: 7, endPoint y: 301, distance: 665.9
click at [672, 209] on link "Edit" at bounding box center [688, 209] width 33 height 23
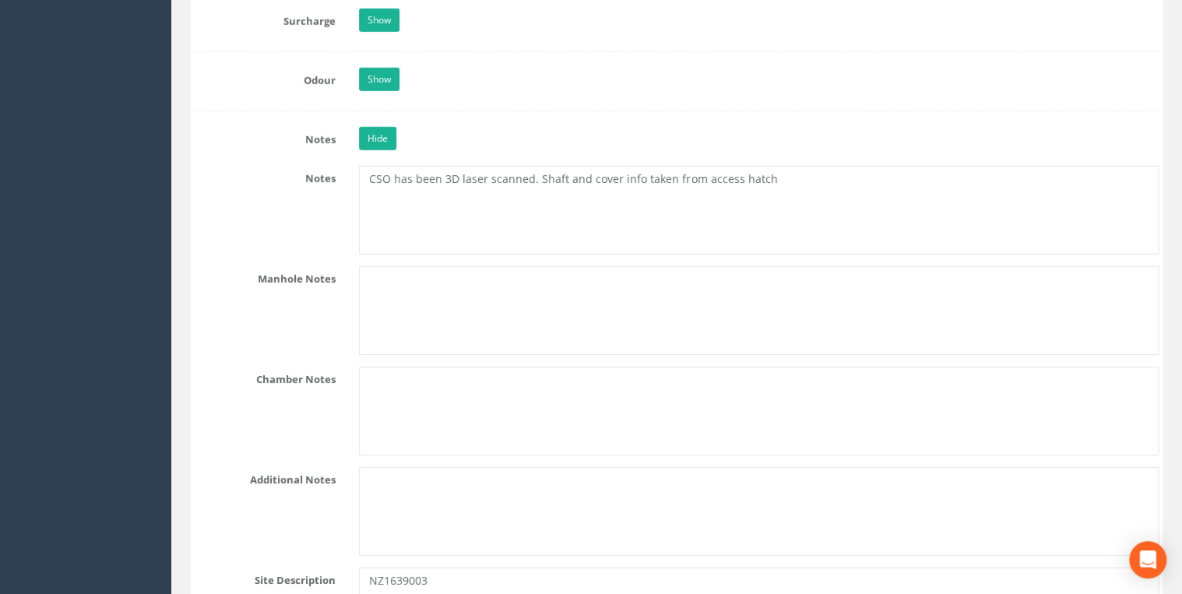
scroll to position [2492, 0]
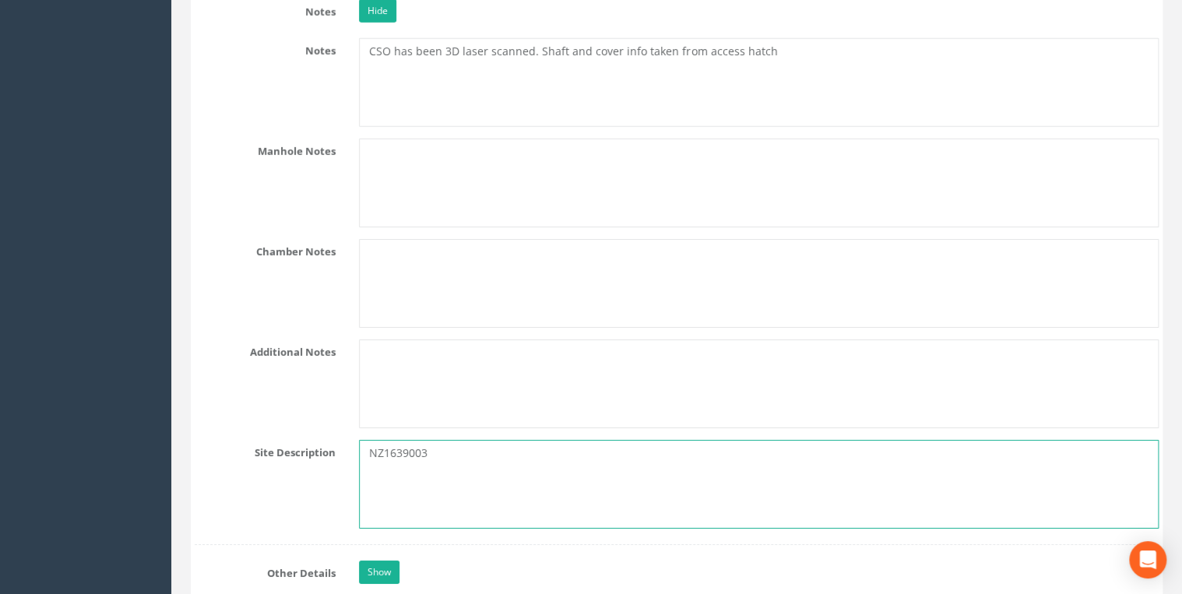
drag, startPoint x: 439, startPoint y: 448, endPoint x: 333, endPoint y: 451, distance: 106.7
click at [333, 451] on div "Site Description NZ1639003" at bounding box center [676, 484] width 987 height 89
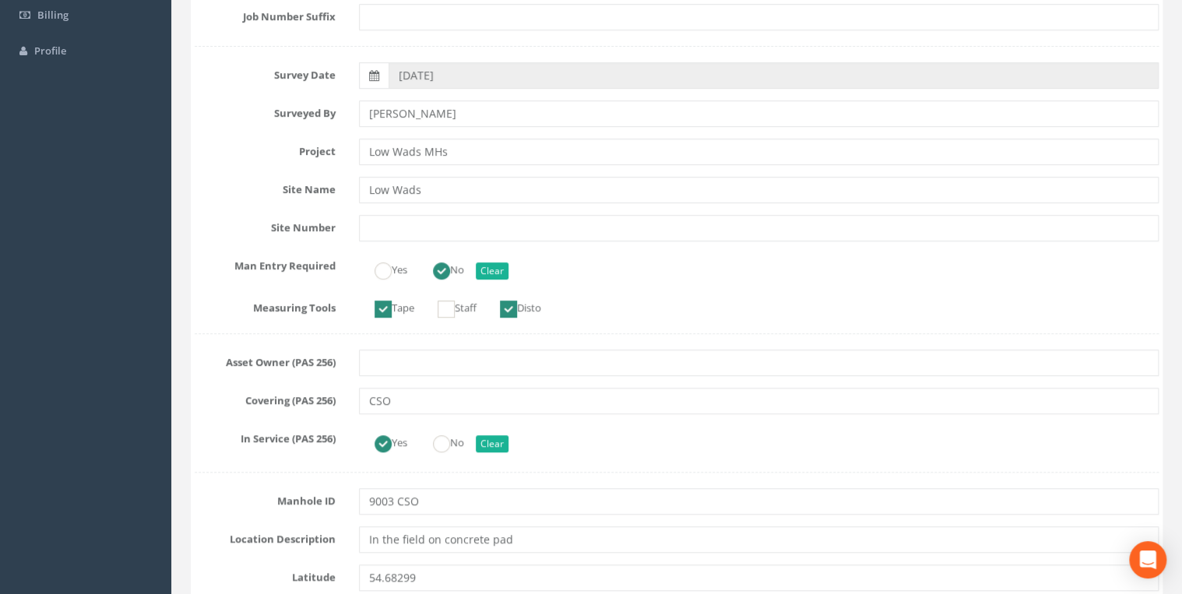
scroll to position [498, 0]
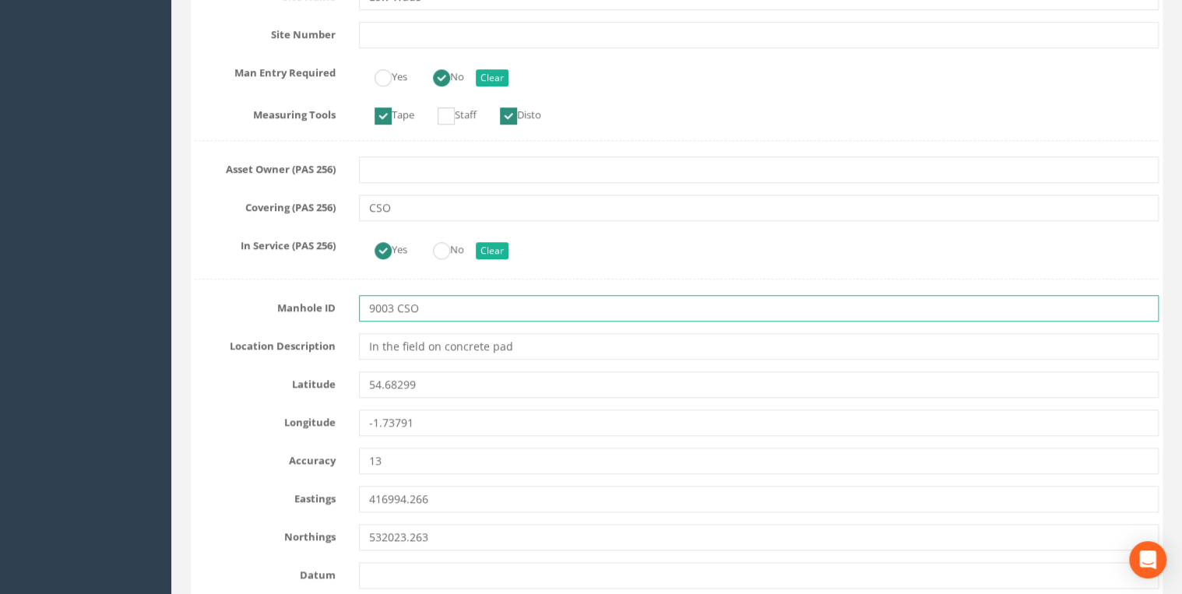
drag, startPoint x: 380, startPoint y: 303, endPoint x: 353, endPoint y: 303, distance: 27.3
click at [353, 303] on div "9003 CSO" at bounding box center [758, 308] width 823 height 26
paste input "NZ1639003"
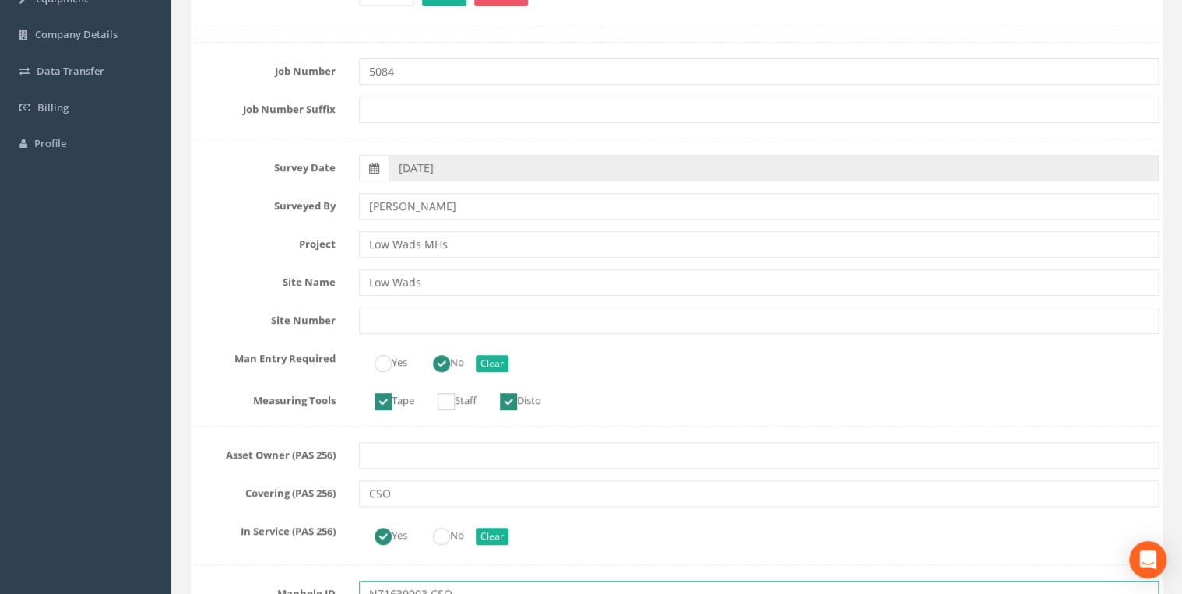
scroll to position [0, 0]
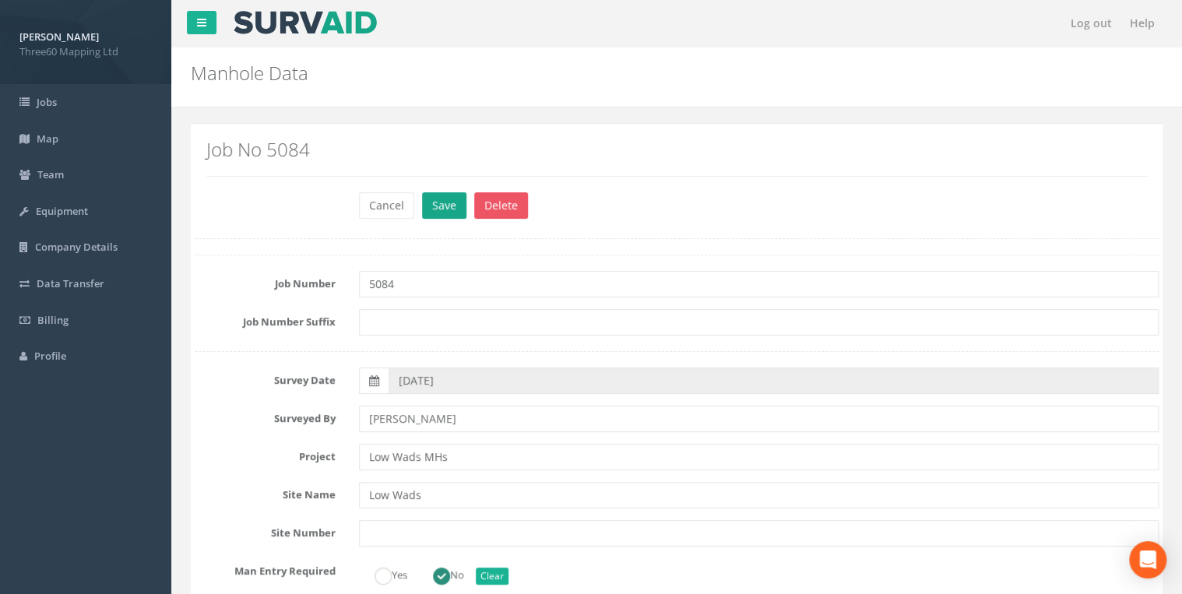
type input "NZ1639003 CSO"
click at [433, 205] on button "Save" at bounding box center [444, 205] width 44 height 26
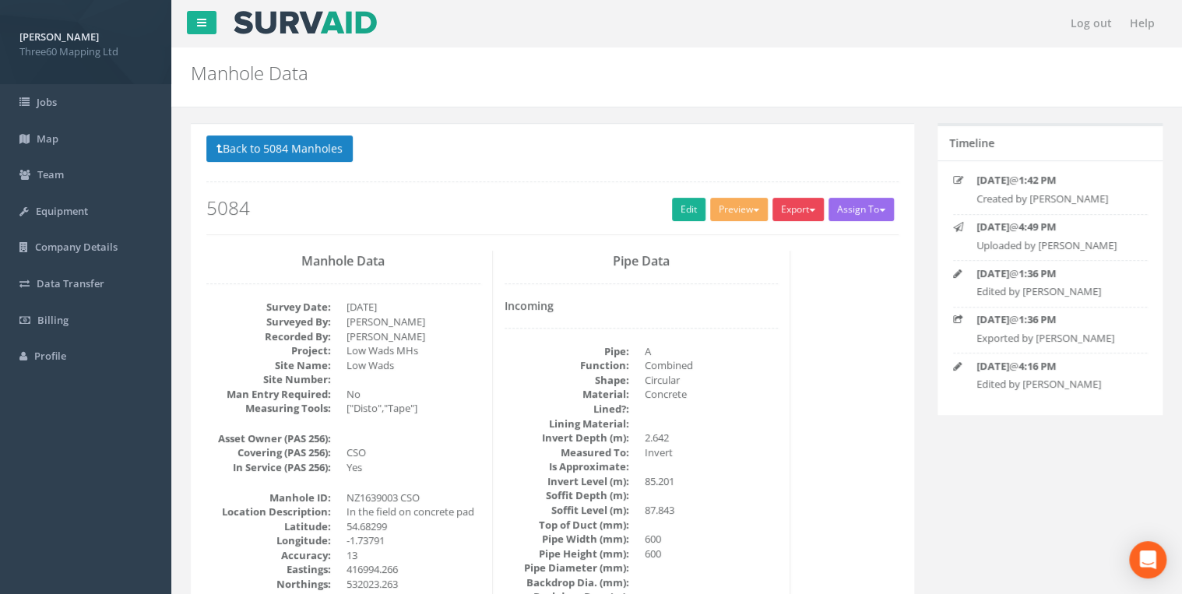
click at [789, 209] on button "Export" at bounding box center [798, 209] width 51 height 23
click at [769, 241] on link "360 Manhole" at bounding box center [766, 242] width 118 height 24
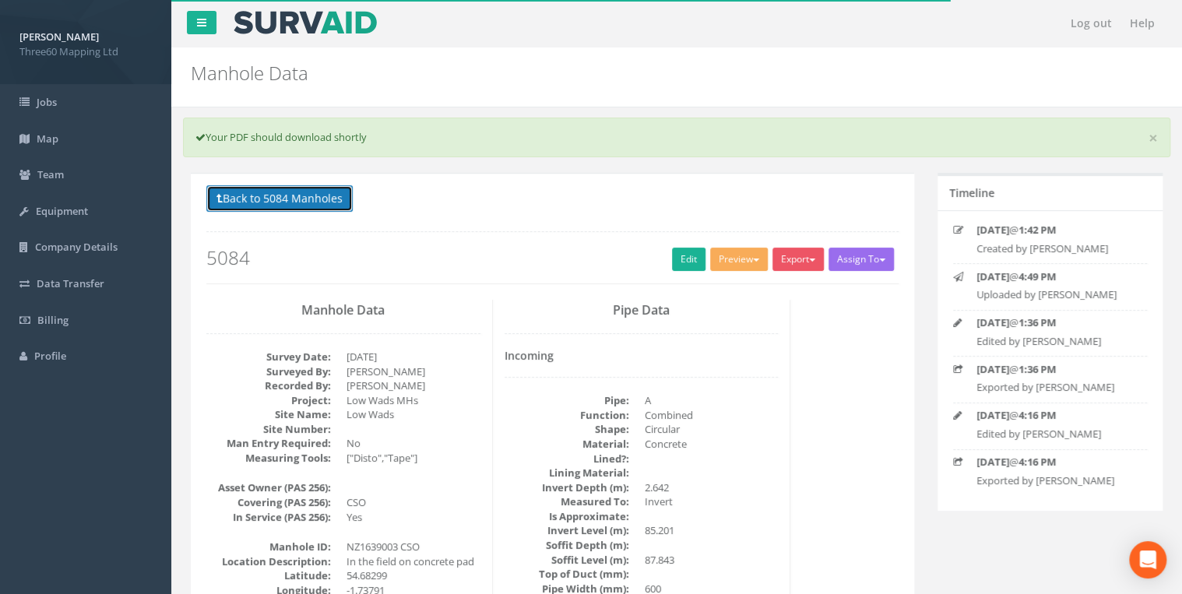
click at [343, 201] on button "Back to 5084 Manholes" at bounding box center [279, 198] width 146 height 26
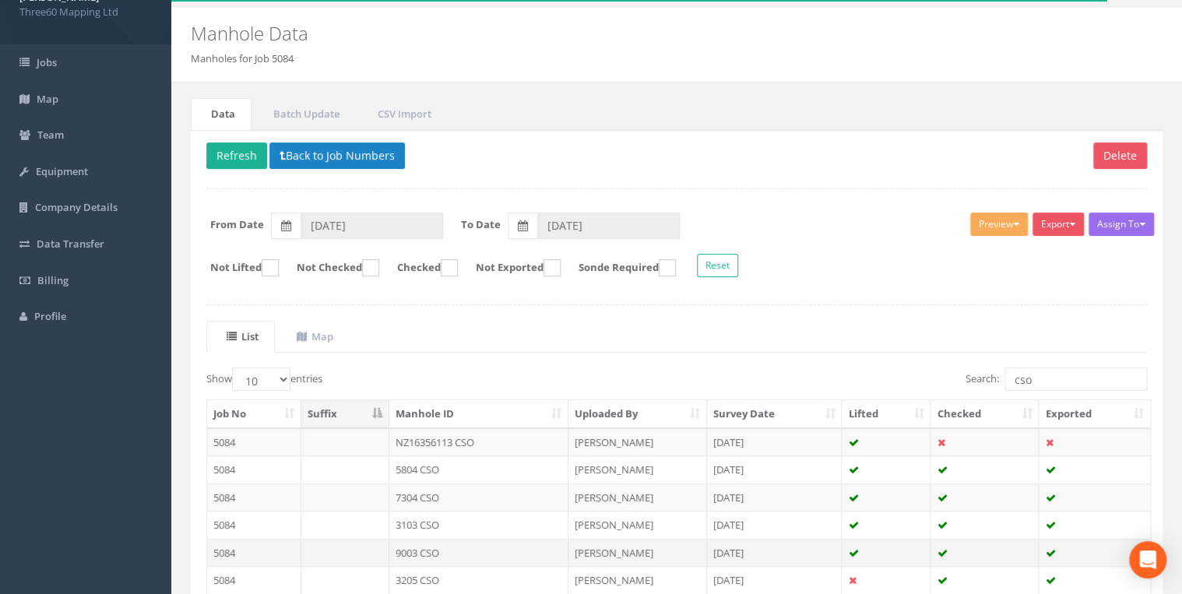
scroll to position [187, 0]
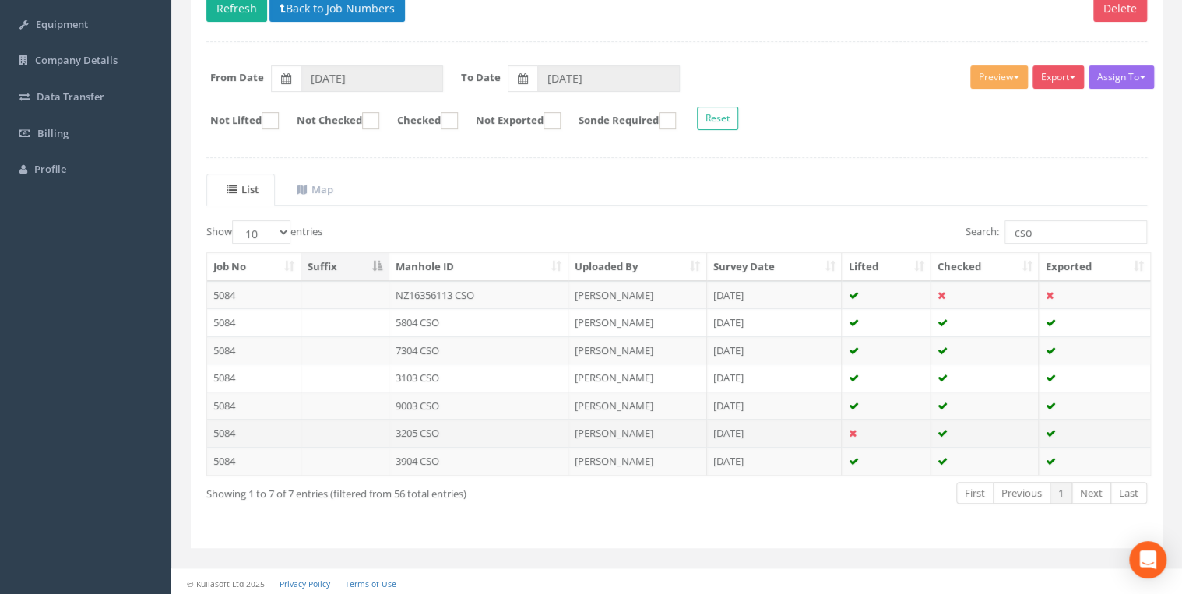
click at [433, 420] on td "3205 CSO" at bounding box center [478, 433] width 179 height 28
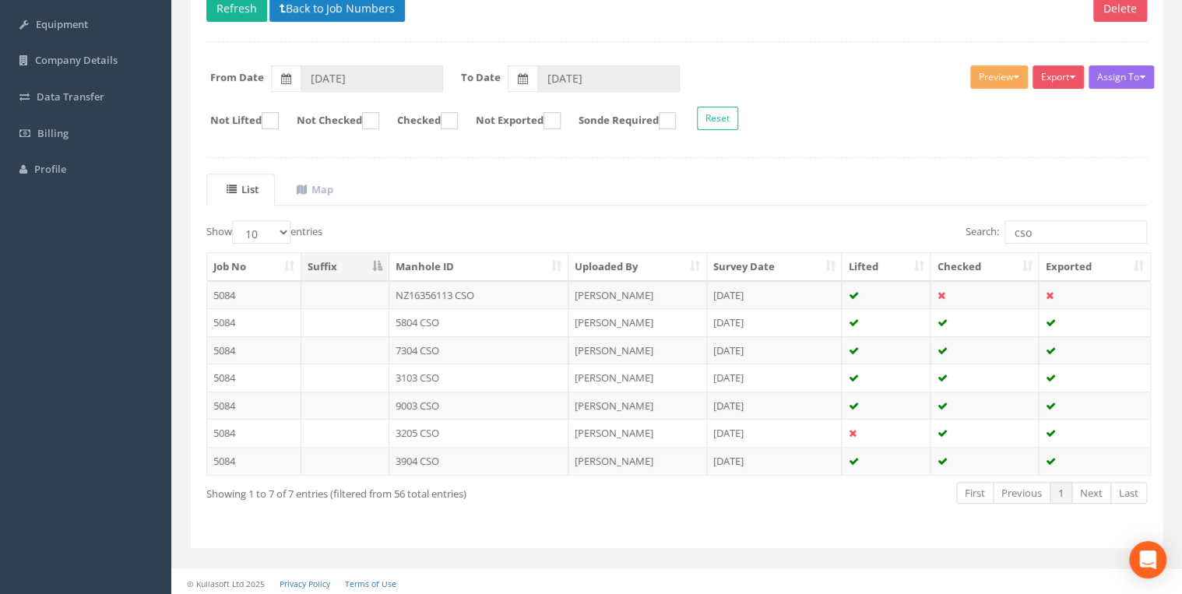
scroll to position [0, 0]
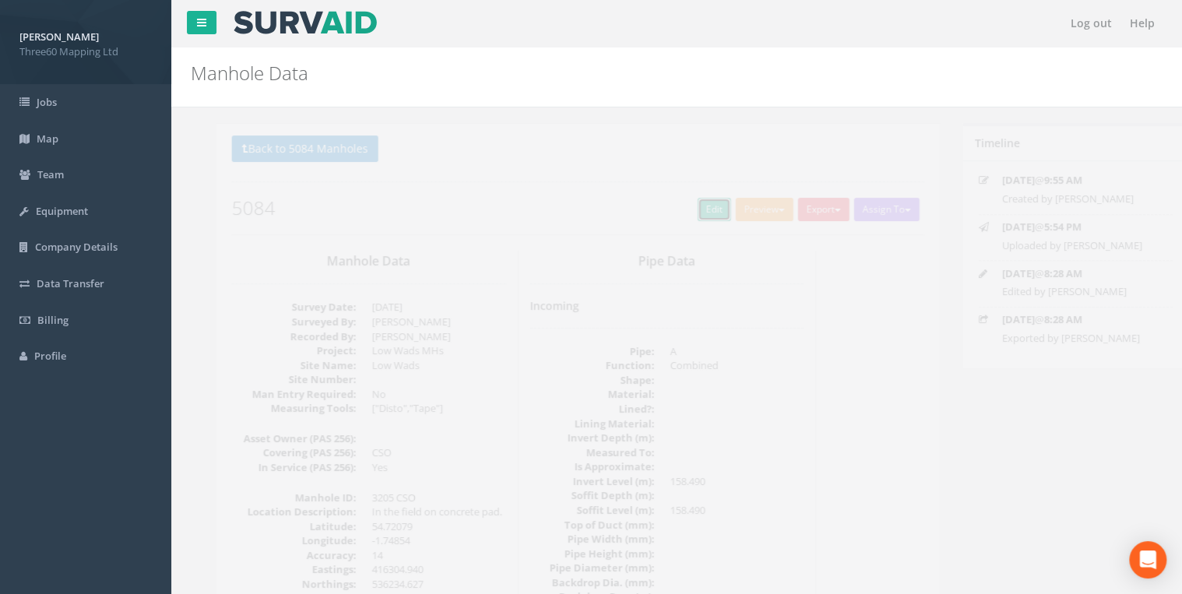
click at [678, 215] on link "Edit" at bounding box center [688, 209] width 33 height 23
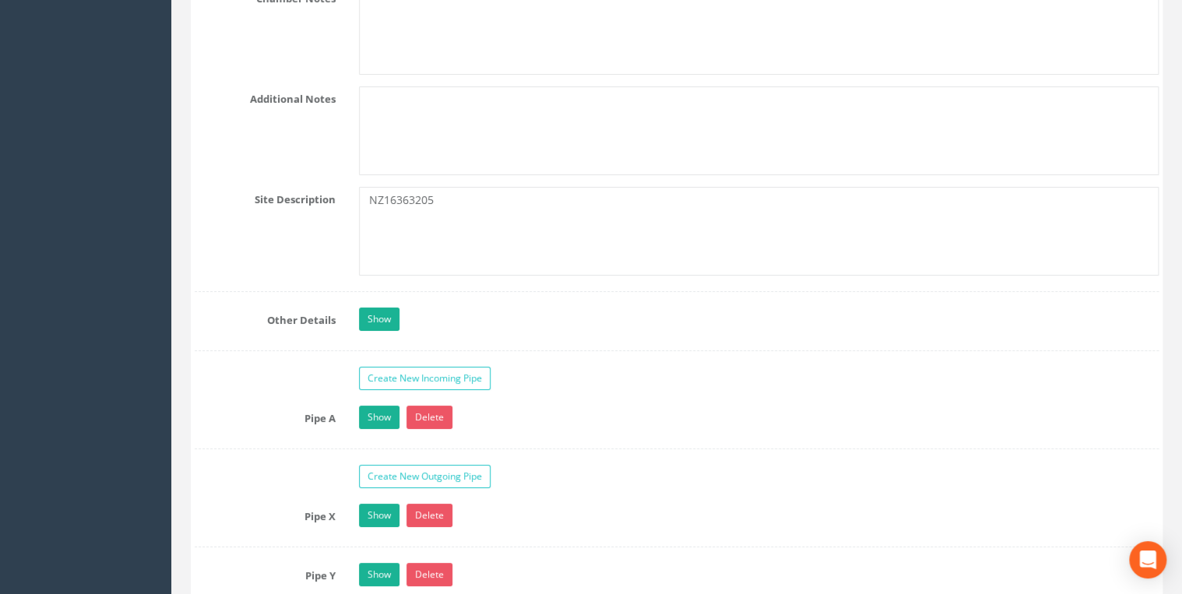
scroll to position [2824, 0]
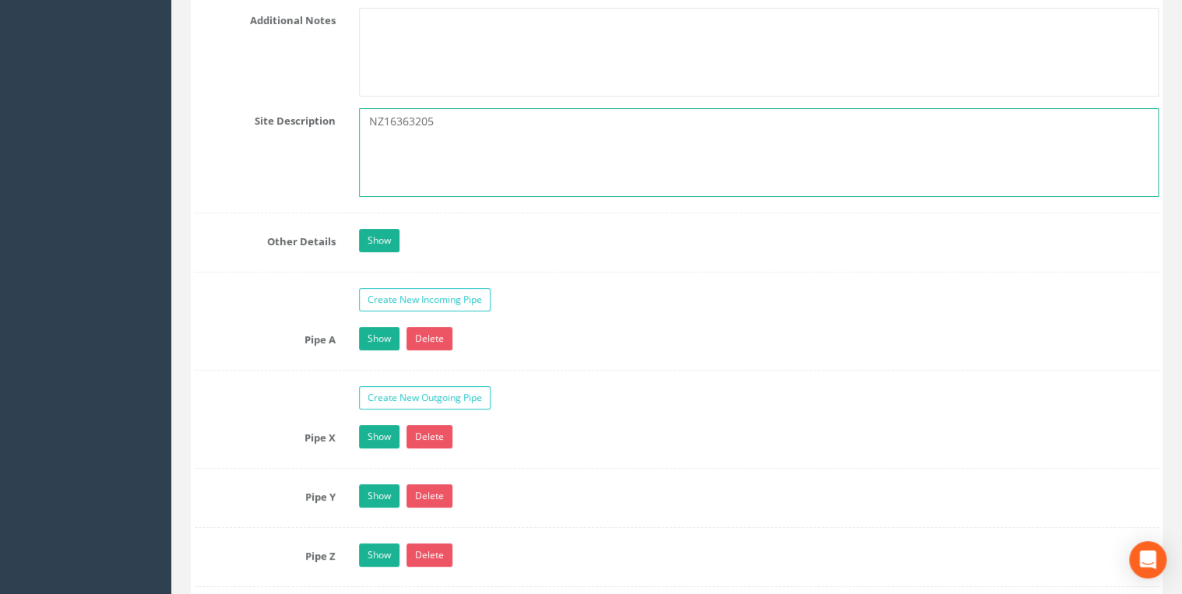
drag, startPoint x: 440, startPoint y: 113, endPoint x: 283, endPoint y: 123, distance: 157.6
click at [283, 123] on div "Site Description NZ16363205" at bounding box center [676, 152] width 987 height 89
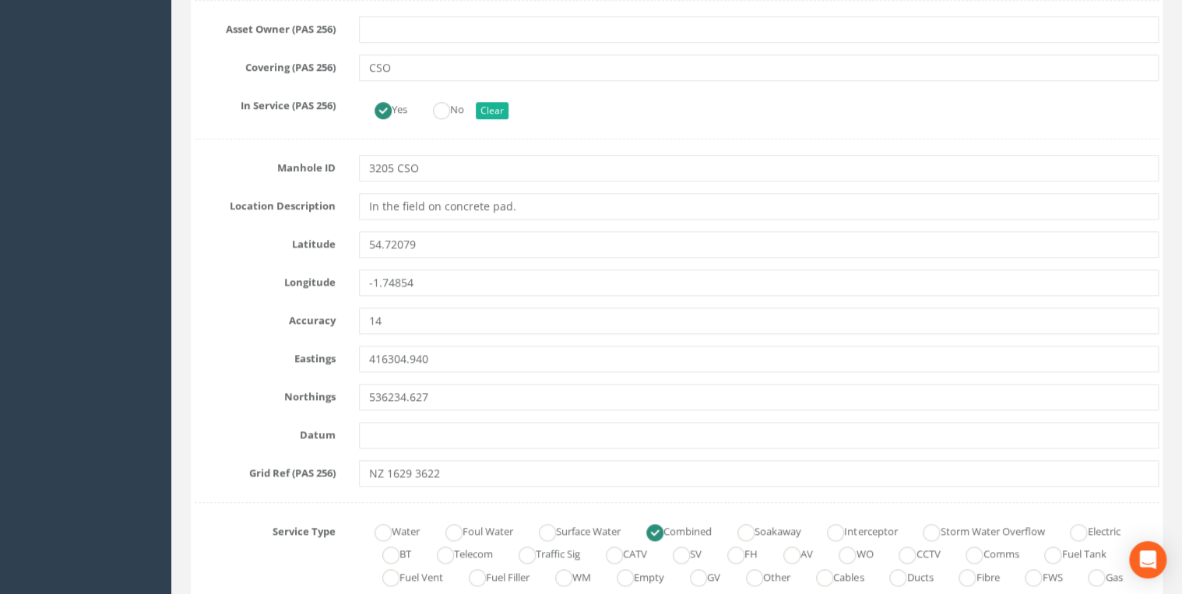
scroll to position [498, 0]
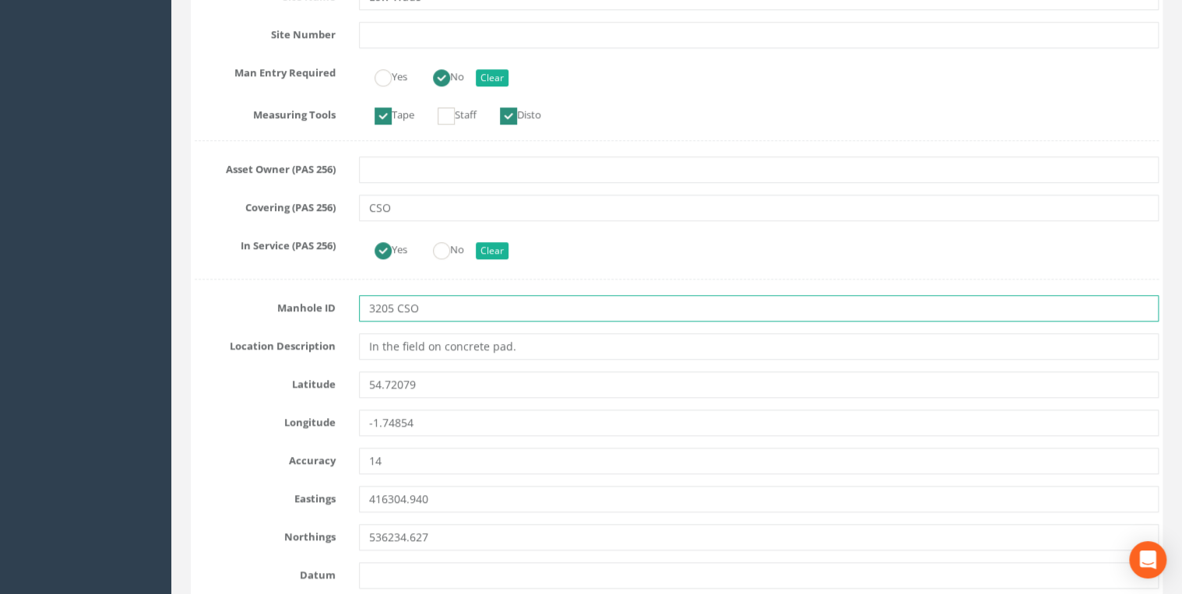
drag, startPoint x: 392, startPoint y: 304, endPoint x: 357, endPoint y: 307, distance: 35.1
click at [357, 307] on div "3205 CSO" at bounding box center [758, 308] width 823 height 26
paste input "NZ1636"
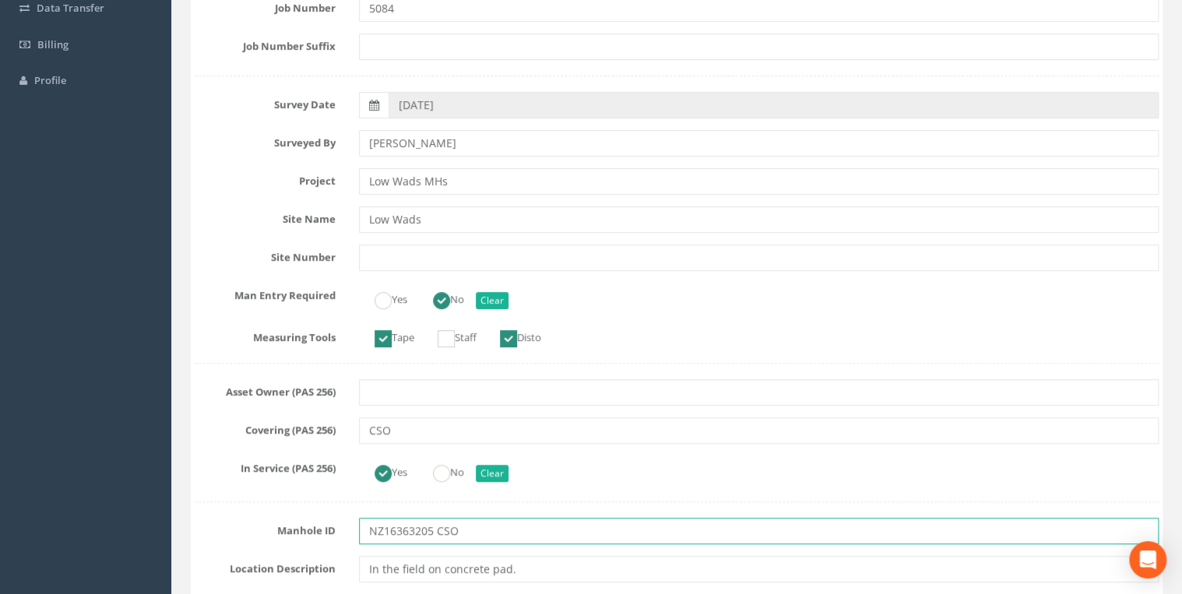
scroll to position [0, 0]
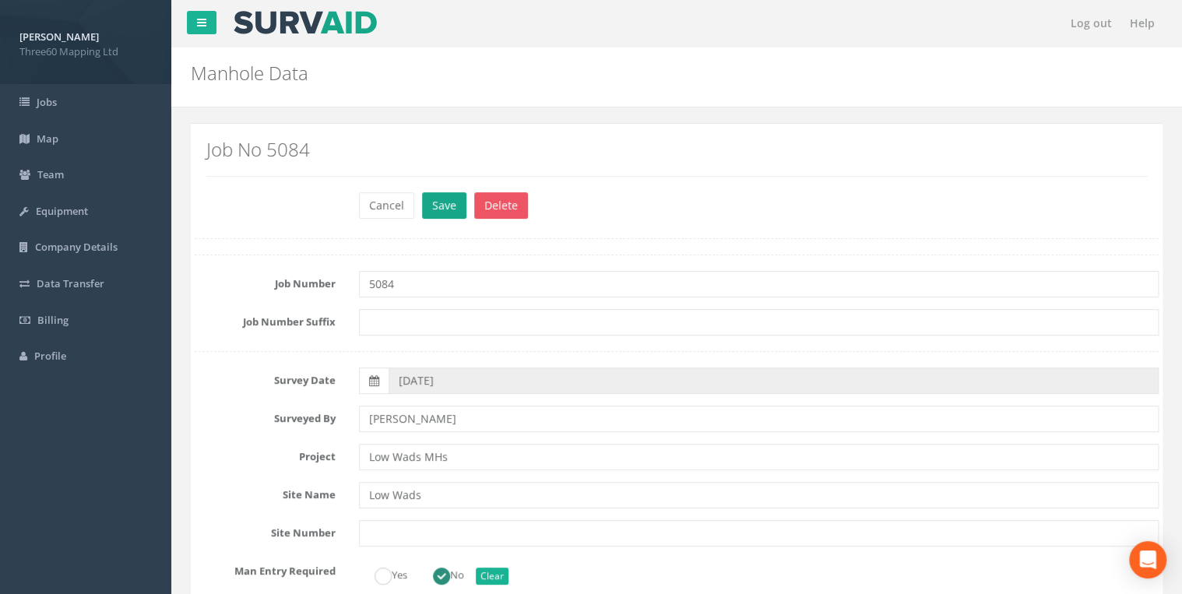
type input "NZ16363205 CSO"
click at [445, 193] on button "Save" at bounding box center [444, 205] width 44 height 26
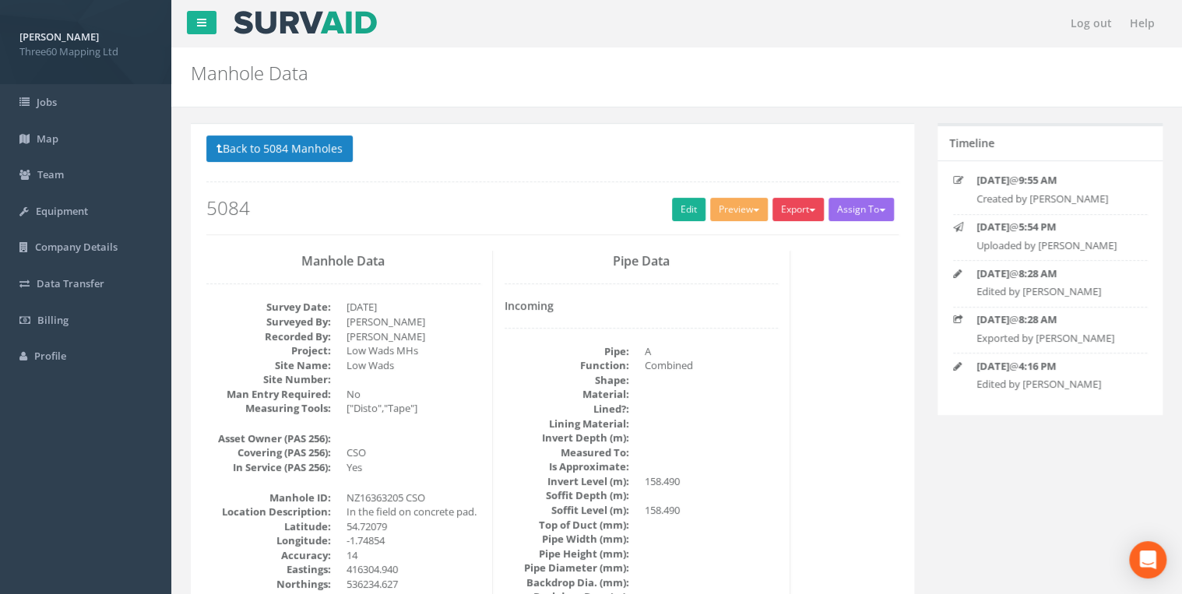
click at [783, 206] on button "Export" at bounding box center [798, 209] width 51 height 23
click at [772, 237] on link "360 Manhole" at bounding box center [766, 242] width 118 height 24
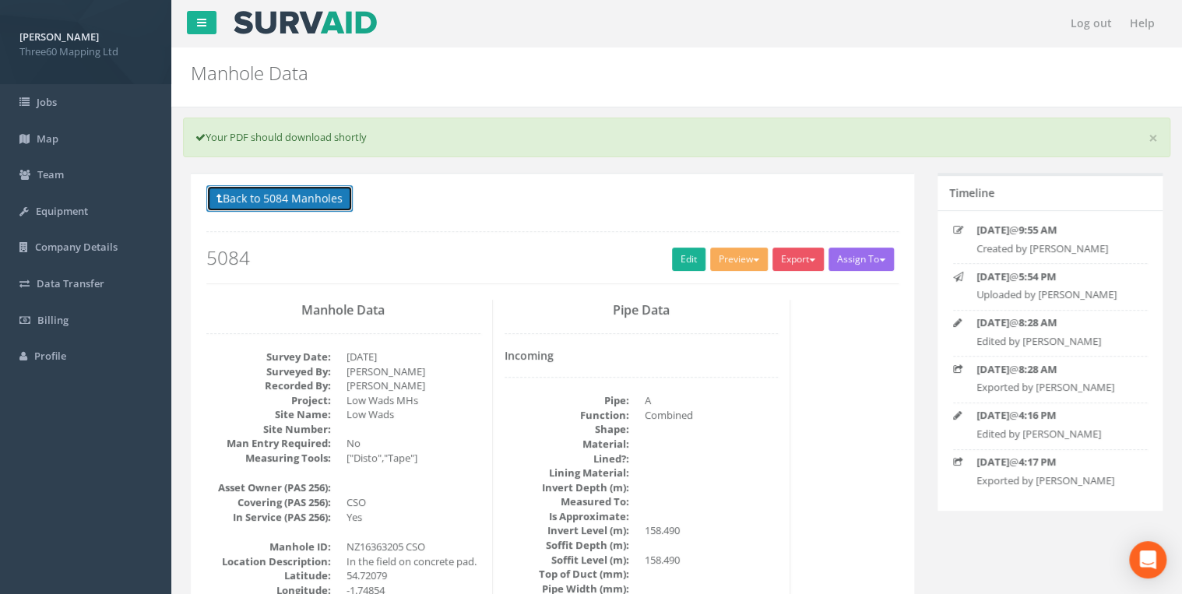
click at [320, 185] on button "Back to 5084 Manholes" at bounding box center [279, 198] width 146 height 26
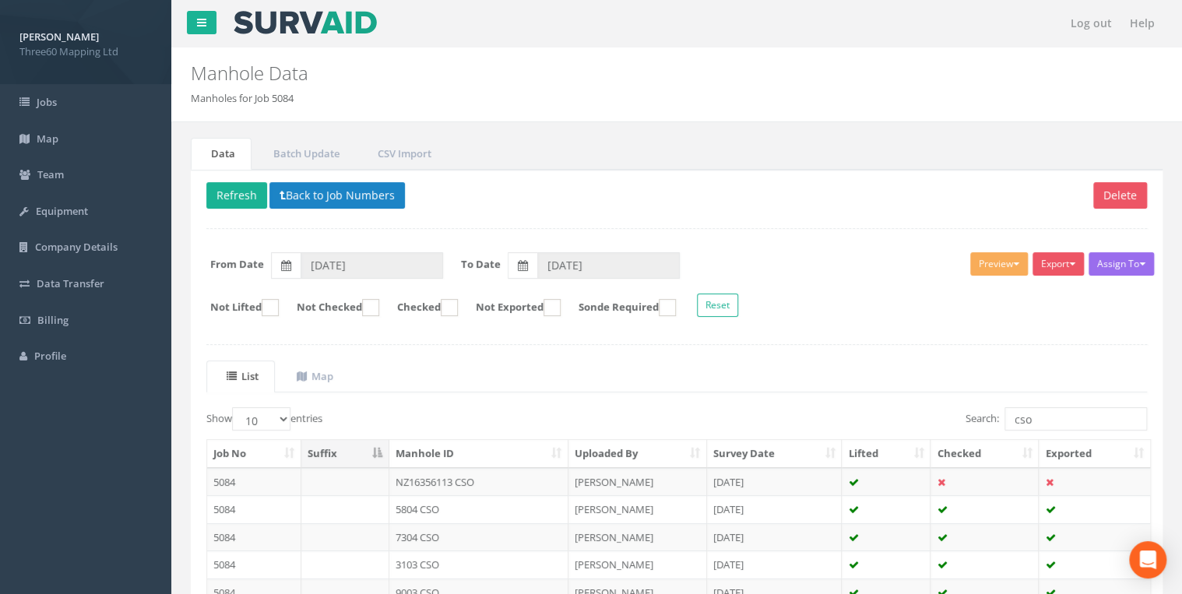
scroll to position [187, 0]
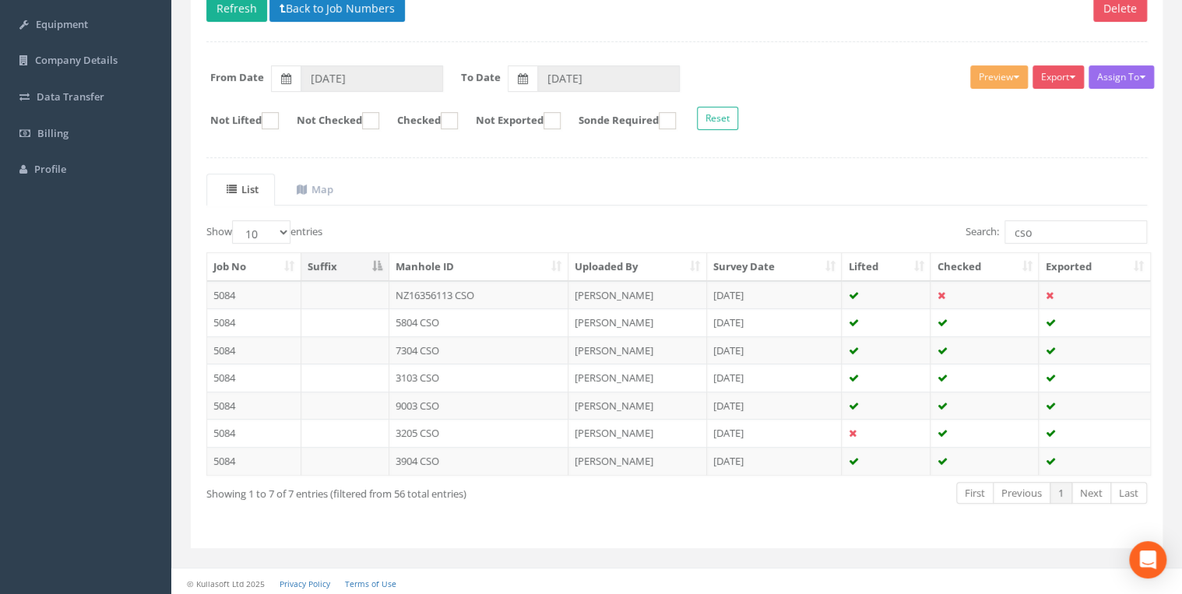
click at [417, 453] on td "3904 CSO" at bounding box center [478, 461] width 179 height 28
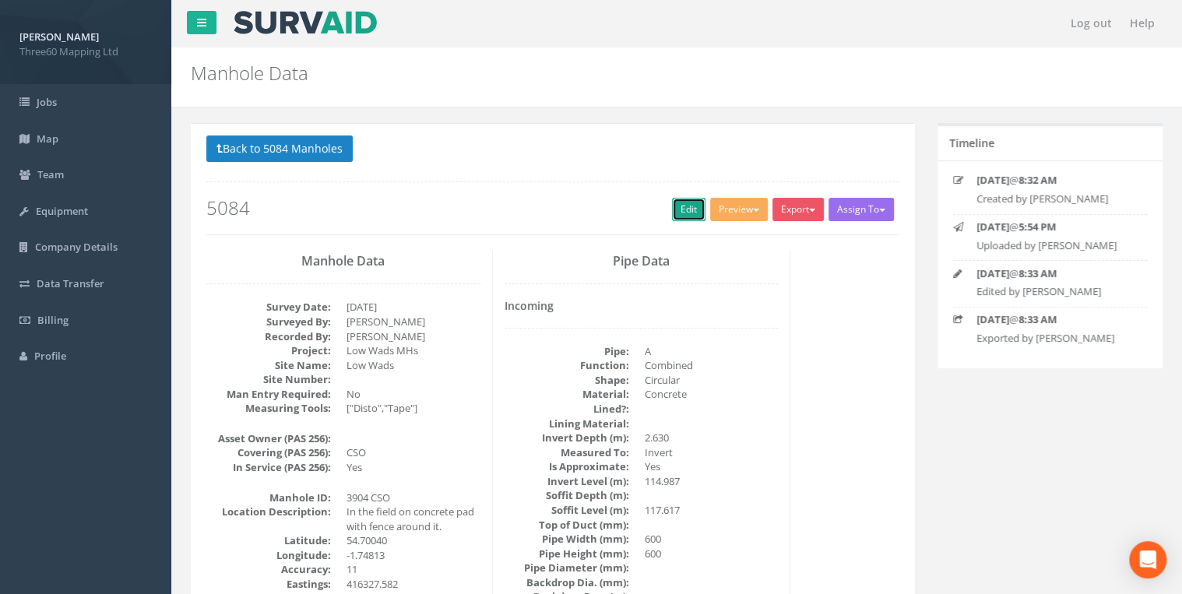
click at [672, 218] on link "Edit" at bounding box center [688, 209] width 33 height 23
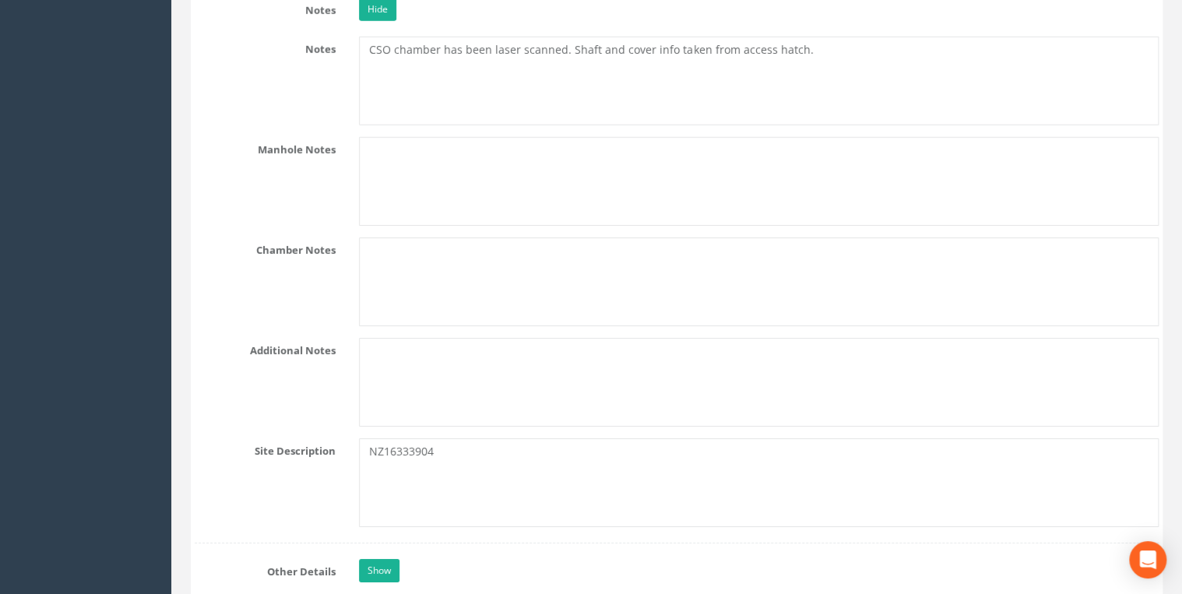
scroll to position [2575, 0]
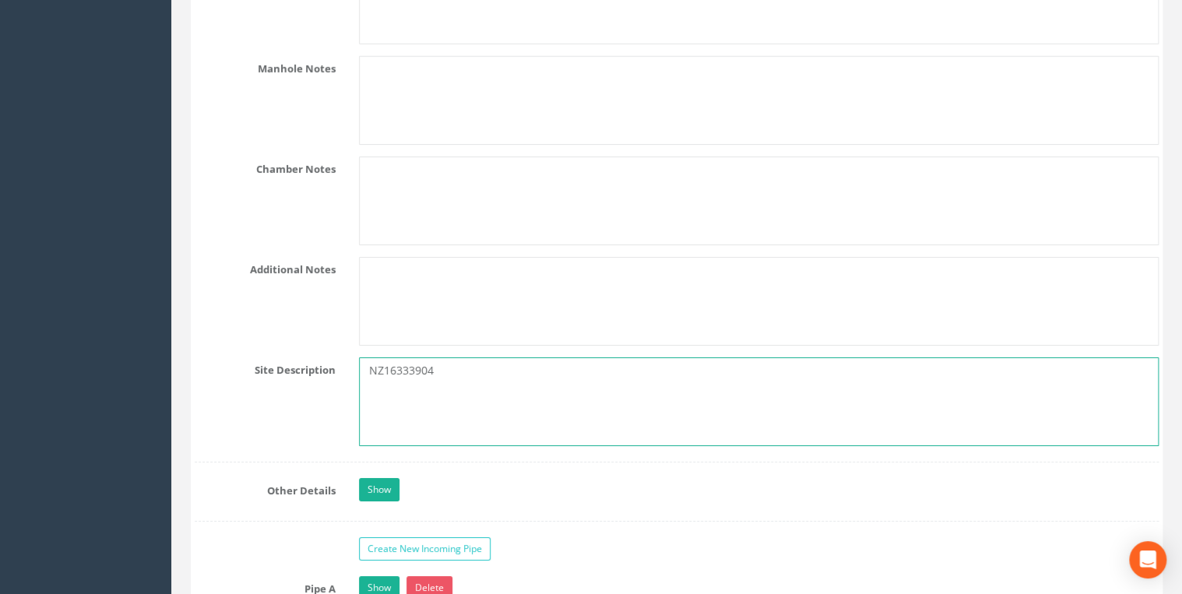
drag, startPoint x: 436, startPoint y: 362, endPoint x: 211, endPoint y: 355, distance: 225.2
click at [211, 357] on div "Site Description NZ16333904" at bounding box center [676, 401] width 987 height 89
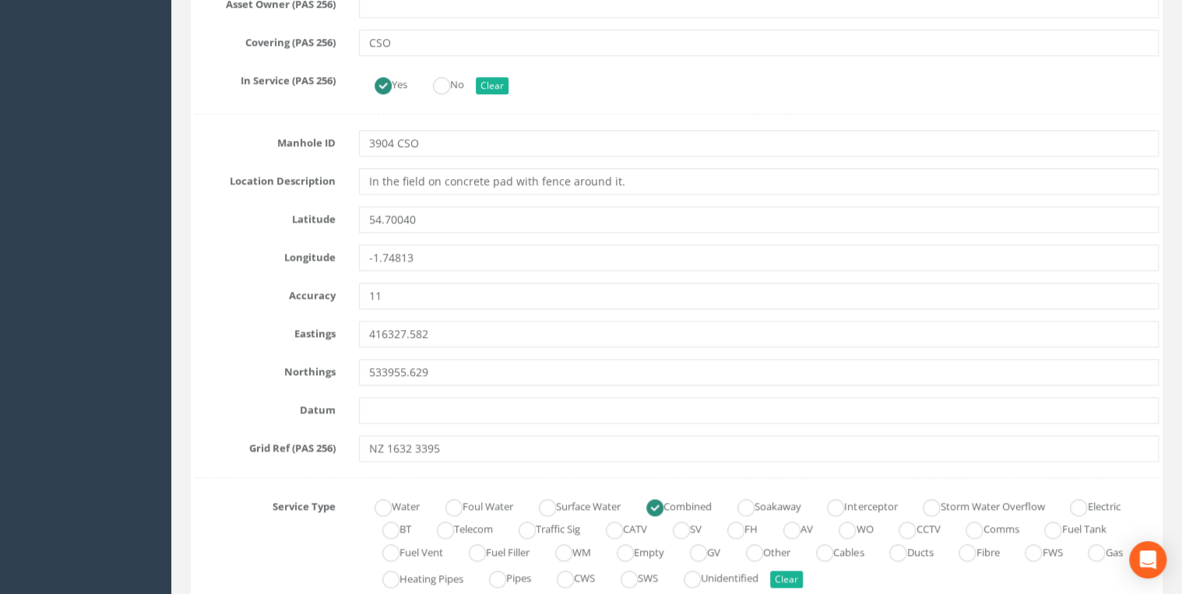
scroll to position [664, 0]
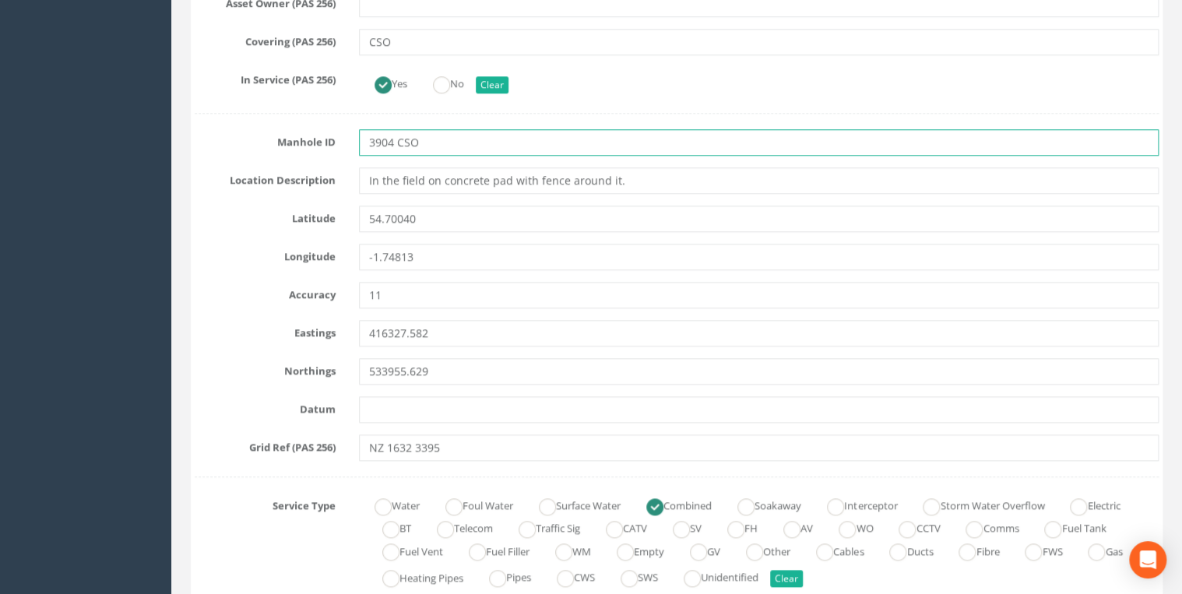
drag, startPoint x: 392, startPoint y: 139, endPoint x: 301, endPoint y: 140, distance: 91.1
click at [301, 140] on div "Manhole ID 3904 CSO" at bounding box center [676, 142] width 987 height 26
paste input "NZ16333904"
click at [469, 139] on input "NZ16333904 CSO" at bounding box center [759, 142] width 800 height 26
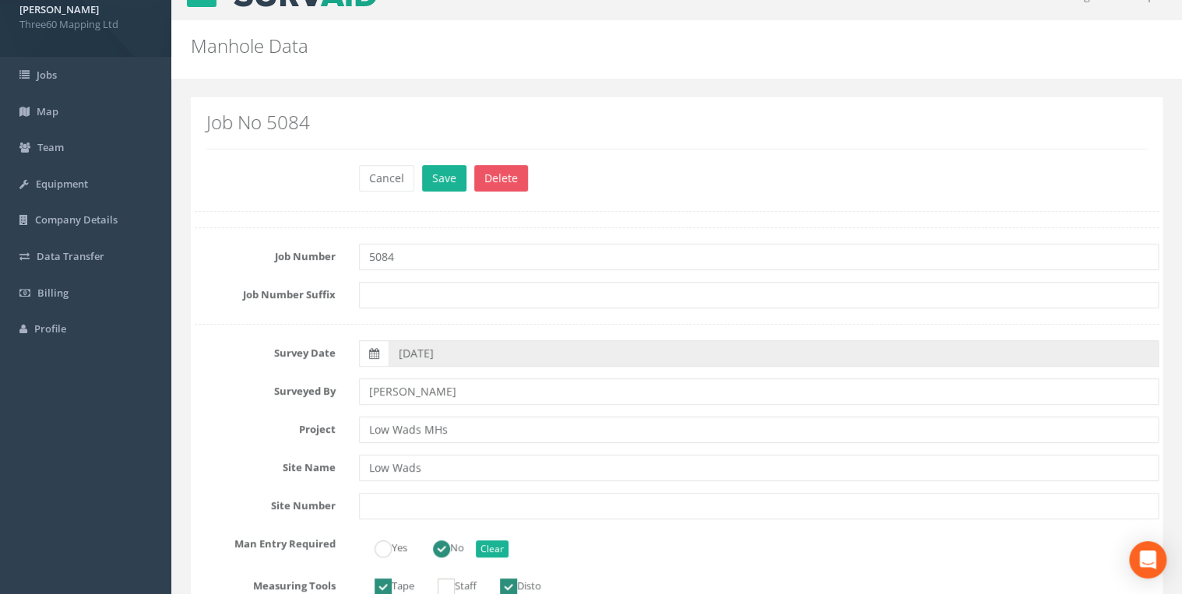
scroll to position [0, 0]
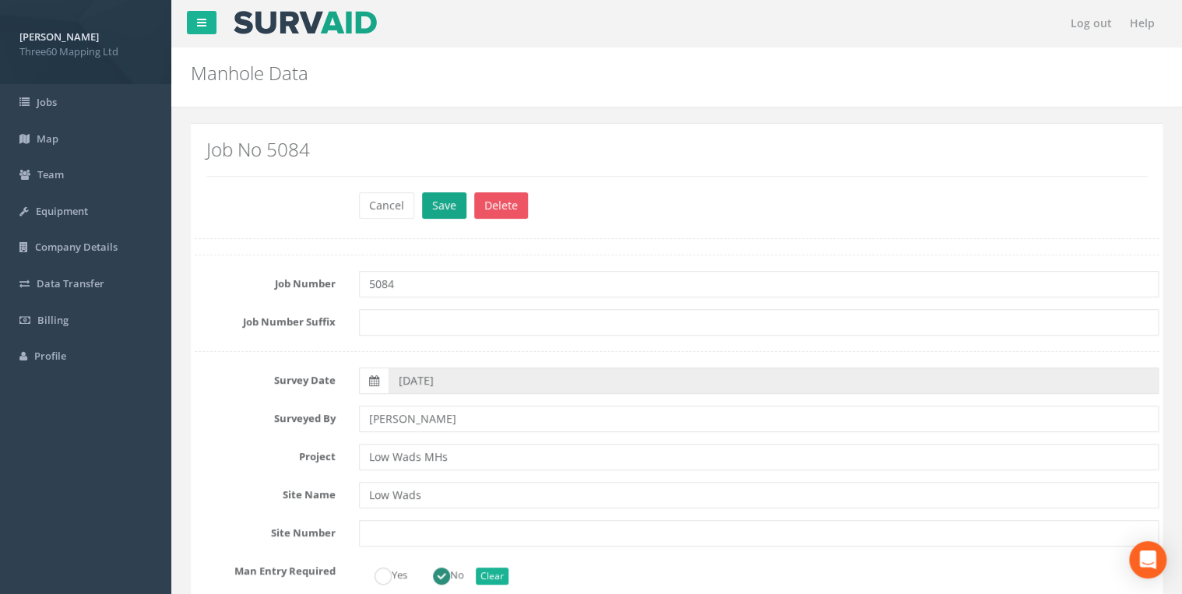
type input "NZ16333904 CSO"
click at [441, 196] on button "Save" at bounding box center [444, 205] width 44 height 26
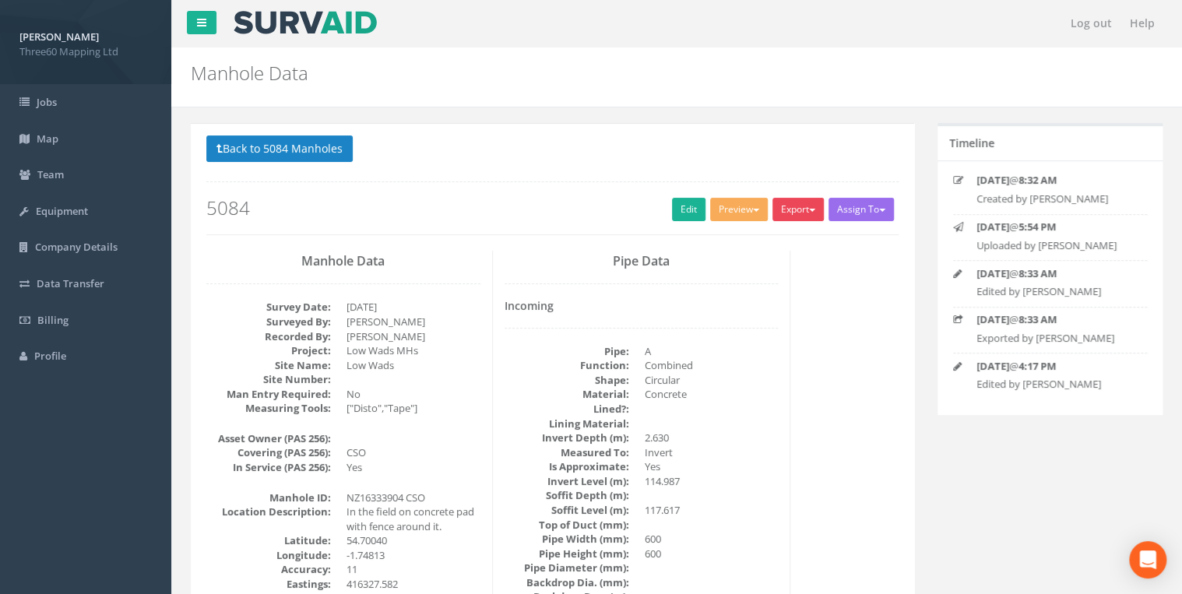
click at [804, 211] on button "Export" at bounding box center [798, 209] width 51 height 23
click at [766, 241] on link "360 Manhole" at bounding box center [766, 242] width 118 height 24
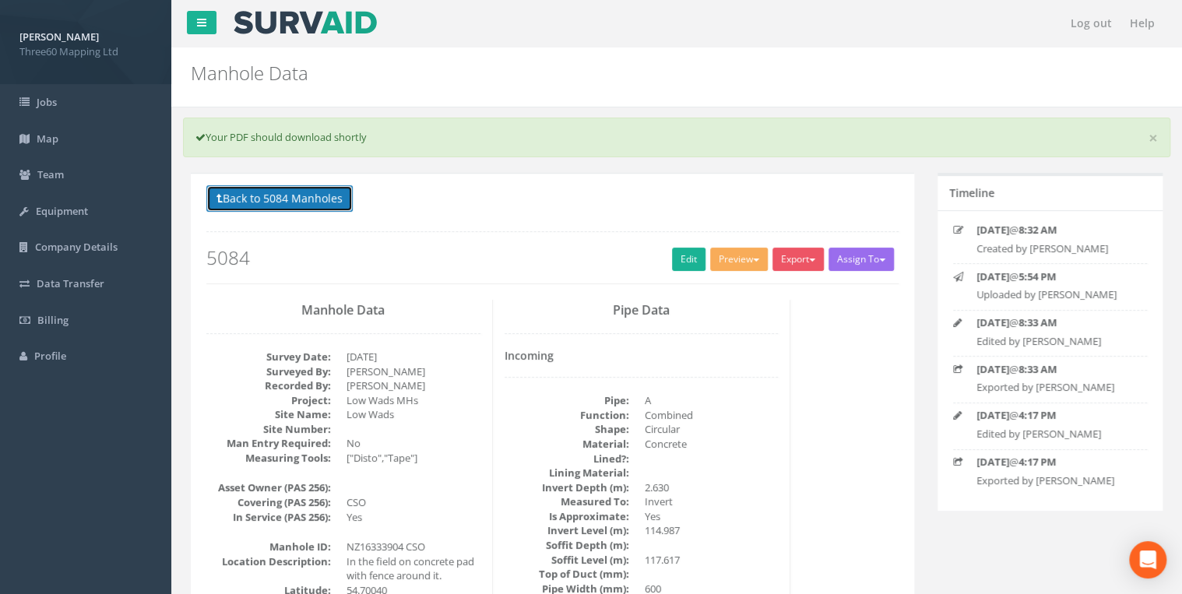
click at [319, 202] on button "Back to 5084 Manholes" at bounding box center [279, 198] width 146 height 26
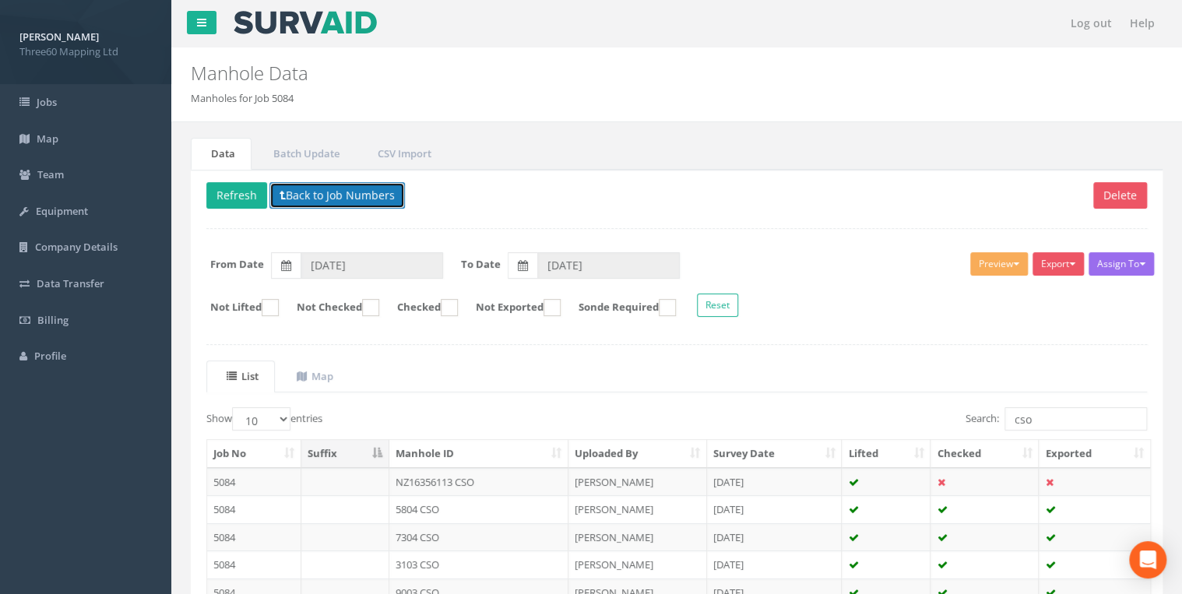
click at [340, 189] on button "Back to Job Numbers" at bounding box center [337, 195] width 136 height 26
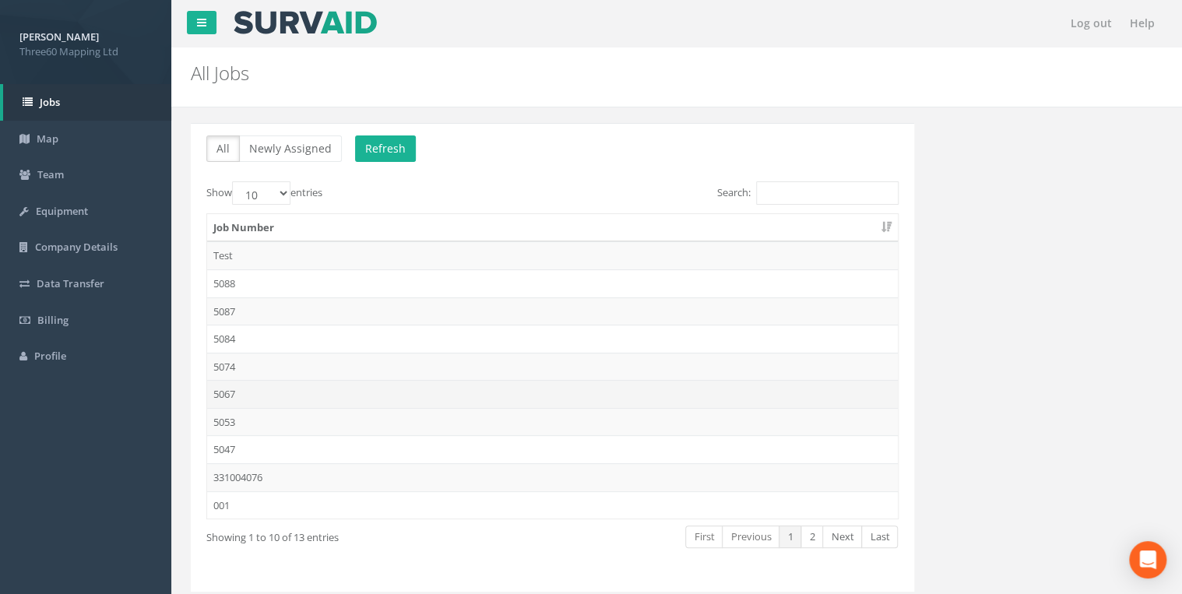
click at [228, 396] on td "5067" at bounding box center [552, 394] width 691 height 28
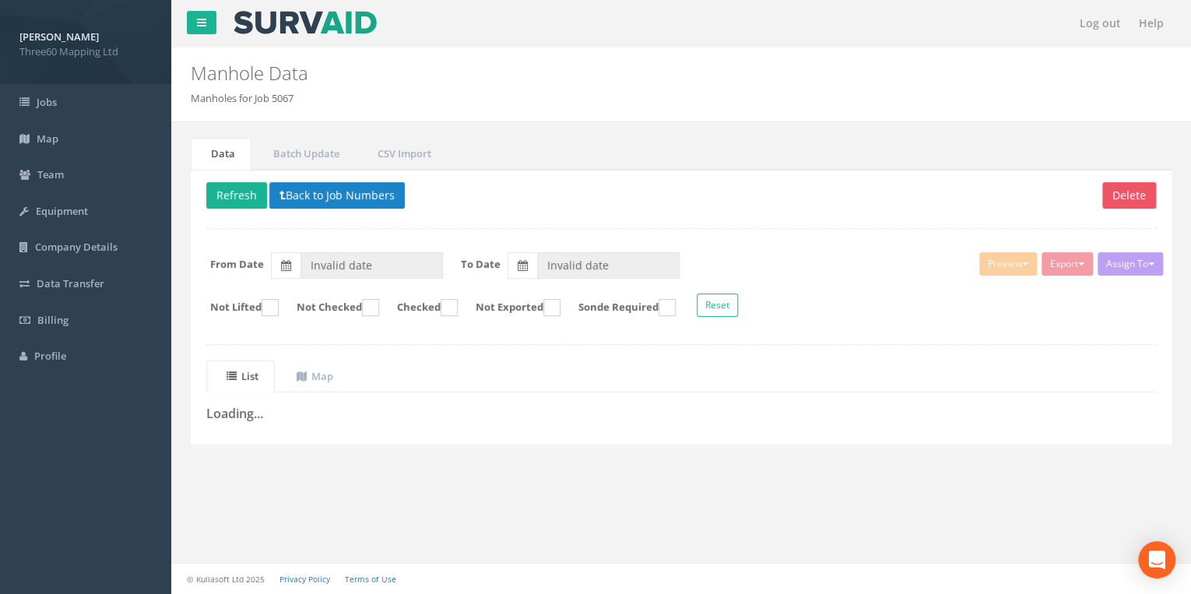
type input "[DATE]"
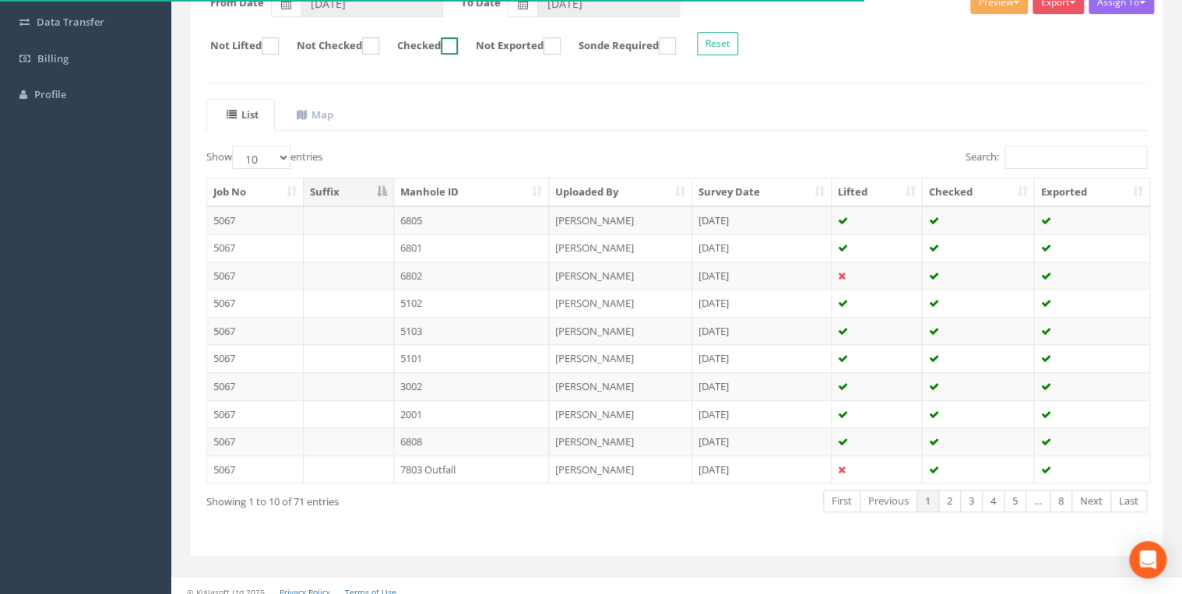
scroll to position [270, 0]
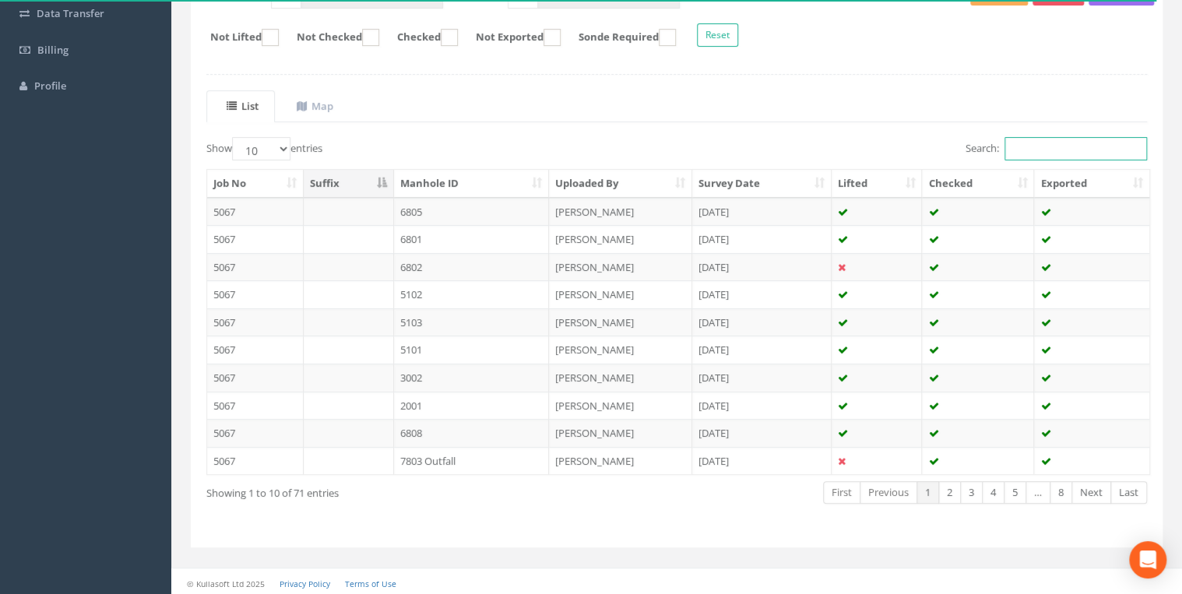
click at [1026, 143] on input "Search:" at bounding box center [1076, 148] width 143 height 23
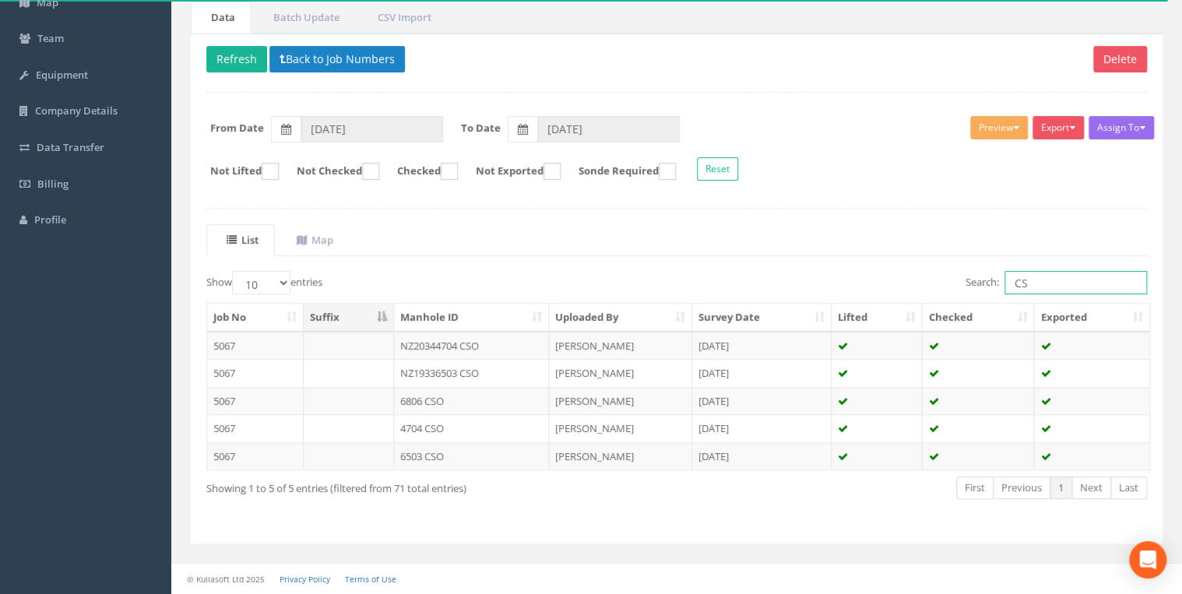
scroll to position [132, 0]
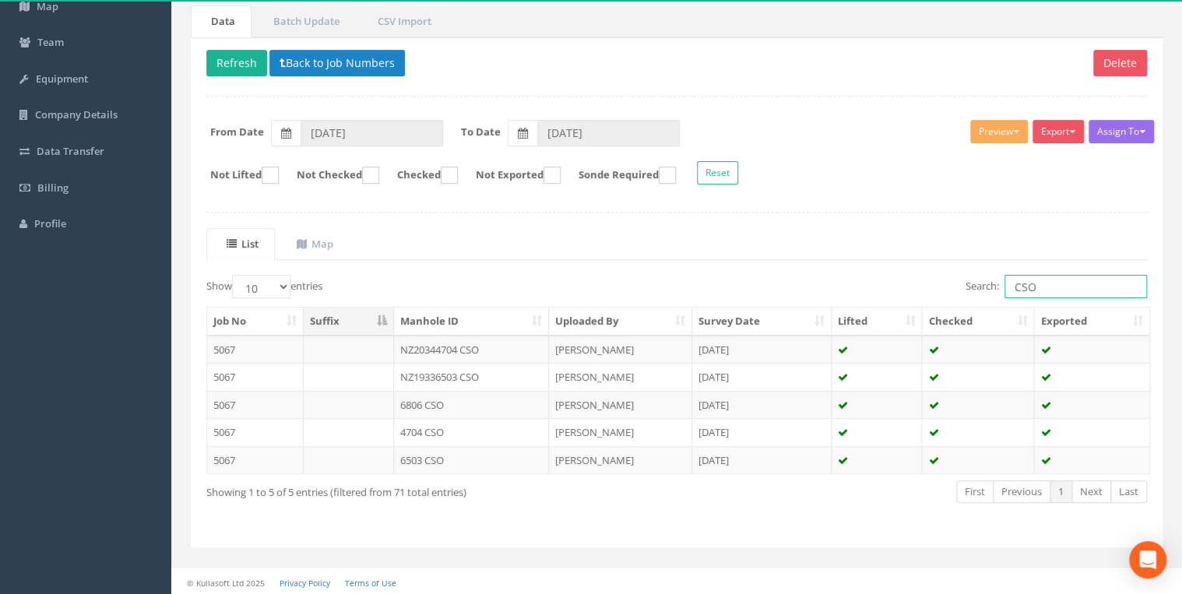
type input "CSO"
click at [425, 453] on td "6503 CSO" at bounding box center [472, 460] width 156 height 28
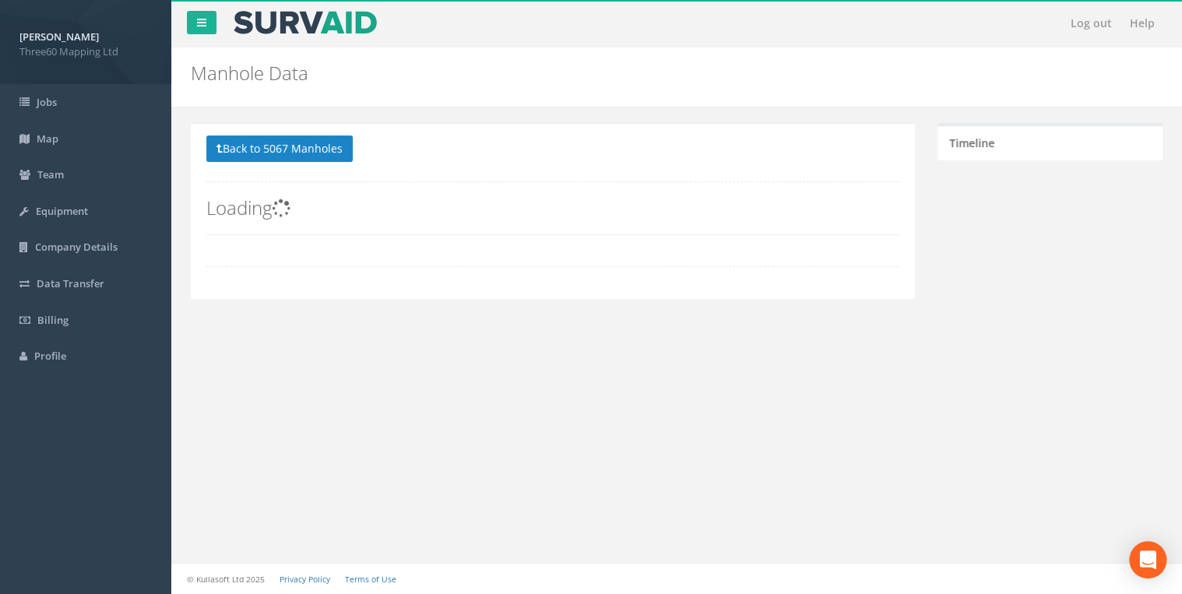
scroll to position [0, 0]
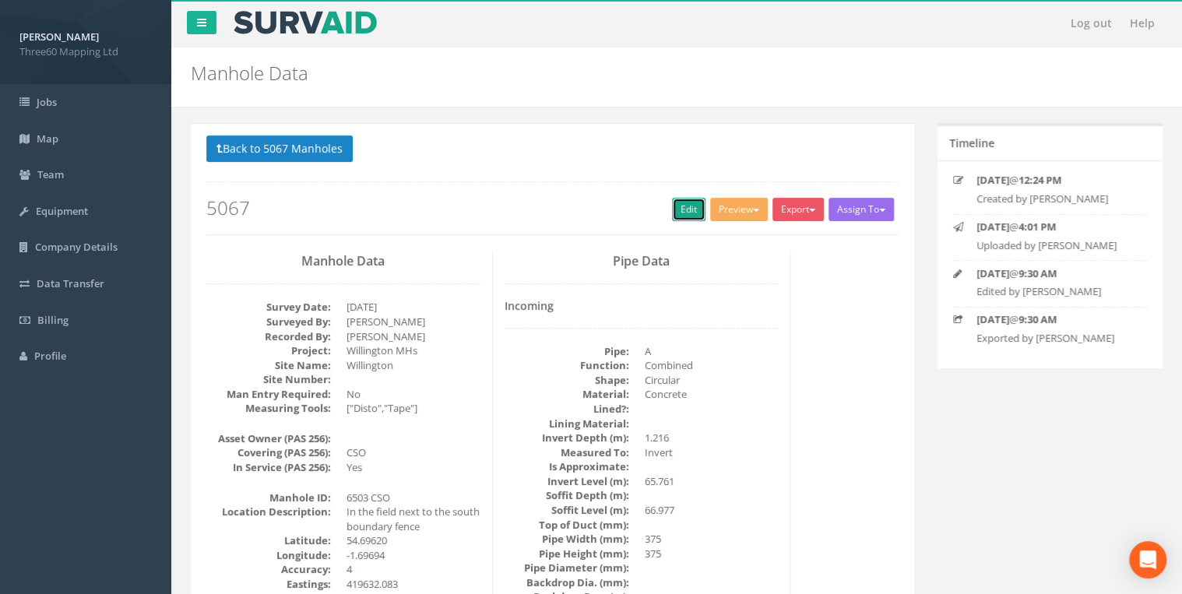
click at [675, 209] on link "Edit" at bounding box center [688, 209] width 33 height 23
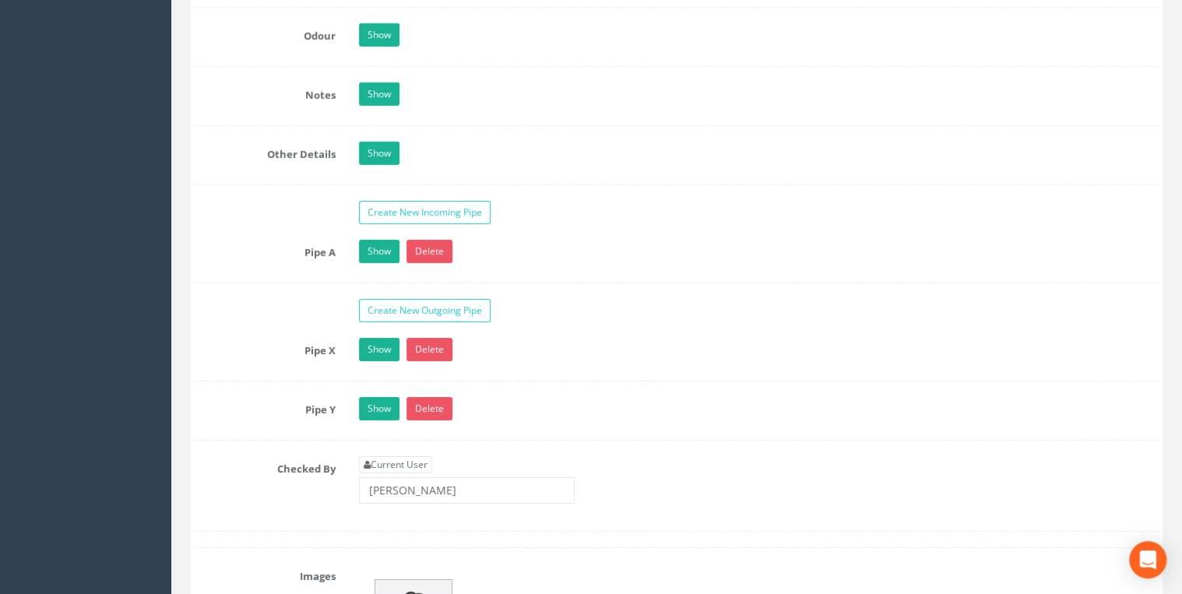
scroll to position [2159, 0]
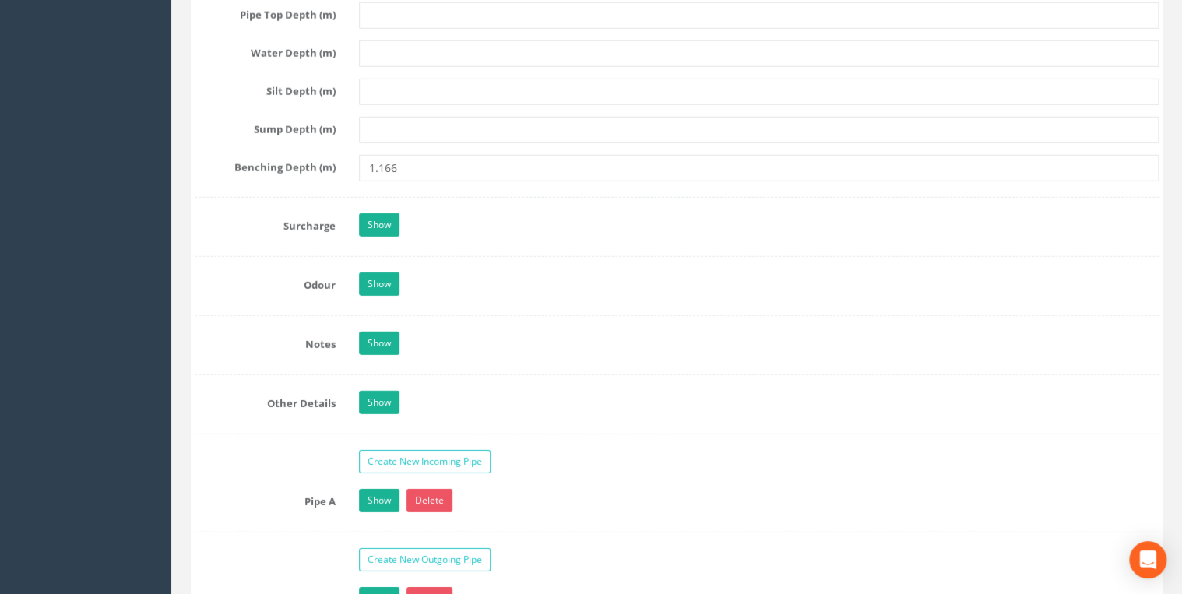
click at [367, 340] on link "Show" at bounding box center [379, 343] width 40 height 23
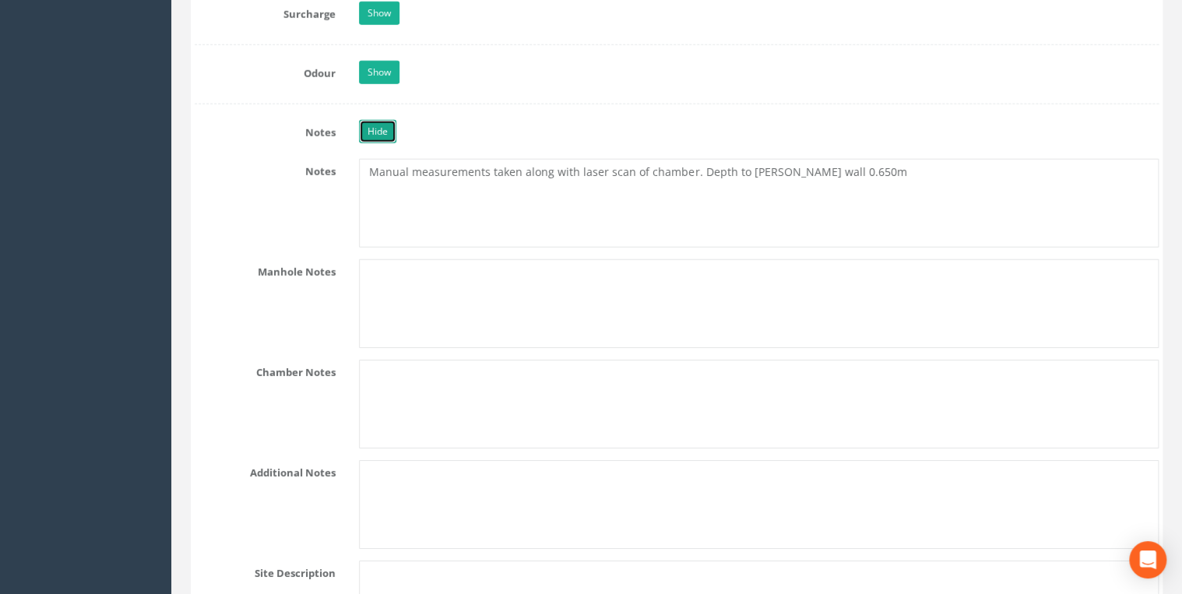
scroll to position [2575, 0]
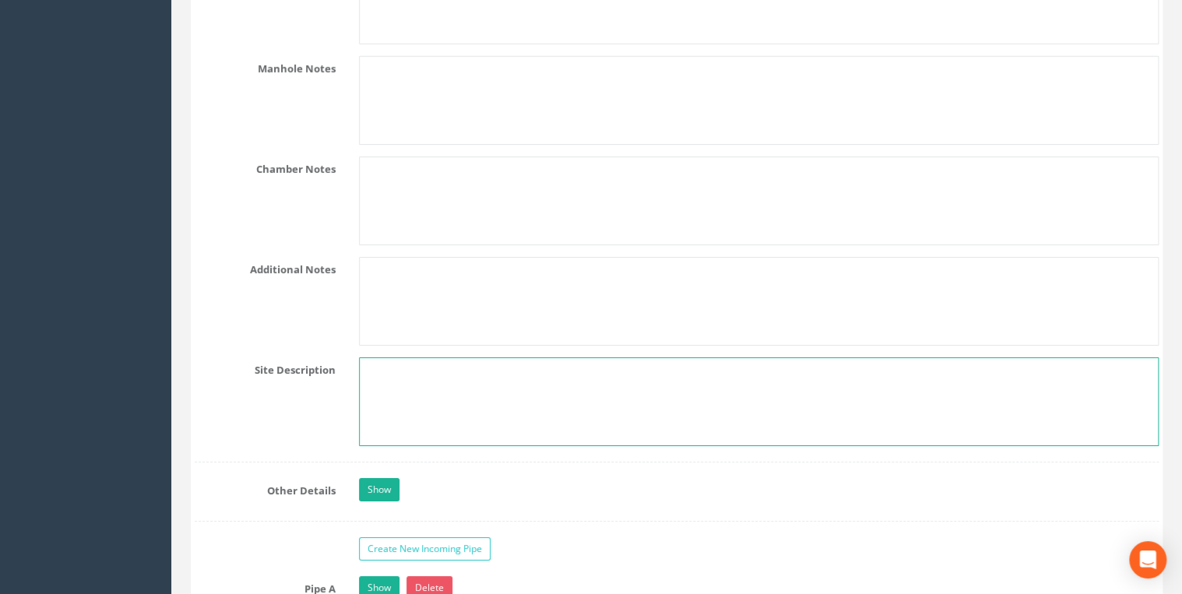
click at [399, 399] on textarea at bounding box center [759, 401] width 800 height 89
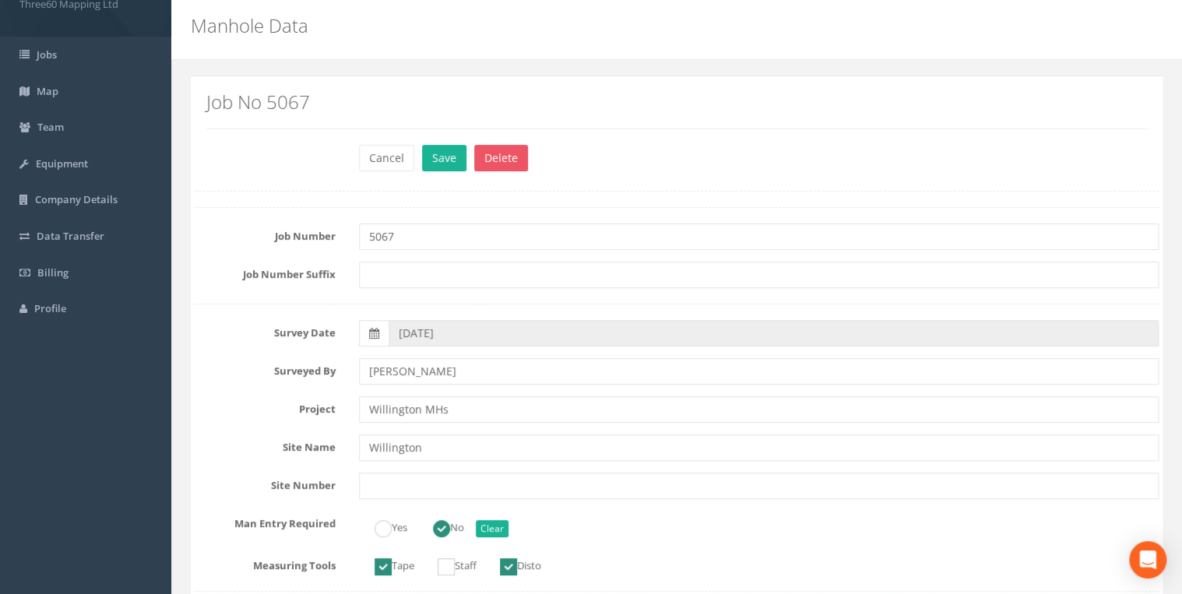
scroll to position [0, 0]
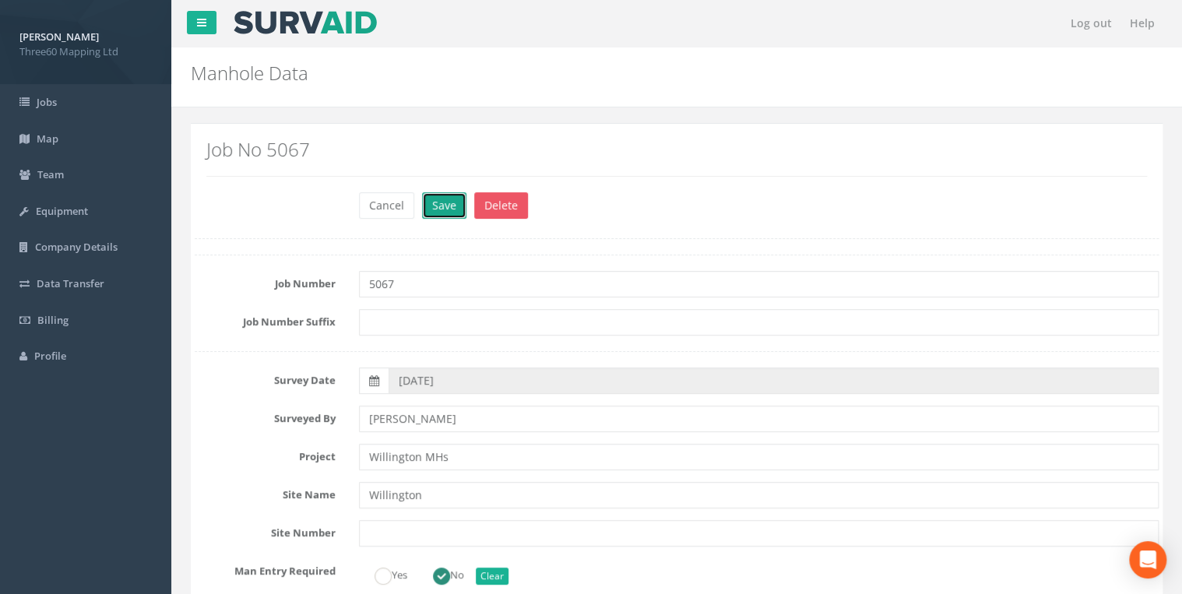
click at [445, 214] on button "Save" at bounding box center [444, 205] width 44 height 26
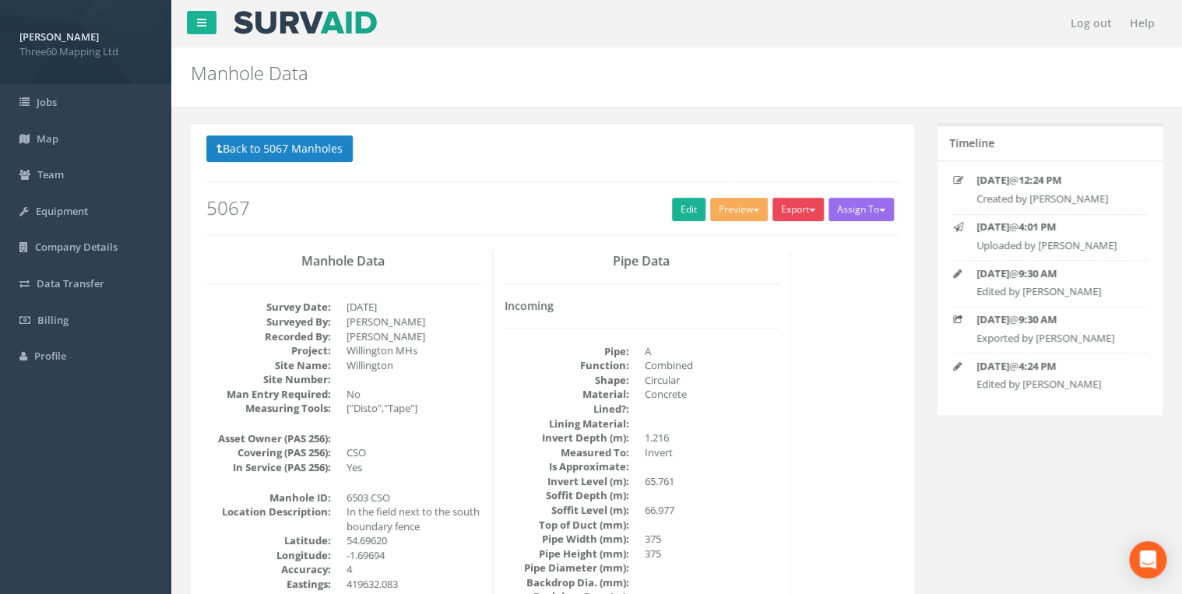
click at [788, 213] on button "Export" at bounding box center [798, 209] width 51 height 23
click at [735, 238] on link "360 Manhole" at bounding box center [766, 242] width 118 height 24
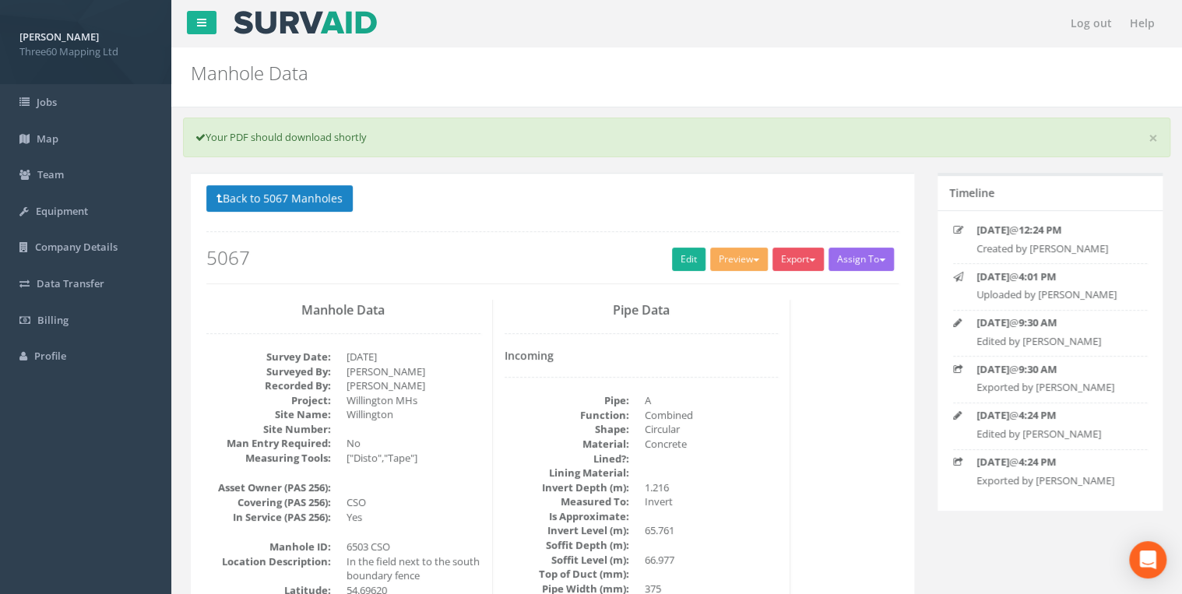
click at [484, 238] on div "Back to 5067 Manholes Back to Map Assign To No Companies Added Export 360 Manho…" at bounding box center [552, 234] width 692 height 99
click at [357, 216] on div "Back to 5067 Manholes Back to Map Assign To No Companies Added Export 360 Manho…" at bounding box center [552, 234] width 692 height 99
click at [341, 199] on button "Back to 5067 Manholes" at bounding box center [279, 198] width 146 height 26
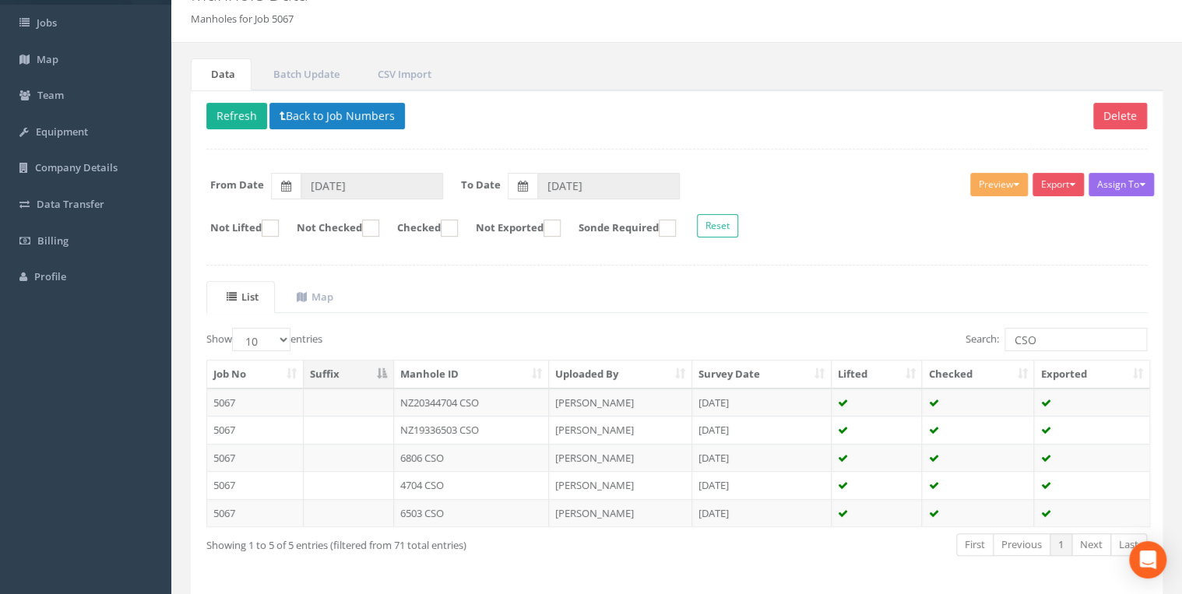
scroll to position [132, 0]
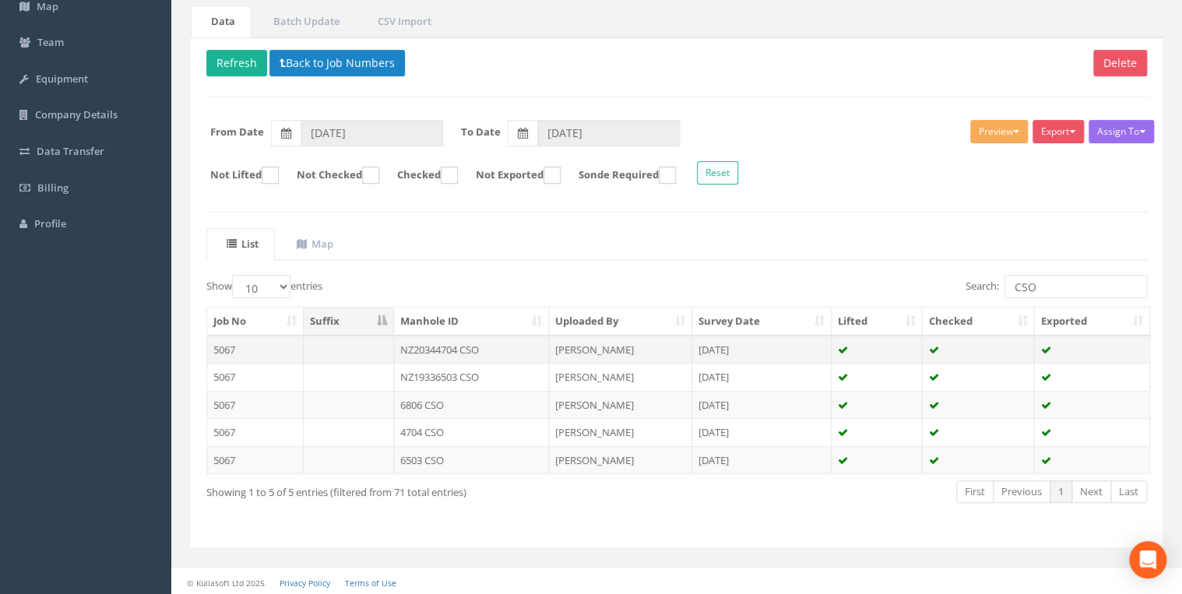
click at [492, 357] on td "NZ20344704 CSO" at bounding box center [472, 350] width 156 height 28
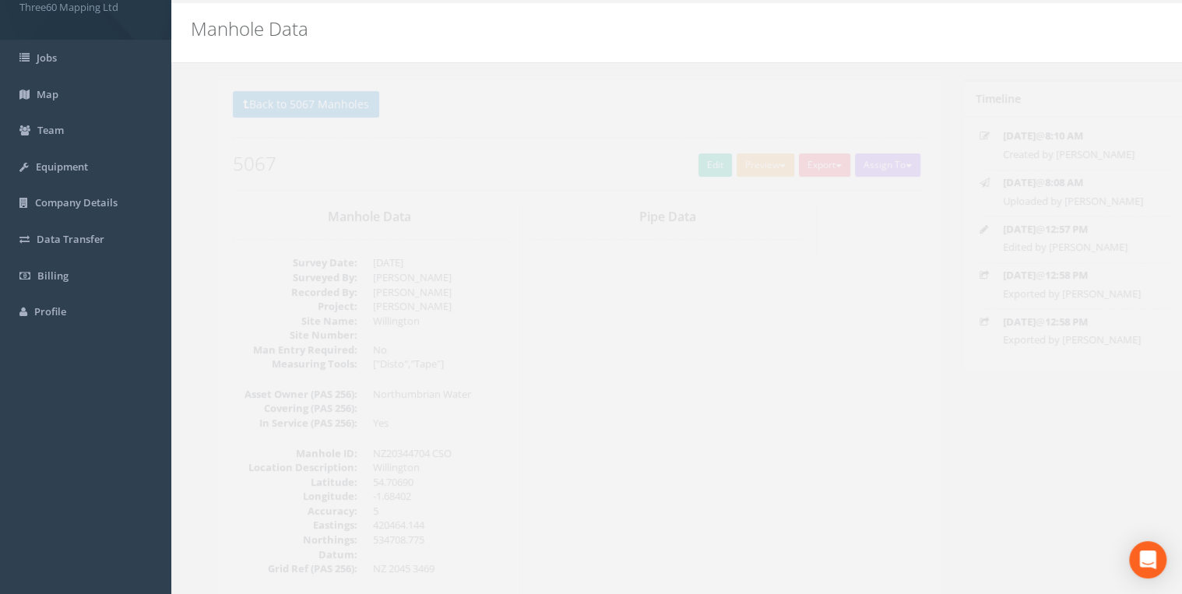
scroll to position [0, 0]
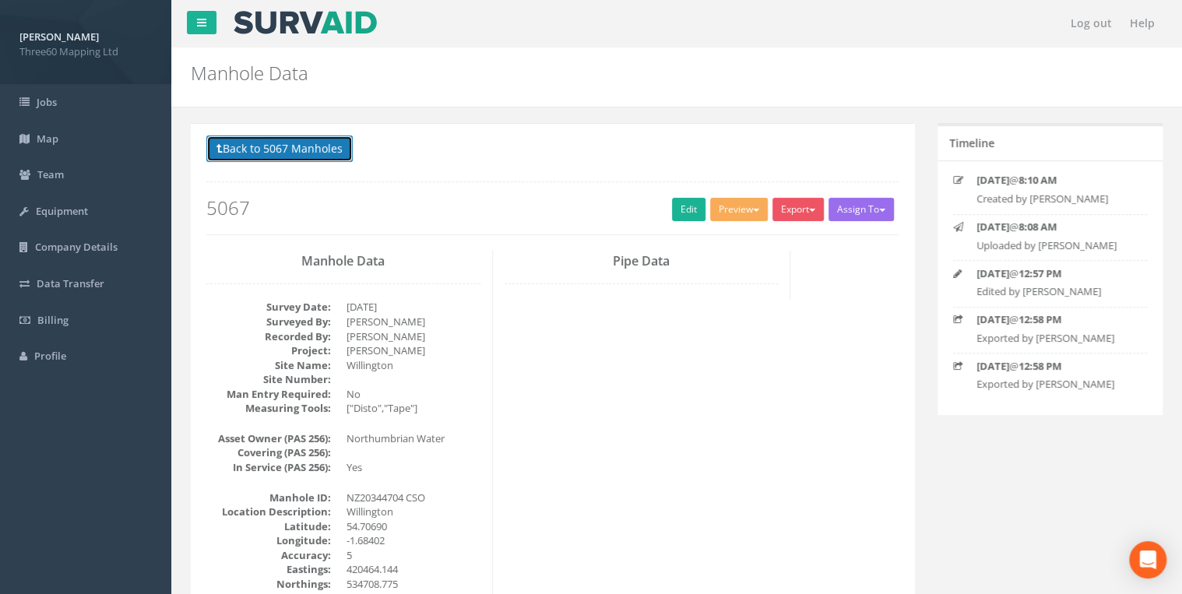
click at [325, 159] on button "Back to 5067 Manholes" at bounding box center [279, 149] width 146 height 26
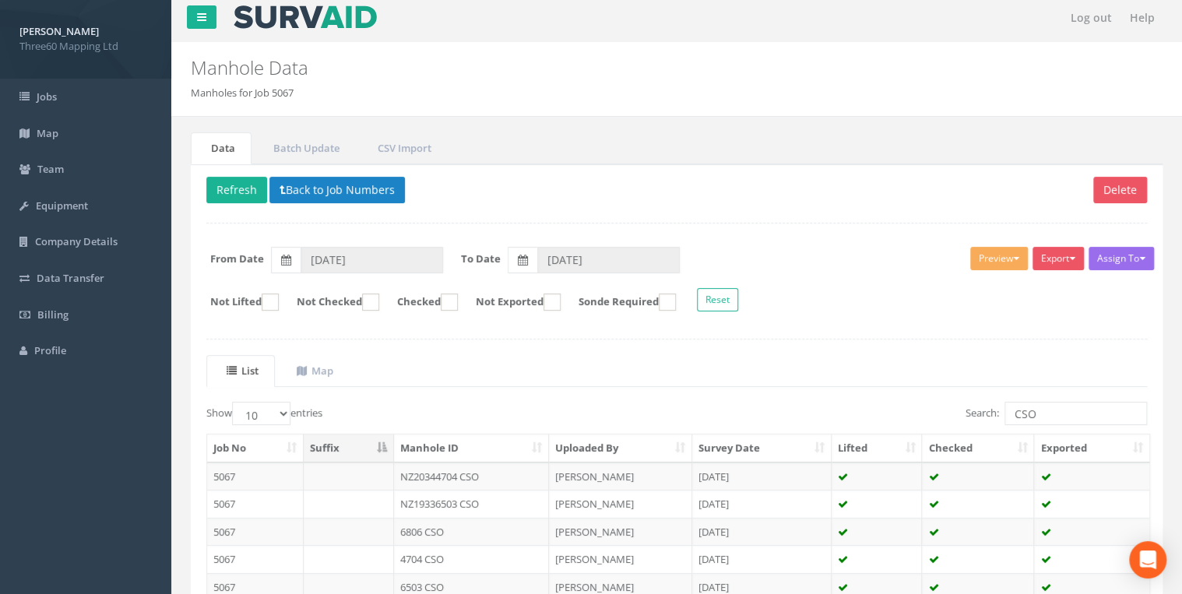
scroll to position [132, 0]
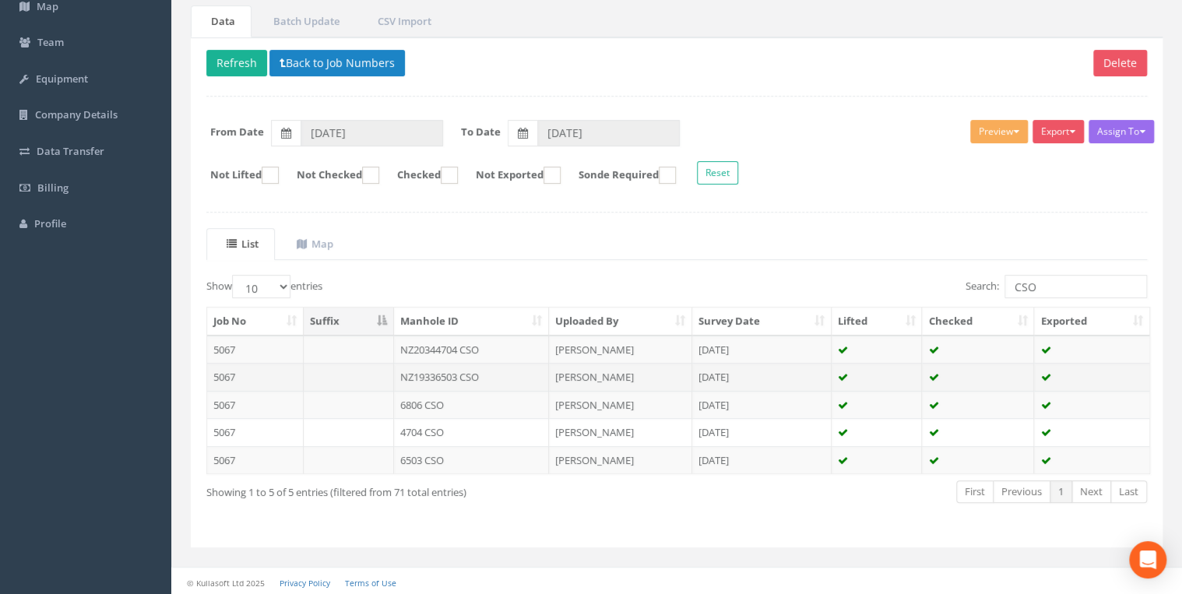
click at [435, 375] on td "NZ19336503 CSO" at bounding box center [472, 377] width 156 height 28
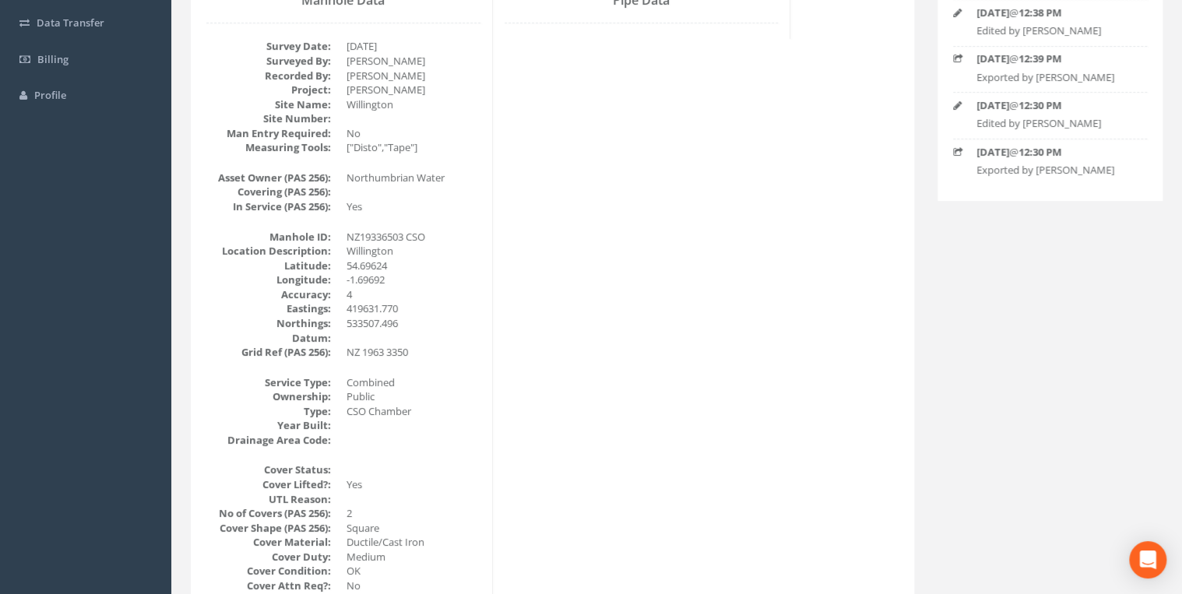
scroll to position [58, 0]
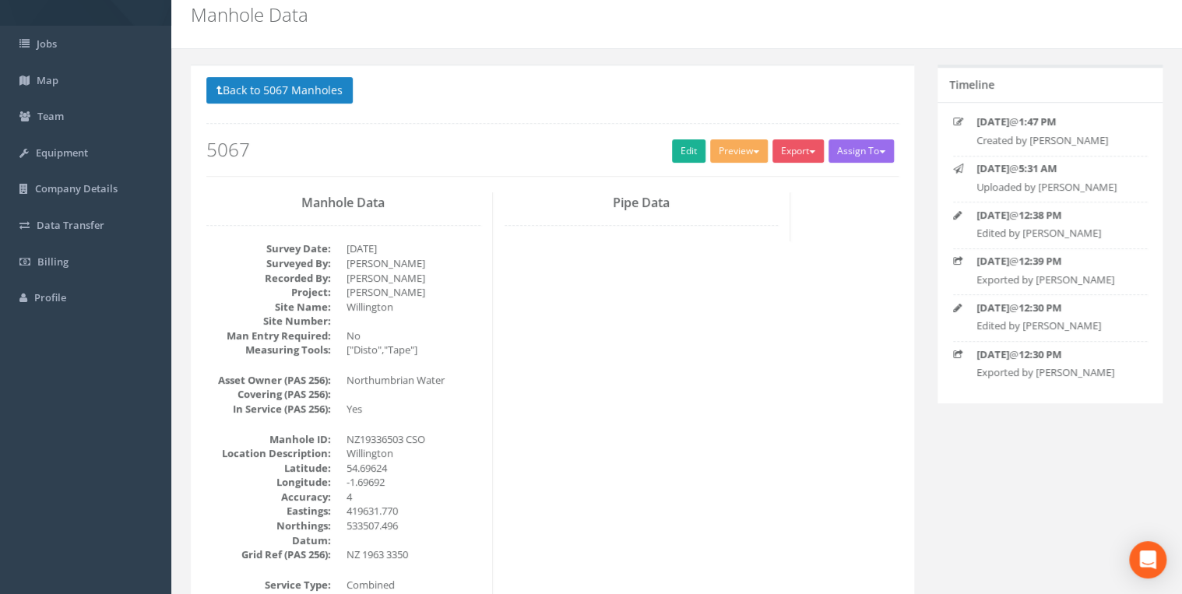
click at [354, 96] on p "Back to 5067 Manholes Back to Map" at bounding box center [552, 92] width 692 height 30
click at [346, 97] on button "Back to 5067 Manholes" at bounding box center [279, 90] width 146 height 26
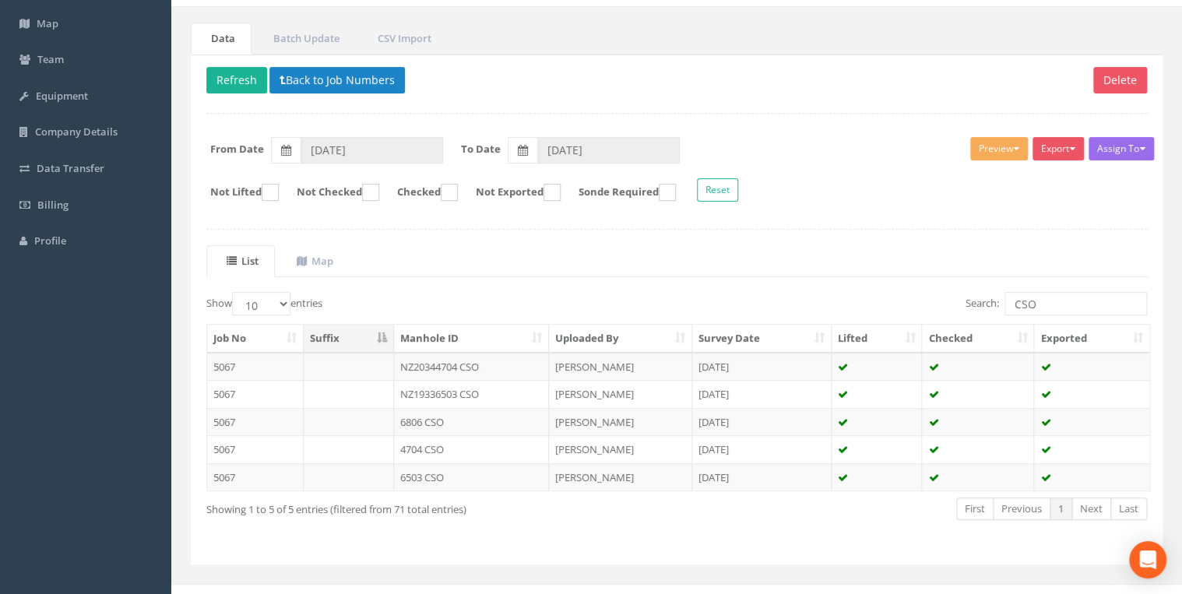
scroll to position [132, 0]
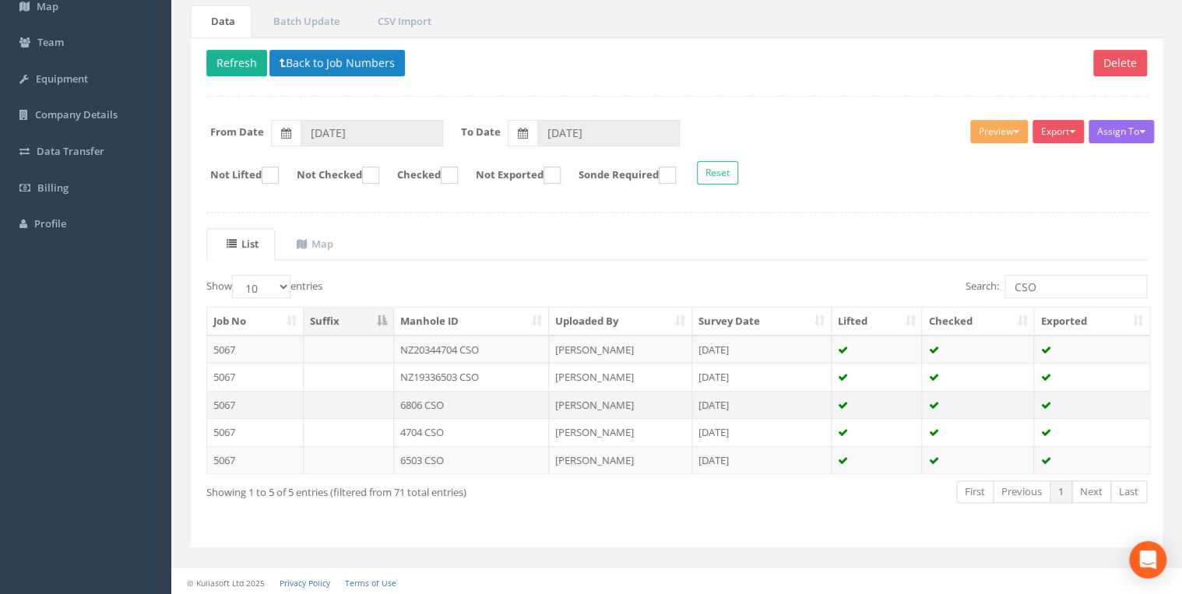
click at [433, 396] on td "6806 CSO" at bounding box center [472, 405] width 156 height 28
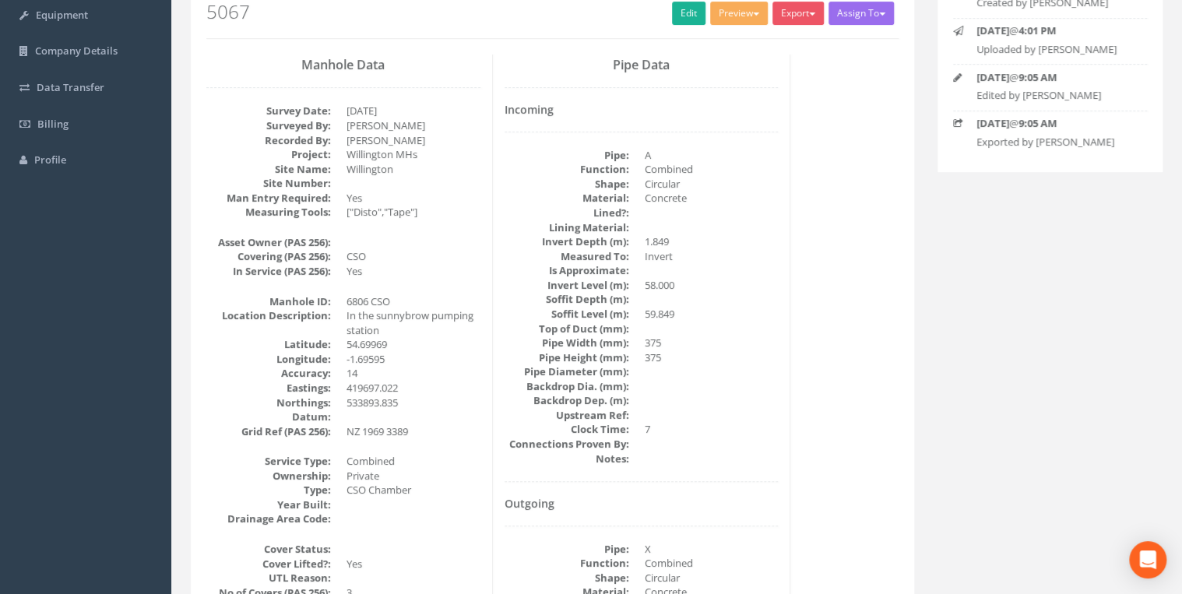
scroll to position [0, 0]
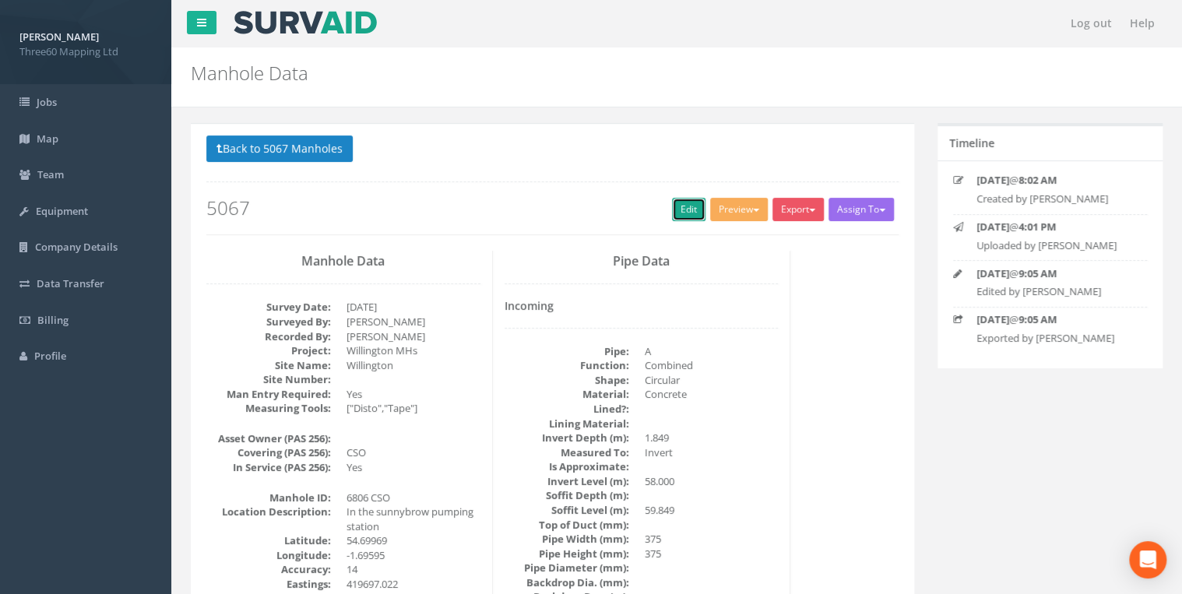
click at [678, 212] on link "Edit" at bounding box center [688, 209] width 33 height 23
